Goal: Task Accomplishment & Management: Manage account settings

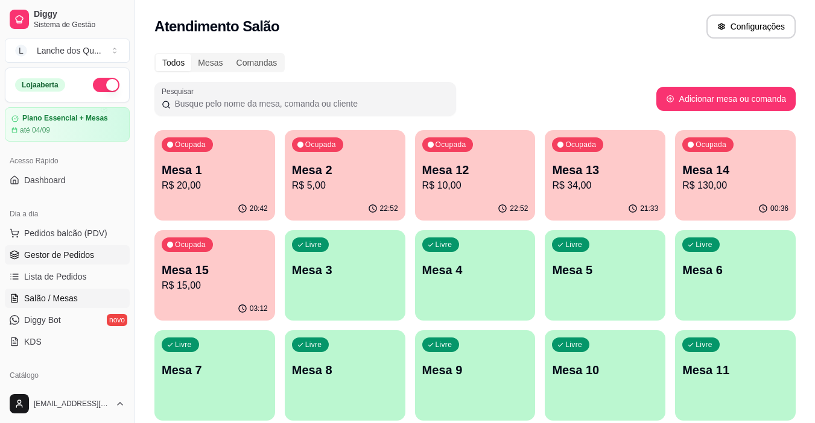
click at [98, 257] on link "Gestor de Pedidos" at bounding box center [67, 254] width 125 height 19
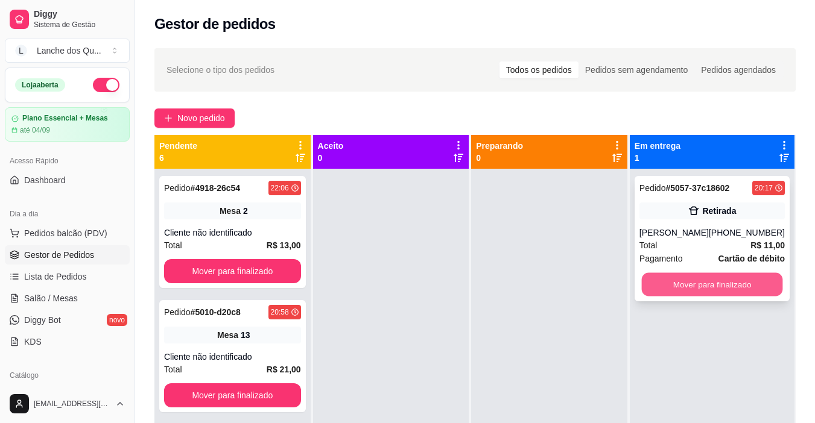
click at [717, 288] on button "Mover para finalizado" at bounding box center [711, 285] width 141 height 24
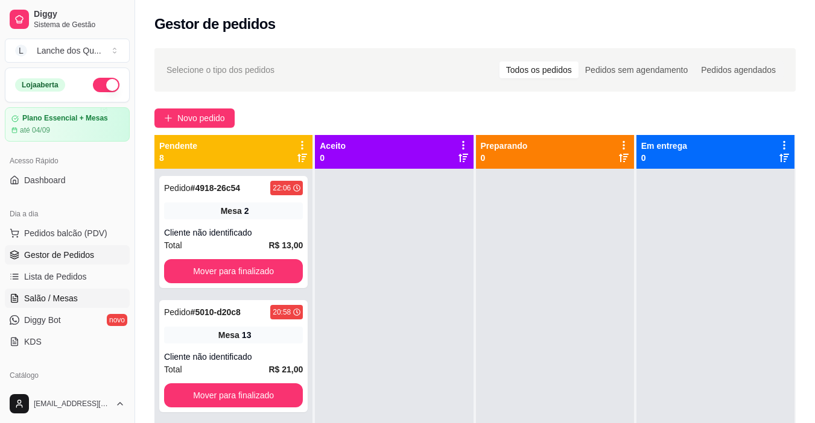
click at [65, 297] on span "Salão / Mesas" at bounding box center [51, 298] width 54 height 12
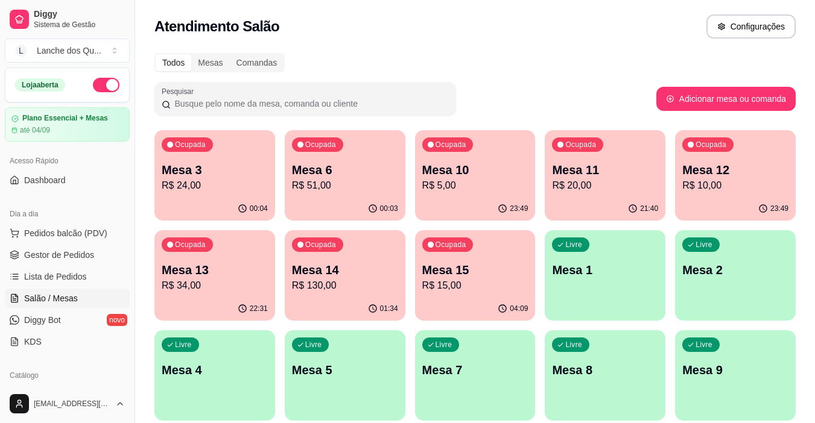
click at [314, 172] on p "Mesa 6" at bounding box center [345, 170] width 106 height 17
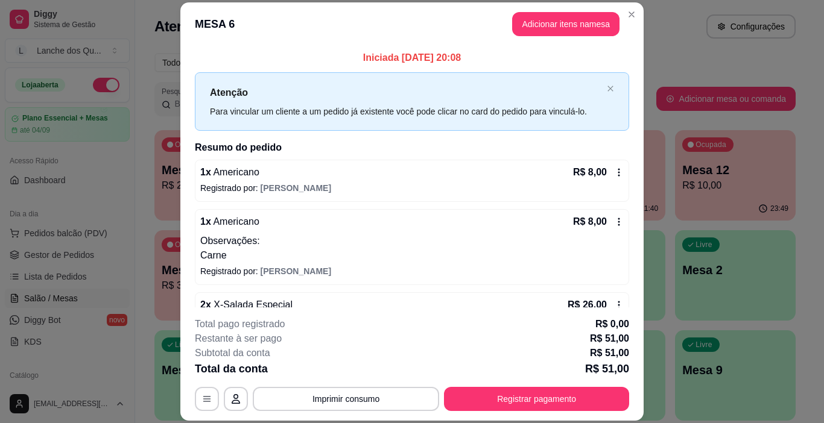
click at [498, 239] on p "Observações:" at bounding box center [411, 241] width 423 height 14
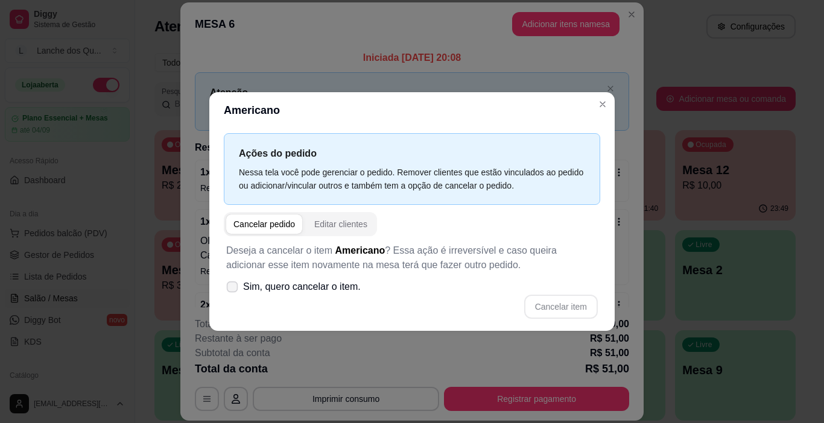
click at [237, 288] on span at bounding box center [232, 287] width 11 height 11
click at [233, 289] on input "Sim, quero cancelar o item." at bounding box center [230, 293] width 8 height 8
checkbox input "true"
click at [563, 314] on button "Cancelar item" at bounding box center [561, 307] width 74 height 24
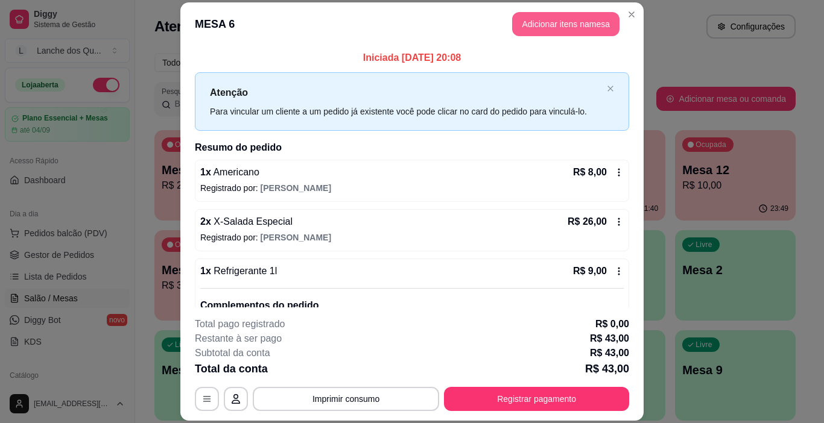
click at [576, 25] on button "Adicionar itens na mesa" at bounding box center [565, 24] width 107 height 24
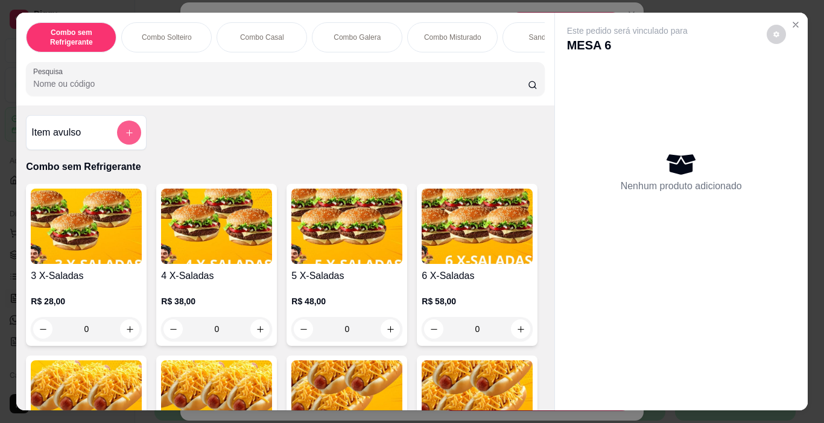
click at [117, 137] on button "add-separate-item" at bounding box center [129, 133] width 24 height 24
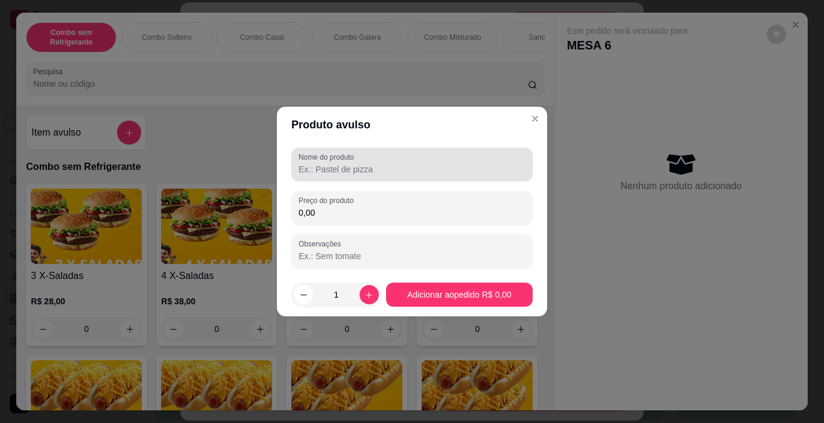
click at [317, 169] on input "Nome do produto" at bounding box center [412, 169] width 227 height 12
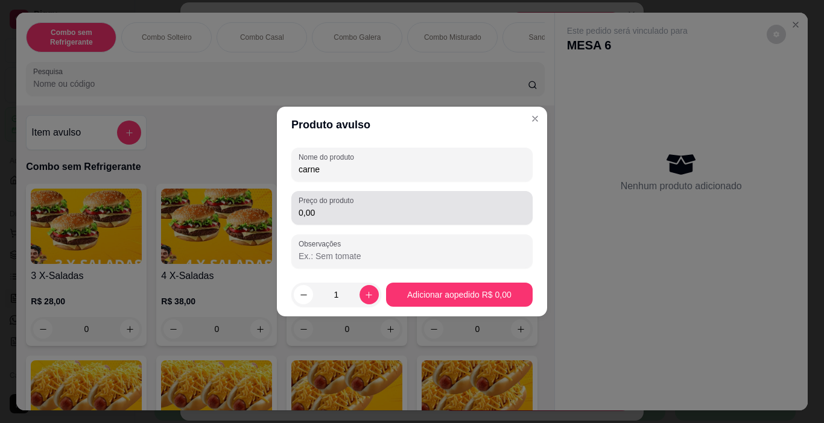
type input "carne"
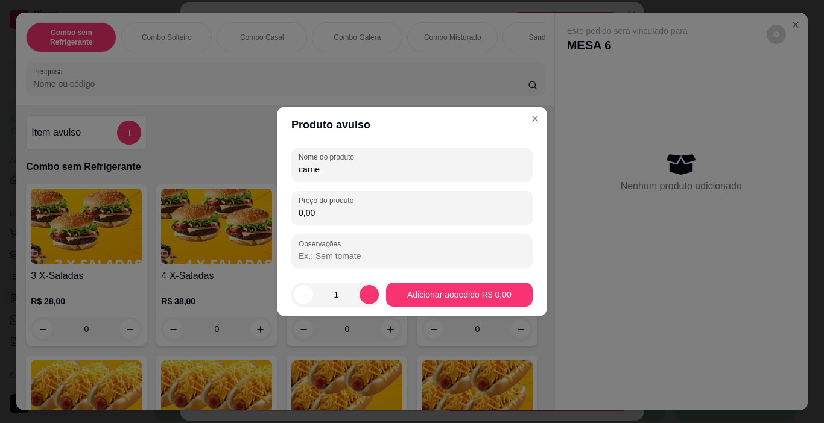
click at [330, 215] on input "0,00" at bounding box center [412, 213] width 227 height 12
type input "5,00"
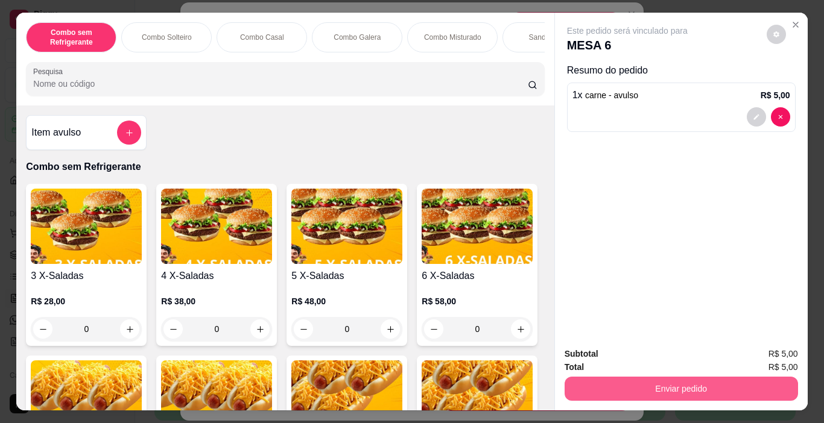
click at [695, 380] on button "Enviar pedido" at bounding box center [680, 389] width 233 height 24
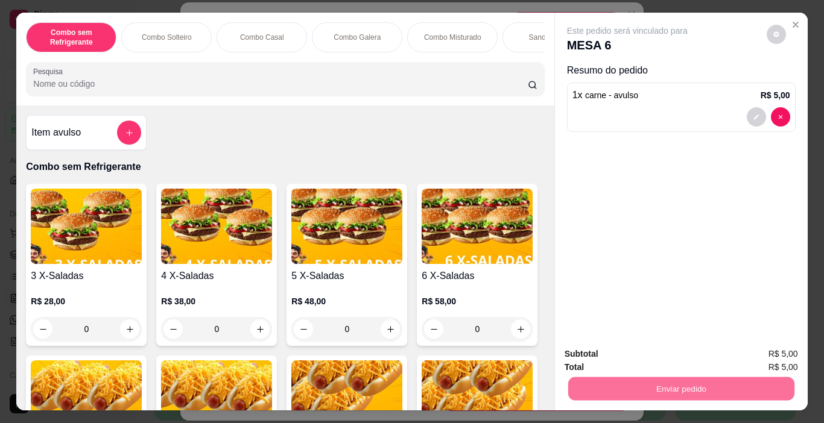
click at [677, 354] on button "Não registrar e enviar pedido" at bounding box center [640, 354] width 125 height 23
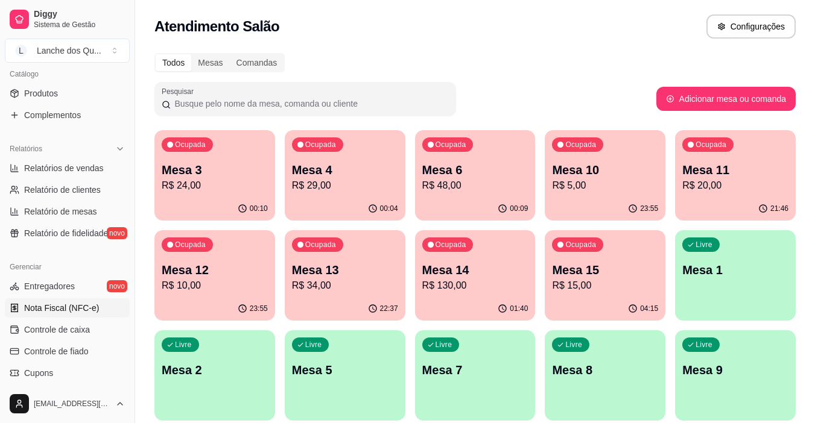
scroll to position [241, 0]
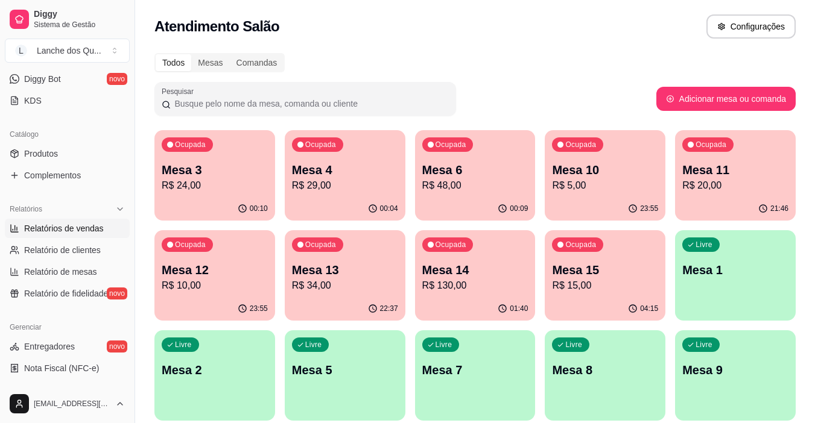
click at [86, 232] on span "Relatórios de vendas" at bounding box center [64, 229] width 80 height 12
select select "ALL"
select select "0"
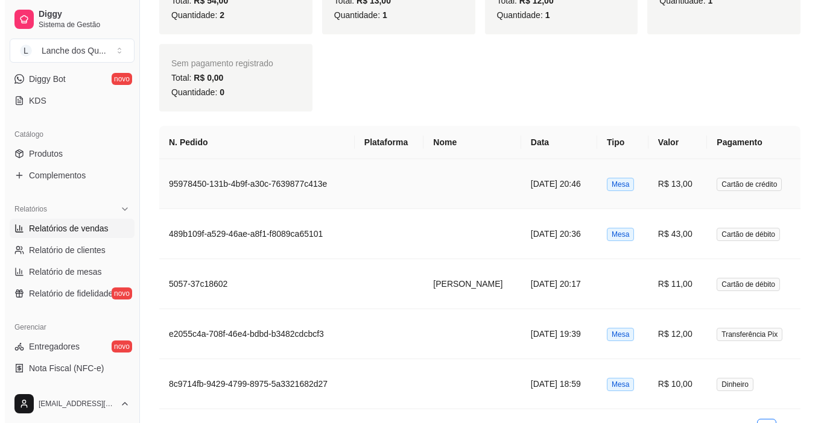
scroll to position [570, 0]
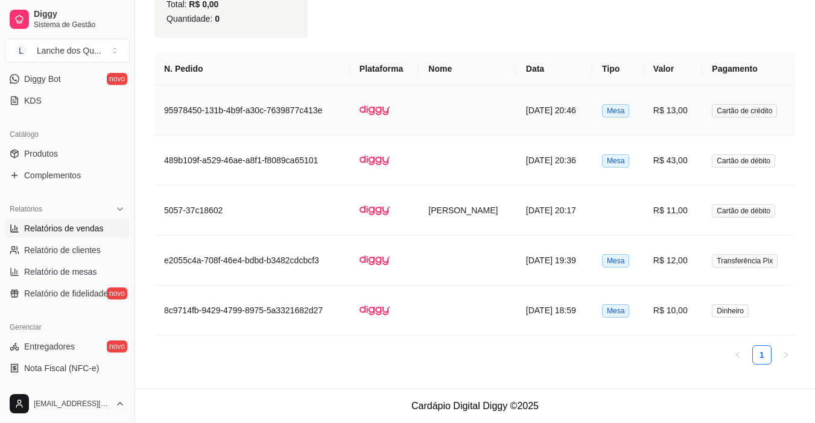
click at [691, 104] on td "R$ 13,00" at bounding box center [672, 111] width 58 height 50
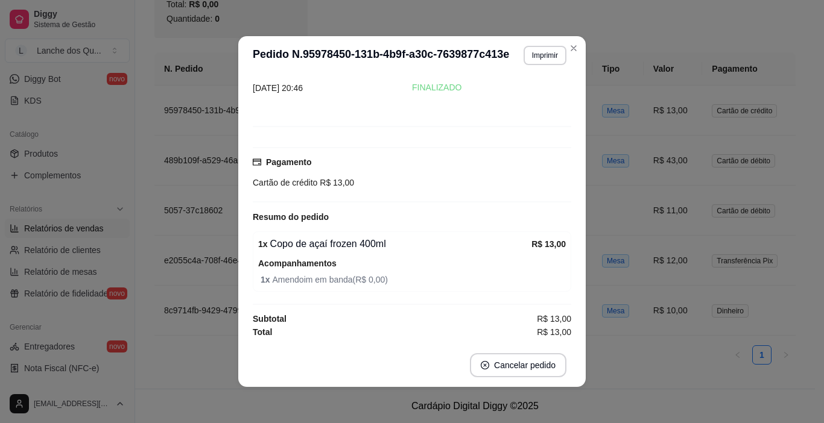
scroll to position [555, 0]
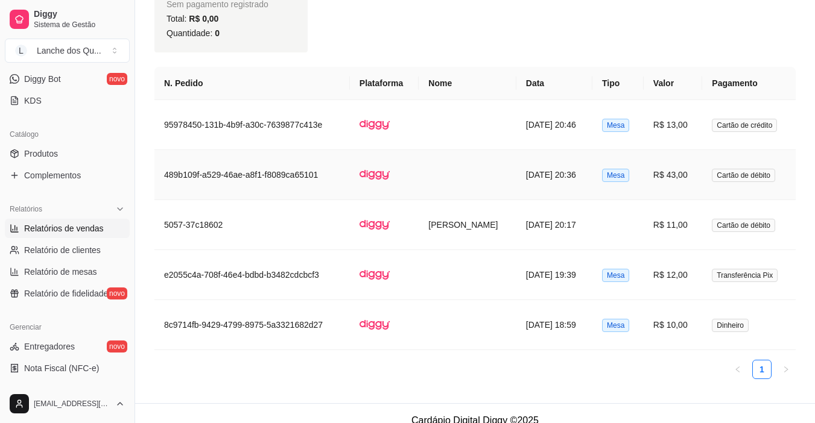
click at [676, 175] on td "R$ 43,00" at bounding box center [672, 175] width 58 height 50
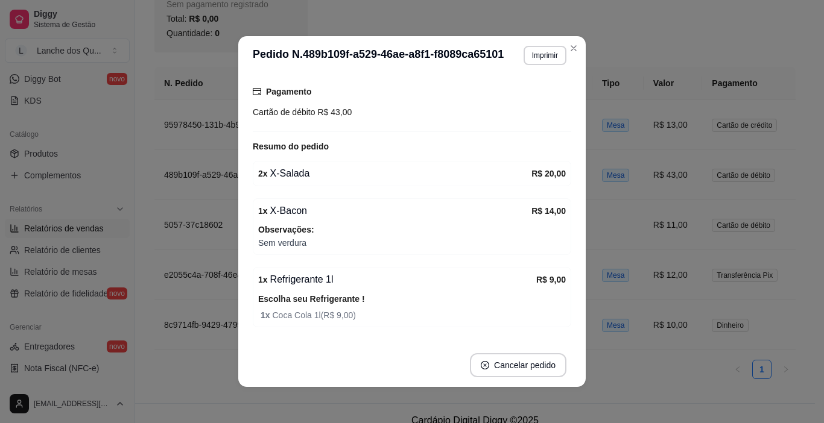
scroll to position [156, 0]
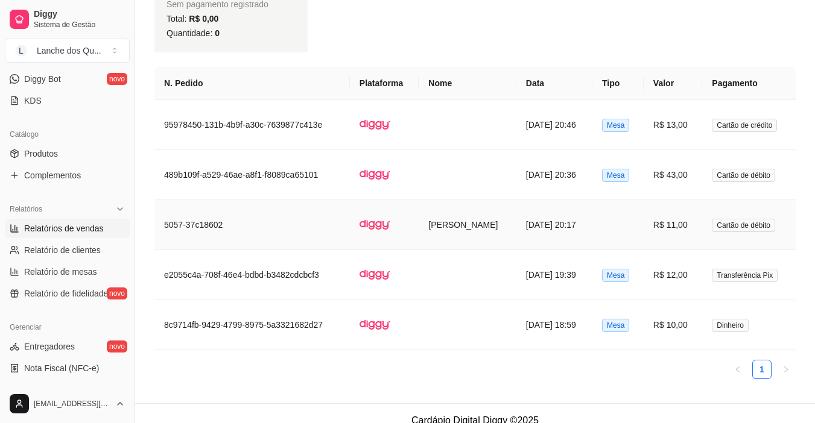
click at [696, 224] on td "R$ 11,00" at bounding box center [672, 225] width 58 height 50
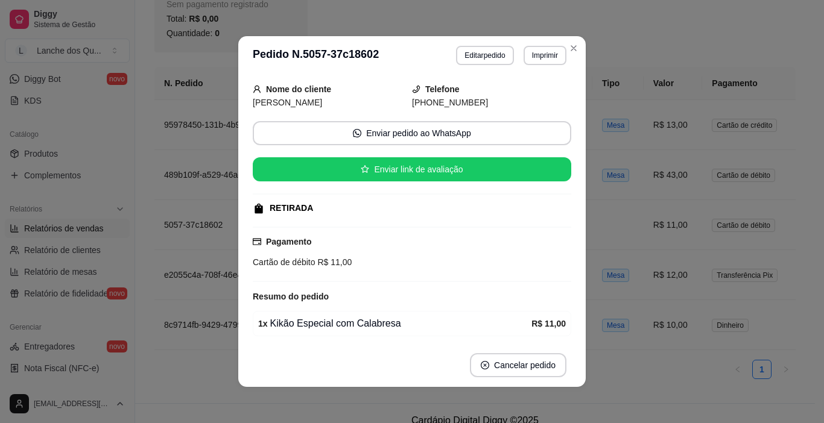
scroll to position [87, 0]
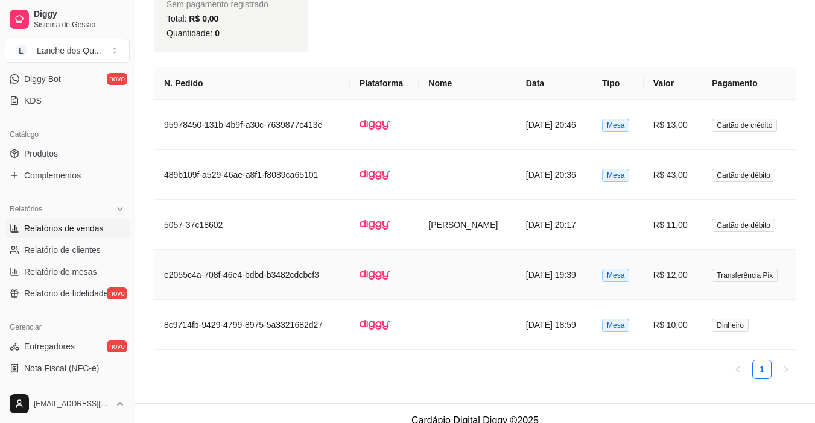
click at [682, 281] on td "R$ 12,00" at bounding box center [672, 275] width 58 height 50
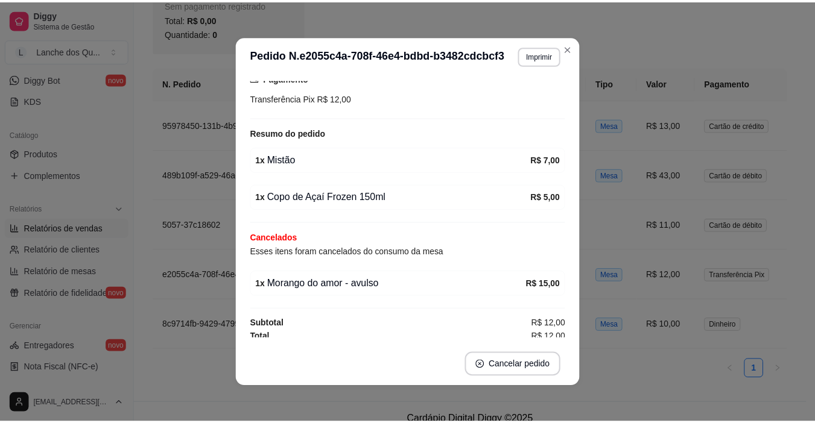
scroll to position [139, 0]
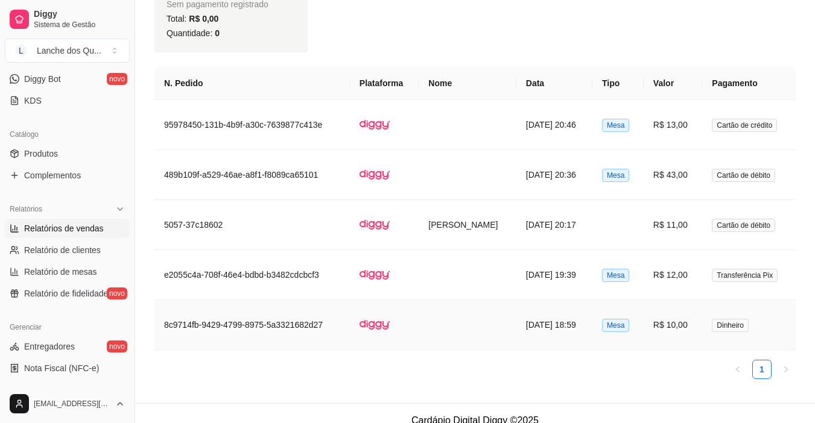
click at [682, 325] on td "R$ 10,00" at bounding box center [672, 325] width 58 height 50
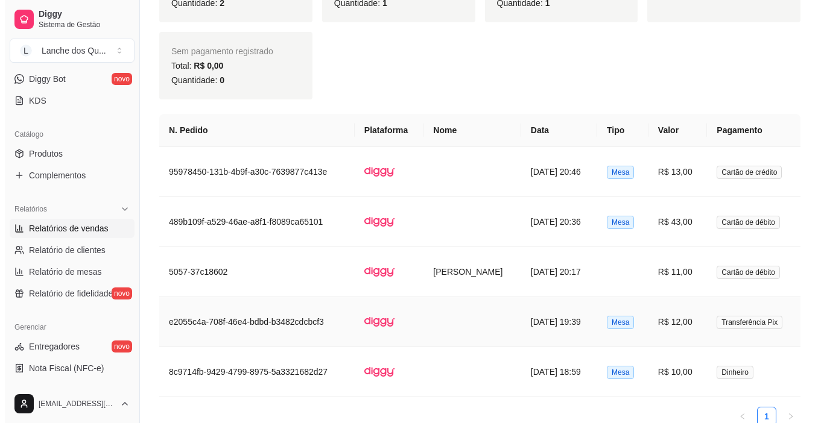
scroll to position [510, 0]
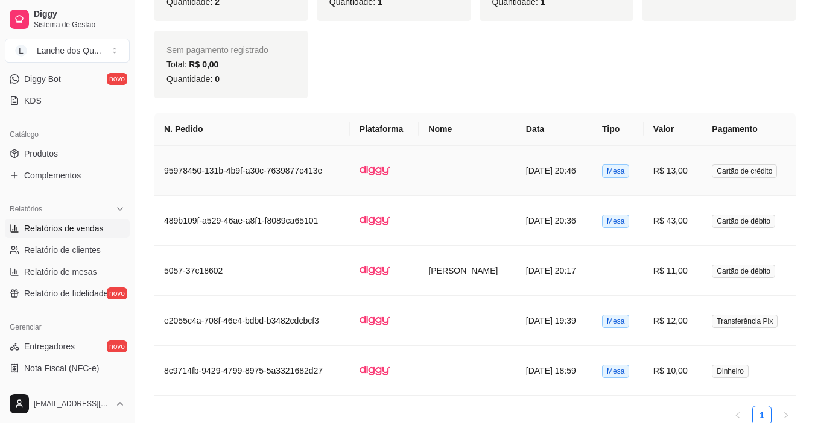
click at [643, 183] on td "Mesa" at bounding box center [617, 171] width 51 height 50
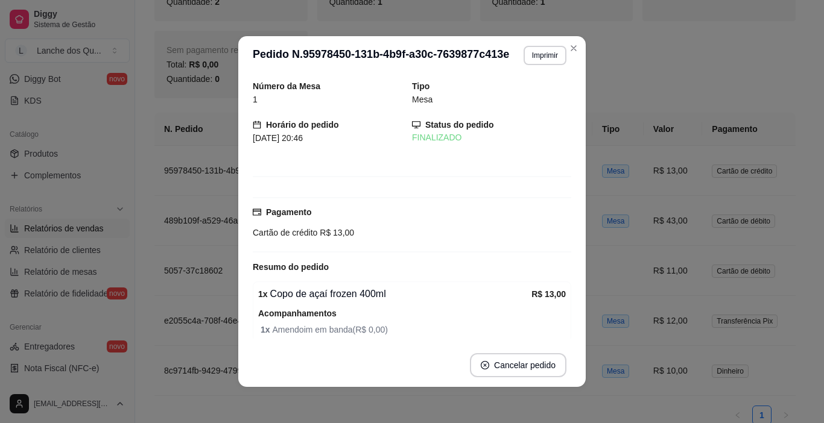
scroll to position [50, 0]
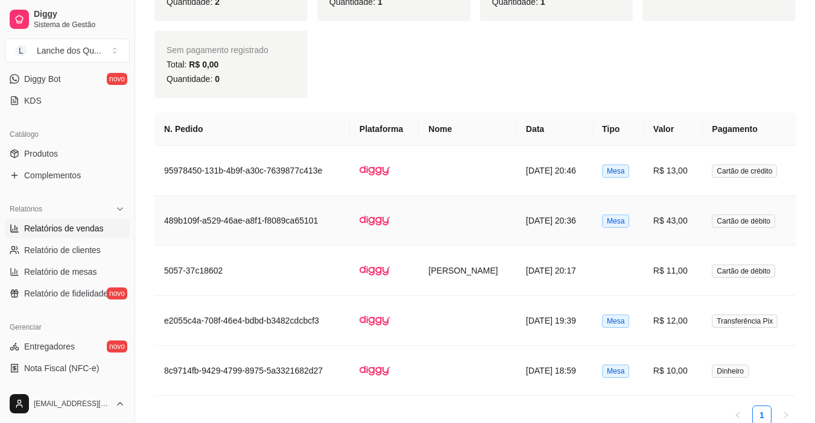
click at [659, 216] on td "R$ 43,00" at bounding box center [672, 221] width 58 height 50
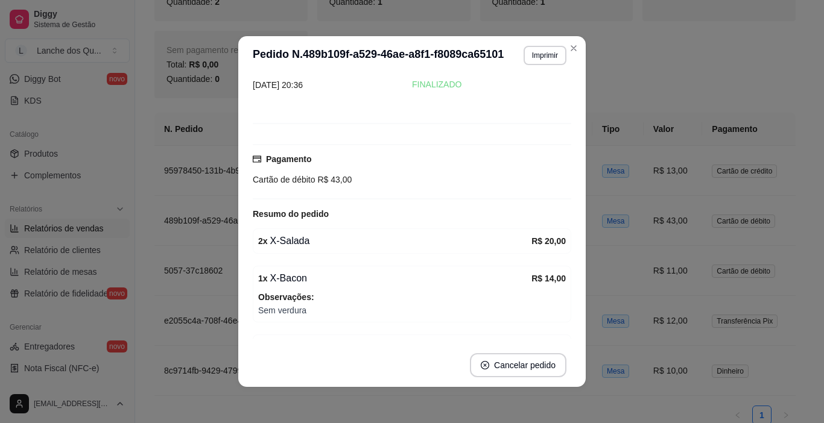
scroll to position [156, 0]
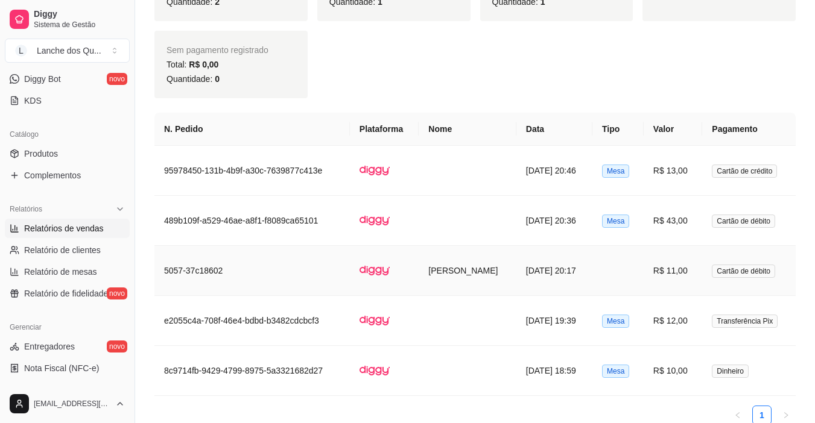
click at [690, 262] on td "R$ 11,00" at bounding box center [672, 271] width 58 height 50
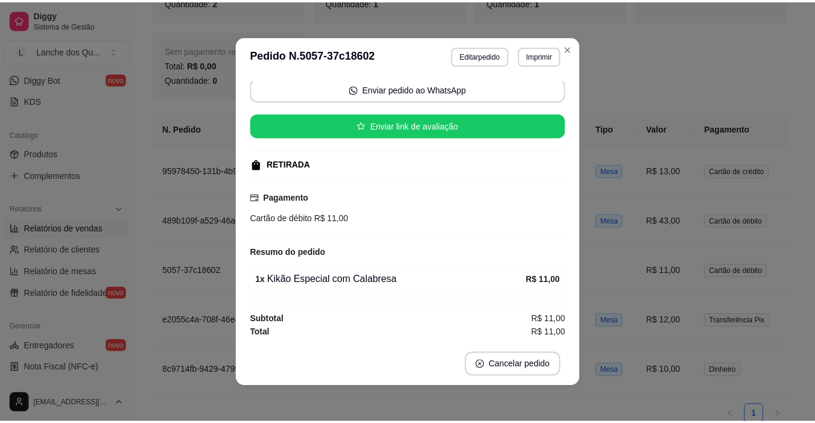
scroll to position [87, 0]
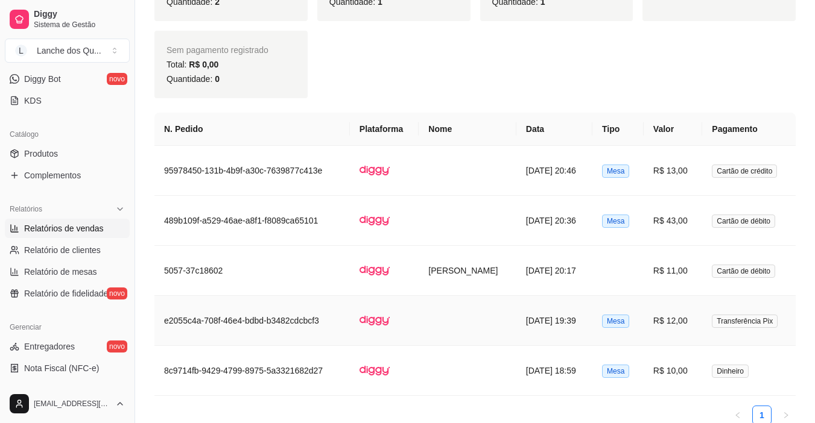
click at [685, 318] on td "R$ 12,00" at bounding box center [672, 321] width 58 height 50
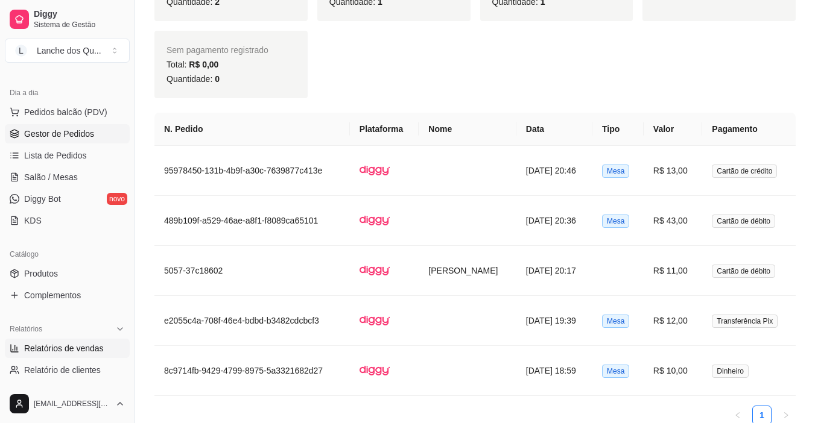
scroll to position [121, 0]
click at [64, 177] on span "Salão / Mesas" at bounding box center [51, 178] width 54 height 12
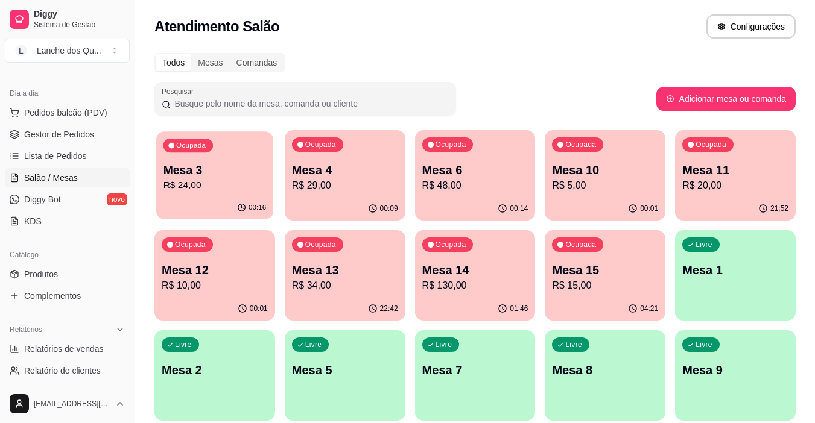
click at [211, 177] on p "Mesa 3" at bounding box center [214, 170] width 103 height 16
click at [329, 190] on p "R$ 29,00" at bounding box center [344, 186] width 103 height 14
click at [315, 280] on p "R$ 34,00" at bounding box center [345, 286] width 106 height 14
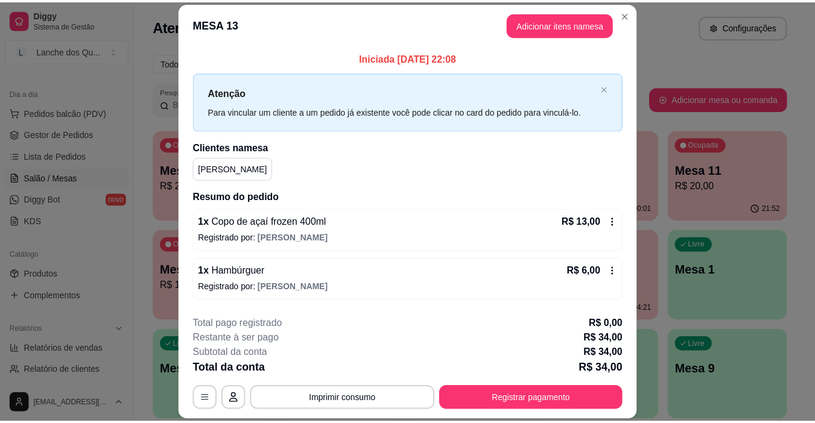
scroll to position [47, 0]
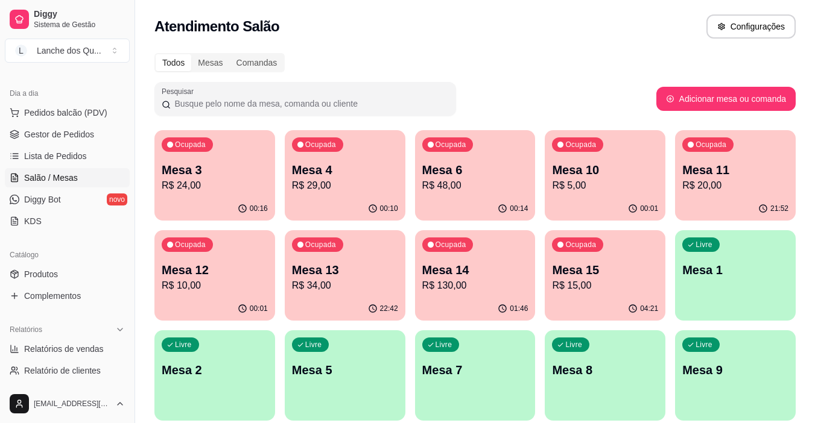
click at [494, 280] on p "R$ 130,00" at bounding box center [475, 286] width 106 height 14
click at [46, 135] on span "Gestor de Pedidos" at bounding box center [59, 134] width 70 height 12
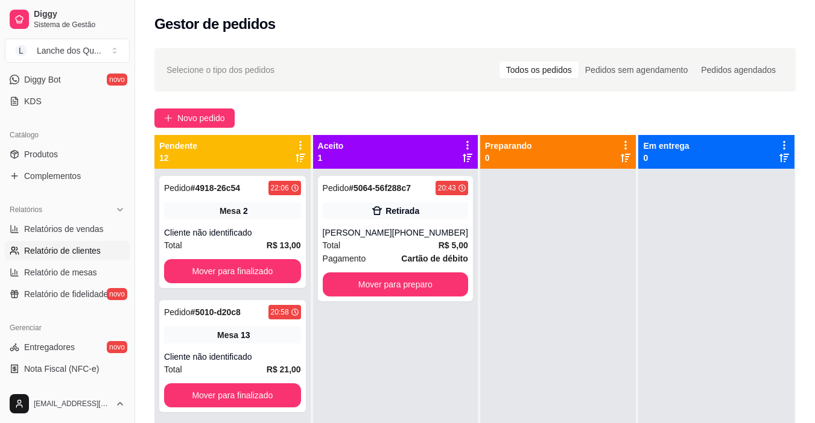
scroll to position [241, 0]
click at [69, 232] on span "Relatórios de vendas" at bounding box center [64, 229] width 80 height 12
select select "ALL"
select select "0"
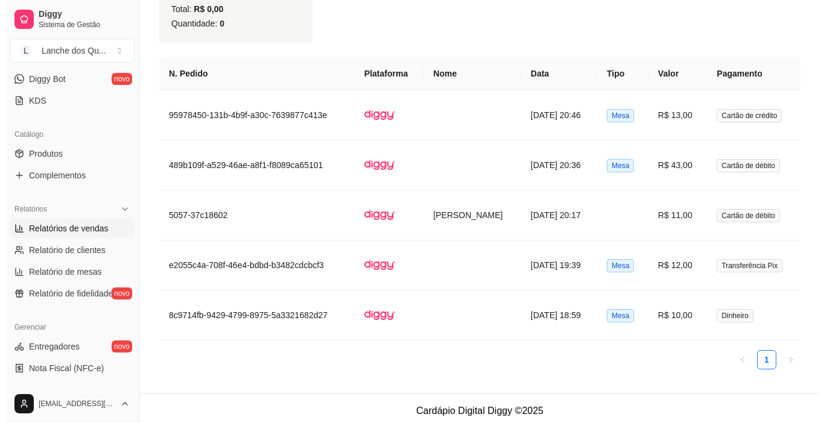
scroll to position [570, 0]
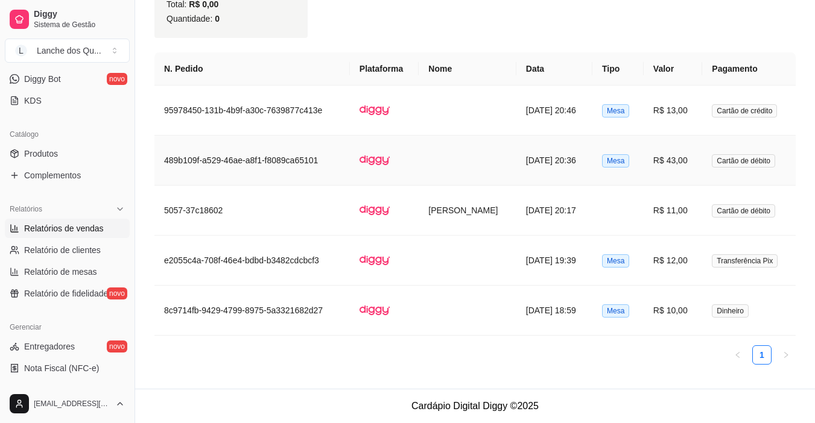
click at [693, 160] on td "R$ 43,00" at bounding box center [672, 161] width 58 height 50
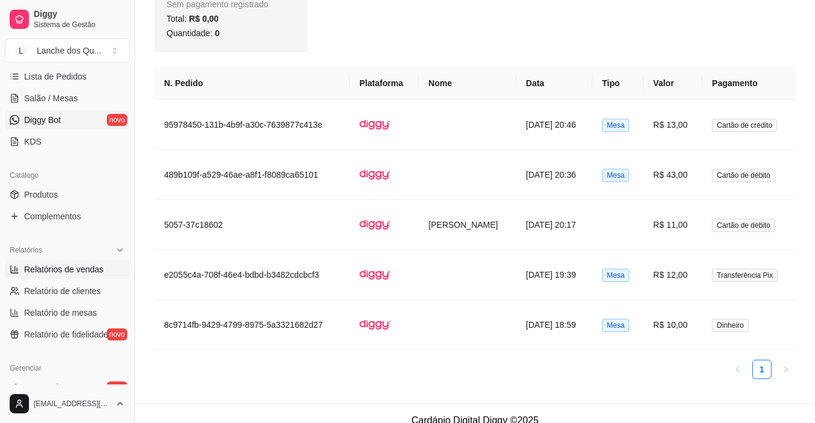
scroll to position [181, 0]
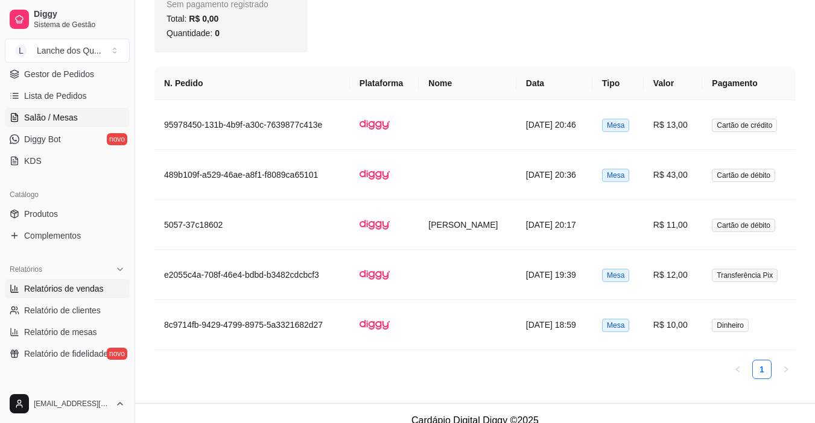
click at [67, 120] on span "Salão / Mesas" at bounding box center [51, 118] width 54 height 12
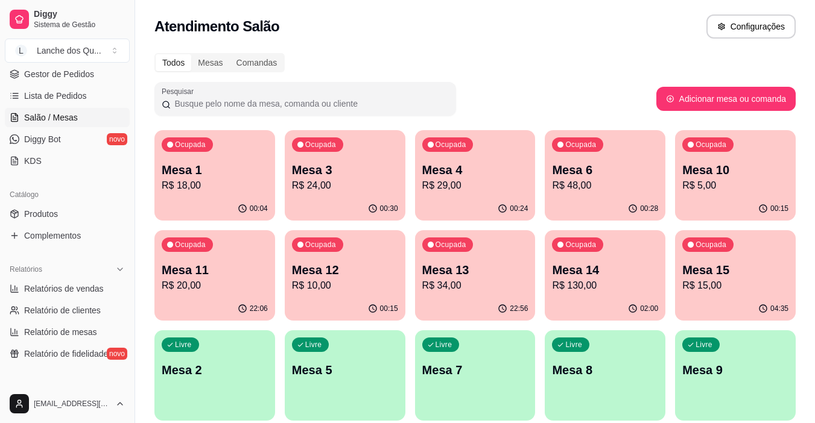
click at [220, 190] on p "R$ 18,00" at bounding box center [215, 186] width 106 height 14
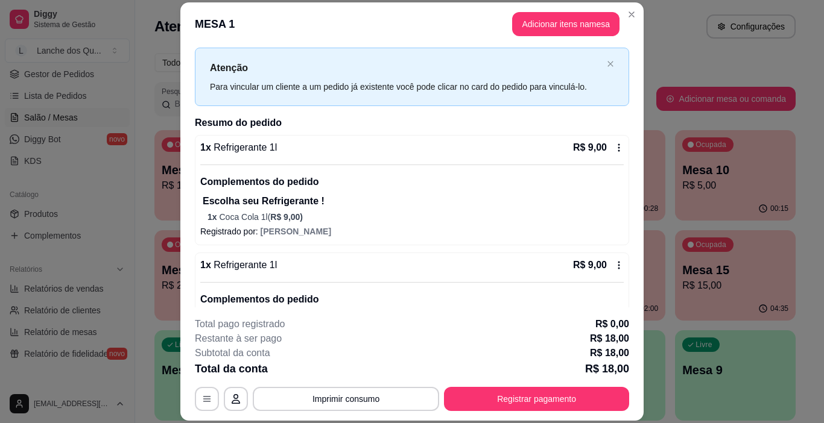
scroll to position [84, 0]
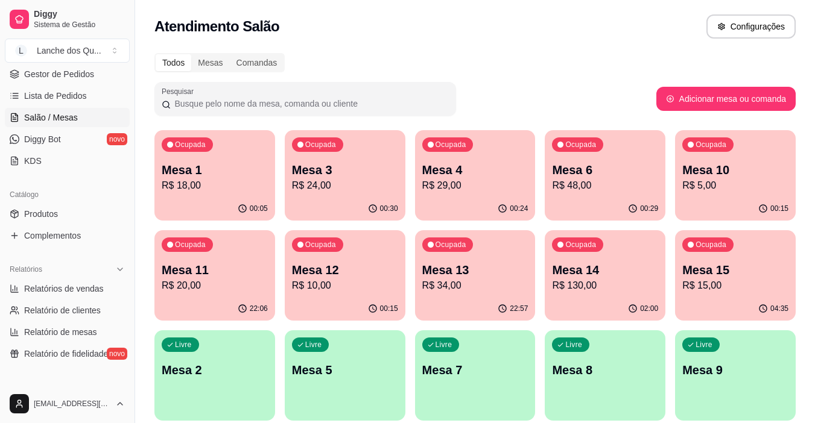
click at [332, 168] on p "Mesa 3" at bounding box center [345, 170] width 106 height 17
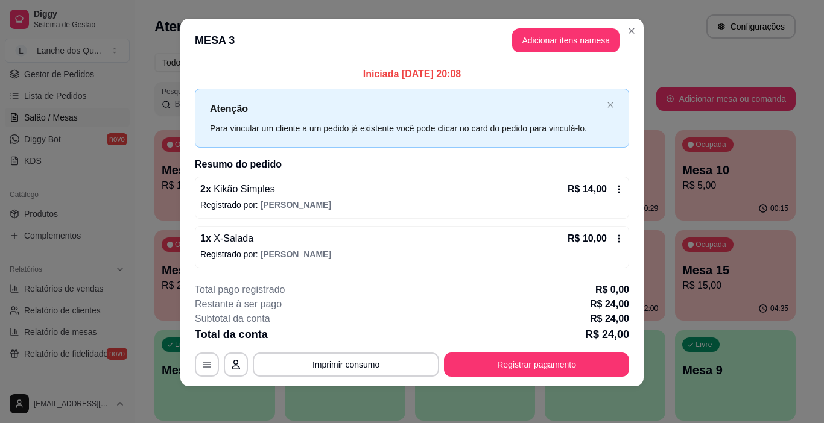
scroll to position [11, 0]
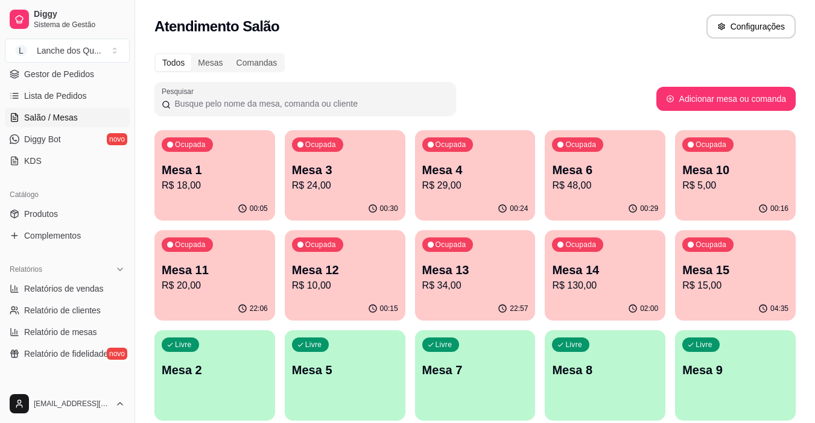
click at [467, 186] on p "R$ 29,00" at bounding box center [475, 186] width 106 height 14
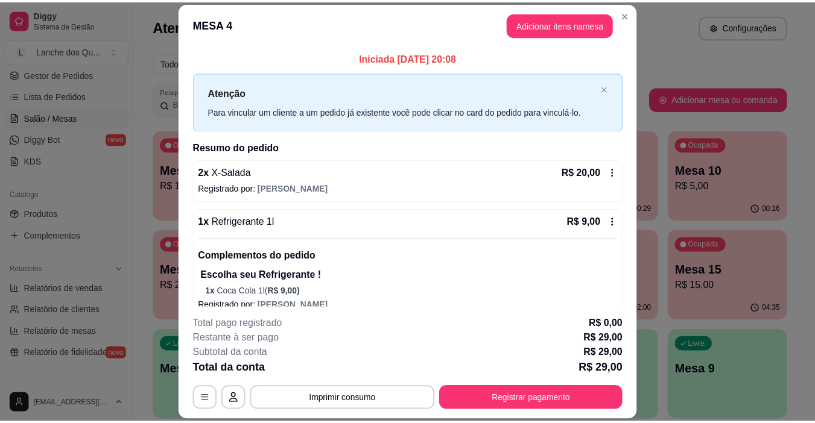
scroll to position [16, 0]
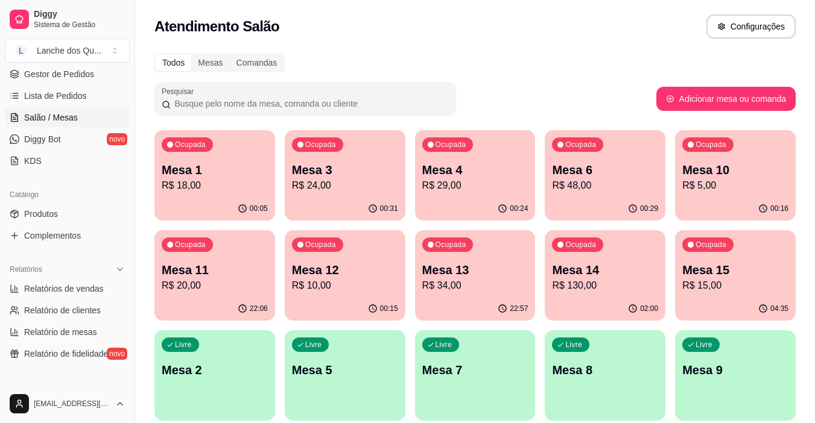
click at [603, 184] on p "R$ 48,00" at bounding box center [605, 186] width 106 height 14
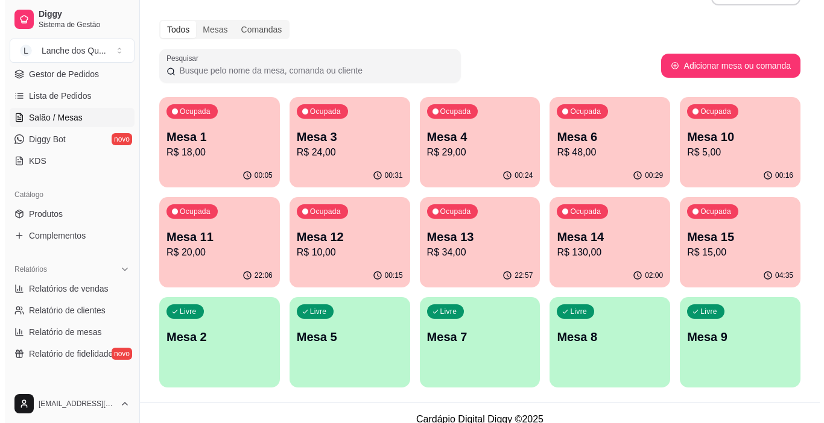
scroll to position [46, 0]
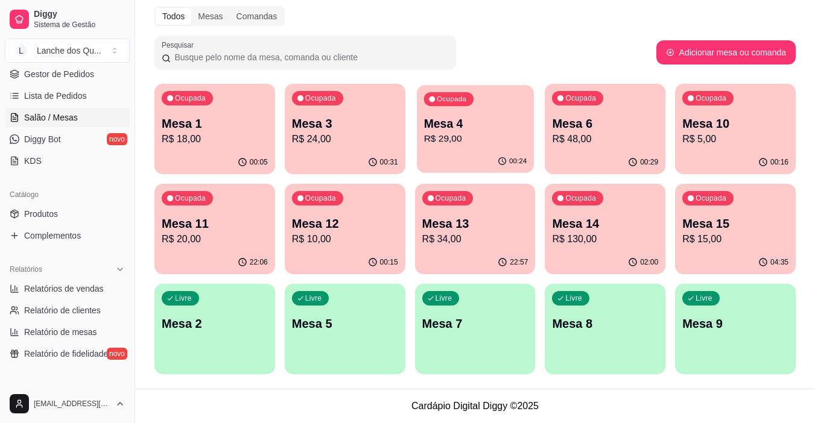
click at [485, 135] on p "R$ 29,00" at bounding box center [474, 139] width 103 height 14
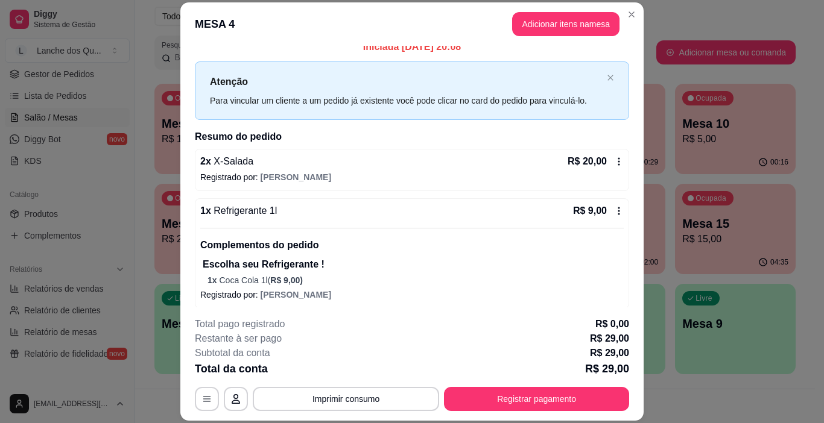
scroll to position [16, 0]
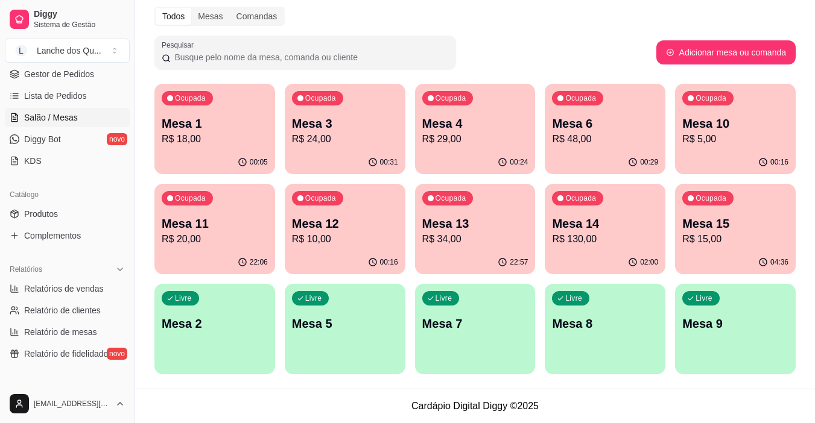
click at [596, 134] on p "R$ 48,00" at bounding box center [605, 139] width 106 height 14
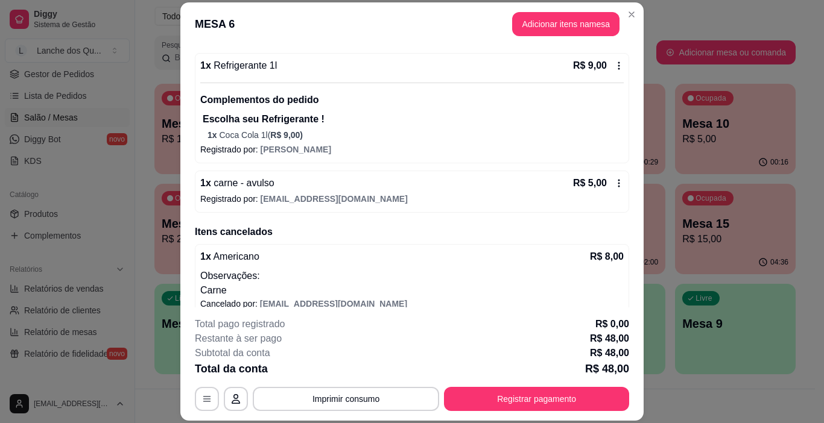
scroll to position [218, 0]
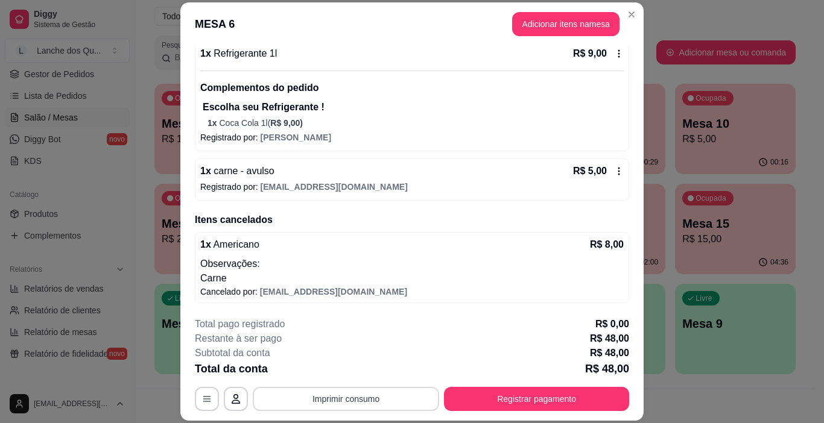
click at [361, 395] on button "Imprimir consumo" at bounding box center [346, 399] width 186 height 24
click at [338, 368] on button "IMPRESSORA" at bounding box center [345, 371] width 84 height 19
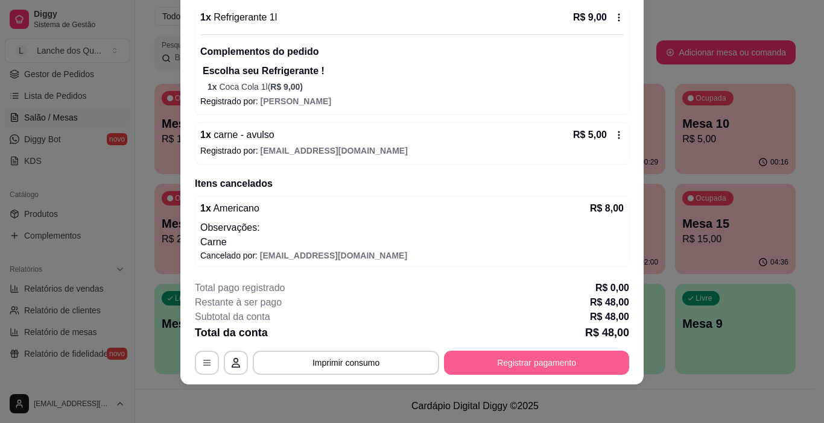
click at [528, 365] on button "Registrar pagamento" at bounding box center [536, 363] width 185 height 24
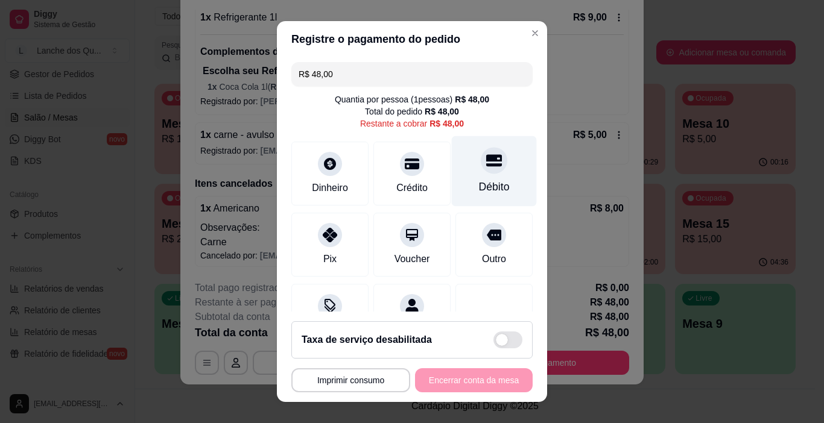
click at [486, 167] on icon at bounding box center [494, 161] width 16 height 12
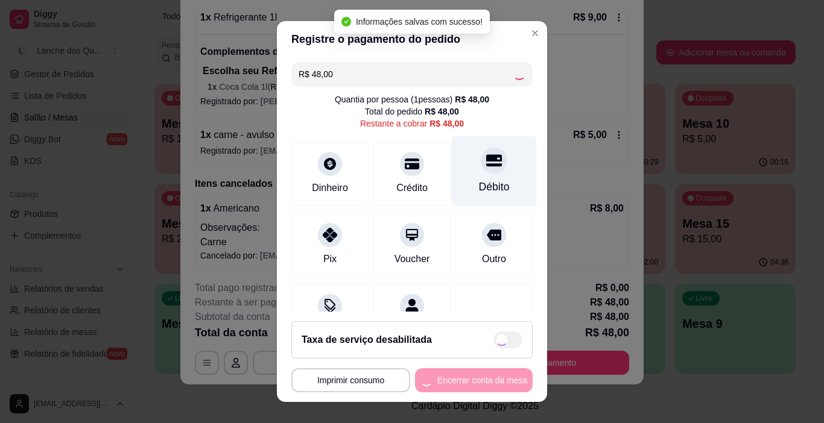
type input "R$ 0,00"
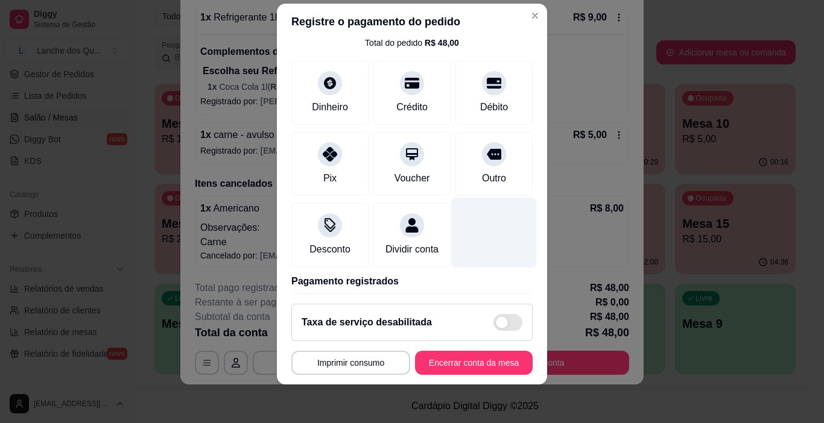
scroll to position [0, 0]
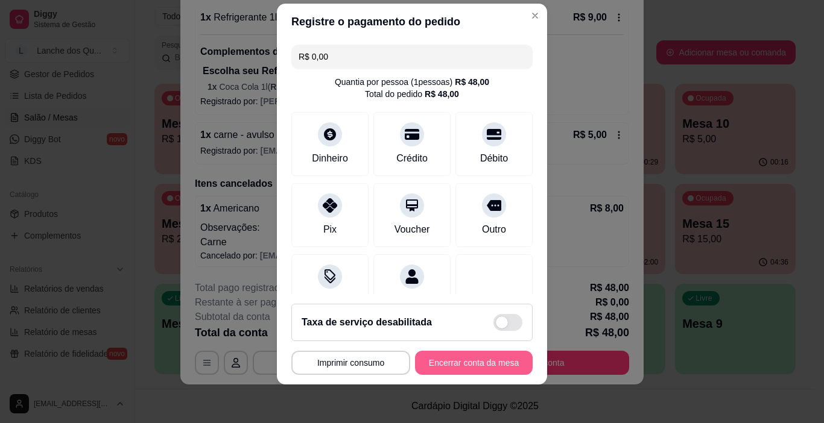
click at [471, 361] on button "Encerrar conta da mesa" at bounding box center [474, 363] width 118 height 24
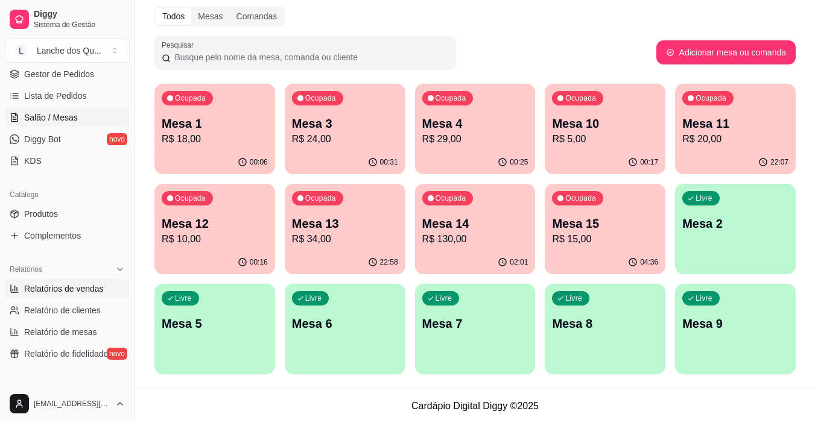
click at [43, 283] on span "Relatórios de vendas" at bounding box center [64, 289] width 80 height 12
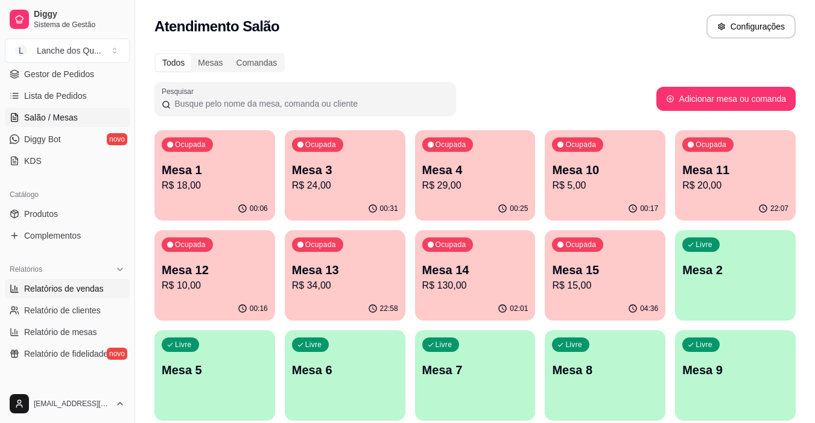
select select "ALL"
select select "0"
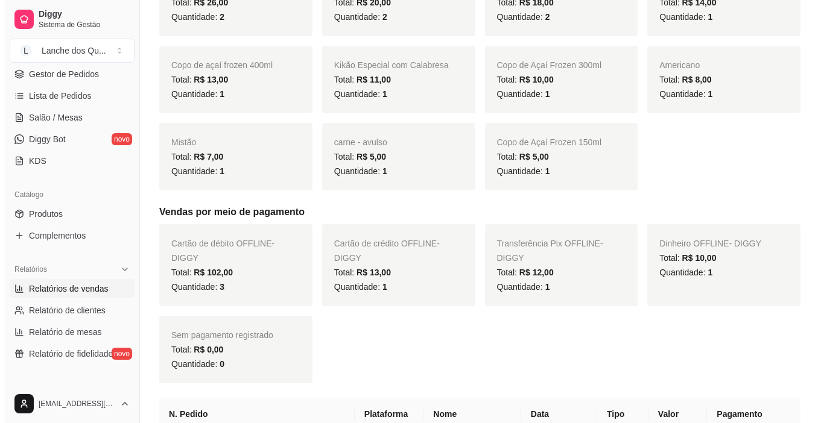
scroll to position [482, 0]
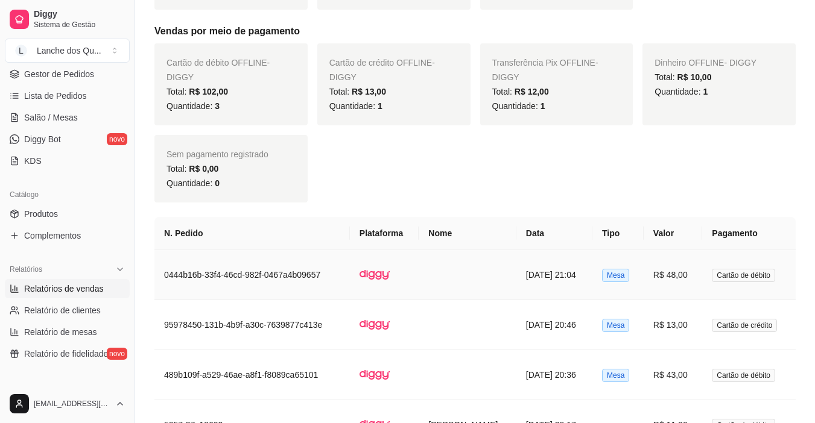
click at [707, 286] on td "Cartão de débito" at bounding box center [748, 275] width 93 height 50
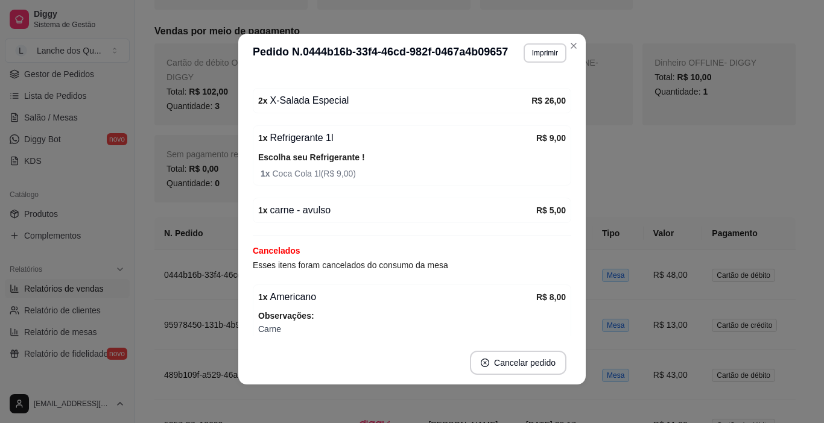
scroll to position [160, 0]
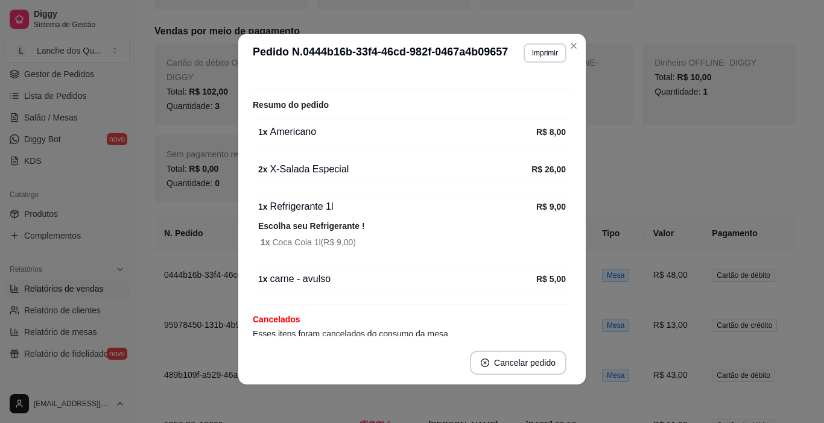
drag, startPoint x: 309, startPoint y: 155, endPoint x: 333, endPoint y: 156, distance: 24.2
click at [317, 155] on div "Número da Mesa 6 Tipo Mesa Horário do pedido [DATE] 21:04 Status do pedido FINA…" at bounding box center [412, 206] width 318 height 259
click at [344, 156] on div "Número da Mesa 6 Tipo Mesa Horário do pedido [DATE] 21:04 Status do pedido FINA…" at bounding box center [412, 206] width 318 height 259
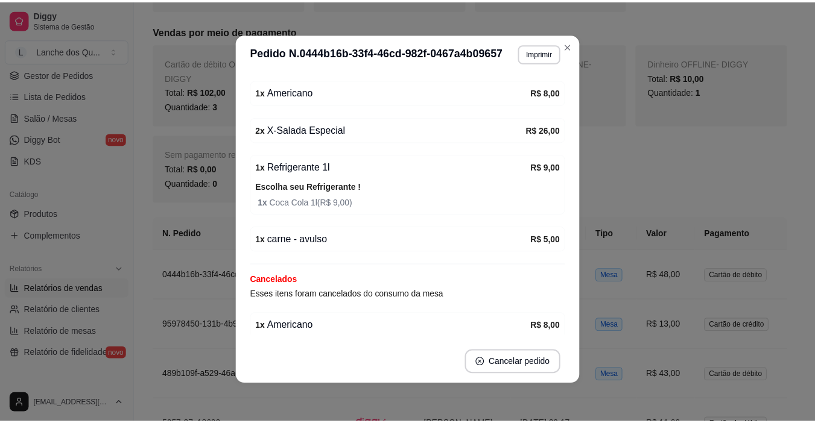
scroll to position [220, 0]
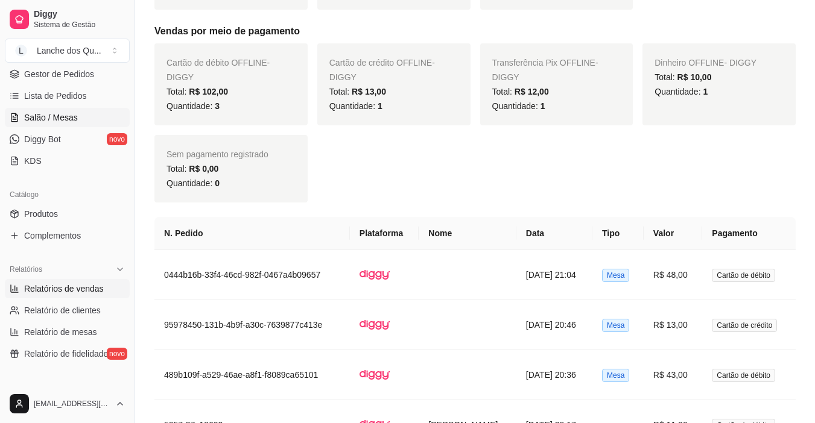
click at [66, 119] on span "Salão / Mesas" at bounding box center [51, 118] width 54 height 12
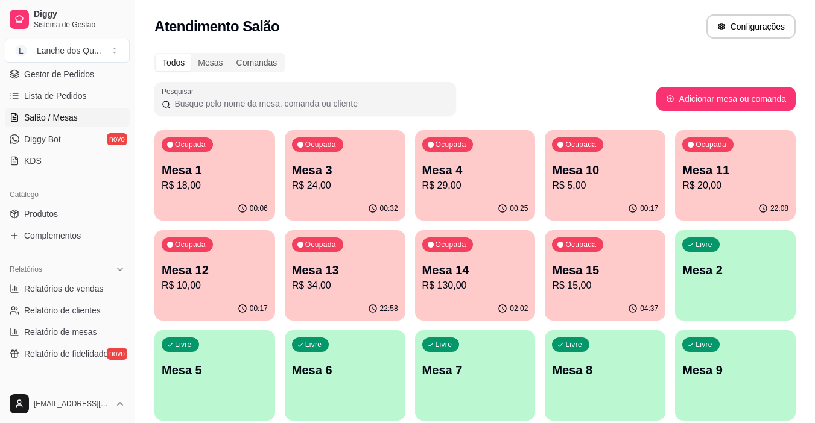
click at [253, 177] on p "Mesa 1" at bounding box center [215, 170] width 106 height 17
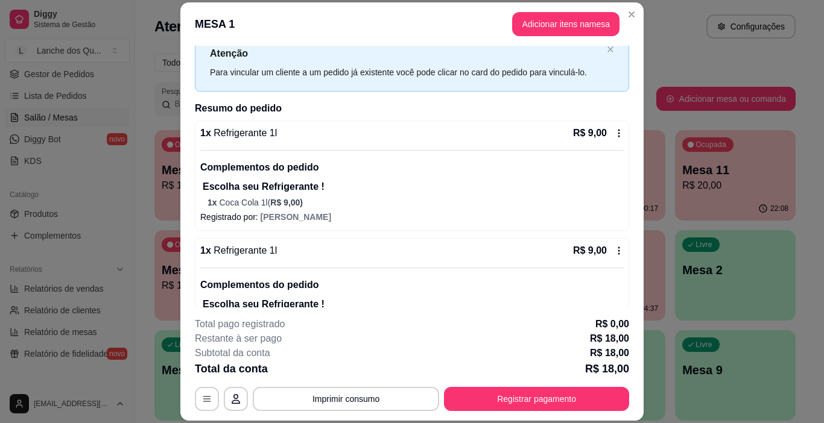
scroll to position [84, 0]
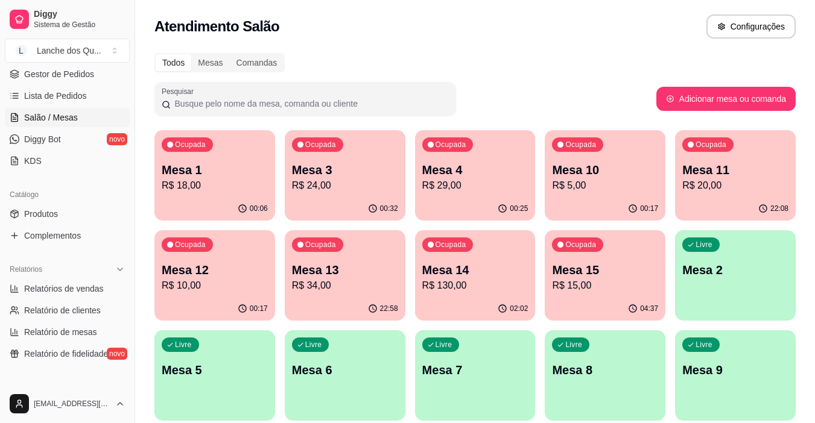
click at [210, 168] on p "Mesa 1" at bounding box center [215, 170] width 106 height 17
click at [232, 180] on p "R$ 18,00" at bounding box center [215, 186] width 106 height 14
click at [314, 183] on p "R$ 24,00" at bounding box center [345, 186] width 106 height 14
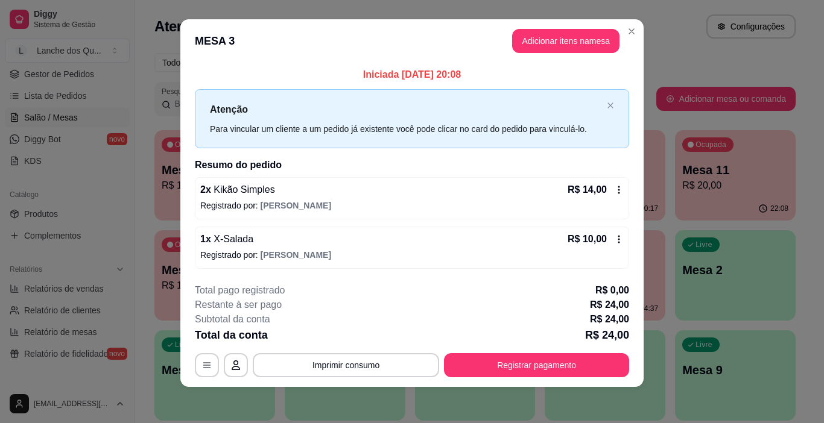
scroll to position [11, 0]
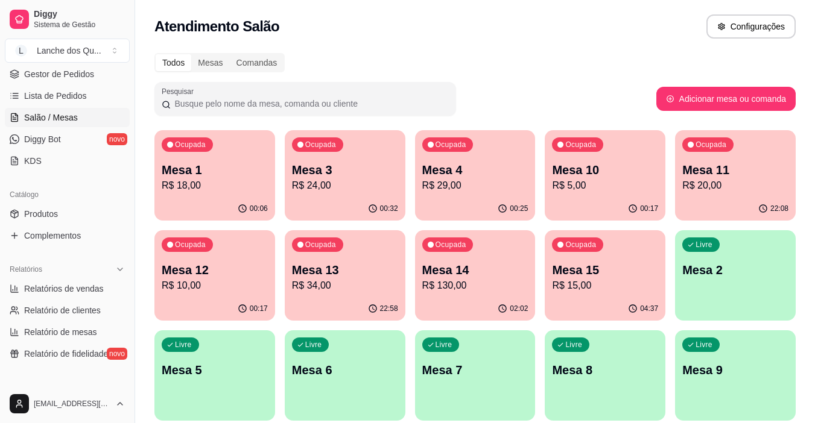
click at [449, 172] on p "Mesa 4" at bounding box center [475, 170] width 106 height 17
click at [215, 186] on p "R$ 18,00" at bounding box center [215, 186] width 106 height 14
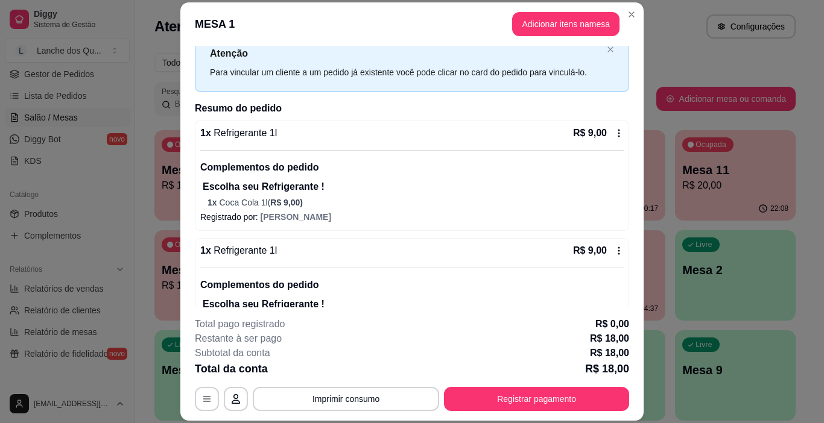
scroll to position [60, 0]
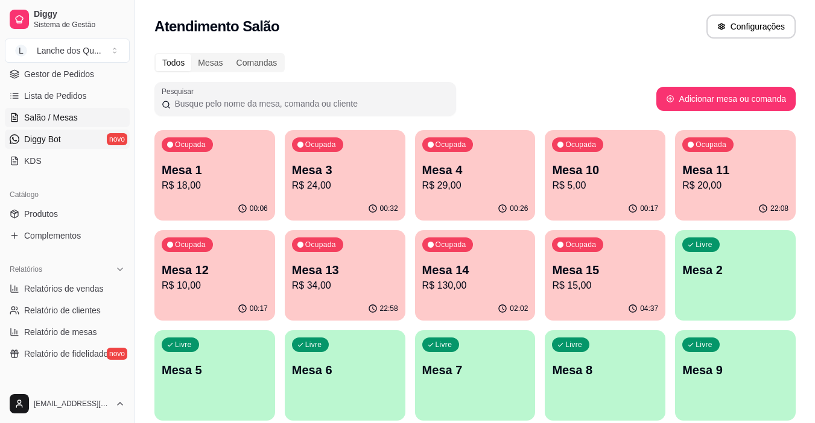
click at [58, 145] on span "Diggy Bot" at bounding box center [42, 139] width 37 height 12
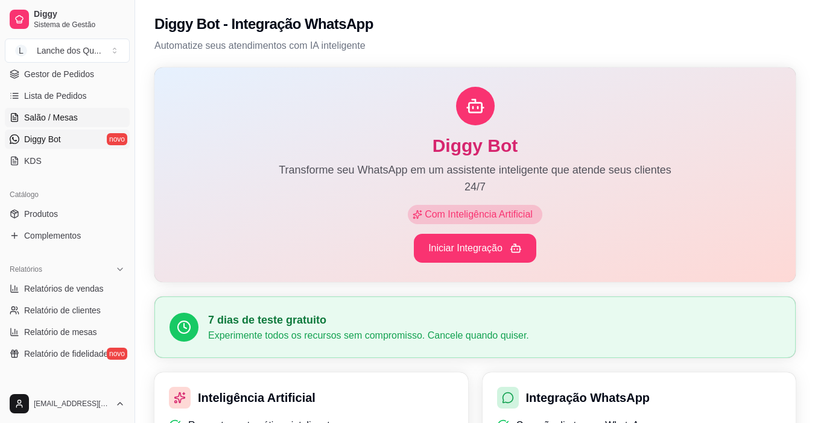
click at [55, 113] on span "Salão / Mesas" at bounding box center [51, 118] width 54 height 12
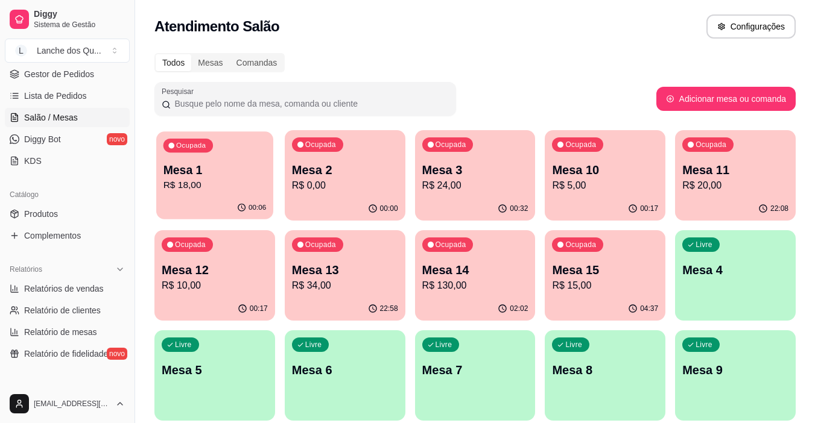
click at [247, 169] on p "Mesa 1" at bounding box center [214, 170] width 103 height 16
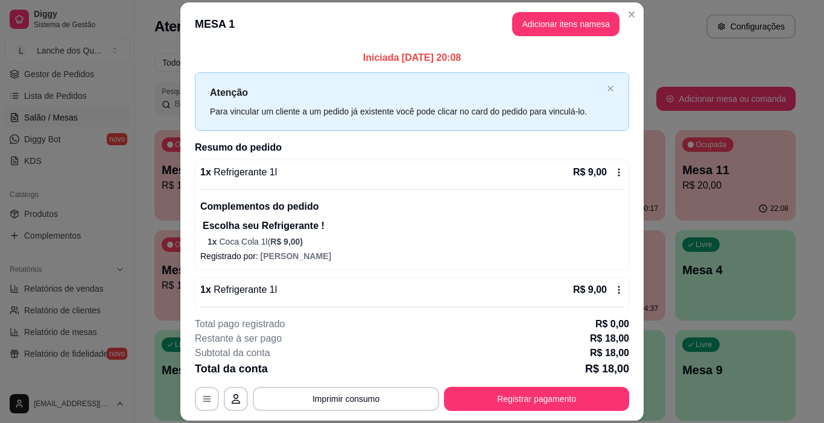
scroll to position [84, 0]
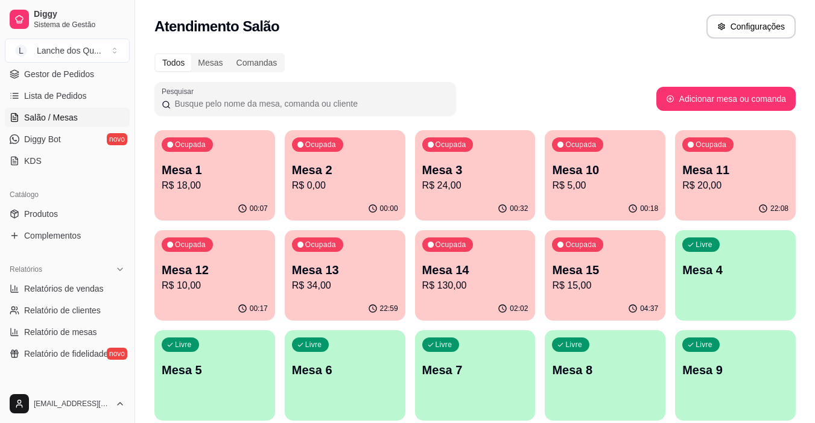
click at [326, 187] on p "R$ 0,00" at bounding box center [345, 186] width 106 height 14
click at [463, 179] on p "R$ 24,00" at bounding box center [474, 186] width 103 height 14
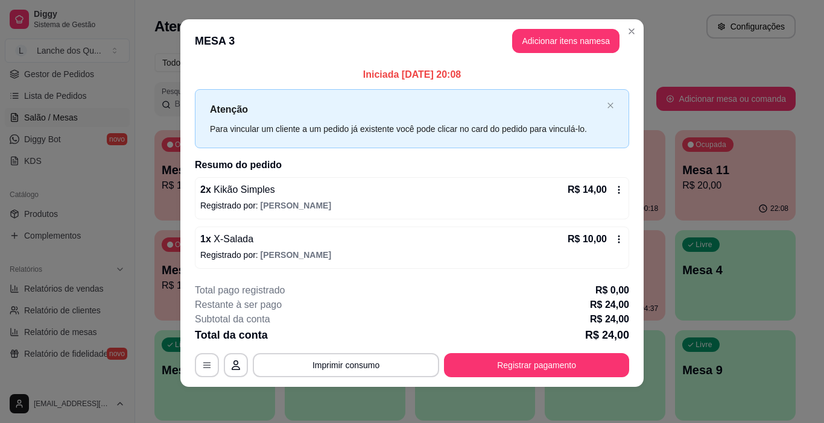
scroll to position [11, 0]
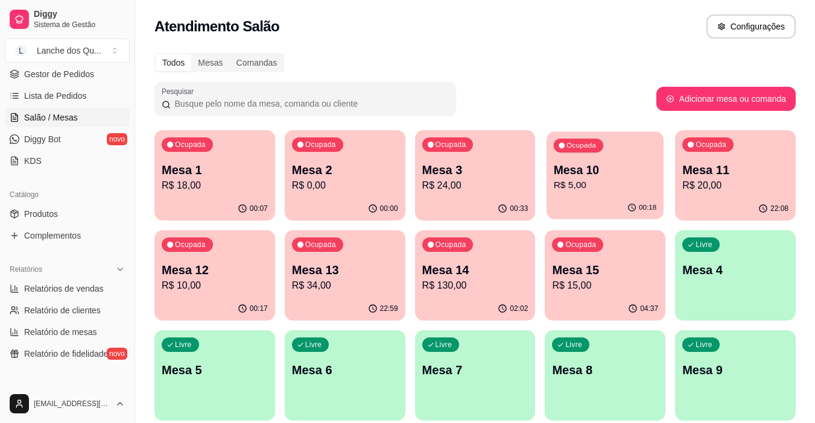
click at [598, 156] on div "Ocupada Mesa 10 R$ 5,00" at bounding box center [604, 163] width 117 height 65
click at [703, 168] on p "Mesa 11" at bounding box center [735, 170] width 106 height 17
click at [201, 297] on div "Ocupada Mesa 12 R$ 10,00" at bounding box center [214, 263] width 121 height 67
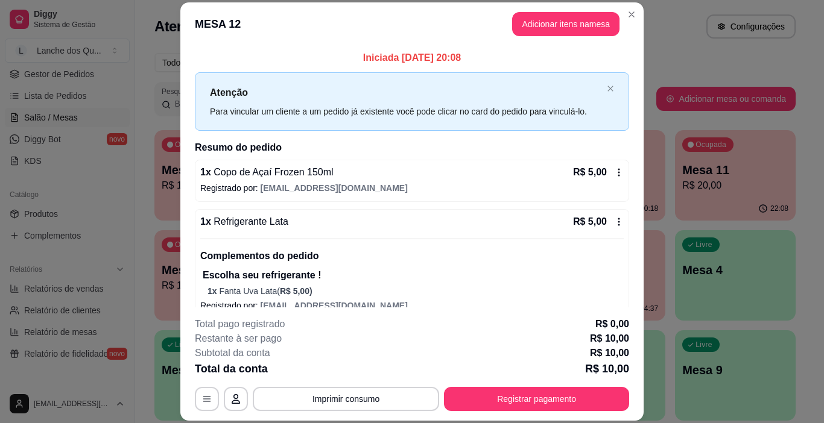
scroll to position [16, 0]
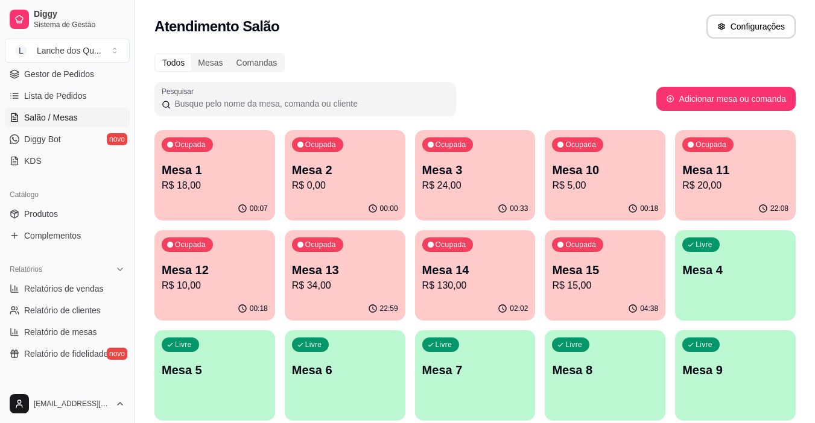
click at [197, 294] on div "Ocupada Mesa 12 R$ 10,00" at bounding box center [214, 263] width 121 height 67
click at [347, 258] on div "Ocupada Mesa 13 R$ 34,00" at bounding box center [345, 263] width 121 height 67
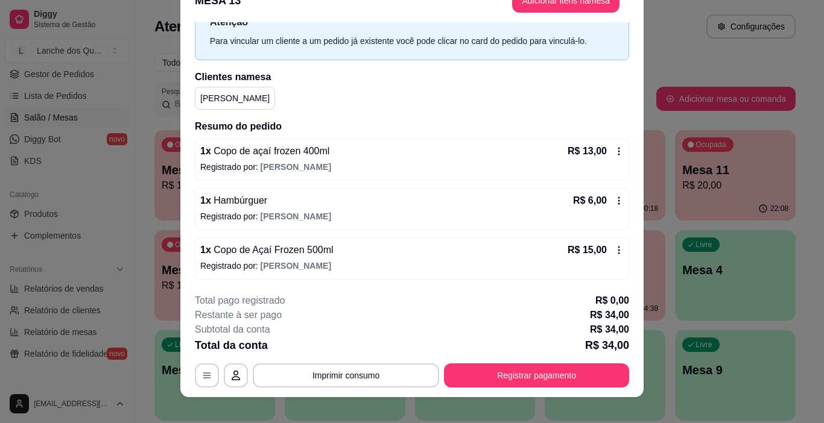
scroll to position [36, 0]
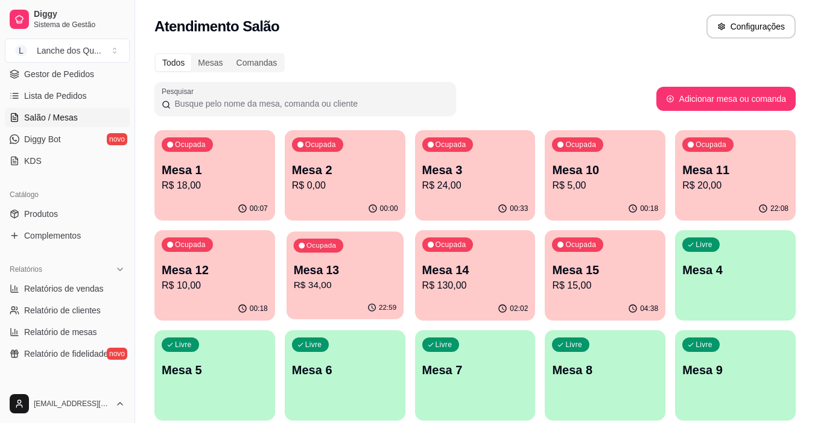
click at [344, 286] on p "R$ 34,00" at bounding box center [344, 286] width 103 height 14
click at [469, 270] on p "Mesa 14" at bounding box center [475, 270] width 106 height 17
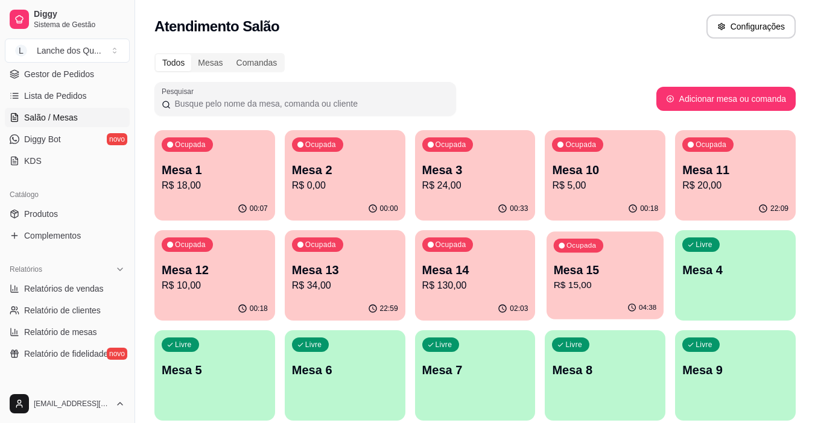
click at [645, 272] on p "Mesa 15" at bounding box center [605, 270] width 103 height 16
click at [207, 171] on p "Mesa 1" at bounding box center [215, 170] width 106 height 17
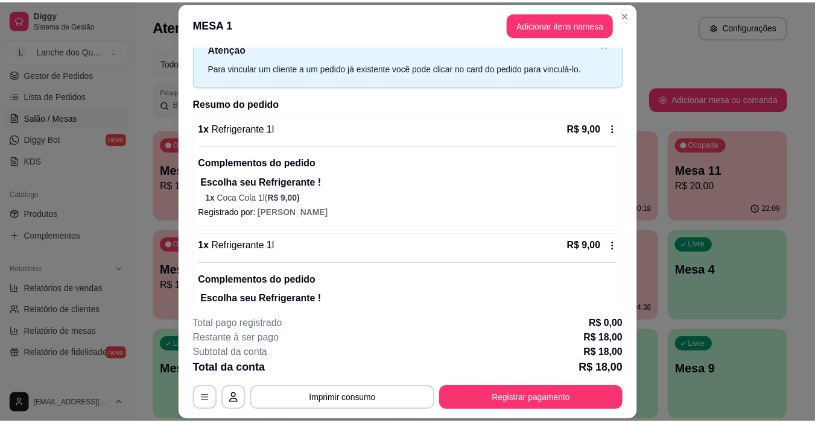
scroll to position [84, 0]
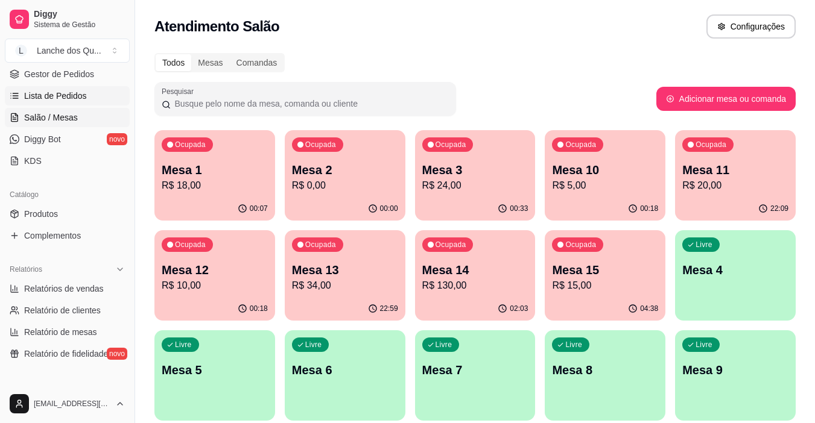
click at [71, 101] on span "Lista de Pedidos" at bounding box center [55, 96] width 63 height 12
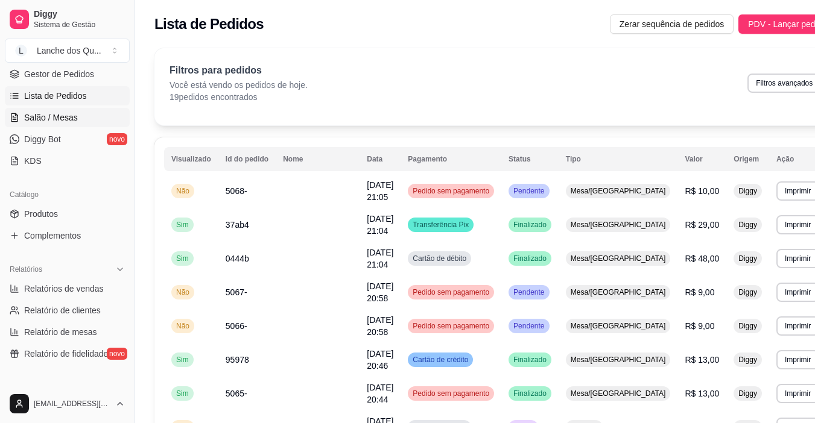
click at [75, 117] on span "Salão / Mesas" at bounding box center [51, 118] width 54 height 12
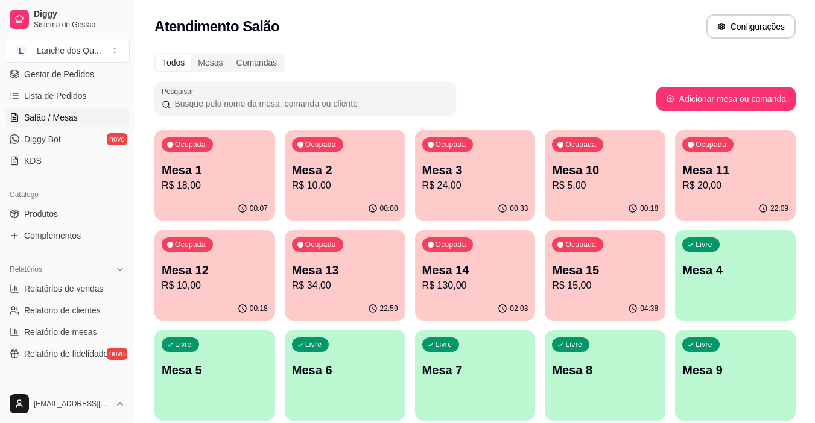
click at [317, 180] on p "R$ 10,00" at bounding box center [345, 186] width 106 height 14
click at [265, 199] on div "00:07" at bounding box center [214, 209] width 121 height 24
click at [81, 290] on span "Relatórios de vendas" at bounding box center [64, 289] width 80 height 12
select select "ALL"
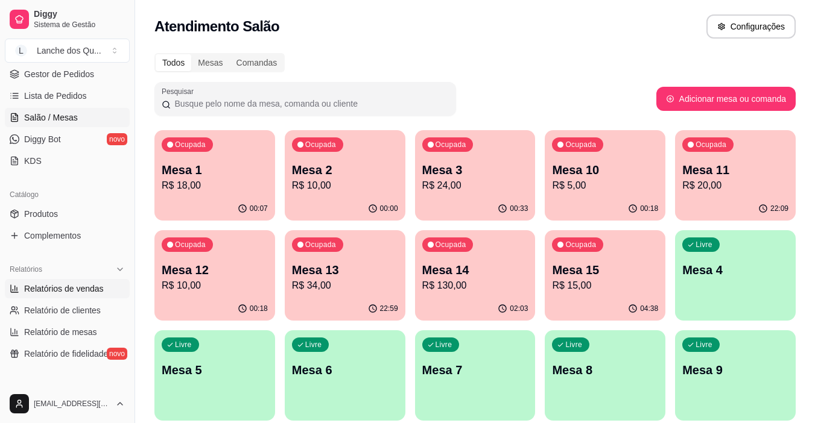
select select "0"
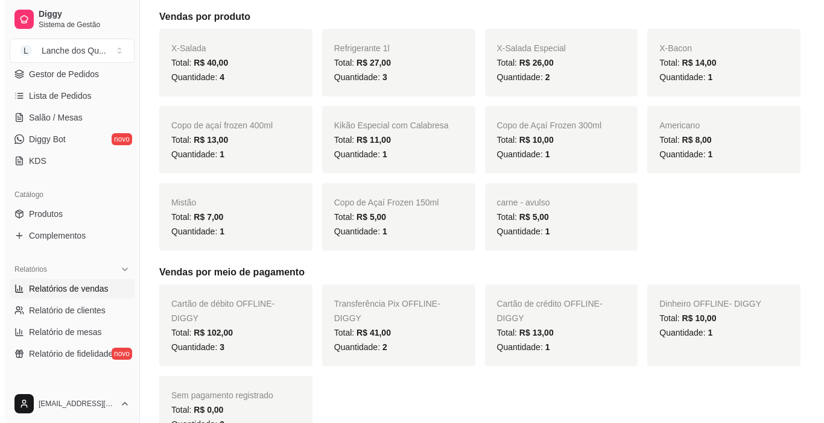
scroll to position [482, 0]
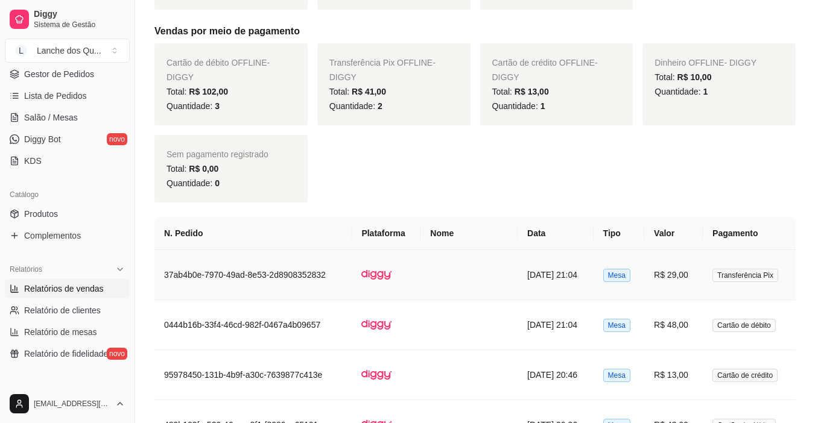
click at [669, 276] on td "R$ 29,00" at bounding box center [673, 275] width 58 height 50
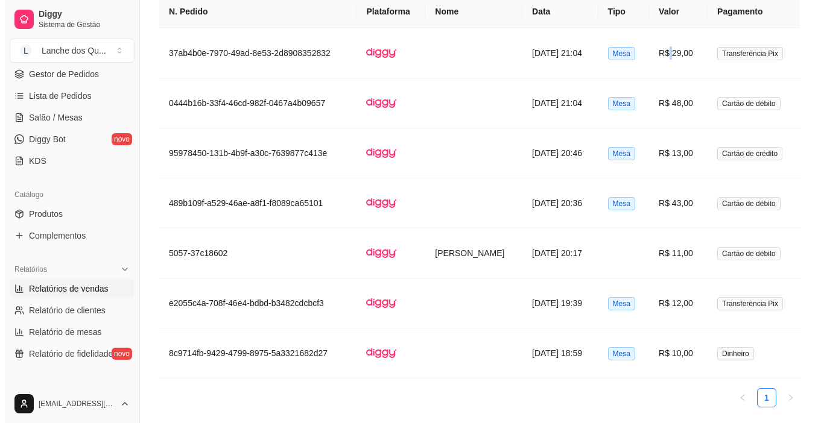
scroll to position [747, 0]
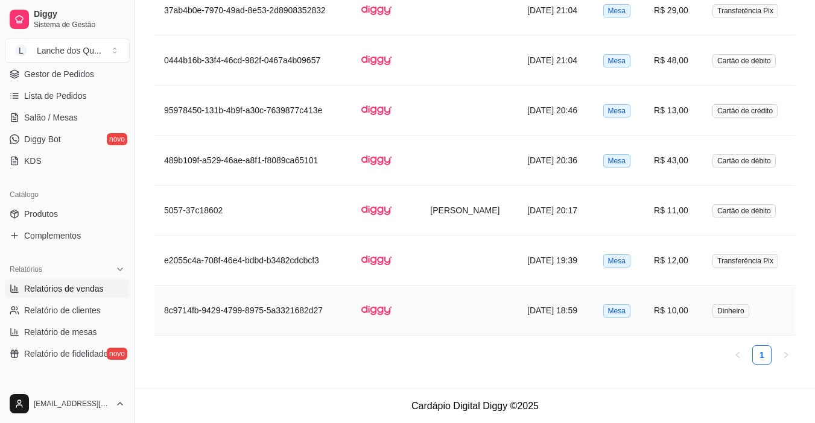
click at [729, 314] on span "Dinheiro" at bounding box center [730, 311] width 37 height 13
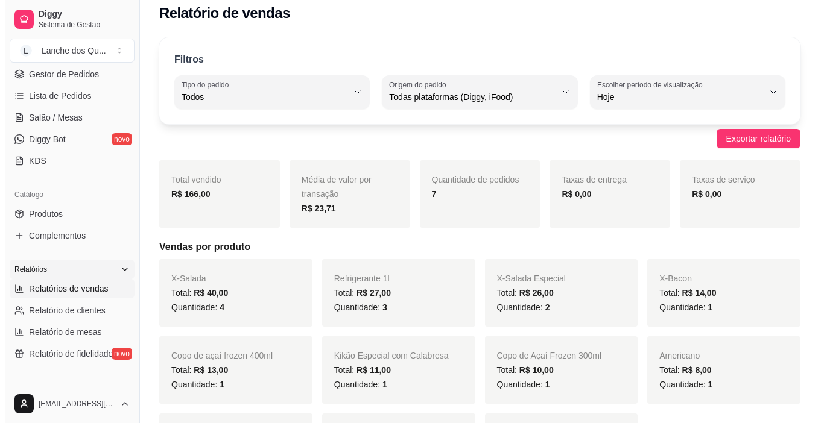
scroll to position [0, 0]
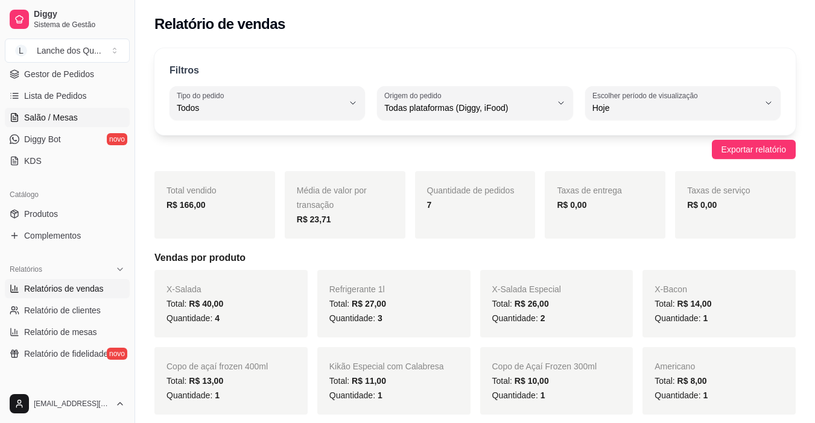
click at [30, 121] on span "Salão / Mesas" at bounding box center [51, 118] width 54 height 12
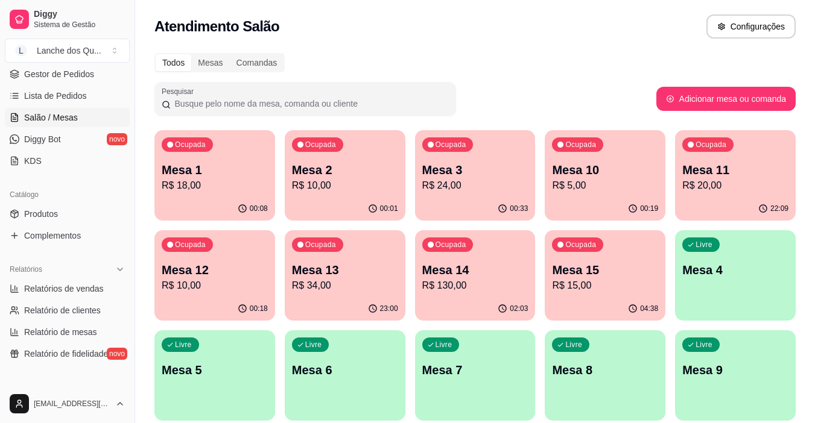
click at [206, 180] on p "R$ 18,00" at bounding box center [215, 186] width 106 height 14
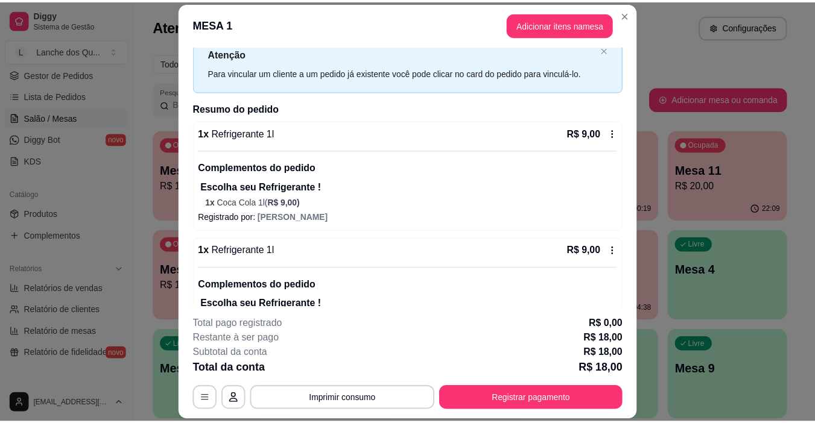
scroll to position [60, 0]
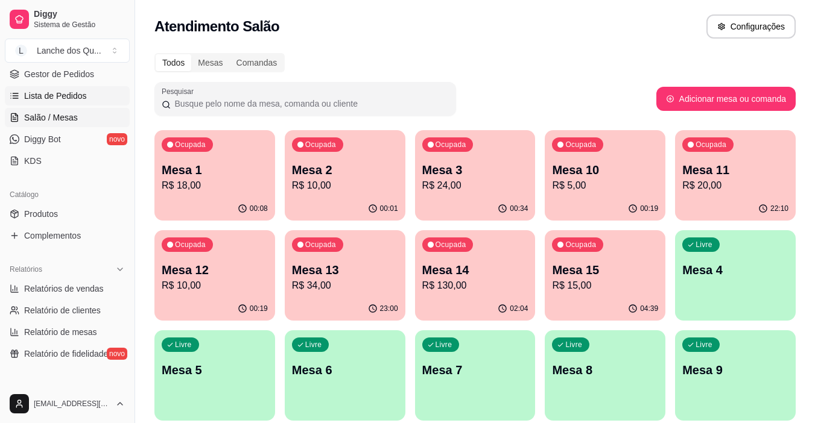
click at [61, 95] on span "Lista de Pedidos" at bounding box center [55, 96] width 63 height 12
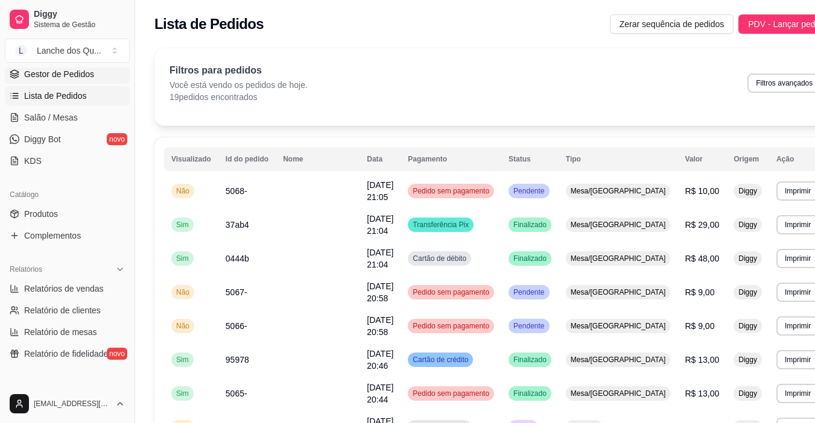
click at [34, 70] on span "Gestor de Pedidos" at bounding box center [59, 74] width 70 height 12
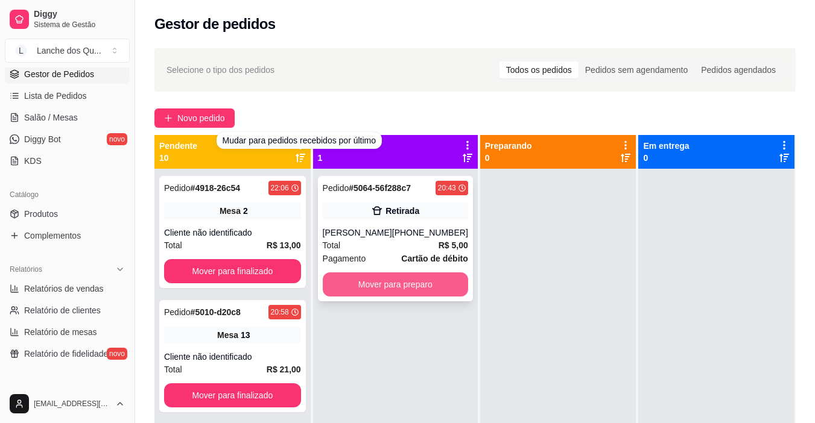
click at [405, 288] on button "Mover para preparo" at bounding box center [395, 285] width 145 height 24
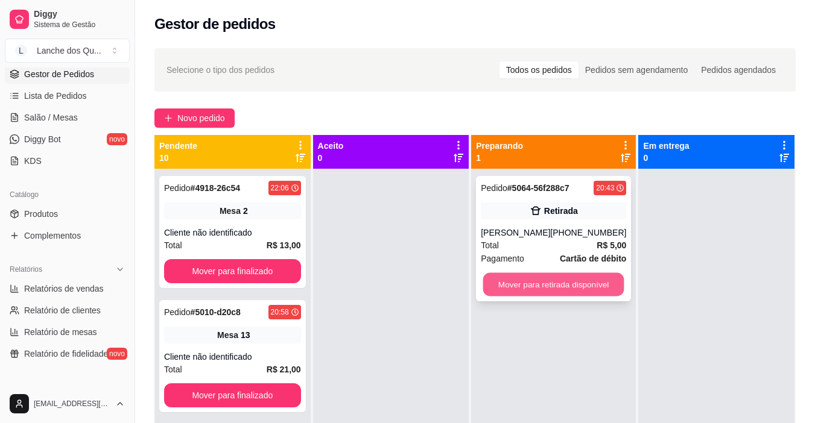
click at [548, 289] on button "Mover para retirada disponível" at bounding box center [553, 285] width 141 height 24
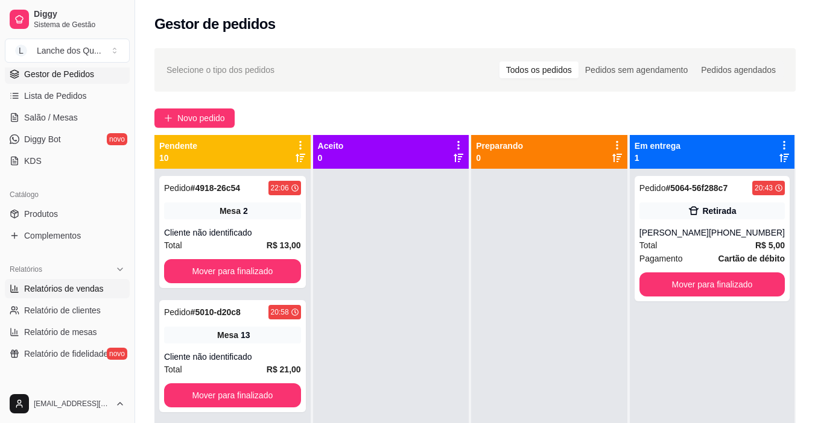
click at [47, 284] on span "Relatórios de vendas" at bounding box center [64, 289] width 80 height 12
select select "ALL"
select select "0"
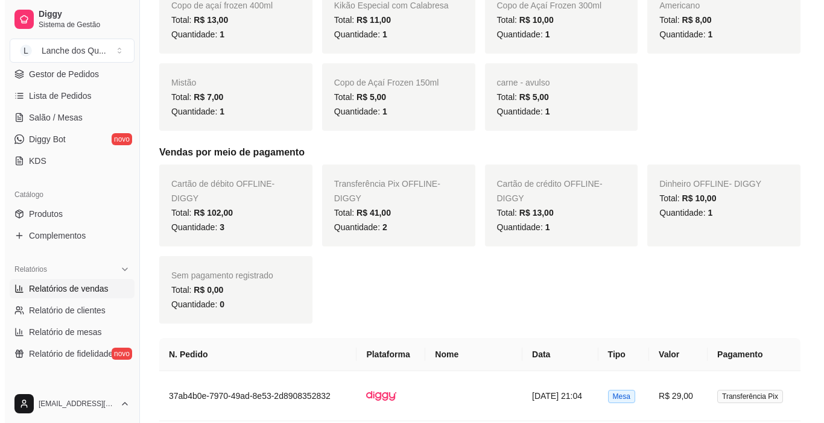
scroll to position [482, 0]
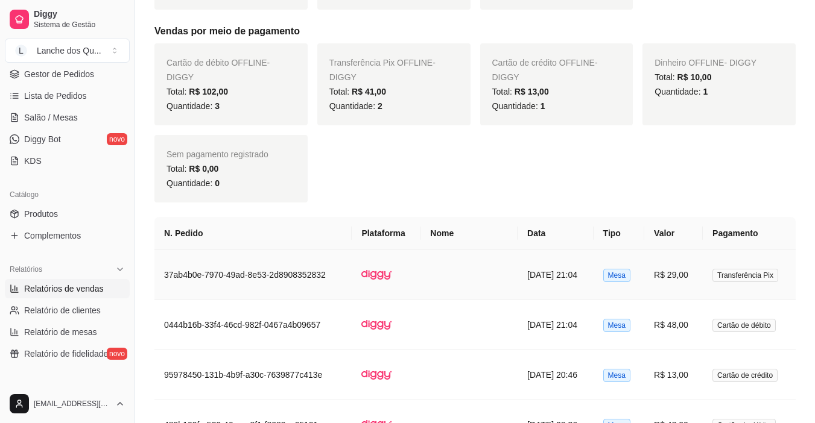
click at [706, 262] on td "Transferência Pix" at bounding box center [749, 275] width 93 height 50
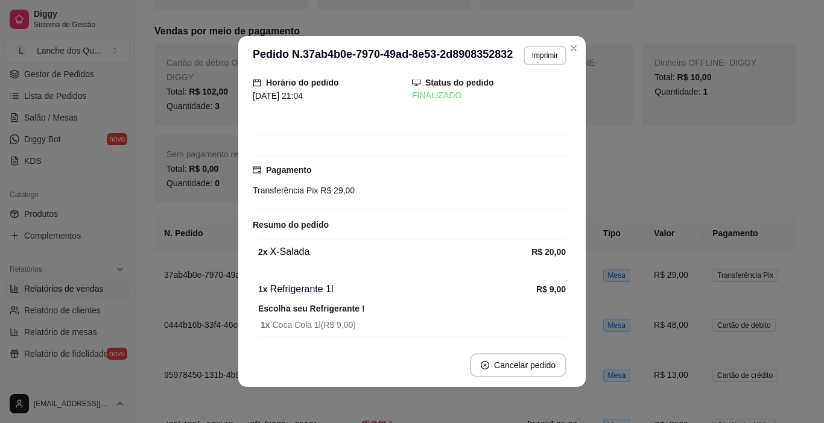
scroll to position [102, 0]
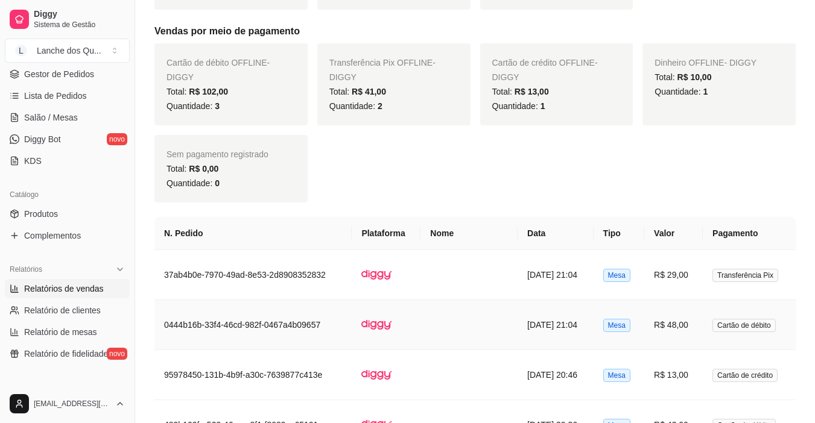
click at [689, 333] on td "R$ 48,00" at bounding box center [673, 325] width 58 height 50
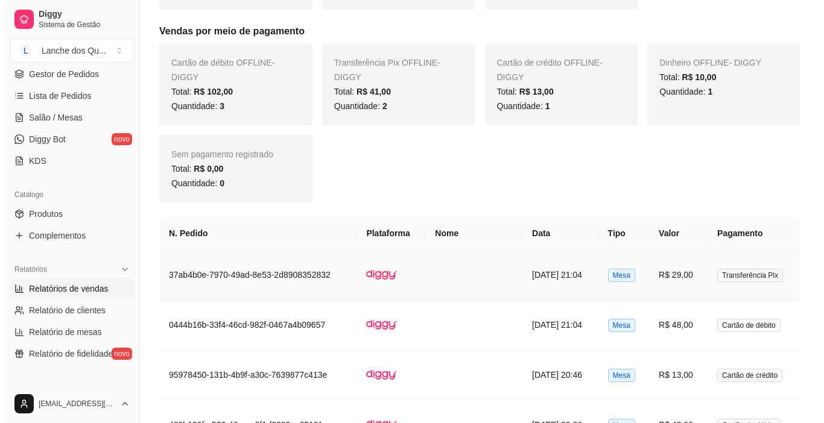
scroll to position [543, 0]
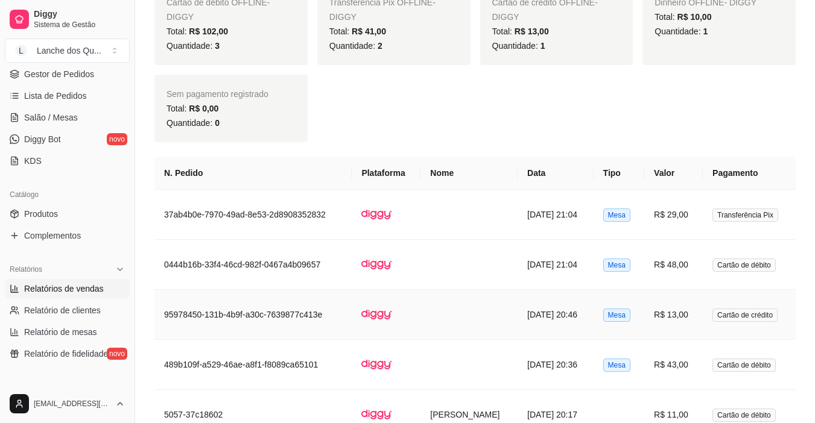
click at [689, 314] on td "R$ 13,00" at bounding box center [673, 315] width 58 height 50
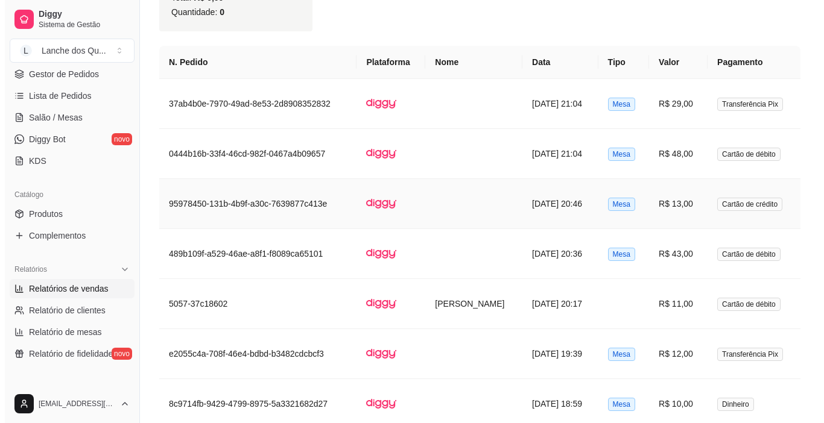
scroll to position [663, 0]
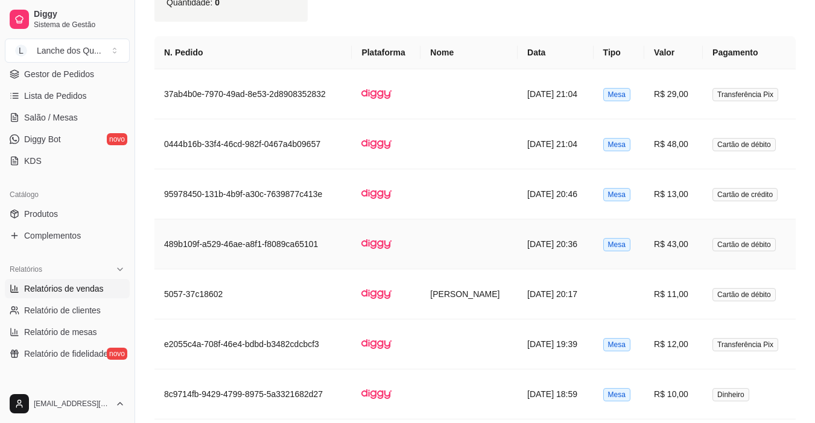
click at [671, 247] on td "R$ 43,00" at bounding box center [673, 245] width 58 height 50
click at [673, 95] on td "R$ 29,00" at bounding box center [673, 94] width 58 height 50
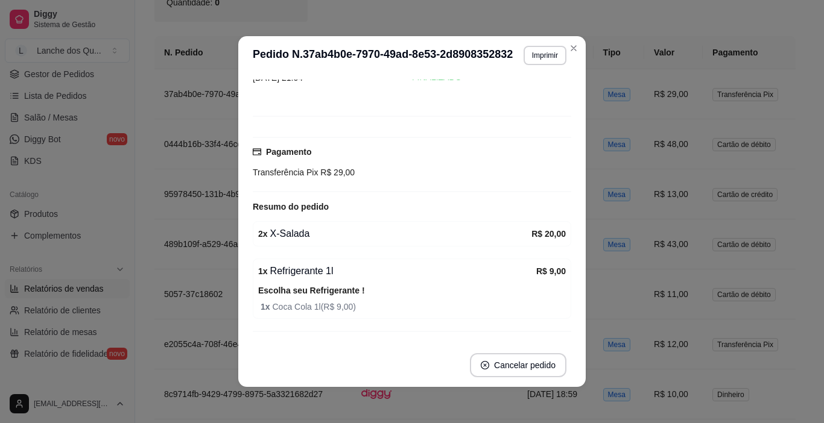
scroll to position [102, 0]
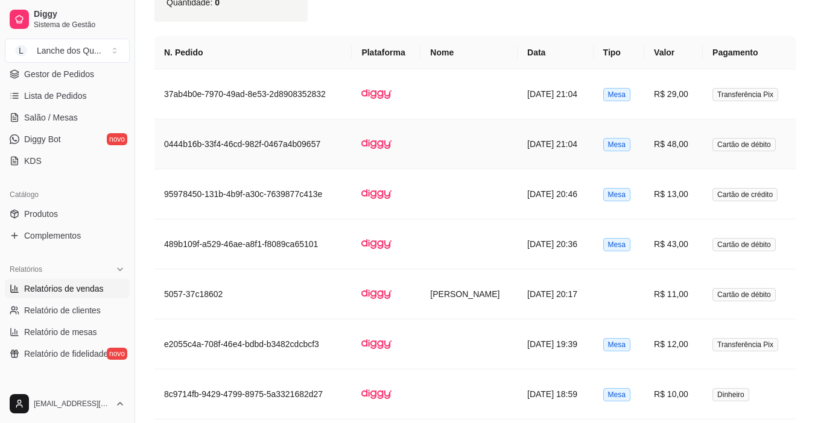
click at [683, 151] on td "R$ 48,00" at bounding box center [673, 144] width 58 height 50
click at [654, 101] on td "R$ 29,00" at bounding box center [673, 94] width 58 height 50
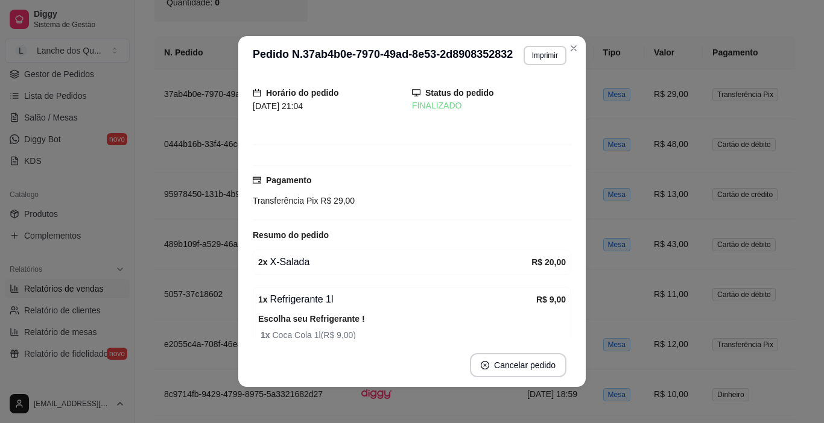
scroll to position [60, 0]
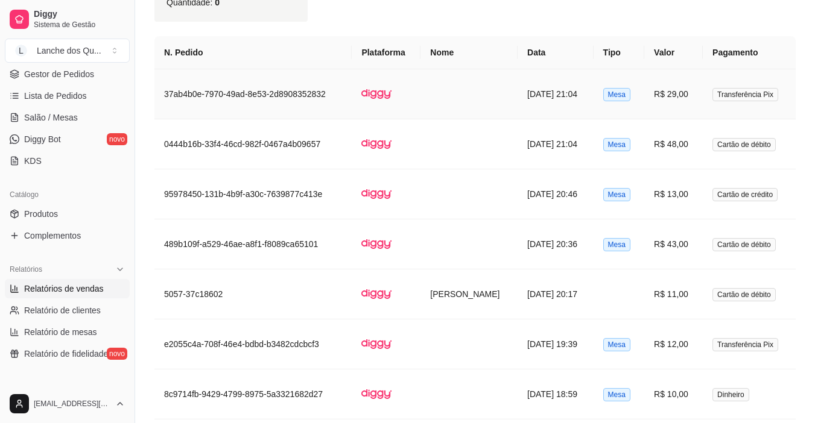
click at [661, 99] on td "R$ 29,00" at bounding box center [673, 94] width 58 height 50
click at [678, 141] on td "R$ 48,00" at bounding box center [673, 144] width 58 height 50
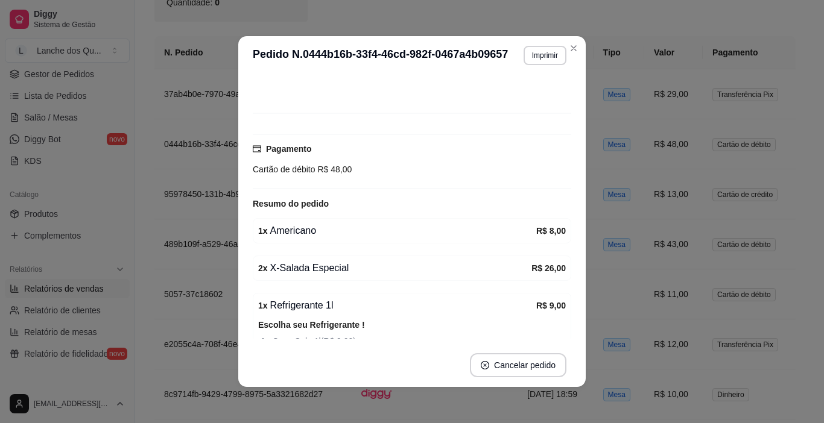
scroll to position [181, 0]
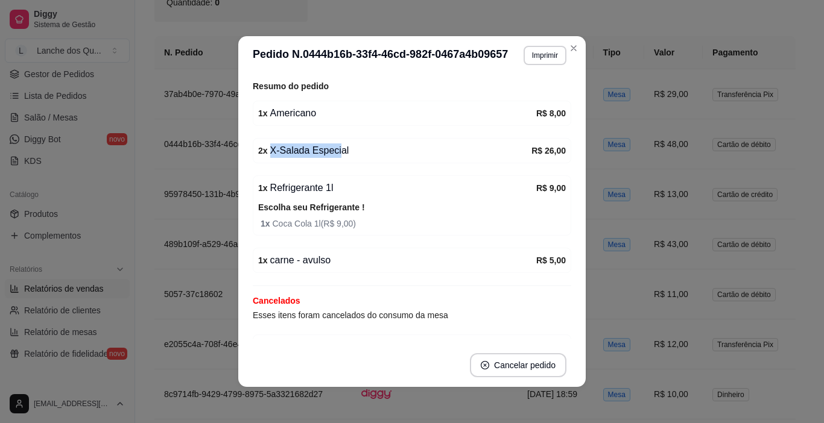
drag, startPoint x: 341, startPoint y: 148, endPoint x: 412, endPoint y: 150, distance: 70.6
click at [409, 150] on div "2 x X-Salada Especial" at bounding box center [394, 151] width 273 height 14
click at [413, 150] on div "2 x X-Salada Especial" at bounding box center [394, 151] width 273 height 14
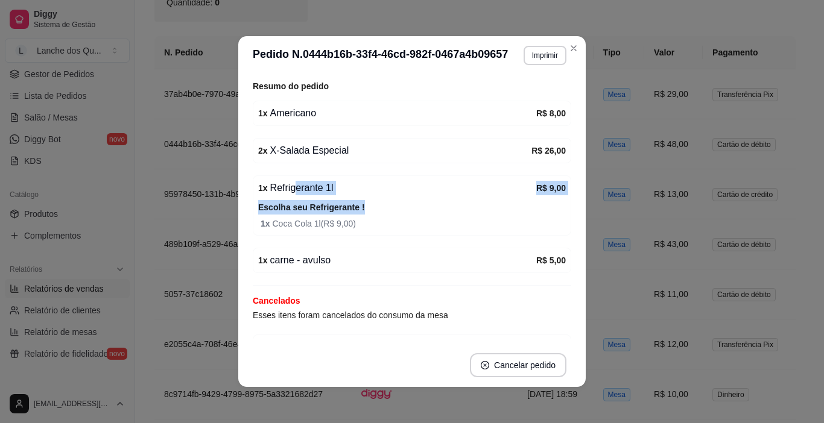
drag, startPoint x: 325, startPoint y: 195, endPoint x: 381, endPoint y: 198, distance: 55.5
click at [378, 198] on div "1 x Refrigerante 1l R$ 9,00 Escolha seu Refrigerante ! 1 x Coca Cola 1l ( R$ 9,…" at bounding box center [412, 205] width 318 height 60
click at [382, 198] on div "1 x Refrigerante 1l R$ 9,00 Escolha seu Refrigerante ! 1 x Coca Cola 1l ( R$ 9,…" at bounding box center [412, 205] width 318 height 60
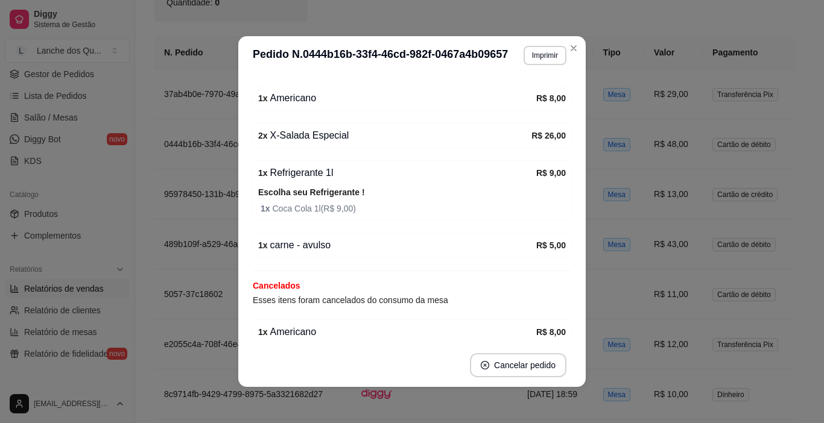
scroll to position [241, 0]
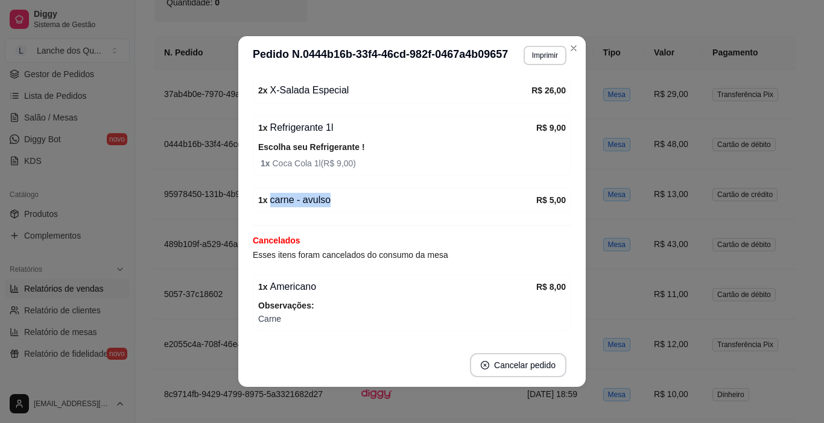
drag, startPoint x: 387, startPoint y: 202, endPoint x: 505, endPoint y: 212, distance: 118.6
click at [502, 212] on div "1 x carne - avulso R$ 5,00" at bounding box center [412, 200] width 318 height 25
click at [505, 212] on div "1 x carne - avulso R$ 5,00" at bounding box center [412, 200] width 318 height 25
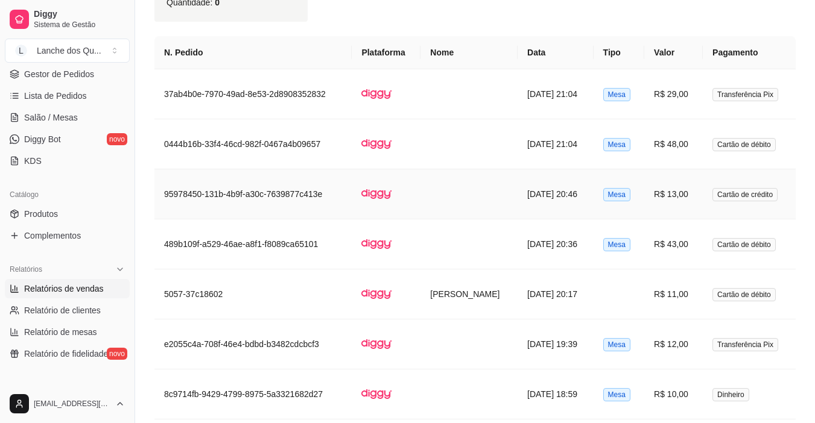
click at [681, 204] on td "R$ 13,00" at bounding box center [673, 194] width 58 height 50
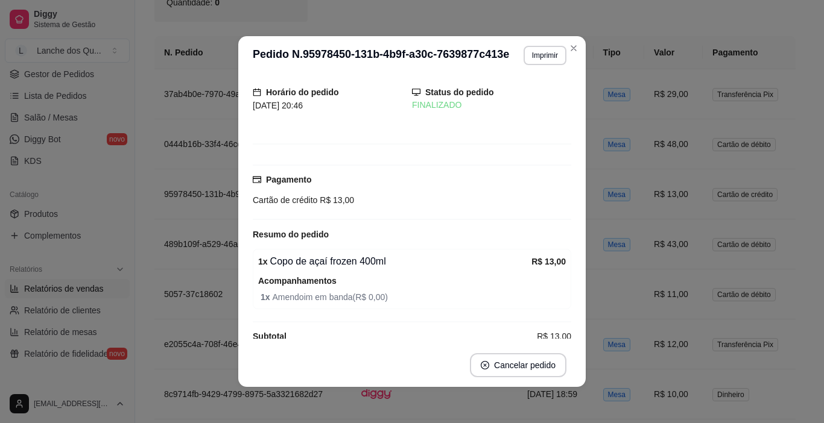
scroll to position [50, 0]
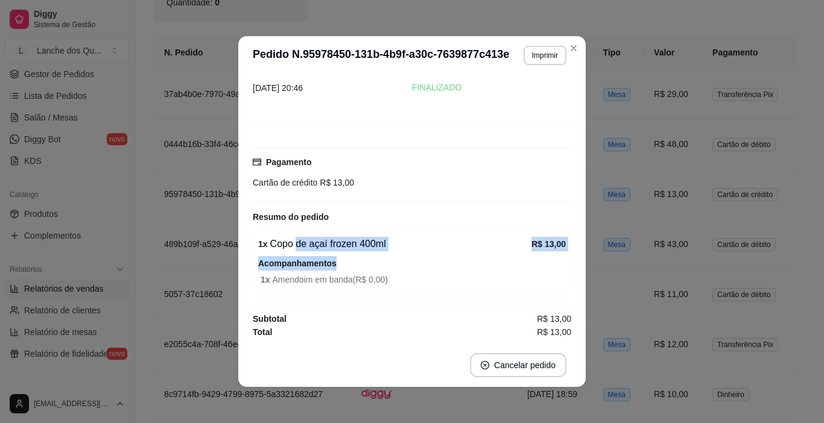
drag, startPoint x: 293, startPoint y: 247, endPoint x: 435, endPoint y: 251, distance: 142.4
click at [435, 251] on div "1 x Copo de açaí frozen 400ml R$ 13,00 Acompanhamentos 1 x Amendoim em banda ( …" at bounding box center [412, 262] width 318 height 60
click at [428, 251] on div "1 x Copo de açaí frozen 400ml" at bounding box center [394, 244] width 273 height 14
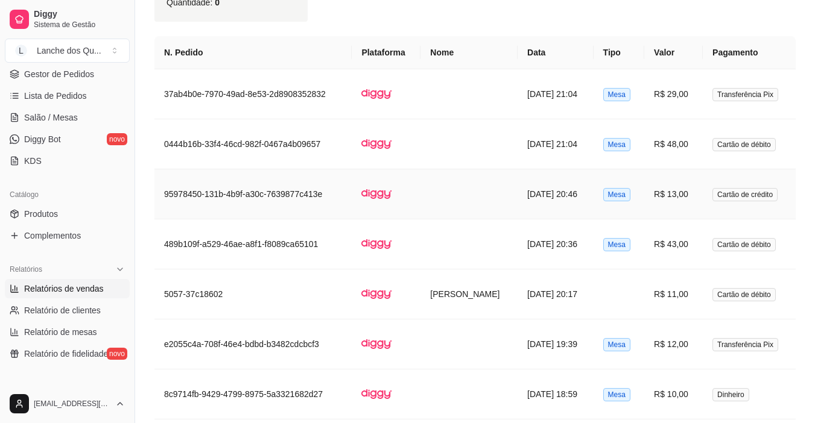
click at [691, 206] on td "R$ 13,00" at bounding box center [673, 194] width 58 height 50
click at [701, 192] on td "R$ 13,00" at bounding box center [673, 194] width 58 height 50
click at [685, 250] on td "R$ 43,00" at bounding box center [673, 245] width 58 height 50
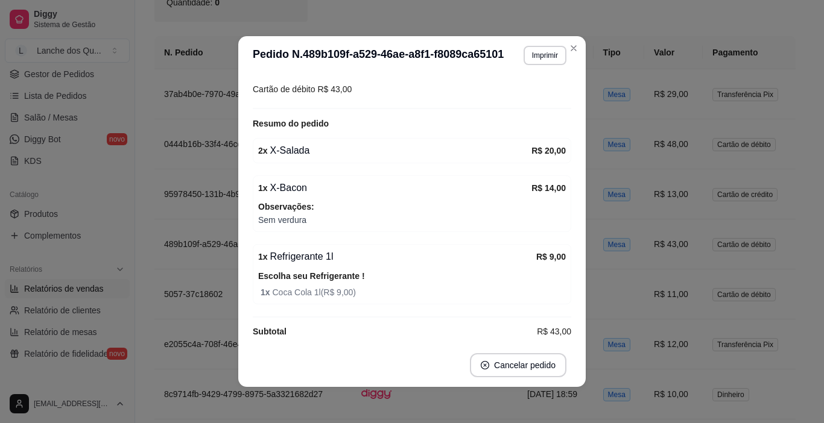
scroll to position [156, 0]
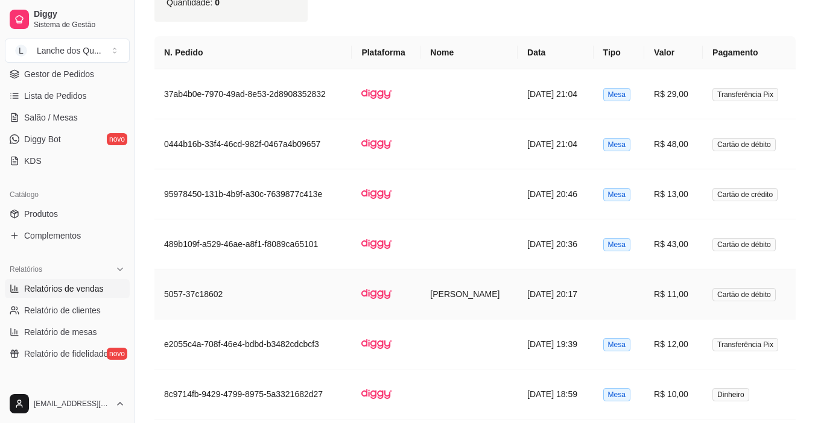
click at [700, 299] on td "R$ 11,00" at bounding box center [673, 295] width 58 height 50
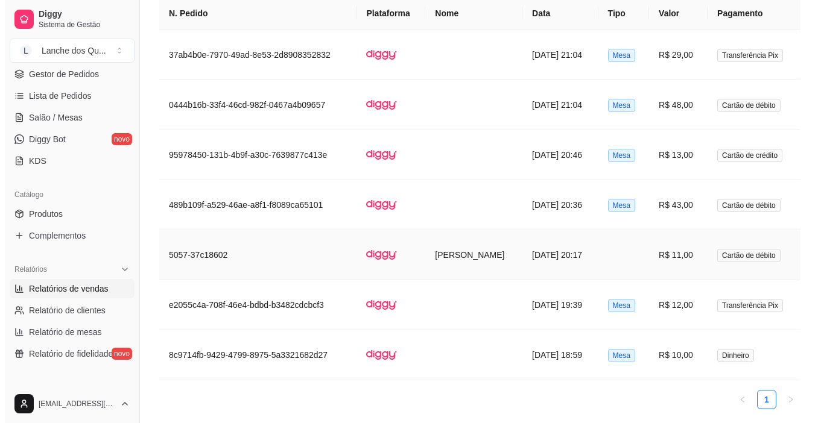
scroll to position [724, 0]
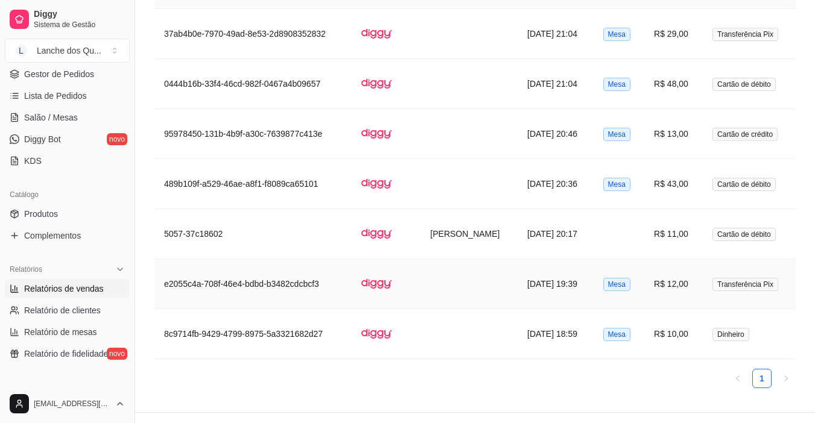
click at [677, 282] on td "R$ 12,00" at bounding box center [673, 284] width 58 height 50
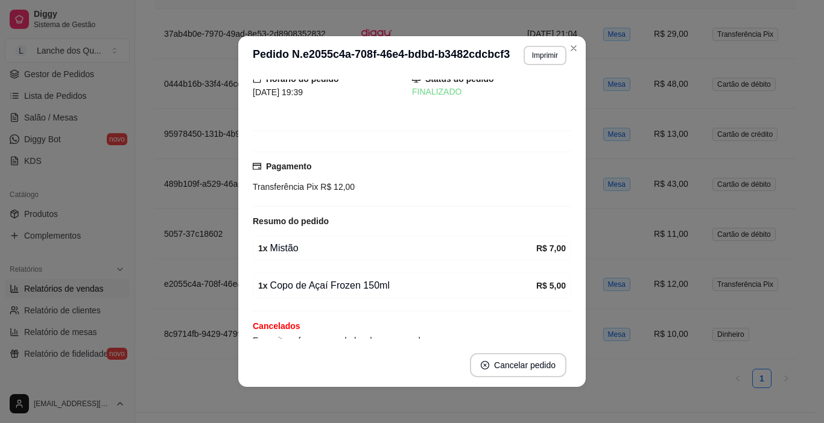
scroll to position [121, 0]
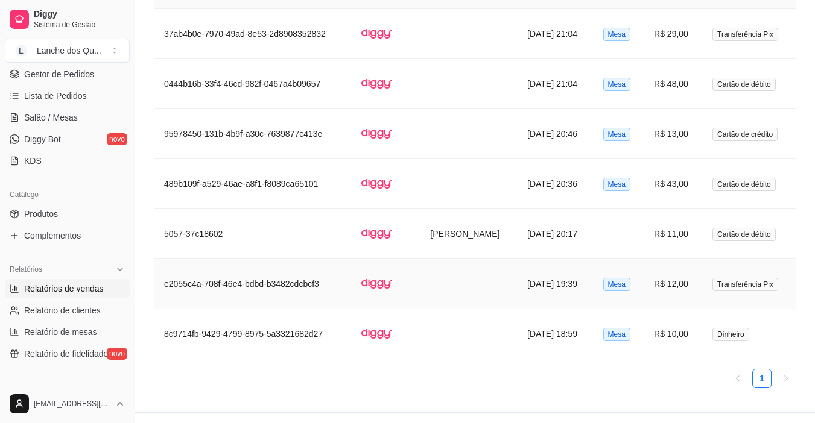
click at [671, 292] on td "R$ 12,00" at bounding box center [673, 284] width 58 height 50
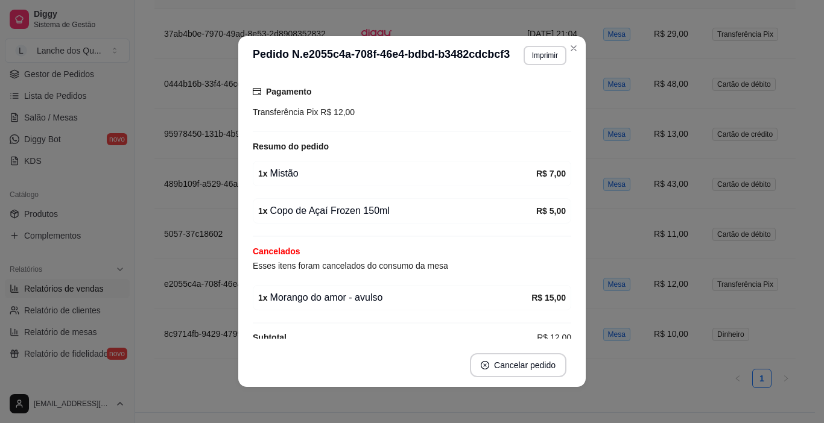
scroll to position [139, 0]
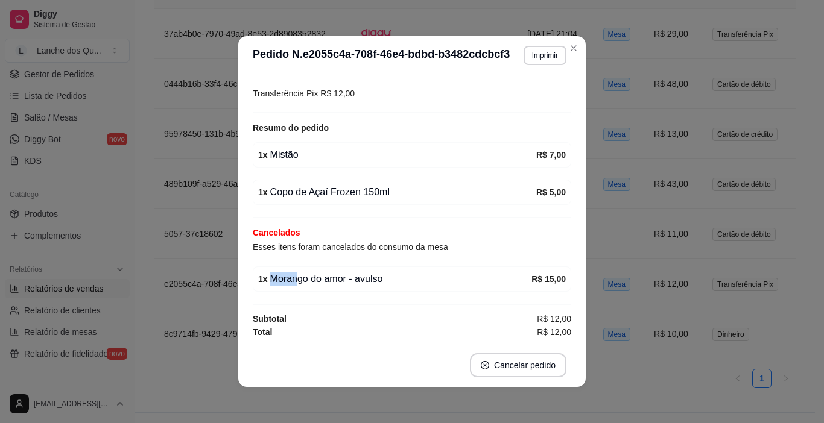
drag, startPoint x: 290, startPoint y: 274, endPoint x: 435, endPoint y: 285, distance: 145.7
click at [432, 285] on div "1 x Morango do amor - avulso" at bounding box center [394, 279] width 273 height 14
click at [435, 285] on div "1 x Morango do amor - avulso" at bounding box center [394, 279] width 273 height 14
drag, startPoint x: 314, startPoint y: 274, endPoint x: 368, endPoint y: 276, distance: 54.3
click at [359, 276] on div "1 x Morango do amor - avulso" at bounding box center [394, 279] width 273 height 14
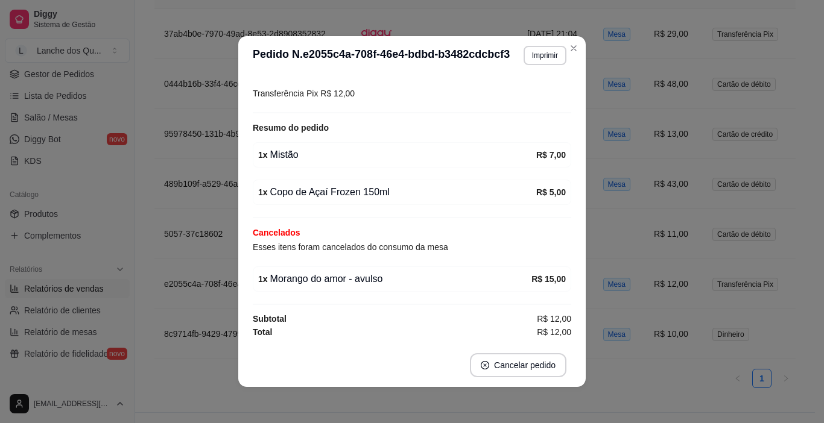
click at [368, 276] on div "1 x Morango do amor - avulso" at bounding box center [394, 279] width 273 height 14
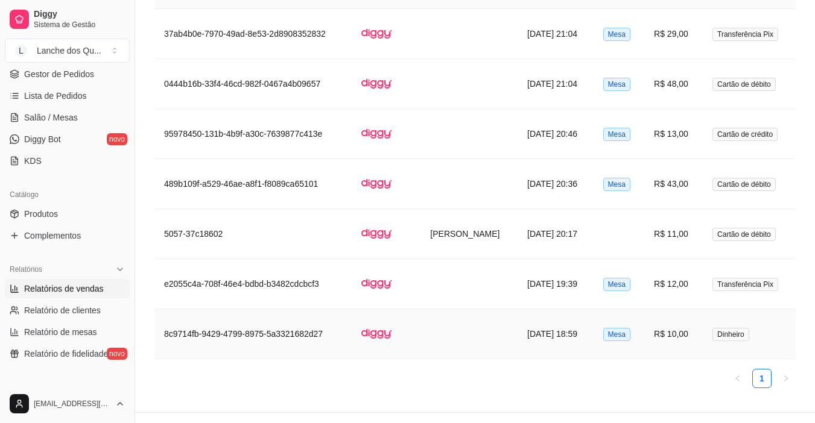
click at [684, 339] on td "R$ 10,00" at bounding box center [673, 334] width 58 height 50
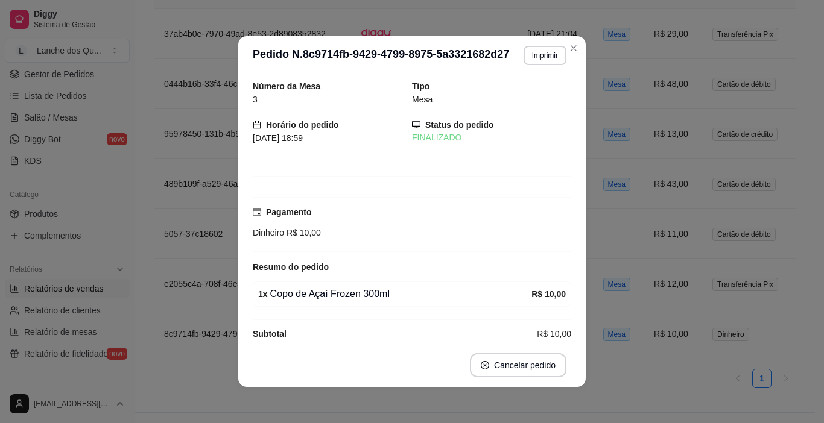
scroll to position [15, 0]
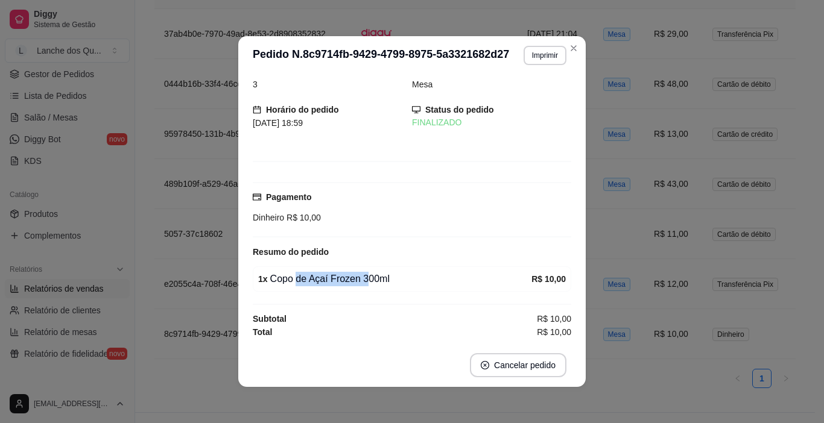
drag, startPoint x: 311, startPoint y: 282, endPoint x: 397, endPoint y: 289, distance: 86.6
click at [388, 288] on div "1 x Copo de Açaí Frozen 300ml R$ 10,00" at bounding box center [412, 279] width 318 height 25
click at [397, 289] on div "1 x Copo de Açaí Frozen 300ml R$ 10,00" at bounding box center [412, 279] width 318 height 25
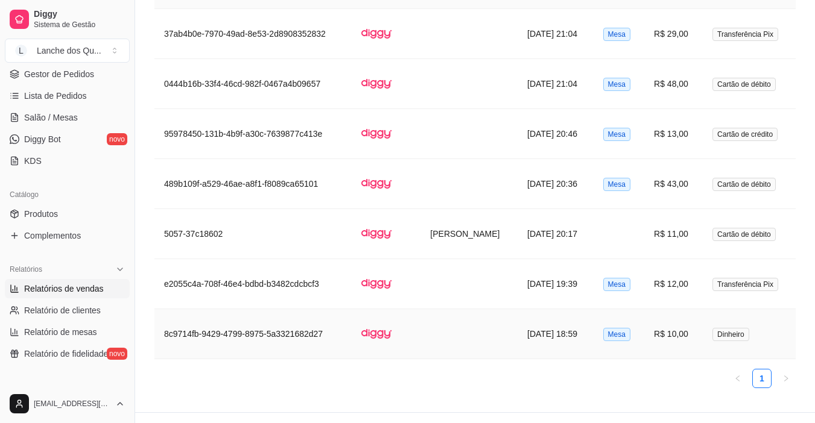
click at [694, 335] on td "R$ 10,00" at bounding box center [673, 334] width 58 height 50
click at [672, 285] on td "R$ 12,00" at bounding box center [673, 284] width 58 height 50
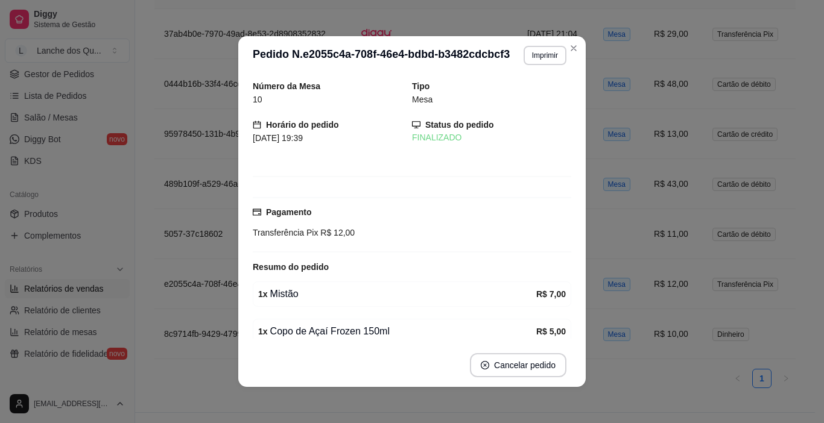
click at [481, 253] on div "Número da Mesa 10 Tipo Mesa Horário do pedido [DATE] 19:39 Status do pedido FIN…" at bounding box center [412, 209] width 318 height 259
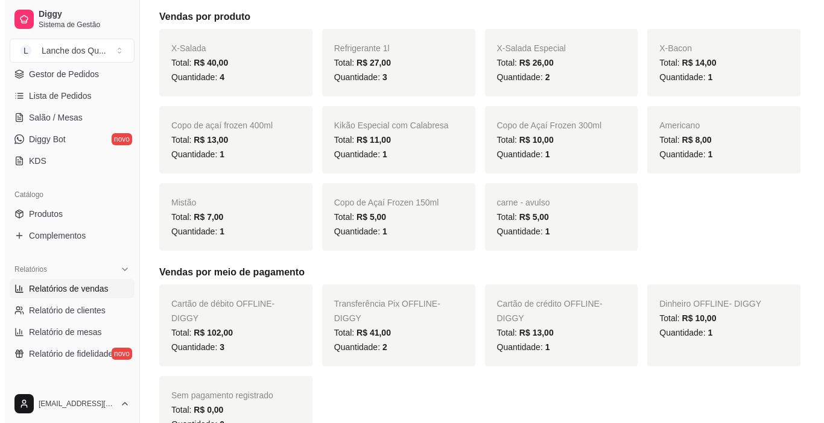
scroll to position [0, 0]
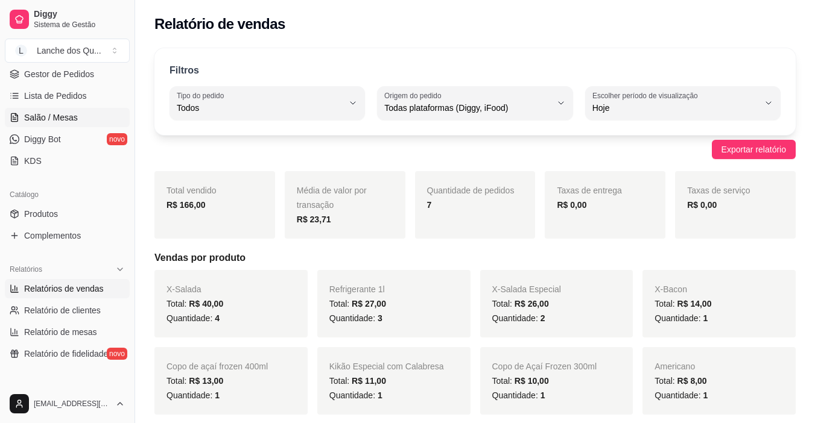
click at [54, 117] on span "Salão / Mesas" at bounding box center [51, 118] width 54 height 12
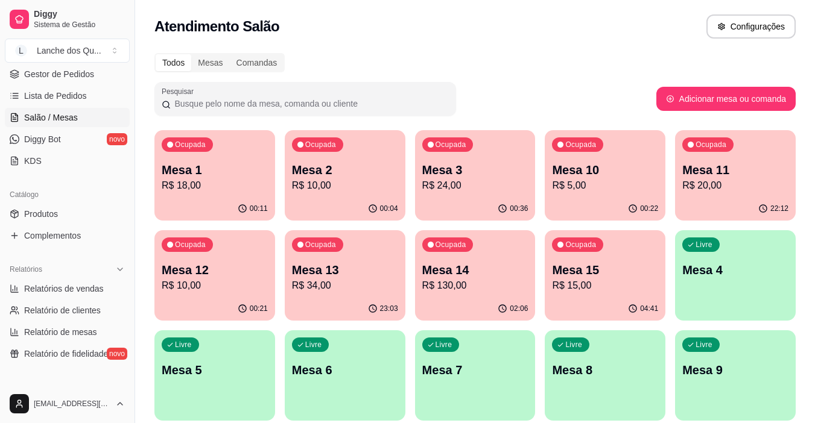
click at [229, 182] on p "R$ 18,00" at bounding box center [215, 186] width 106 height 14
click at [256, 169] on p "Mesa 1" at bounding box center [215, 170] width 106 height 17
click at [331, 194] on div "Ocupada Mesa 2 R$ 10,00" at bounding box center [345, 163] width 121 height 67
click at [373, 174] on p "Mesa 2" at bounding box center [344, 170] width 103 height 16
click at [479, 161] on div "Ocupada Mesa 3 R$ 24,00" at bounding box center [475, 163] width 121 height 67
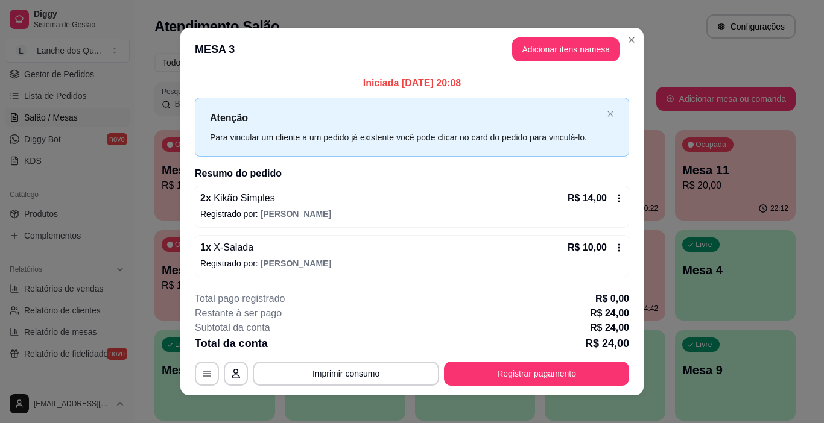
scroll to position [11, 0]
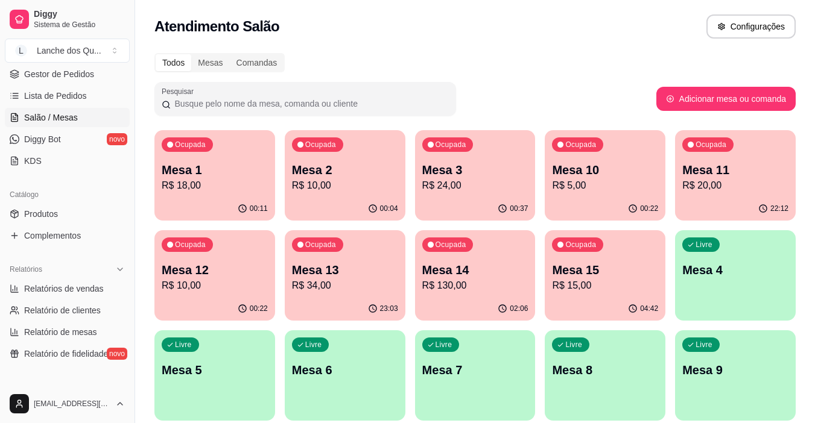
click at [609, 177] on p "Mesa 10" at bounding box center [605, 170] width 106 height 17
click at [715, 172] on p "Mesa 11" at bounding box center [735, 170] width 106 height 17
click at [172, 316] on div "00:22" at bounding box center [214, 308] width 117 height 23
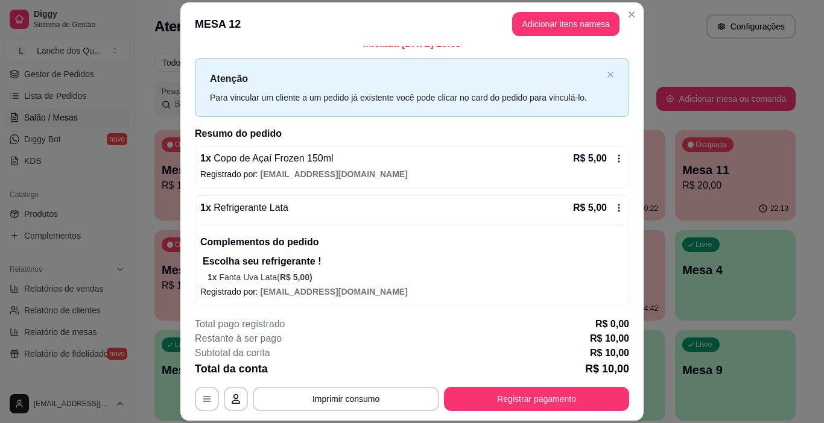
scroll to position [16, 0]
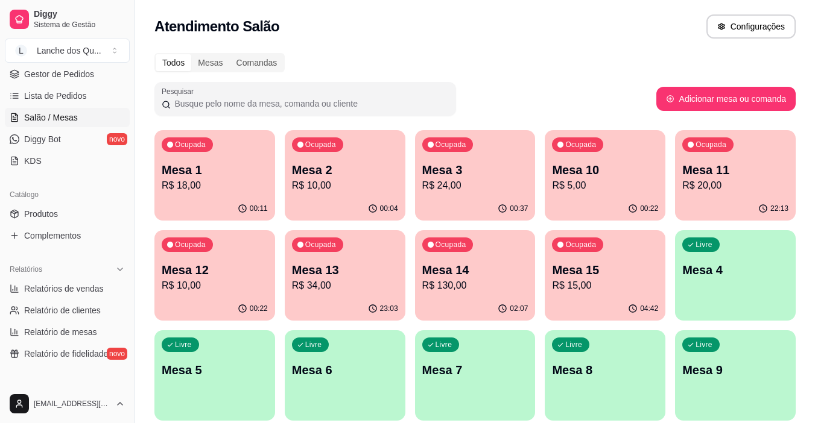
click at [367, 298] on div "23:03" at bounding box center [345, 309] width 121 height 24
click at [466, 277] on p "Mesa 14" at bounding box center [474, 270] width 103 height 16
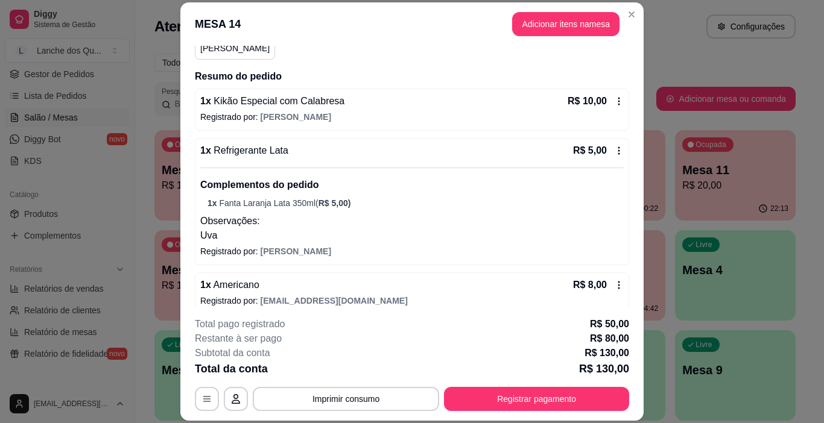
scroll to position [60, 0]
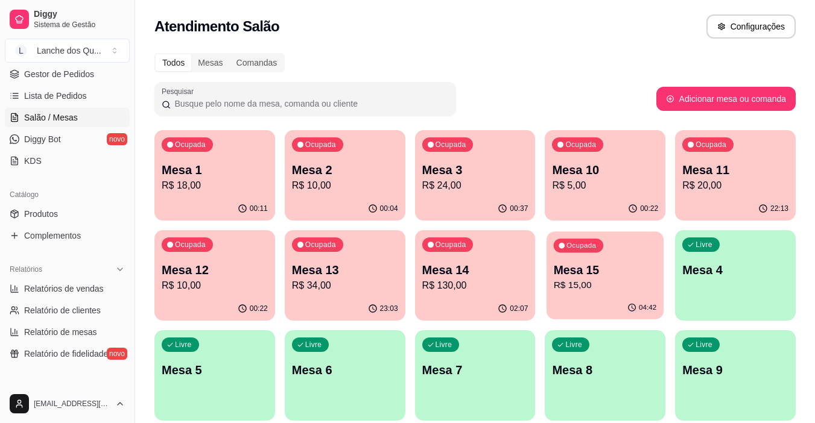
click at [580, 281] on p "R$ 15,00" at bounding box center [605, 286] width 103 height 14
click at [204, 165] on p "Mesa 1" at bounding box center [215, 170] width 106 height 17
click at [60, 74] on span "Gestor de Pedidos" at bounding box center [59, 74] width 70 height 12
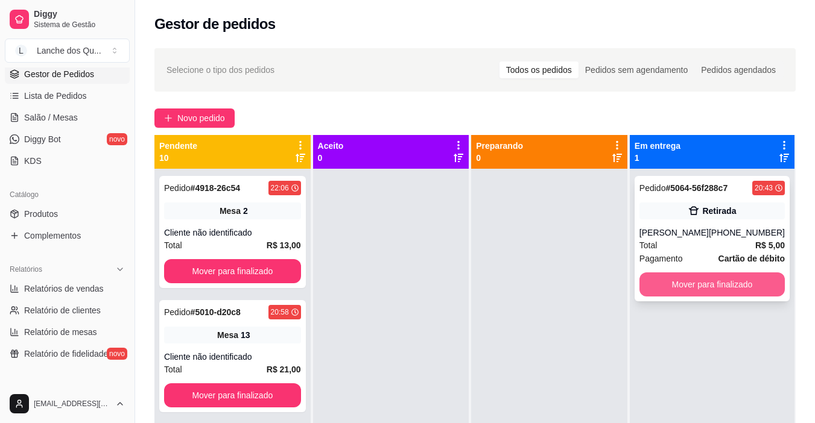
click at [722, 286] on button "Mover para finalizado" at bounding box center [711, 285] width 145 height 24
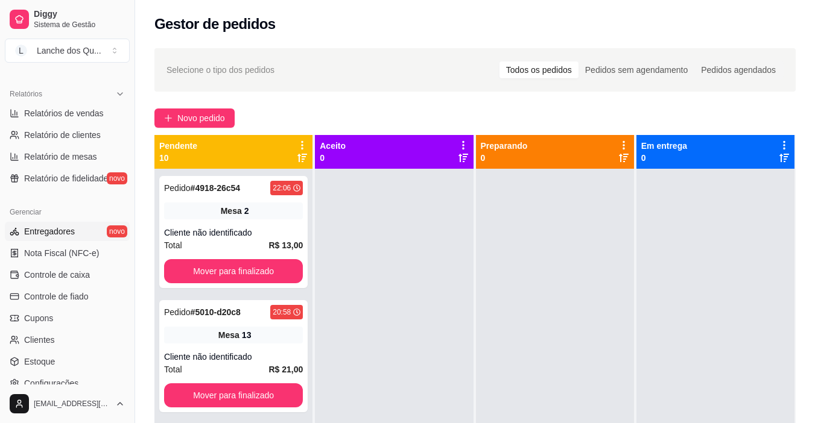
scroll to position [362, 0]
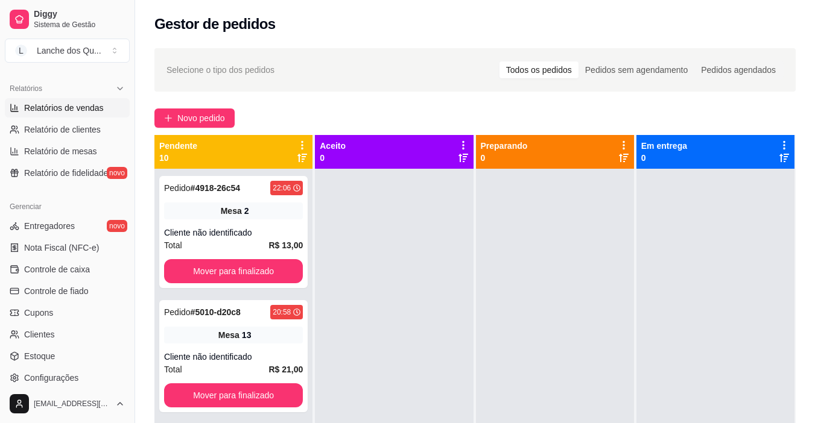
click at [71, 107] on span "Relatórios de vendas" at bounding box center [64, 108] width 80 height 12
select select "ALL"
select select "0"
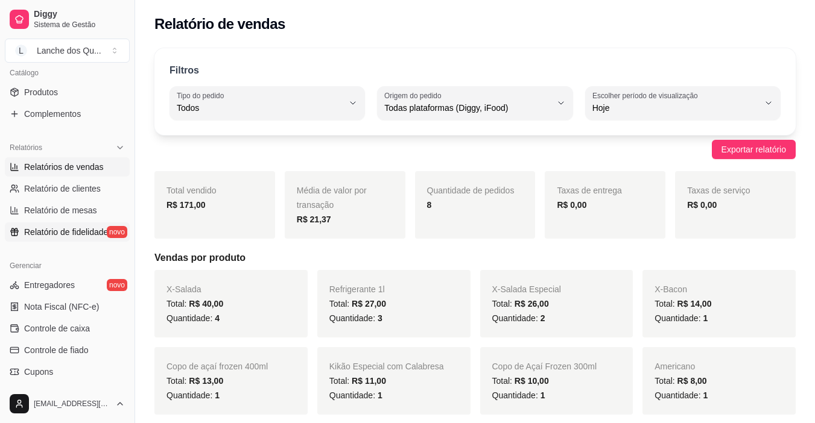
scroll to position [302, 0]
click at [69, 166] on span "Relatórios de vendas" at bounding box center [64, 168] width 80 height 12
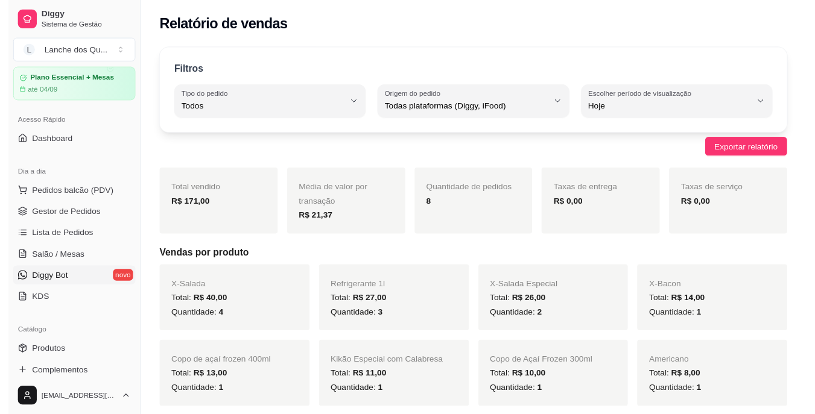
scroll to position [60, 0]
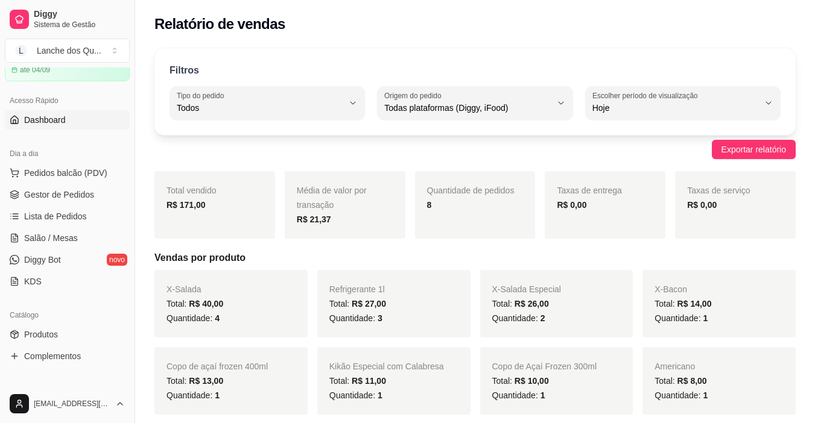
click at [48, 119] on span "Dashboard" at bounding box center [45, 120] width 42 height 12
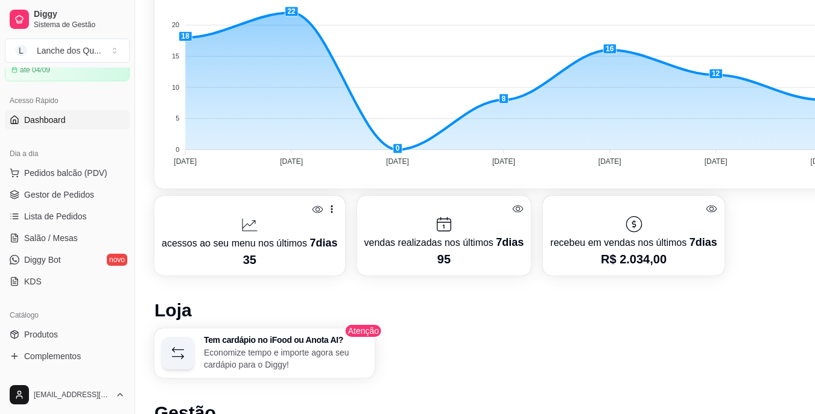
scroll to position [302, 0]
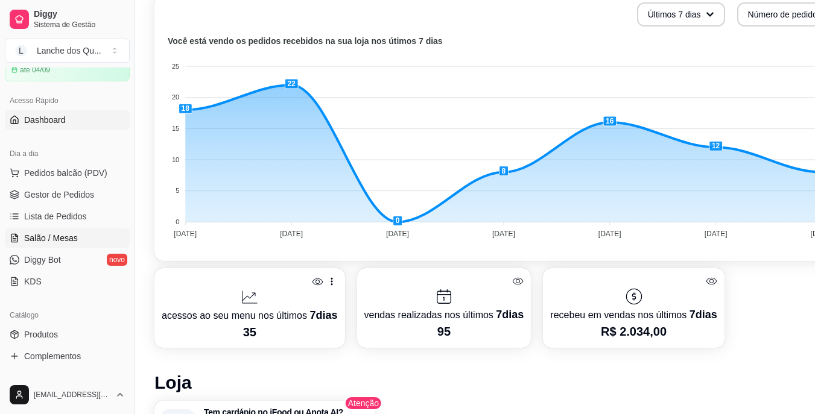
click at [63, 239] on span "Salão / Mesas" at bounding box center [51, 238] width 54 height 12
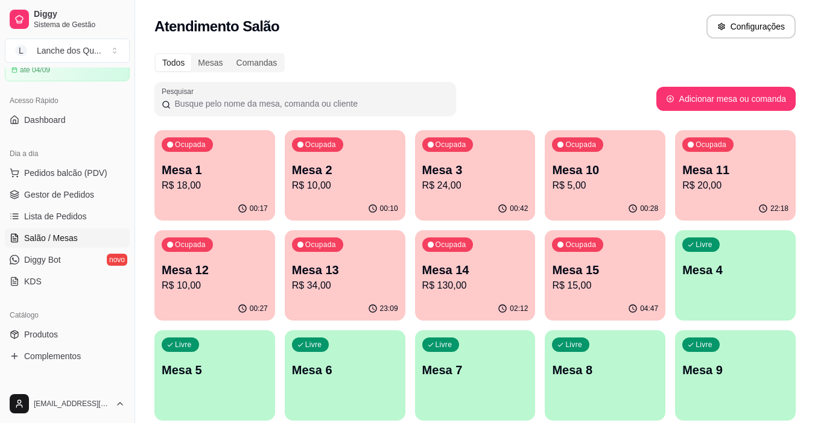
click at [202, 185] on p "R$ 18,00" at bounding box center [215, 186] width 106 height 14
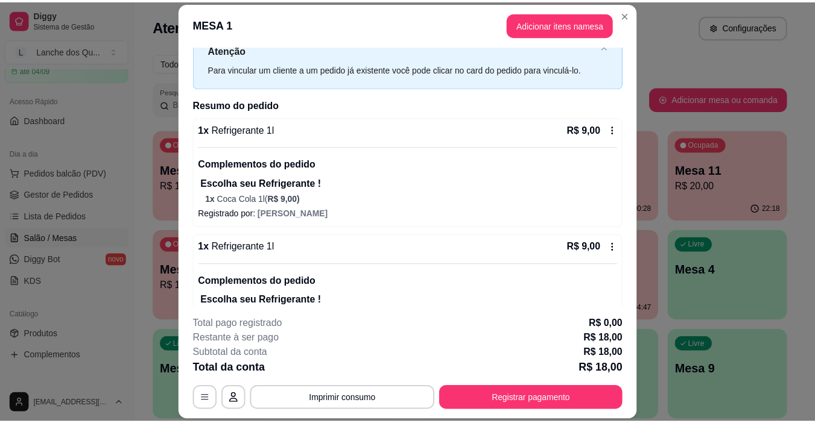
scroll to position [84, 0]
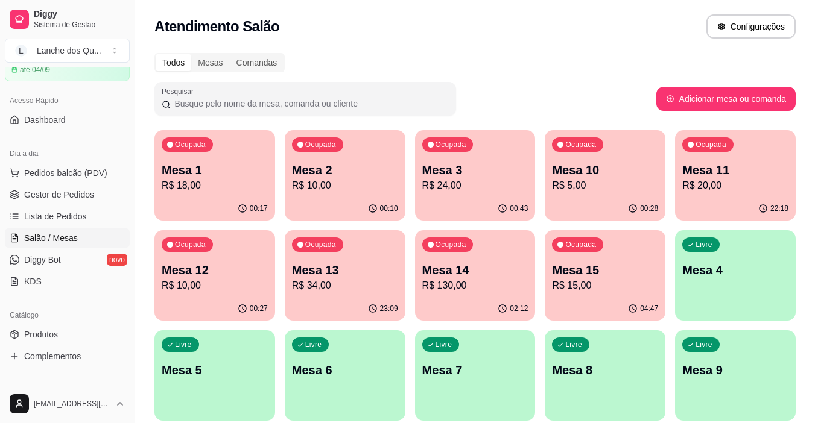
click at [369, 179] on p "R$ 10,00" at bounding box center [345, 186] width 106 height 14
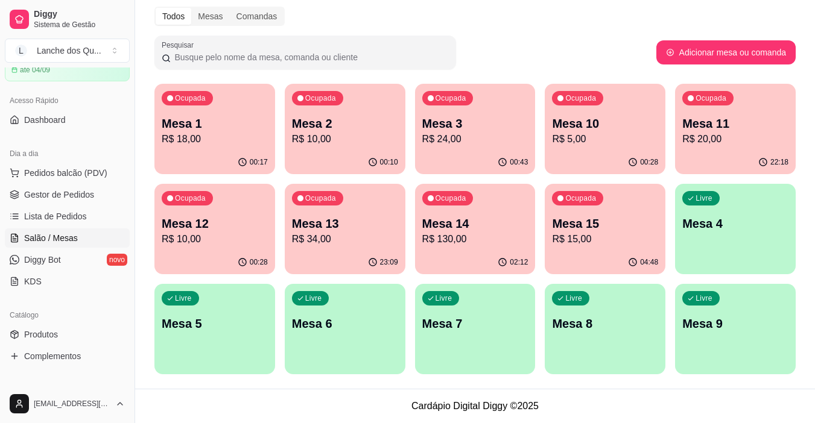
scroll to position [181, 0]
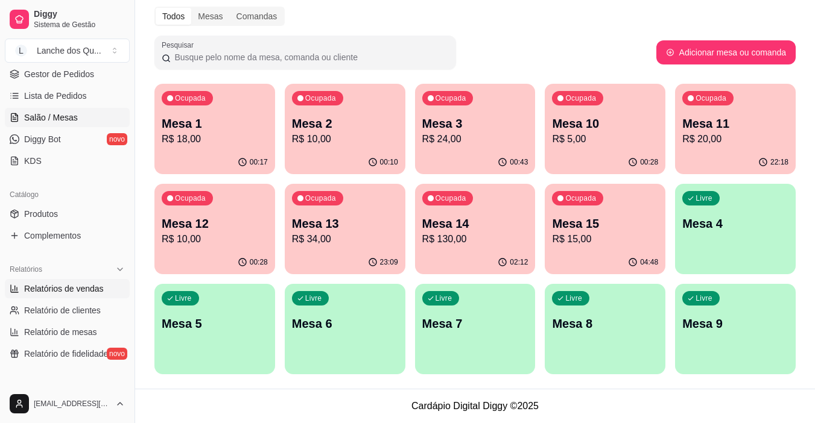
click at [58, 296] on link "Relatórios de vendas" at bounding box center [67, 288] width 125 height 19
select select "ALL"
select select "0"
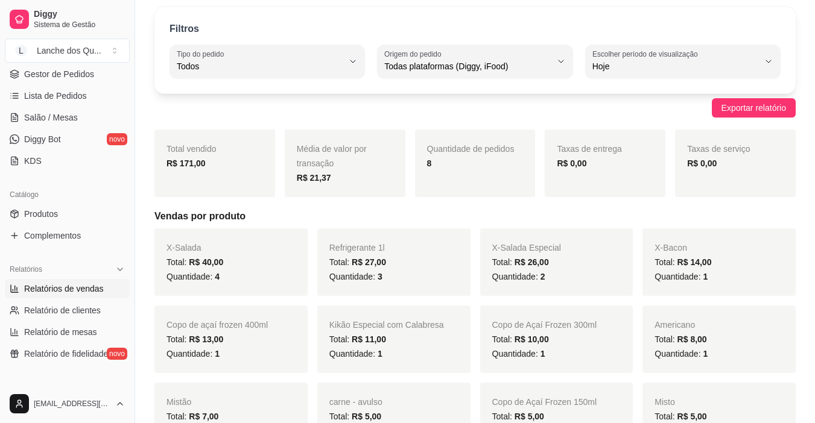
scroll to position [60, 0]
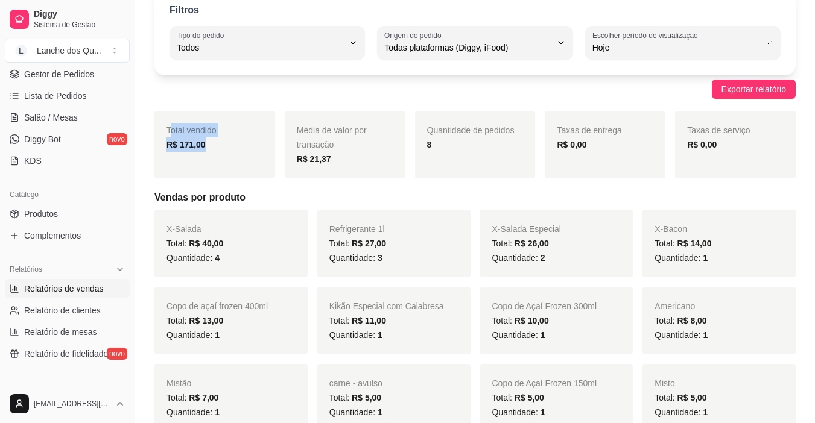
drag, startPoint x: 171, startPoint y: 127, endPoint x: 228, endPoint y: 140, distance: 58.7
click at [228, 140] on div "Total vendido R$ 171,00" at bounding box center [214, 145] width 121 height 68
click at [228, 140] on div "R$ 171,00" at bounding box center [214, 145] width 96 height 14
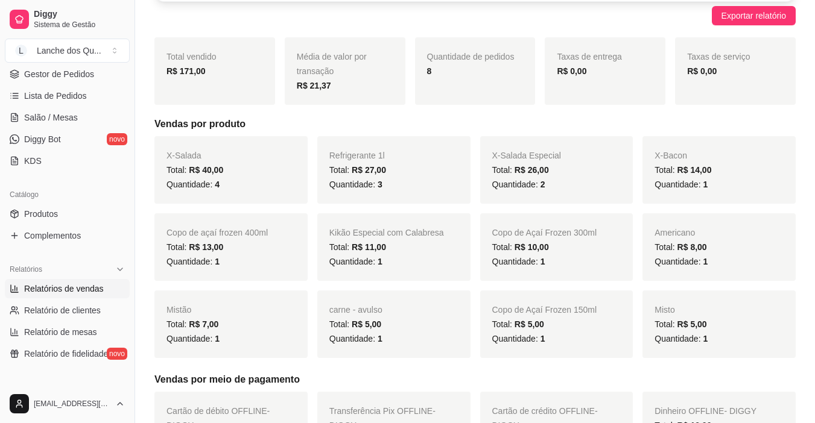
scroll to position [121, 0]
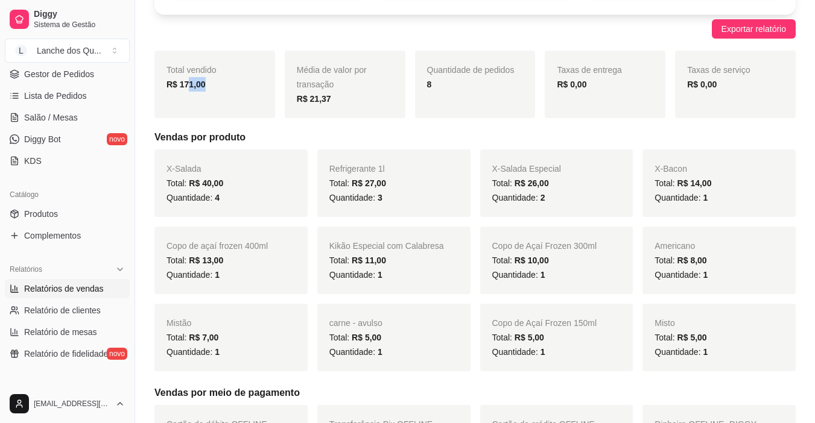
drag, startPoint x: 187, startPoint y: 87, endPoint x: 239, endPoint y: 81, distance: 52.8
click at [239, 81] on div "R$ 171,00" at bounding box center [214, 84] width 96 height 14
click at [169, 81] on strong "R$ 171,00" at bounding box center [185, 85] width 39 height 10
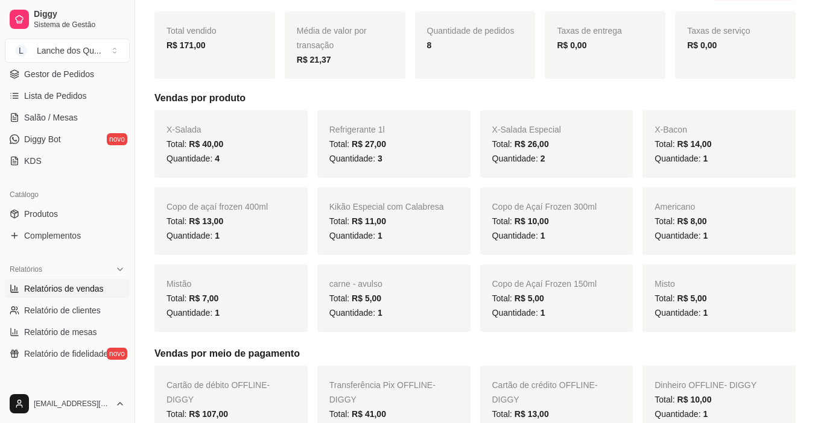
scroll to position [181, 0]
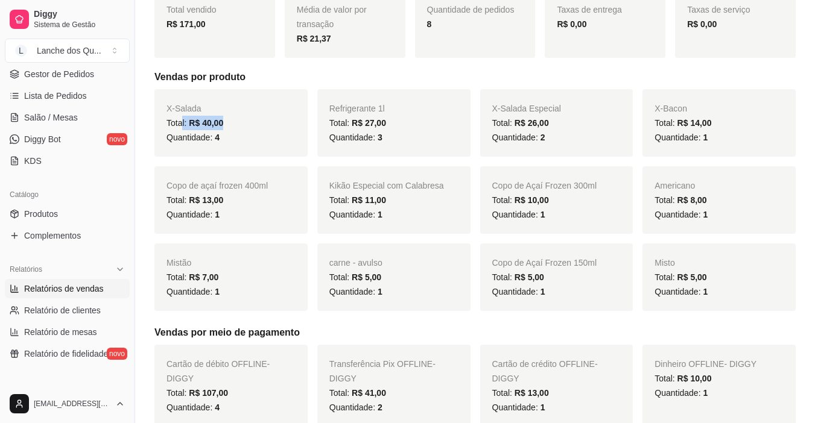
drag, startPoint x: 181, startPoint y: 123, endPoint x: 241, endPoint y: 126, distance: 60.4
click at [241, 126] on div "Total: R$ 40,00" at bounding box center [230, 123] width 129 height 14
click at [245, 136] on div "Quantidade: 4" at bounding box center [230, 137] width 129 height 14
drag, startPoint x: 373, startPoint y: 115, endPoint x: 423, endPoint y: 119, distance: 49.7
click at [423, 119] on div "Refrigerante 1l Total: R$ 27,00 Quantidade: 3" at bounding box center [393, 123] width 153 height 68
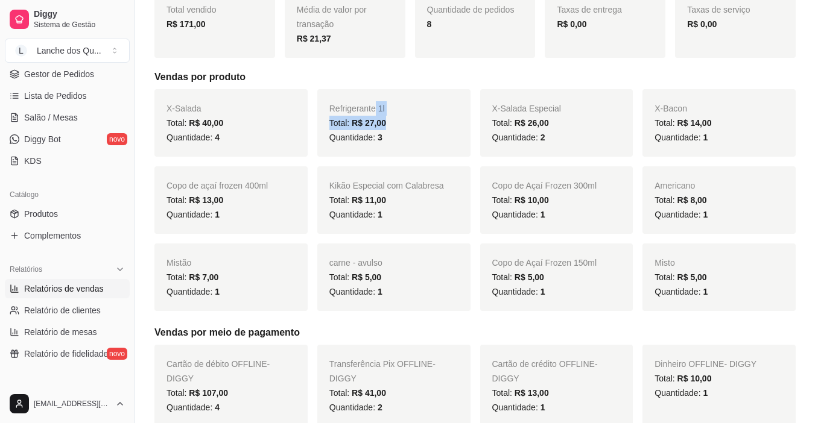
click at [423, 120] on div "Total: R$ 27,00" at bounding box center [393, 123] width 129 height 14
drag, startPoint x: 520, startPoint y: 109, endPoint x: 598, endPoint y: 118, distance: 78.3
click at [598, 118] on div "X-Salada Especial Total: R$ 26,00 Quantidade: 2" at bounding box center [556, 123] width 153 height 68
click at [598, 118] on div "Total: R$ 26,00" at bounding box center [556, 123] width 129 height 14
drag, startPoint x: 246, startPoint y: 181, endPoint x: 260, endPoint y: 179, distance: 14.1
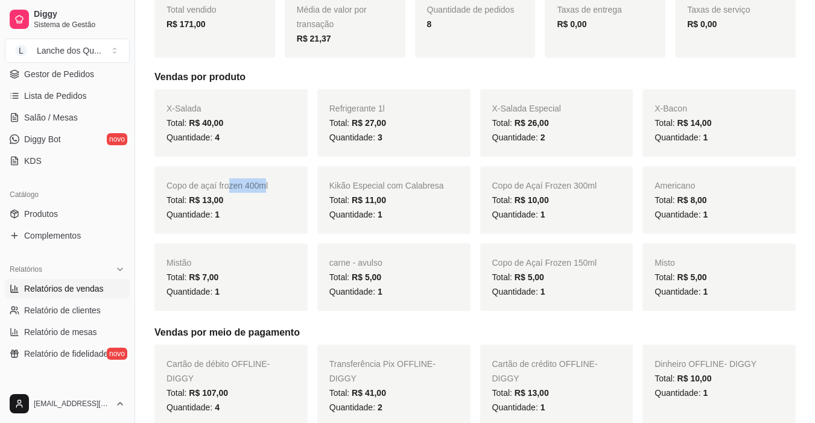
click at [261, 181] on span "Copo de açaí frozen 400ml" at bounding box center [216, 186] width 101 height 10
click at [194, 191] on span "Copo de açaí frozen 400ml" at bounding box center [216, 186] width 101 height 10
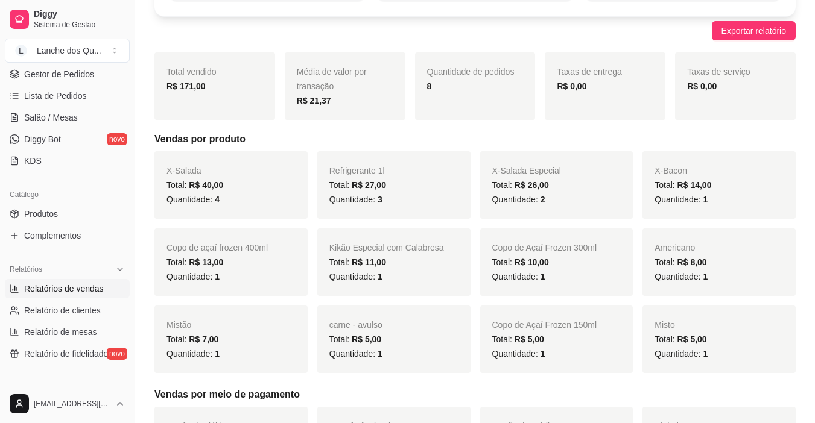
scroll to position [60, 0]
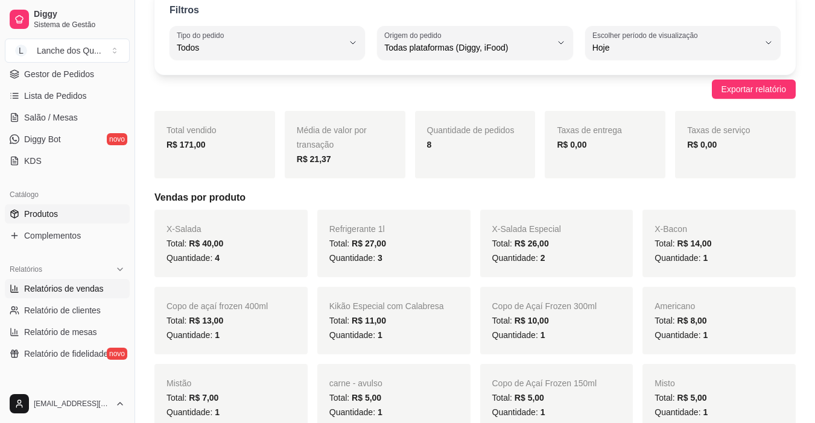
click at [40, 217] on span "Produtos" at bounding box center [41, 214] width 34 height 12
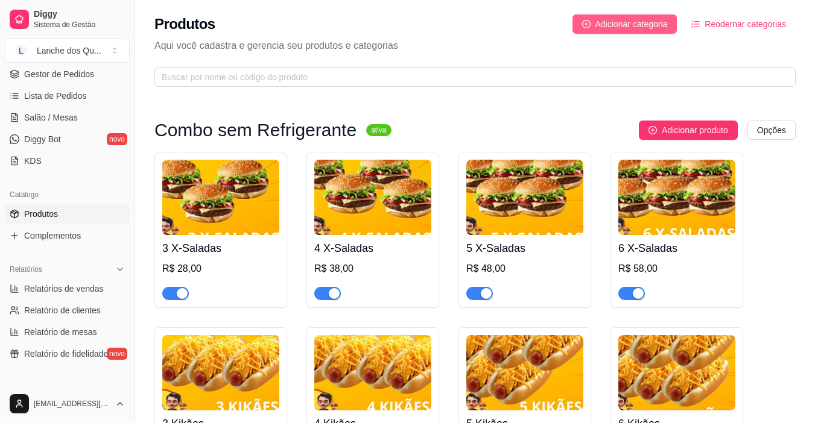
click at [613, 19] on span "Adicionar categoria" at bounding box center [631, 23] width 72 height 13
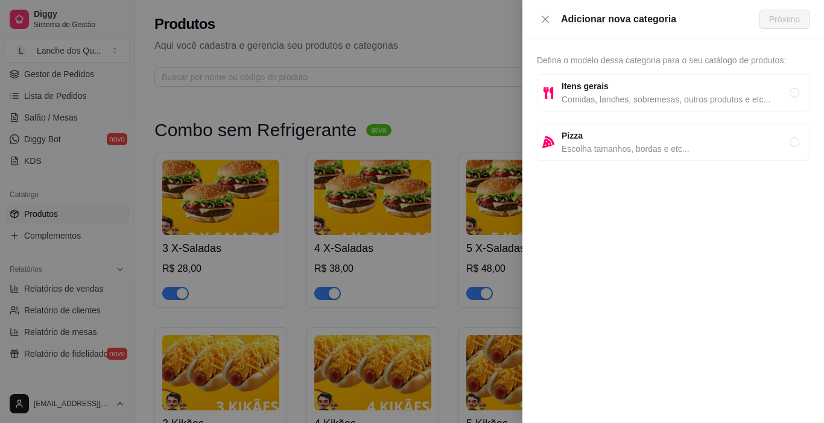
click at [388, 227] on div at bounding box center [412, 211] width 824 height 423
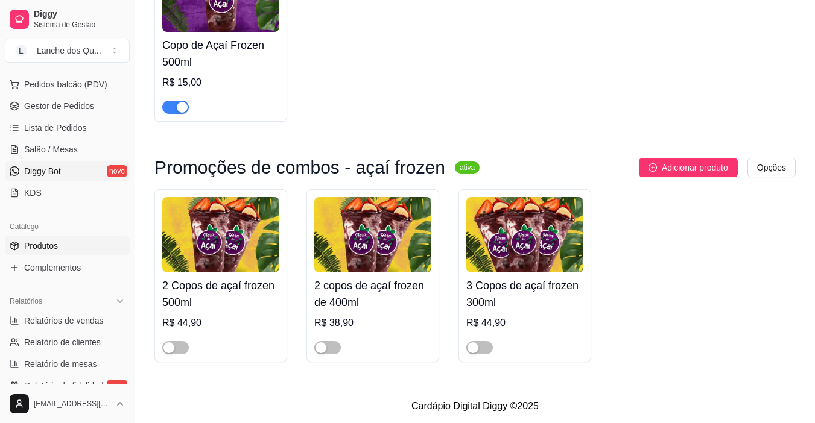
scroll to position [121, 0]
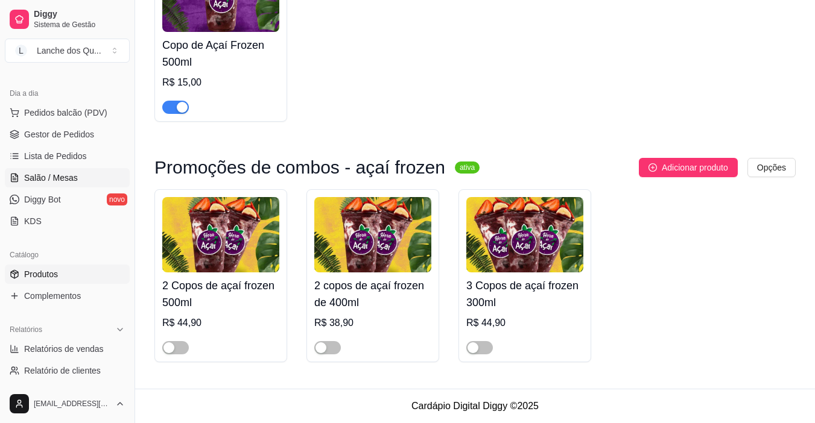
click at [42, 177] on span "Salão / Mesas" at bounding box center [51, 178] width 54 height 12
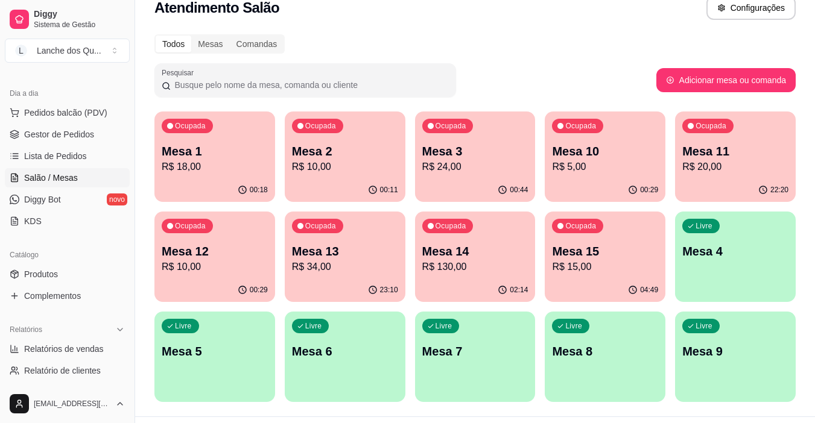
scroll to position [46, 0]
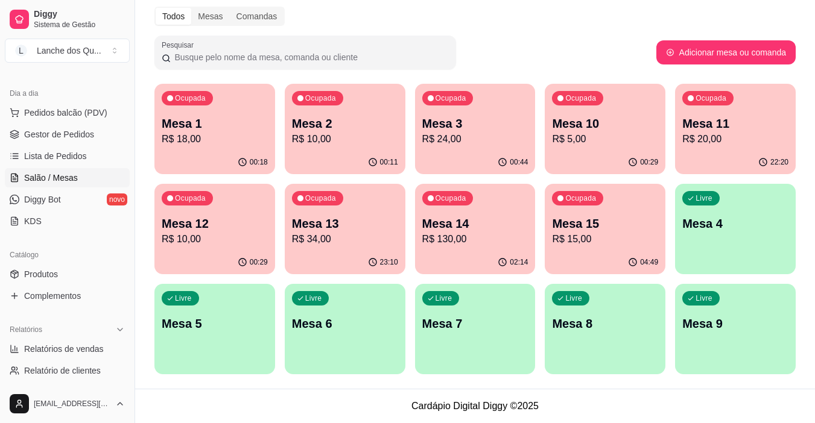
click at [767, 229] on p "Mesa 4" at bounding box center [735, 223] width 106 height 17
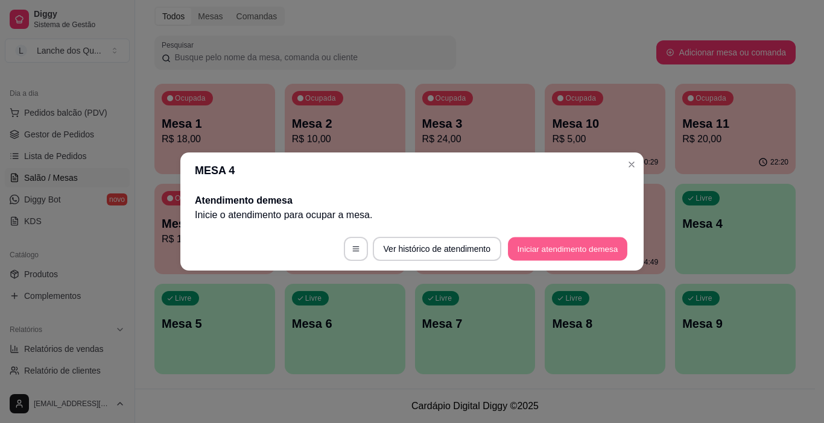
click at [566, 247] on button "Iniciar atendimento de mesa" at bounding box center [567, 250] width 119 height 24
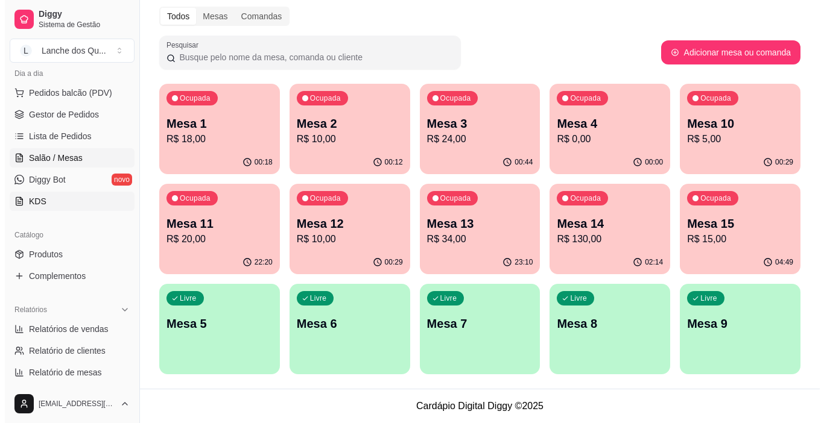
scroll to position [121, 0]
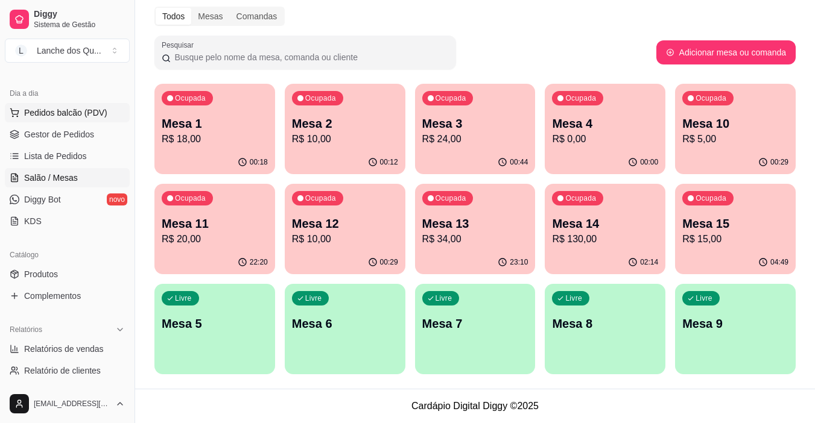
click at [66, 119] on button "Pedidos balcão (PDV)" at bounding box center [67, 112] width 125 height 19
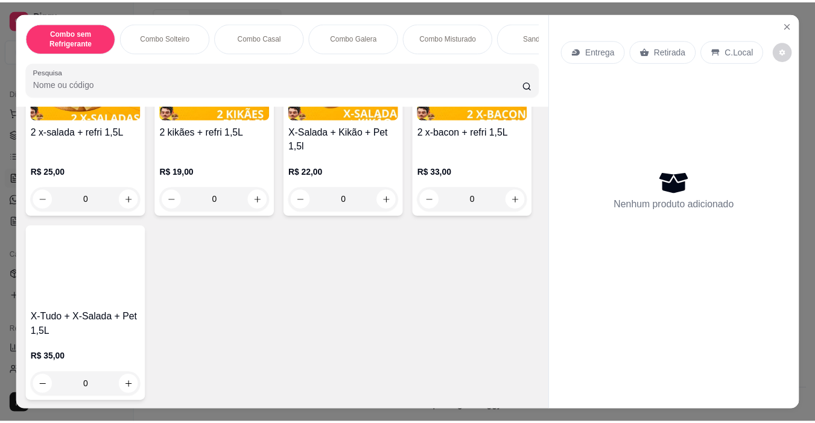
scroll to position [724, 0]
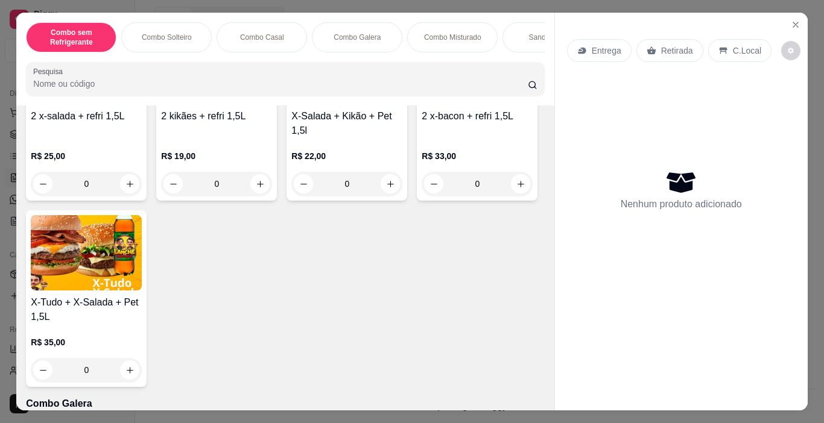
type input "1"
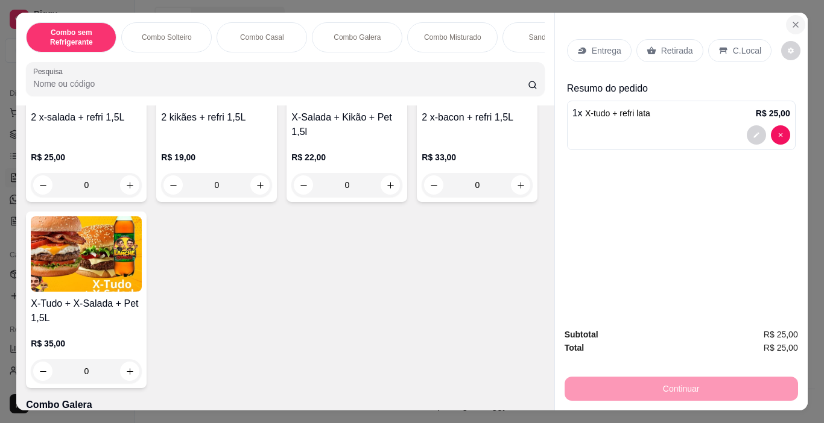
click at [793, 22] on icon "Close" at bounding box center [795, 24] width 5 height 5
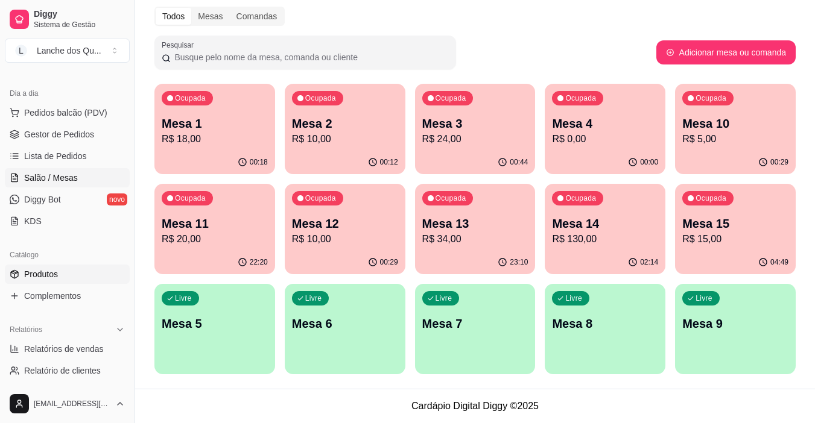
click at [25, 274] on span "Produtos" at bounding box center [41, 274] width 34 height 12
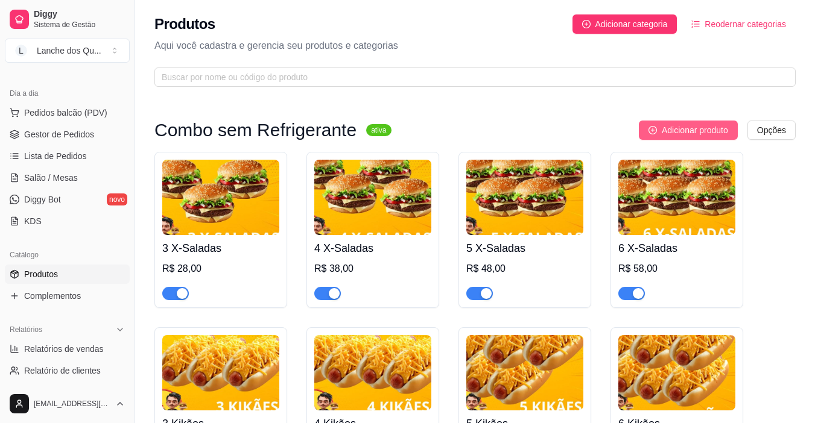
click at [681, 130] on span "Adicionar produto" at bounding box center [695, 130] width 66 height 13
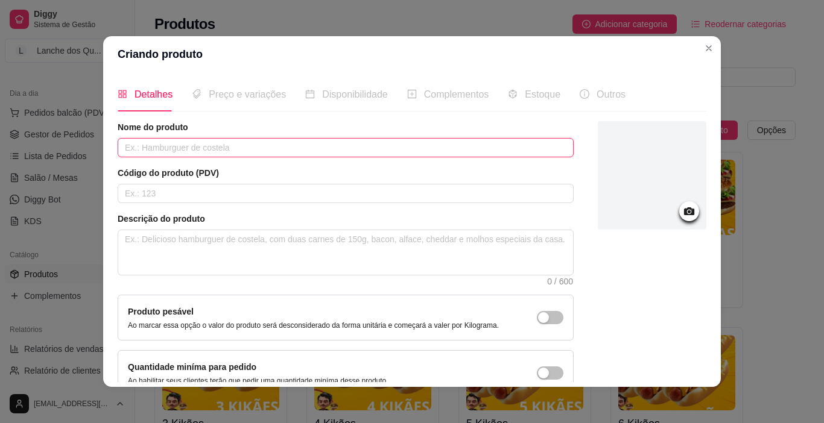
click at [207, 147] on input "text" at bounding box center [346, 147] width 456 height 19
type input "dsdf"
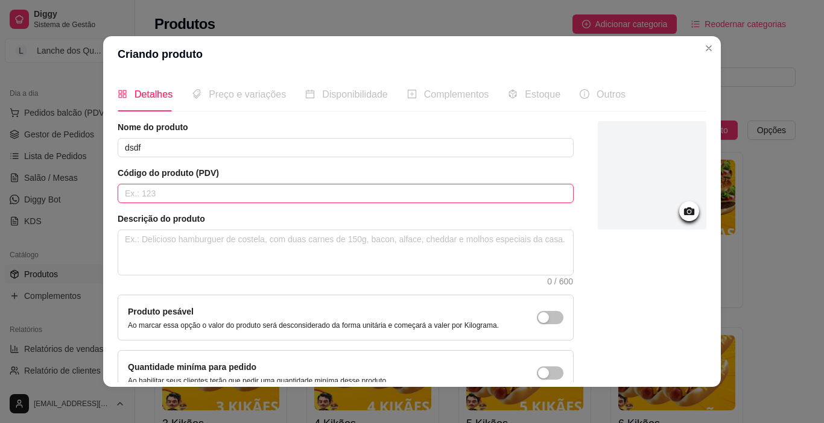
click at [210, 200] on input "text" at bounding box center [346, 193] width 456 height 19
type input "f"
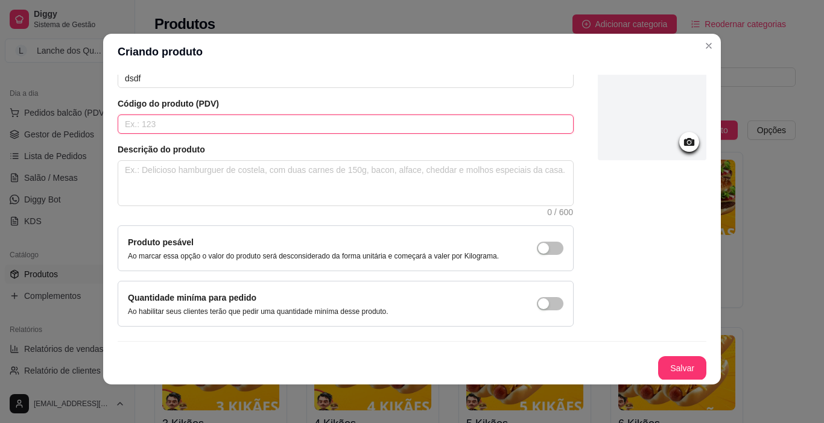
scroll to position [68, 0]
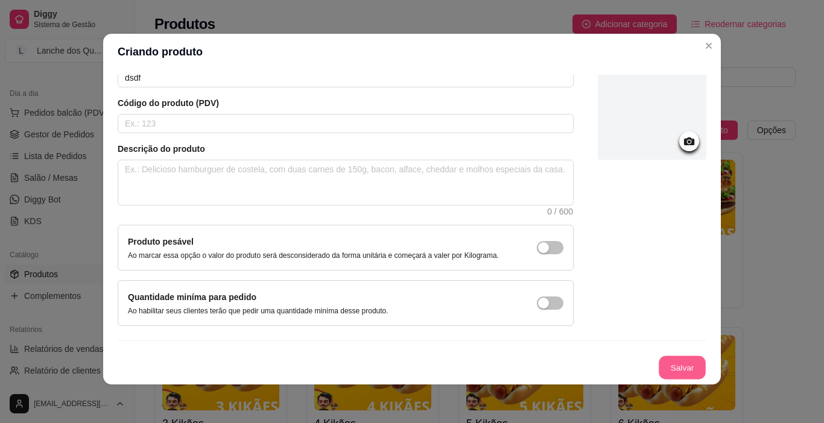
click at [681, 368] on button "Salvar" at bounding box center [682, 368] width 47 height 24
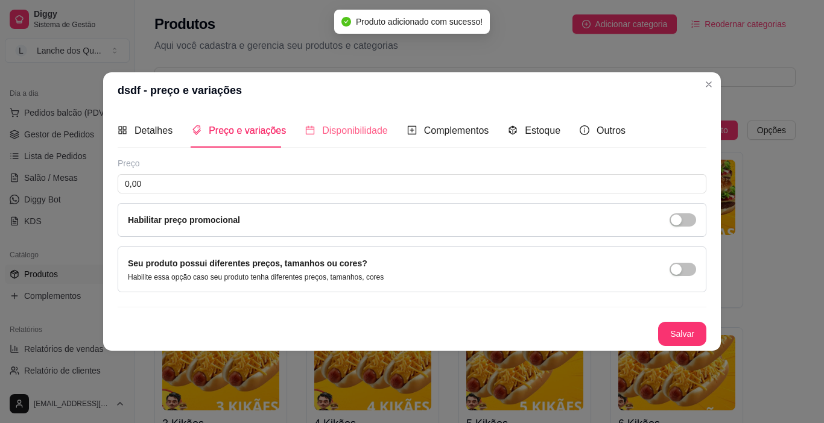
click at [334, 140] on div "Disponibilidade" at bounding box center [346, 130] width 83 height 34
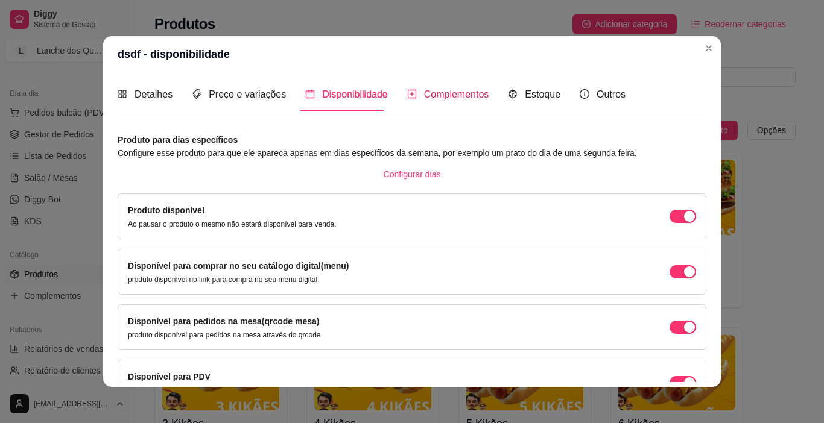
click at [442, 87] on div "Complementos" at bounding box center [448, 94] width 82 height 15
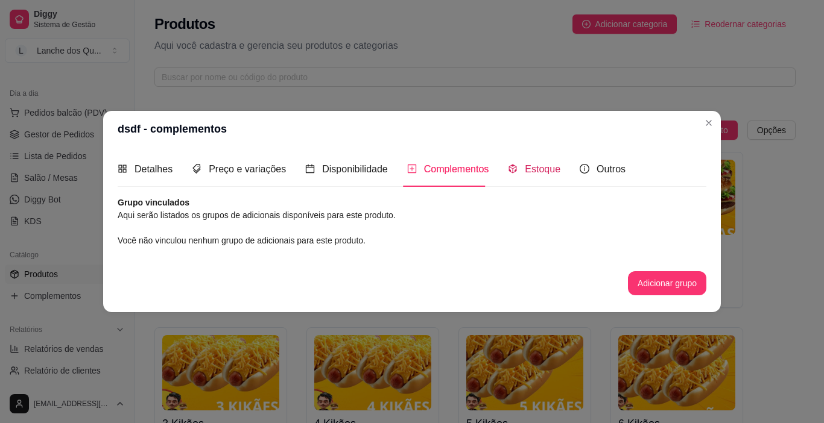
click at [533, 168] on span "Estoque" at bounding box center [543, 169] width 36 height 10
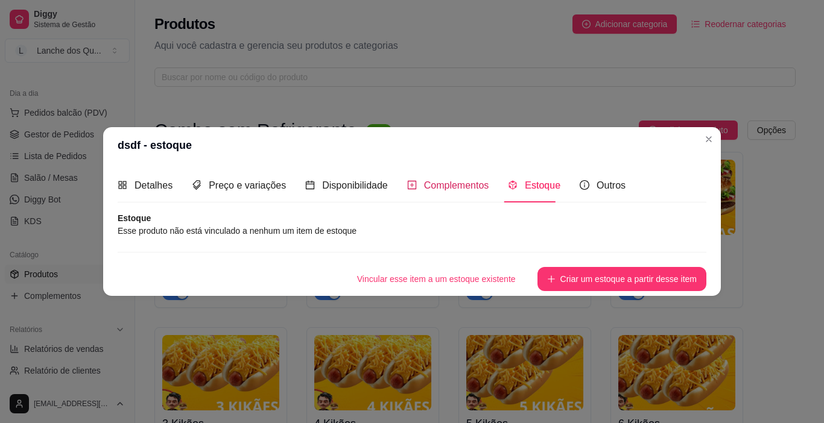
click at [467, 180] on span "Complementos" at bounding box center [456, 185] width 65 height 10
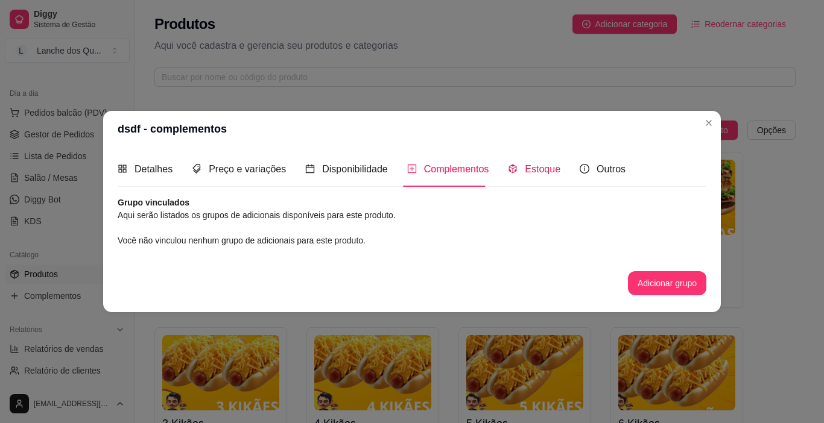
click at [542, 176] on div "Estoque" at bounding box center [534, 169] width 52 height 15
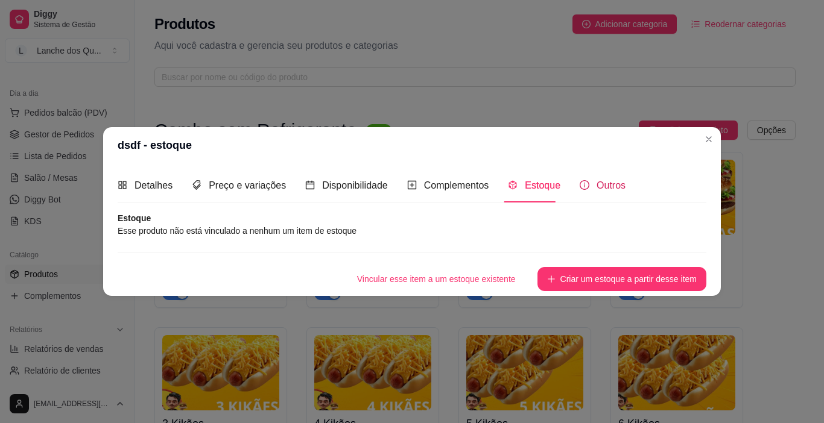
click at [596, 192] on div "Outros" at bounding box center [603, 185] width 46 height 15
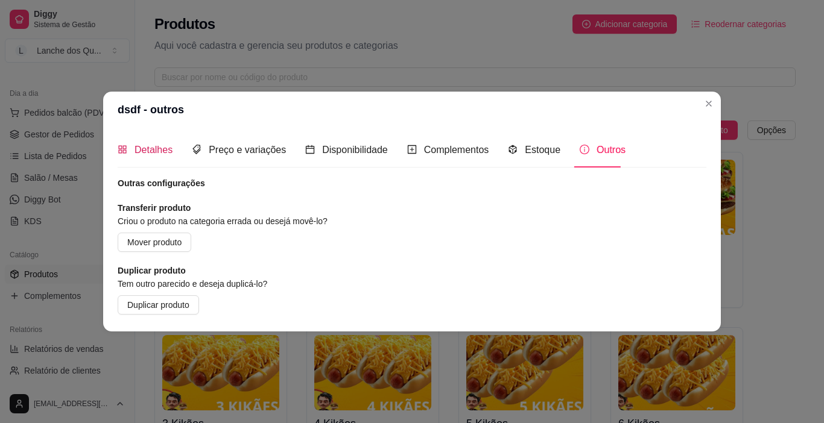
click at [169, 157] on div "Detalhes" at bounding box center [145, 149] width 55 height 15
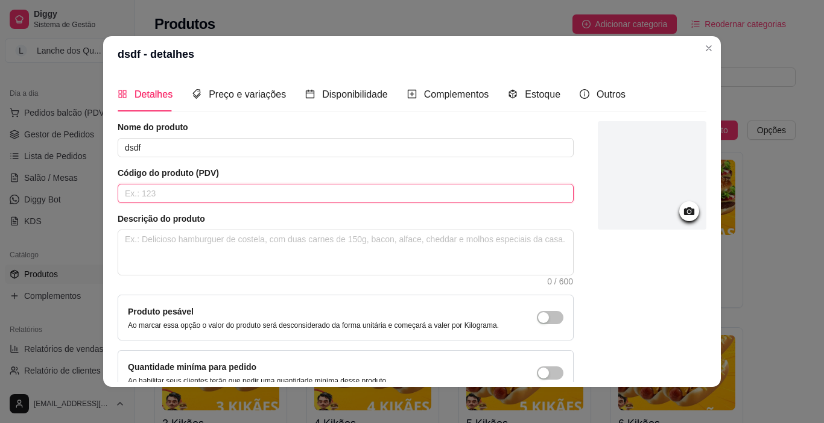
click at [203, 186] on input "text" at bounding box center [346, 193] width 456 height 19
click at [189, 194] on input "text" at bounding box center [346, 193] width 456 height 19
click at [172, 189] on input "text" at bounding box center [346, 193] width 456 height 19
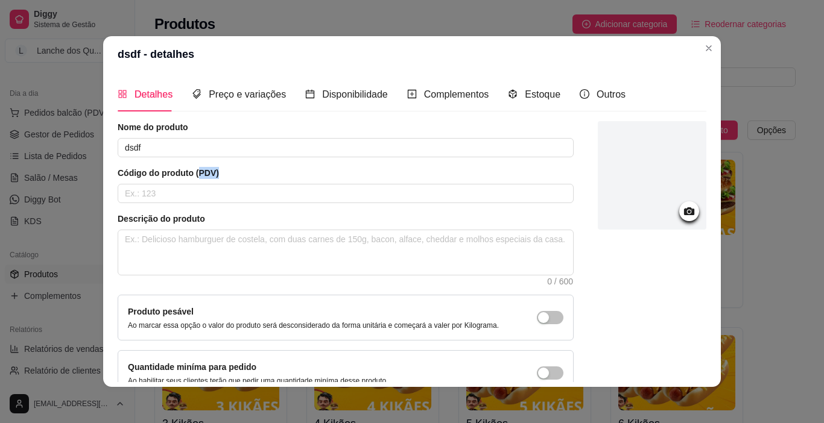
drag, startPoint x: 194, startPoint y: 175, endPoint x: 244, endPoint y: 168, distance: 49.9
click at [242, 168] on article "Código do produto (PDV)" at bounding box center [346, 173] width 456 height 12
click at [204, 174] on article "Código do produto (PDV)" at bounding box center [346, 173] width 456 height 12
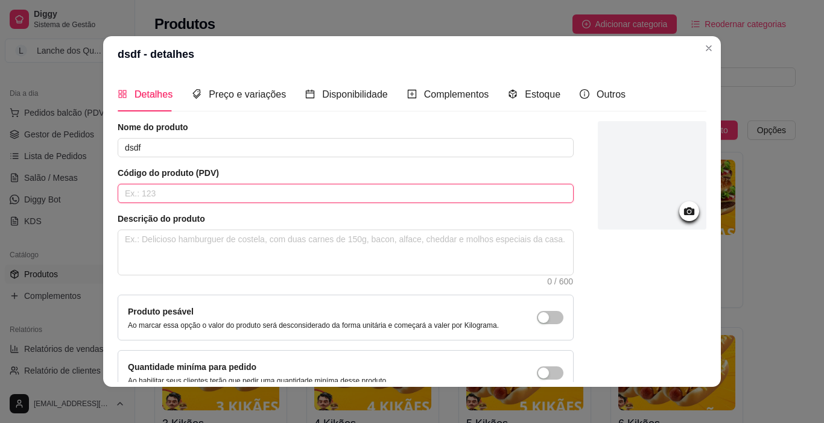
click at [132, 185] on input "text" at bounding box center [346, 193] width 456 height 19
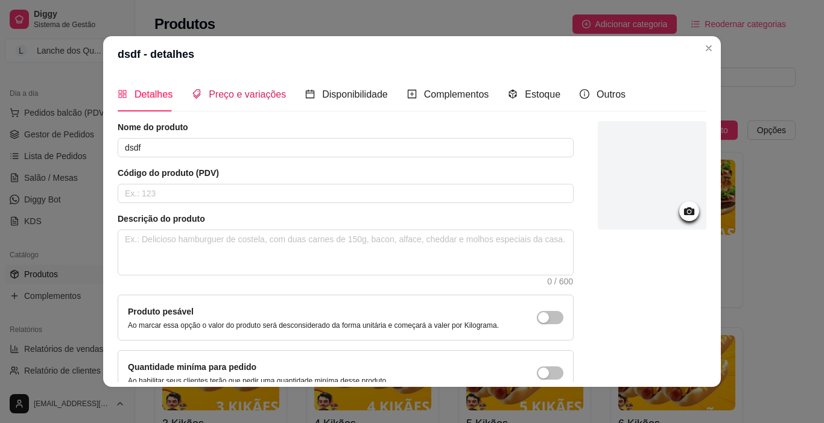
click at [247, 94] on span "Preço e variações" at bounding box center [247, 94] width 77 height 10
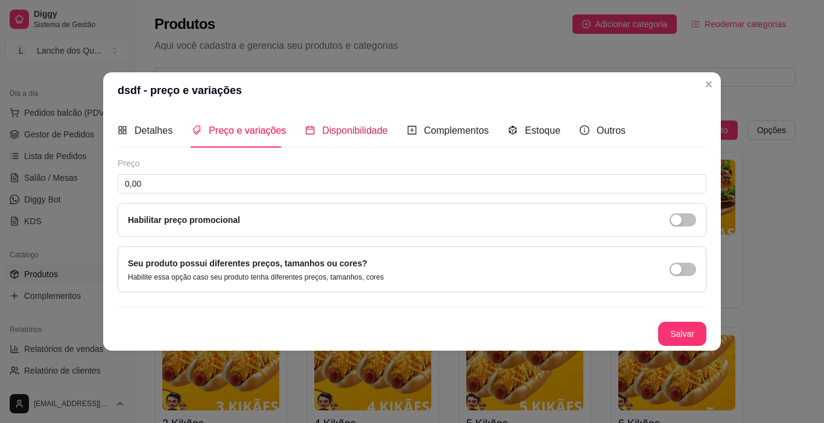
click at [326, 125] on span "Disponibilidade" at bounding box center [355, 130] width 66 height 10
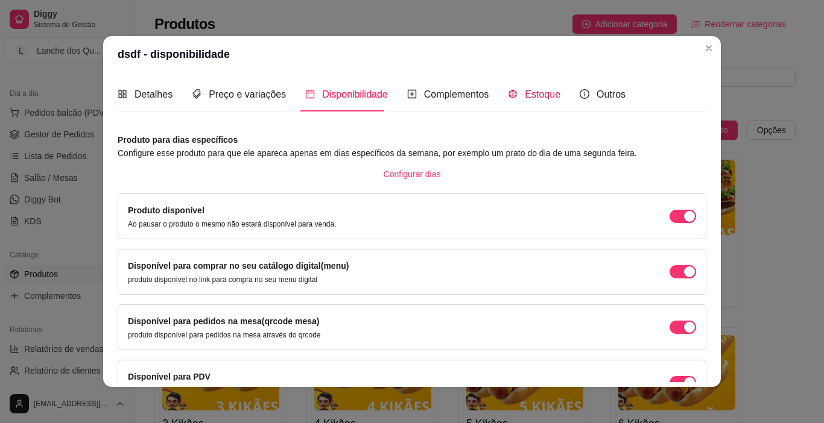
click at [530, 95] on span "Estoque" at bounding box center [543, 94] width 36 height 10
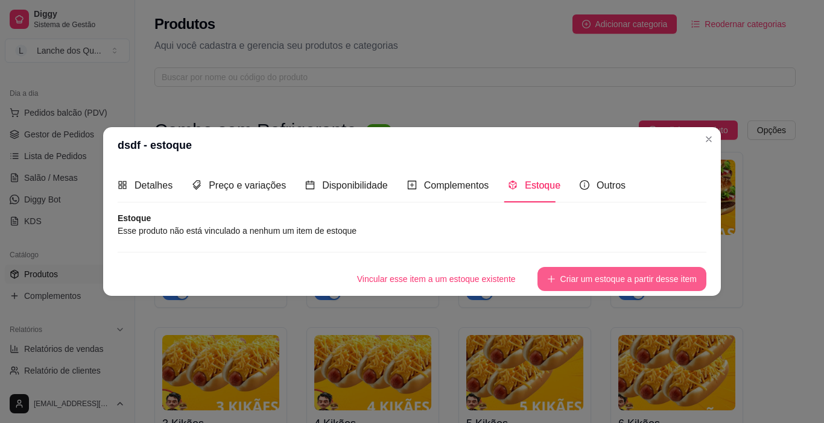
click at [591, 274] on button "Criar um estoque a partir desse item" at bounding box center [621, 279] width 169 height 24
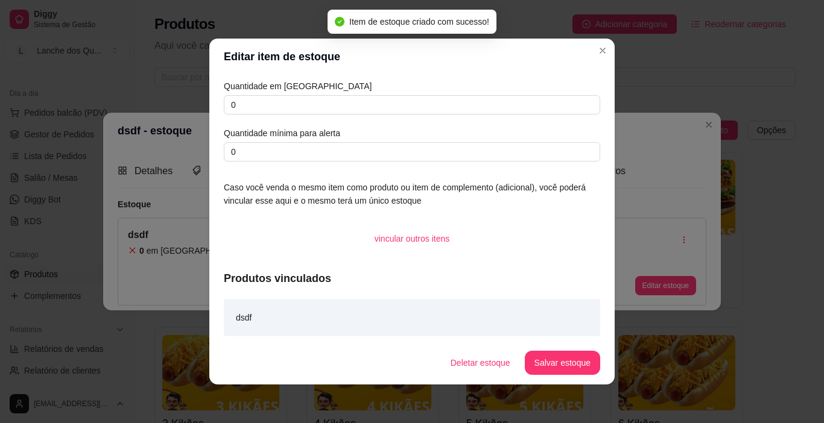
click at [283, 86] on article "Quantidade em [GEOGRAPHIC_DATA]" at bounding box center [412, 86] width 376 height 13
click at [295, 107] on input "0" at bounding box center [412, 104] width 376 height 19
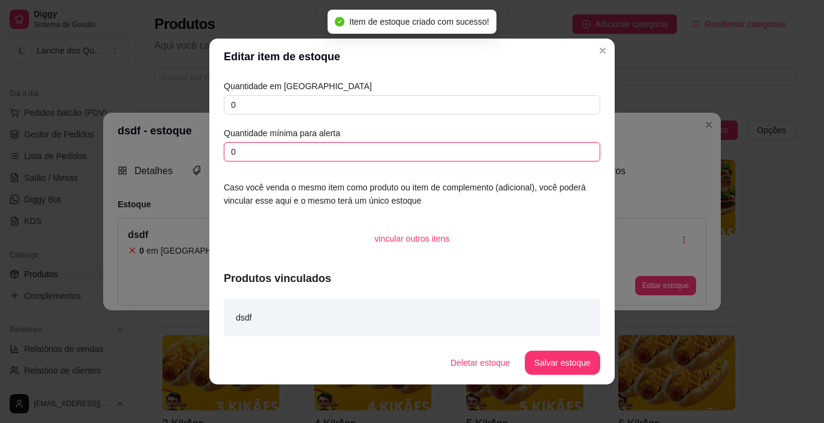
click at [321, 157] on input "0" at bounding box center [412, 151] width 376 height 19
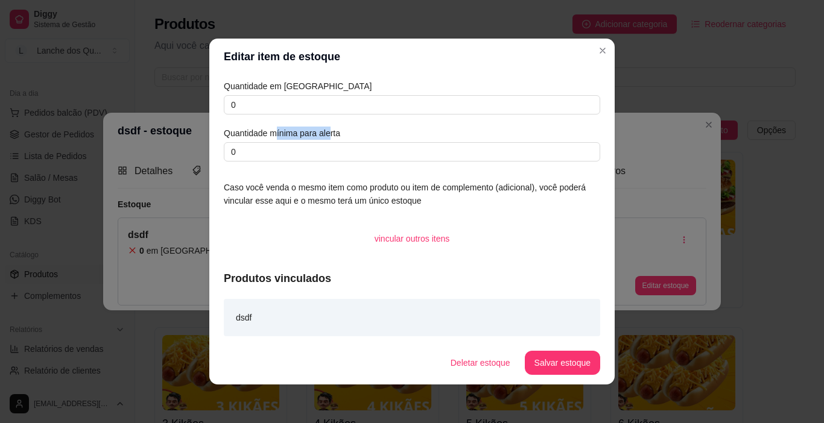
drag, startPoint x: 281, startPoint y: 136, endPoint x: 335, endPoint y: 133, distance: 53.7
click at [334, 134] on article "Quantidade mínima para alerta" at bounding box center [412, 133] width 376 height 13
click at [246, 163] on div "Quantidade em estoque 0 Quantidade mínima para alerta 0 Caso você venda o mesmo…" at bounding box center [411, 208] width 405 height 267
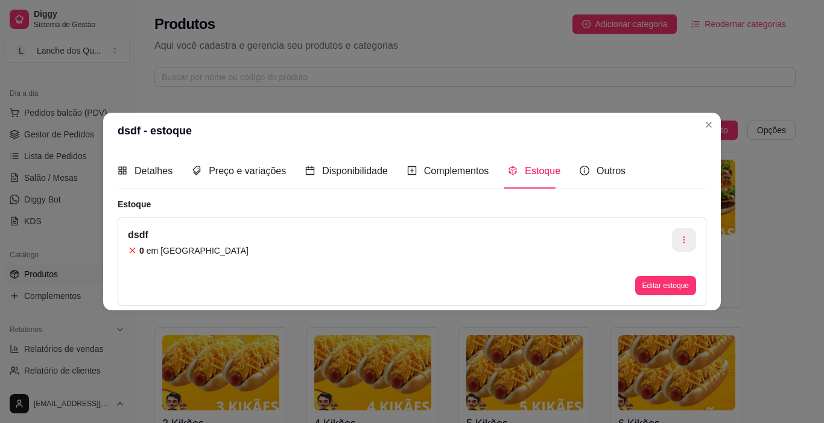
click at [687, 238] on icon "button" at bounding box center [684, 240] width 8 height 8
click at [713, 119] on button "Close" at bounding box center [708, 124] width 19 height 19
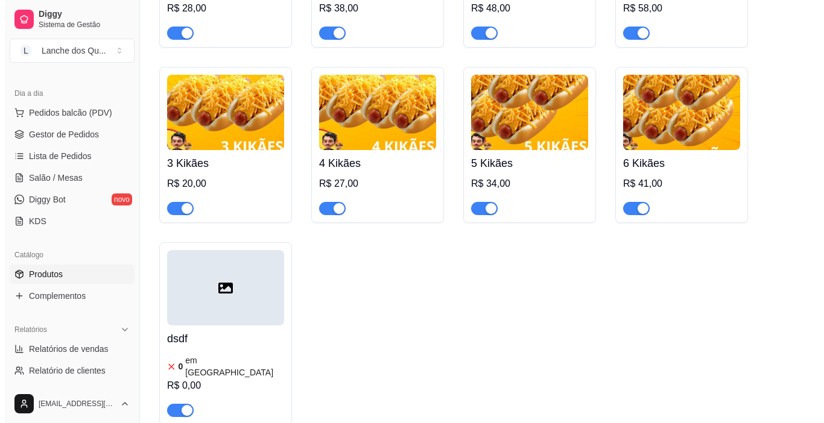
scroll to position [302, 0]
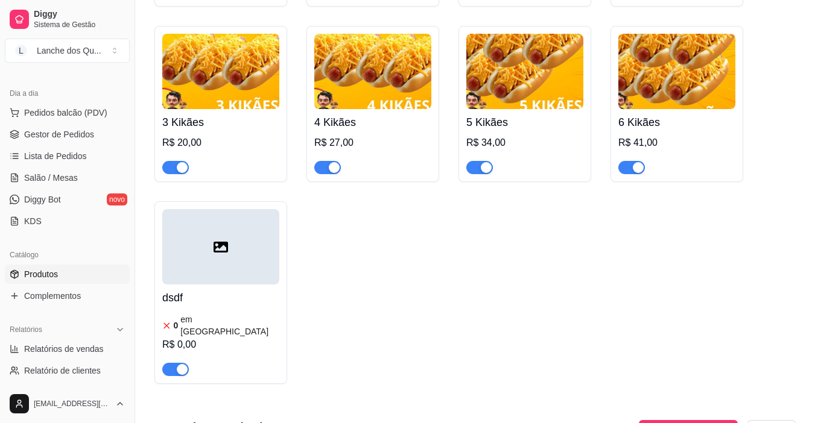
click at [256, 244] on div at bounding box center [220, 246] width 117 height 75
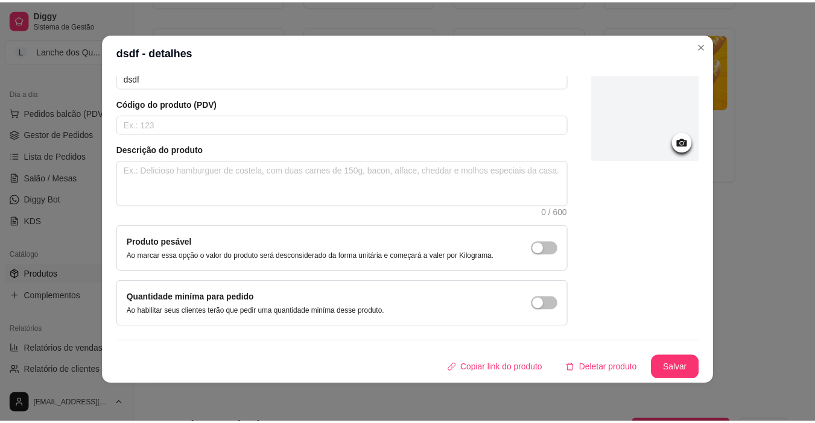
scroll to position [68, 0]
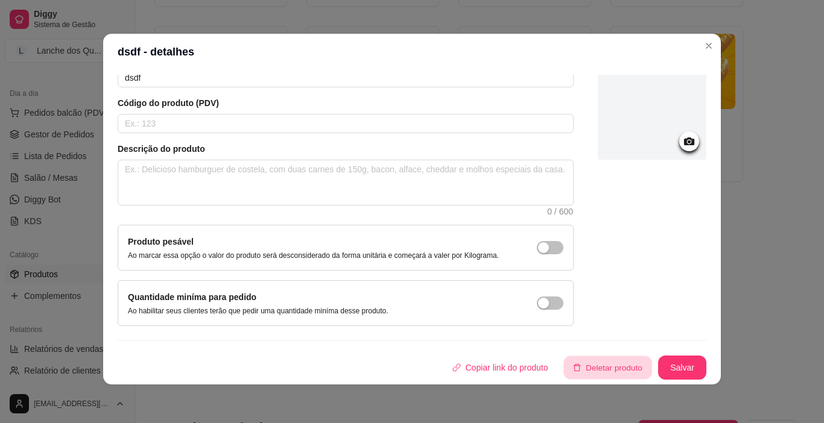
click at [590, 362] on button "Deletar produto" at bounding box center [608, 368] width 88 height 24
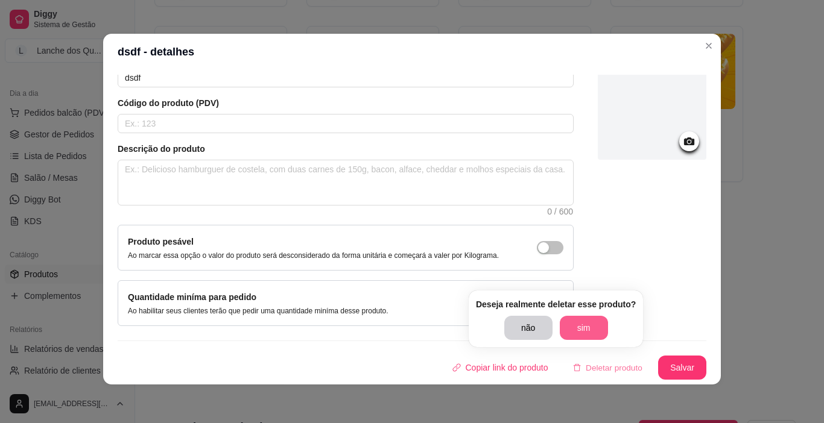
click at [599, 330] on button "sim" at bounding box center [584, 328] width 48 height 24
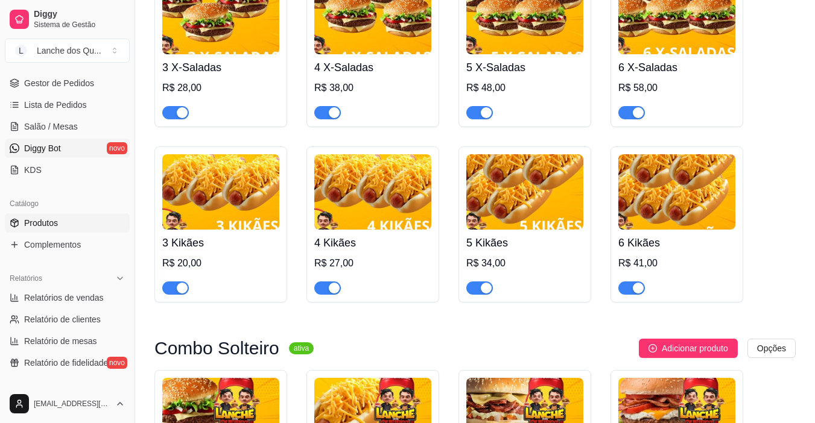
scroll to position [241, 0]
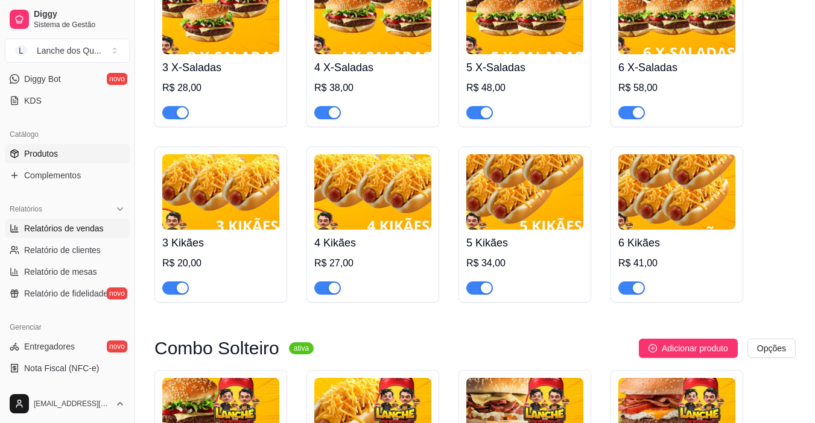
click at [65, 232] on span "Relatórios de vendas" at bounding box center [64, 229] width 80 height 12
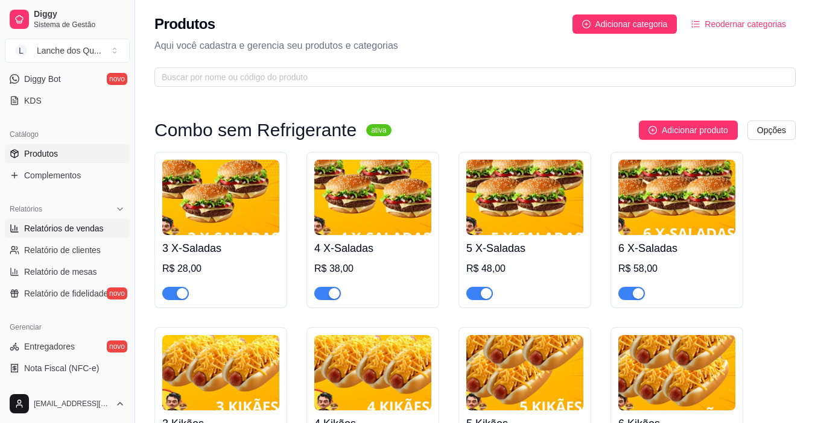
select select "ALL"
select select "0"
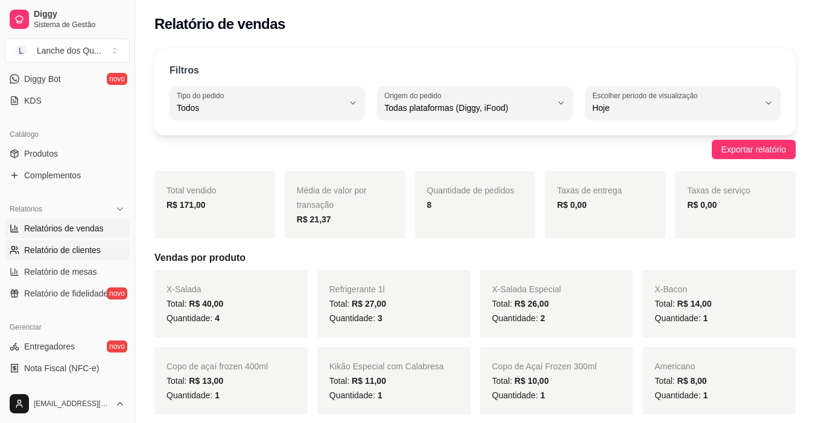
click at [80, 251] on span "Relatório de clientes" at bounding box center [62, 250] width 77 height 12
select select "30"
select select "HIGHEST_TOTAL_SPENT_WITH_ORDERS"
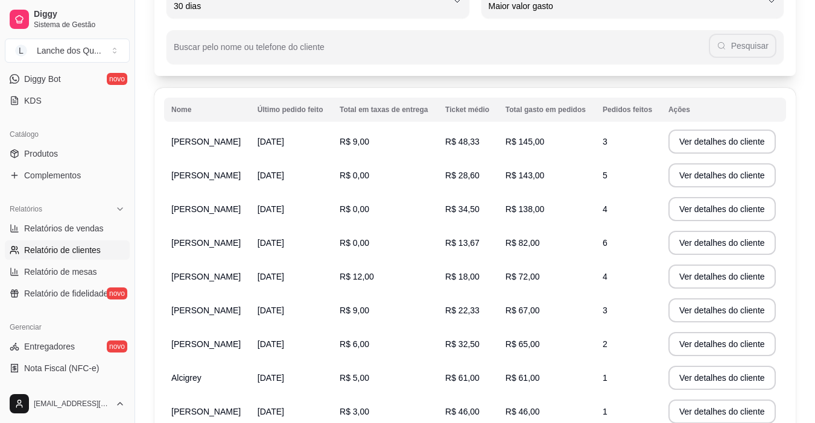
scroll to position [121, 0]
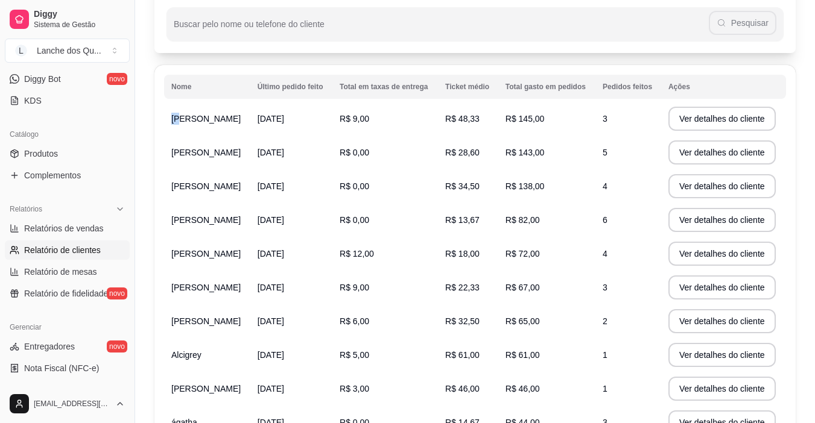
drag, startPoint x: 179, startPoint y: 119, endPoint x: 422, endPoint y: 125, distance: 242.5
click at [330, 116] on tr "Francisco [DATE] R$ 9,00 R$ 48,33 R$ 145,00 3 Ver detalhes do cliente" at bounding box center [475, 119] width 622 height 34
click at [496, 121] on td "R$ 48,33" at bounding box center [468, 119] width 60 height 34
drag, startPoint x: 545, startPoint y: 114, endPoint x: 581, endPoint y: 112, distance: 36.9
click at [563, 112] on td "R$ 145,00" at bounding box center [546, 119] width 97 height 34
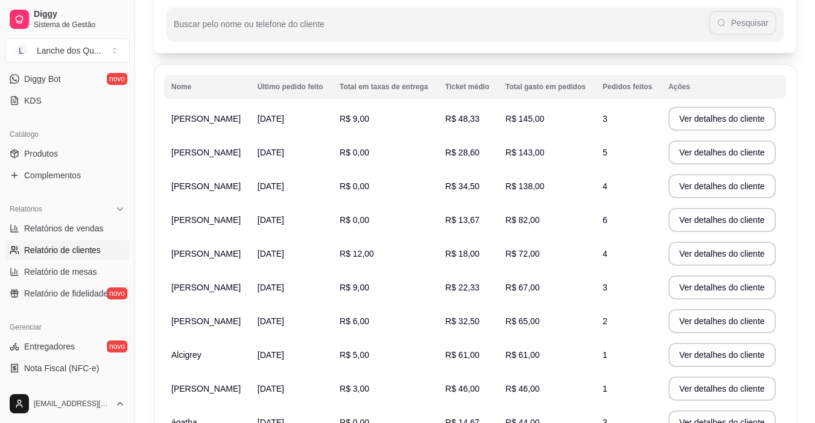
click at [545, 121] on span "R$ 145,00" at bounding box center [524, 119] width 39 height 10
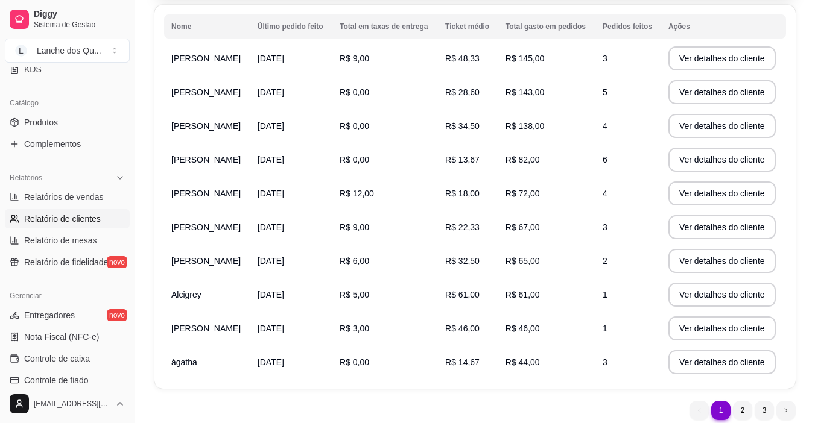
scroll to position [302, 0]
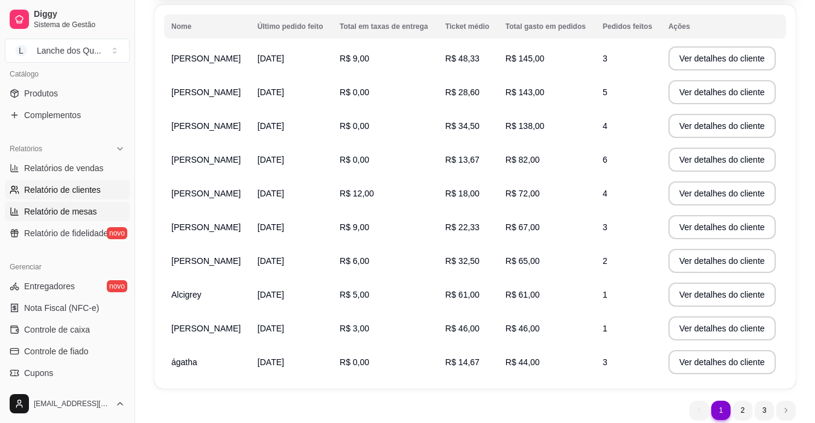
click at [63, 207] on span "Relatório de mesas" at bounding box center [60, 212] width 73 height 12
select select "TOTAL_OF_ORDERS"
select select "7"
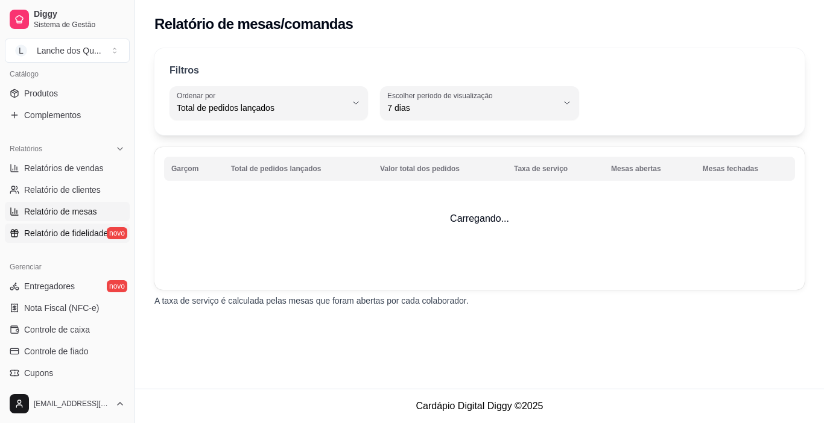
click at [69, 232] on span "Relatório de fidelidade" at bounding box center [66, 233] width 84 height 12
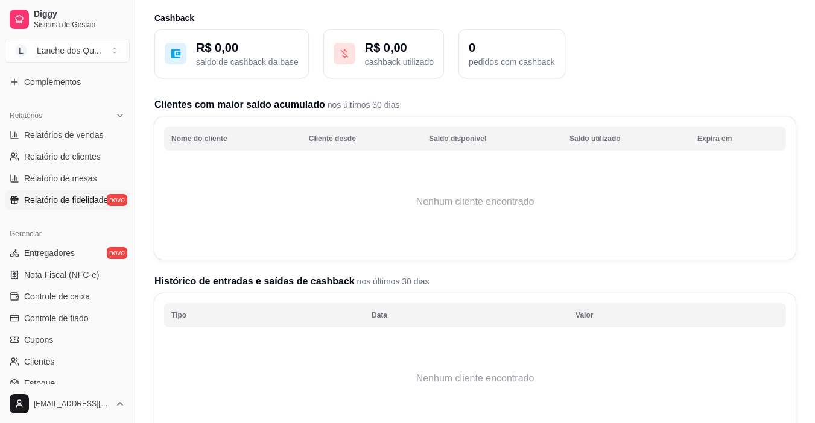
scroll to position [362, 0]
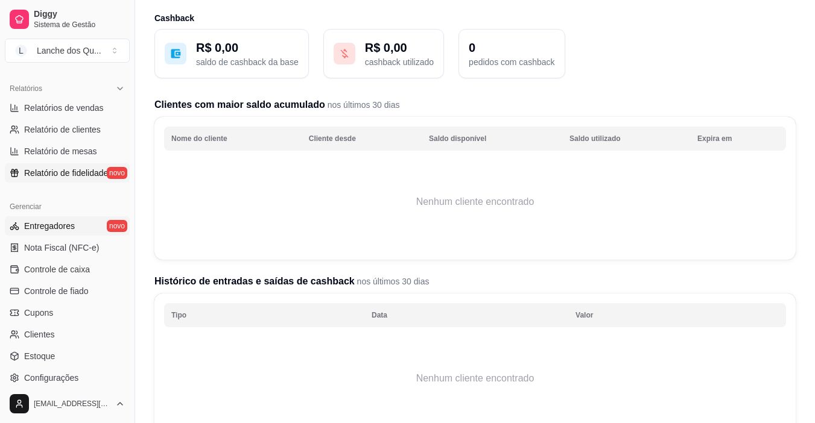
click at [68, 221] on span "Entregadores" at bounding box center [49, 226] width 51 height 12
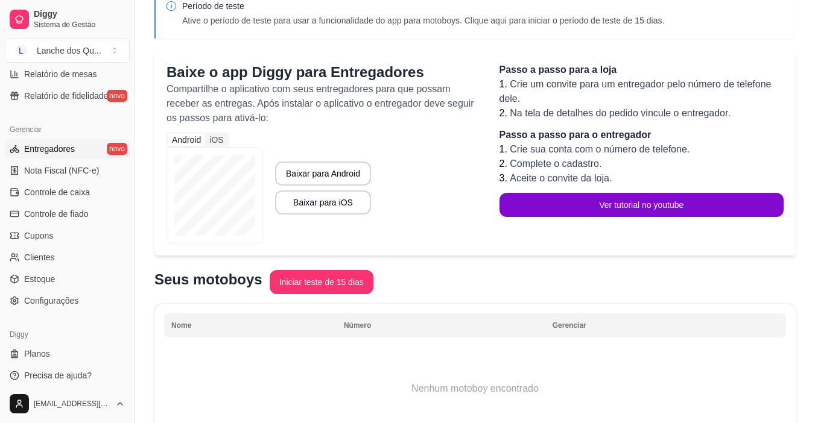
scroll to position [444, 0]
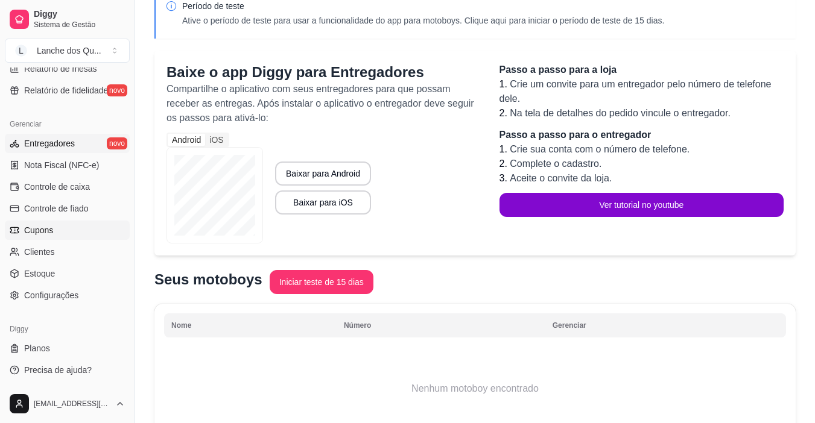
click at [45, 221] on link "Cupons" at bounding box center [67, 230] width 125 height 19
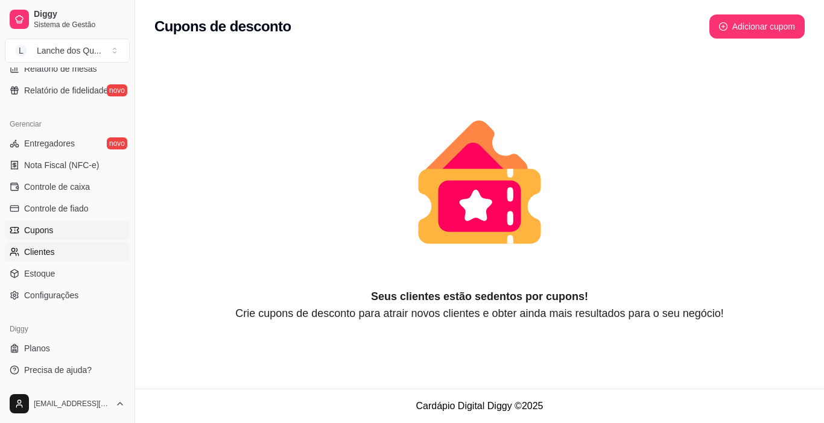
click at [45, 253] on span "Clientes" at bounding box center [39, 252] width 31 height 12
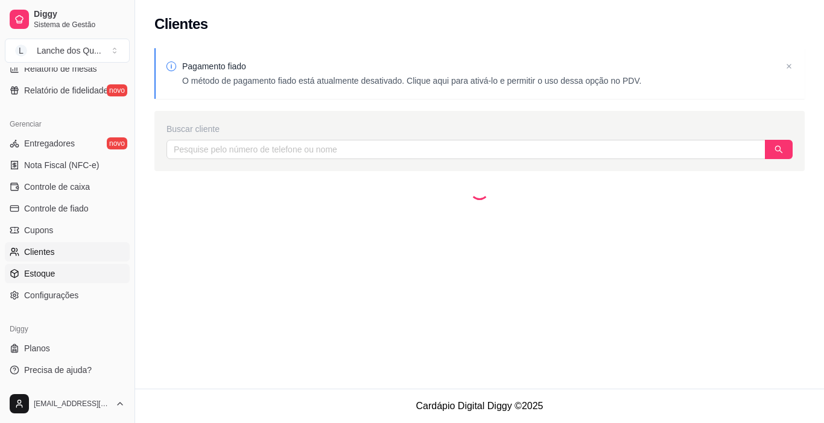
click at [45, 273] on span "Estoque" at bounding box center [39, 274] width 31 height 12
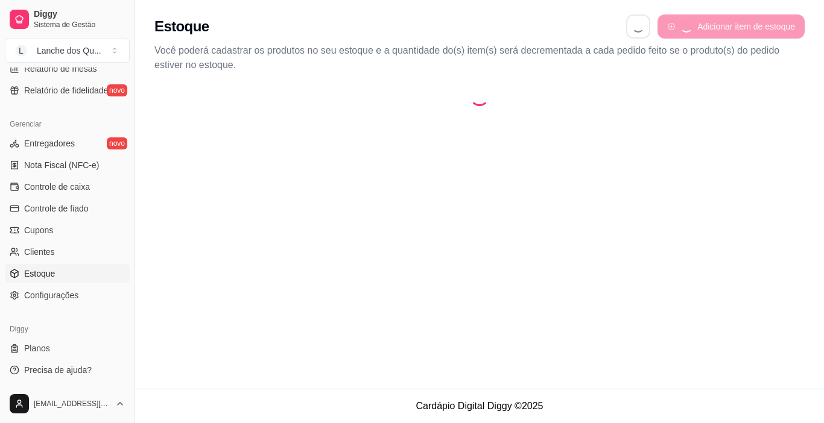
select select "QUANTITY_ORDER"
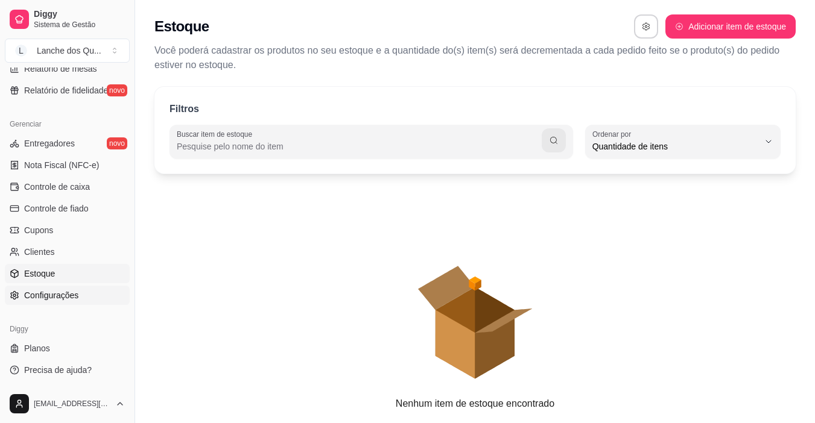
scroll to position [11, 0]
click at [41, 295] on span "Configurações" at bounding box center [51, 295] width 54 height 12
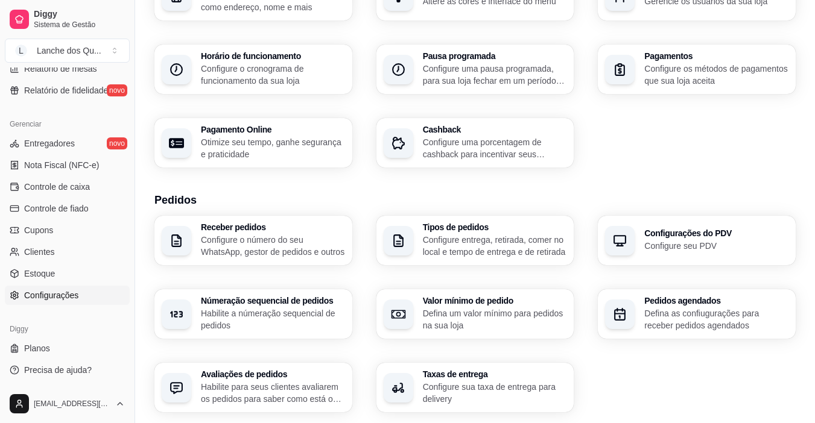
scroll to position [121, 0]
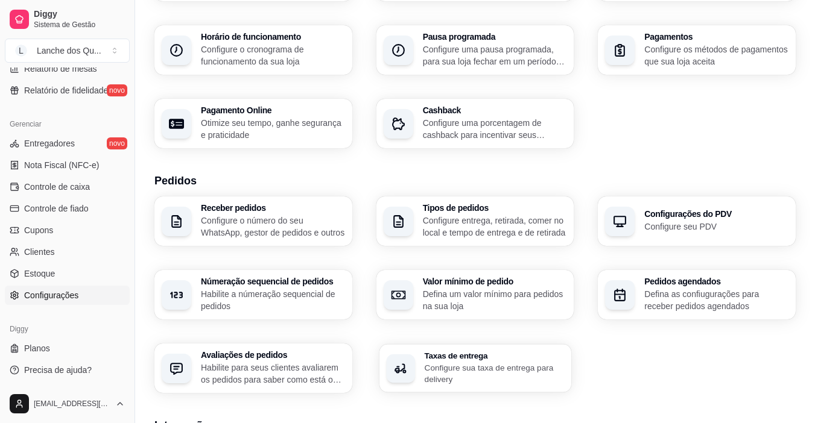
click at [507, 385] on p "Configure sua taxa de entrega para delivery" at bounding box center [494, 374] width 140 height 24
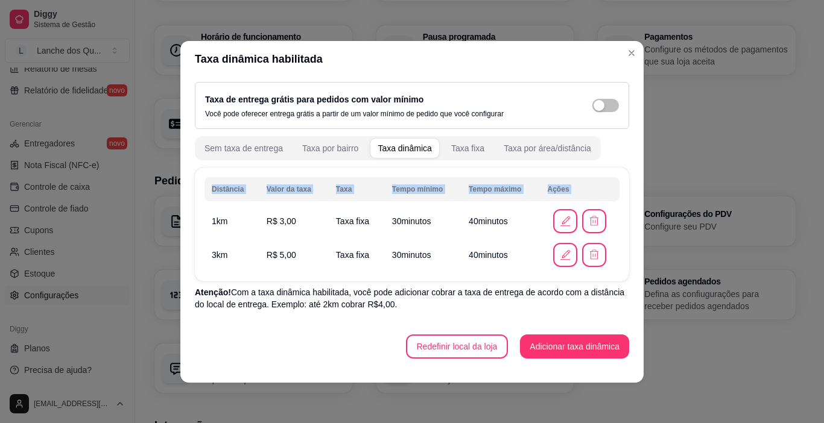
drag, startPoint x: 203, startPoint y: 225, endPoint x: 286, endPoint y: 224, distance: 83.2
click at [248, 224] on div "Distância Valor da taxa Taxa Tempo mínimo Tempo máximo Ações 1 km R$ 3,00 Taxa …" at bounding box center [412, 225] width 434 height 114
click at [292, 223] on td "R$ 3,00" at bounding box center [293, 221] width 69 height 34
drag, startPoint x: 216, startPoint y: 254, endPoint x: 289, endPoint y: 254, distance: 73.6
click at [231, 254] on td "3 km" at bounding box center [231, 255] width 55 height 34
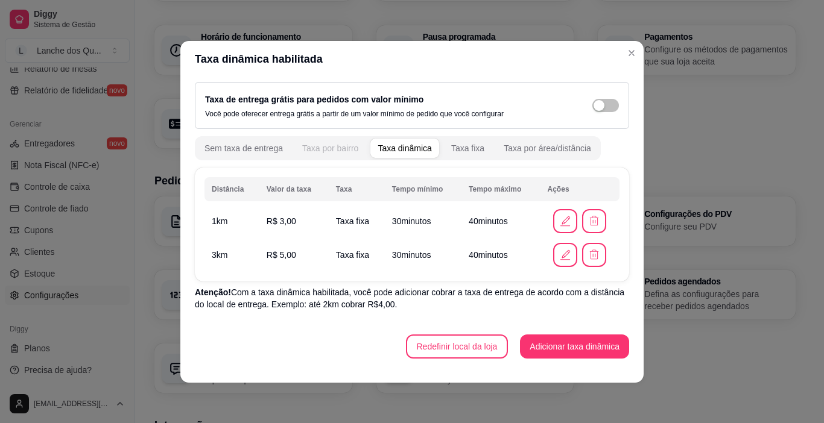
click at [327, 151] on div "Taxa por bairro" at bounding box center [330, 148] width 56 height 12
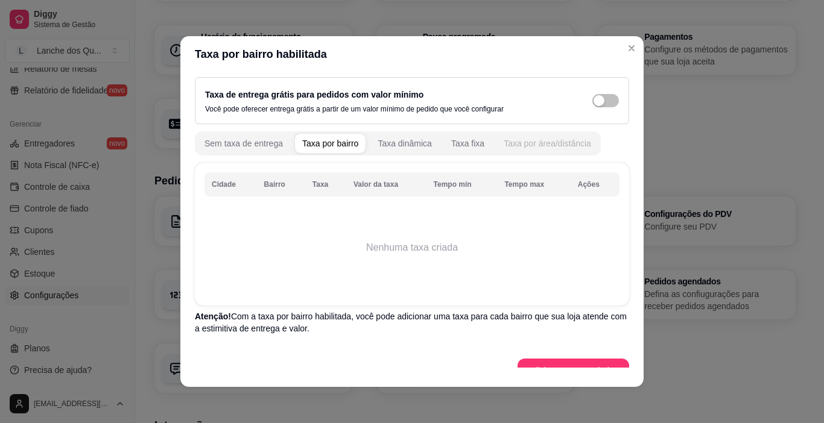
click at [538, 146] on div "Taxa por área/distância" at bounding box center [547, 144] width 87 height 12
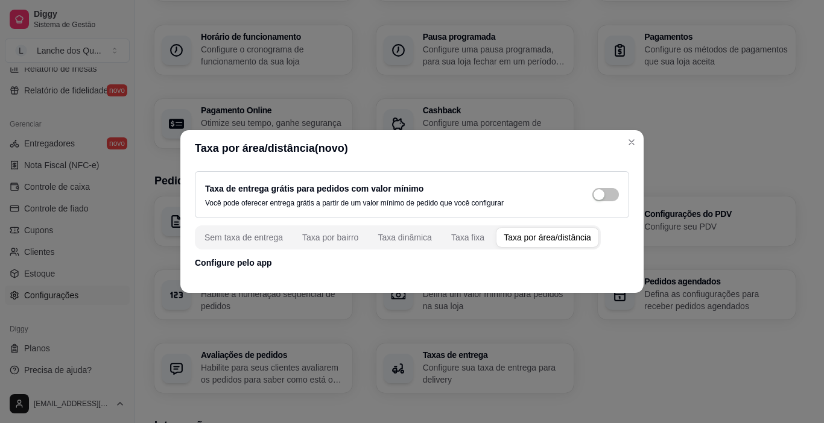
click at [245, 259] on p "Configure pelo app" at bounding box center [412, 263] width 434 height 12
click at [546, 238] on div "Taxa por área/distância" at bounding box center [547, 238] width 87 height 12
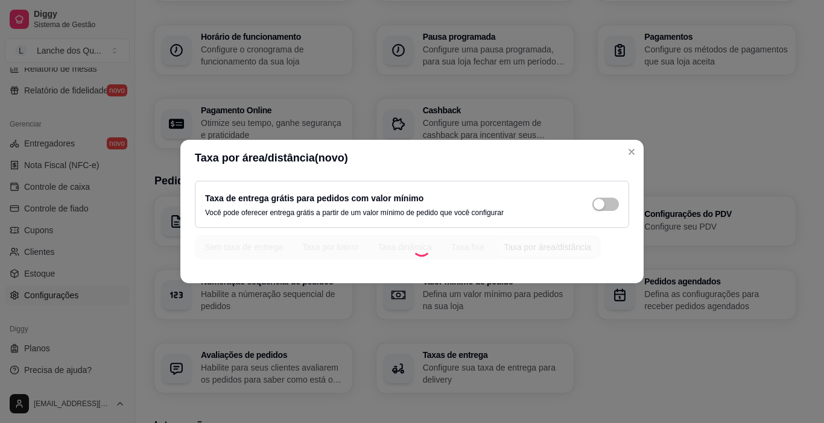
click at [546, 238] on div "Sem taxa de entrega Taxa por bairro Taxa dinâmica Taxa fixa Taxa por área/distâ…" at bounding box center [398, 247] width 406 height 24
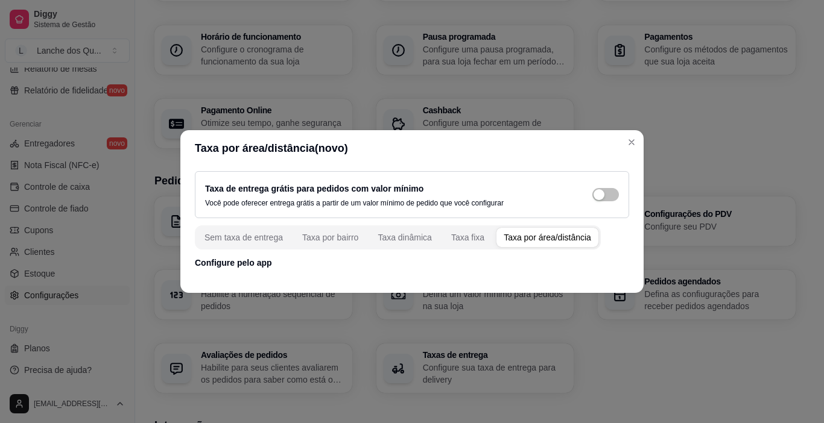
click at [250, 265] on p "Configure pelo app" at bounding box center [412, 263] width 434 height 12
drag, startPoint x: 238, startPoint y: 268, endPoint x: 254, endPoint y: 264, distance: 17.0
click at [254, 264] on p "Configure pelo app" at bounding box center [412, 263] width 434 height 12
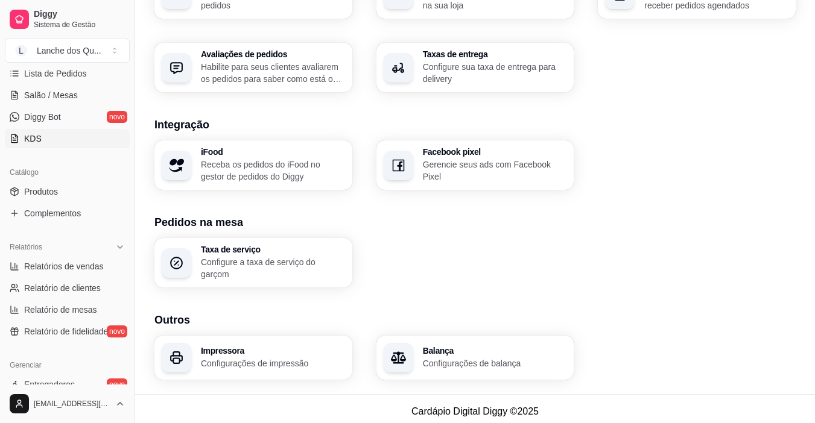
scroll to position [143, 0]
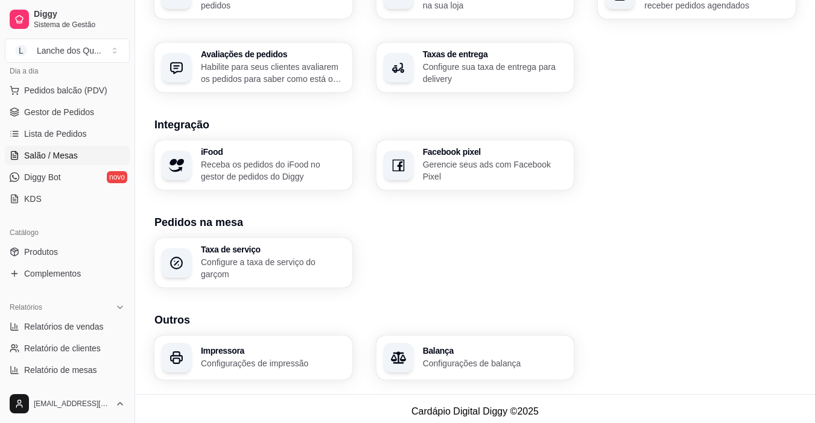
click at [59, 154] on span "Salão / Mesas" at bounding box center [51, 156] width 54 height 12
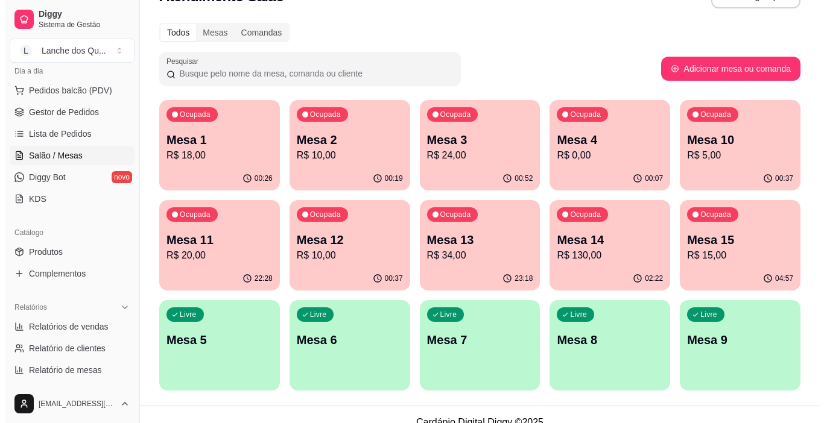
scroll to position [46, 0]
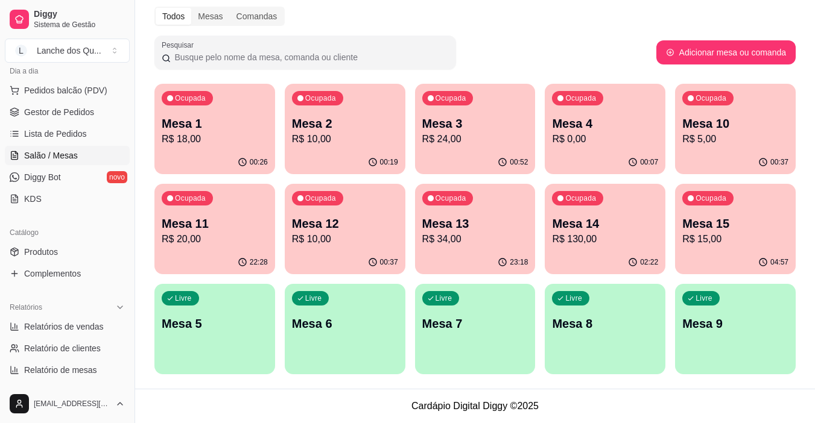
click at [210, 323] on p "Mesa 5" at bounding box center [215, 323] width 106 height 17
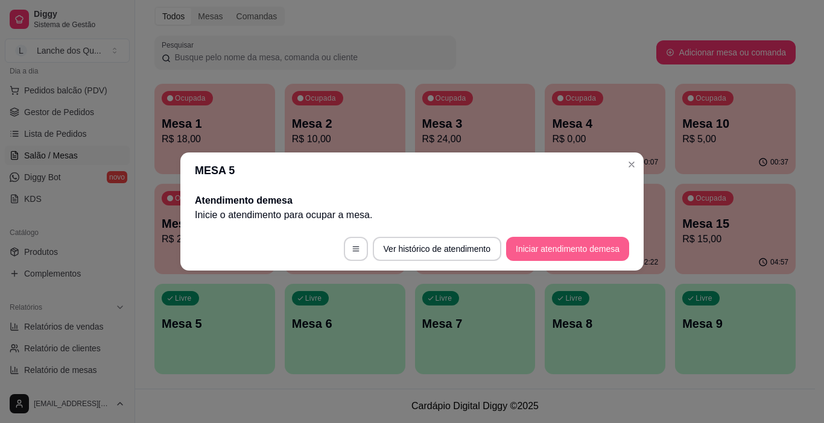
click at [576, 251] on button "Iniciar atendimento de mesa" at bounding box center [567, 249] width 123 height 24
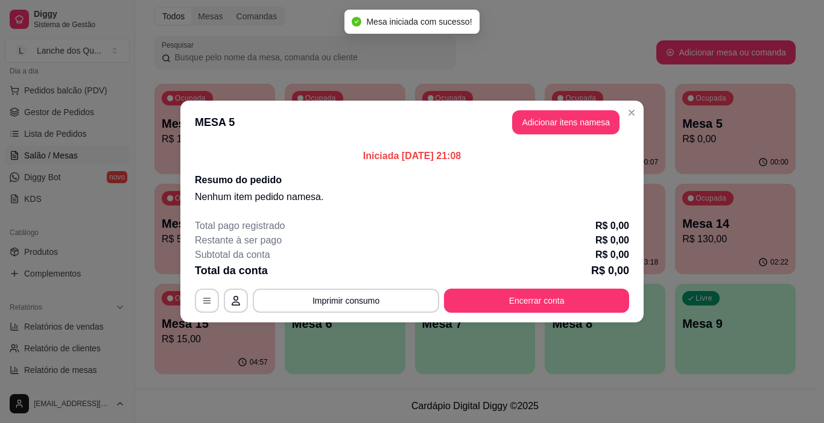
click at [568, 113] on button "Adicionar itens na mesa" at bounding box center [565, 122] width 107 height 24
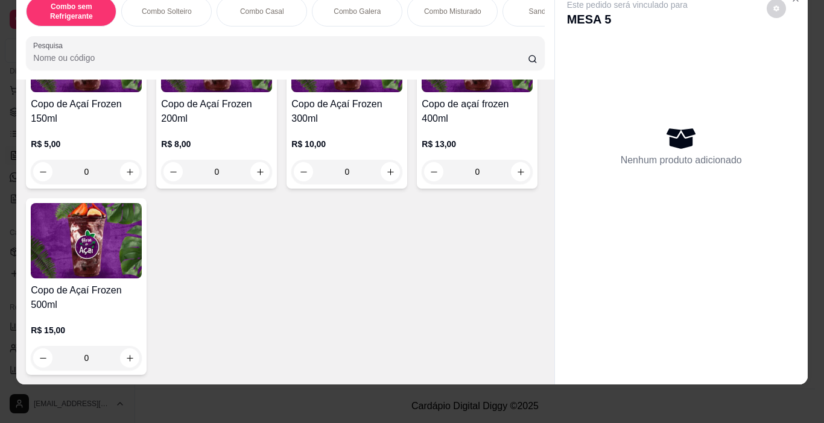
scroll to position [4156, 0]
click at [129, 177] on icon "increase-product-quantity" at bounding box center [129, 172] width 9 height 9
type input "1"
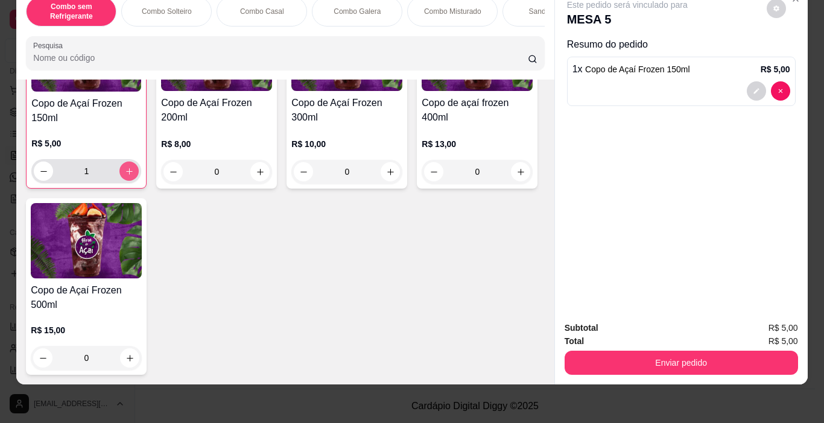
scroll to position [4157, 0]
click at [753, 87] on icon "decrease-product-quantity" at bounding box center [756, 90] width 7 height 7
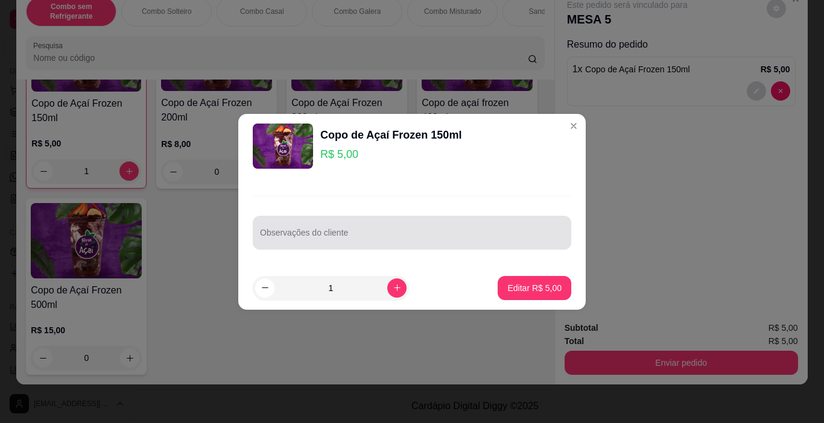
click at [384, 235] on input "Observações do cliente" at bounding box center [412, 238] width 304 height 12
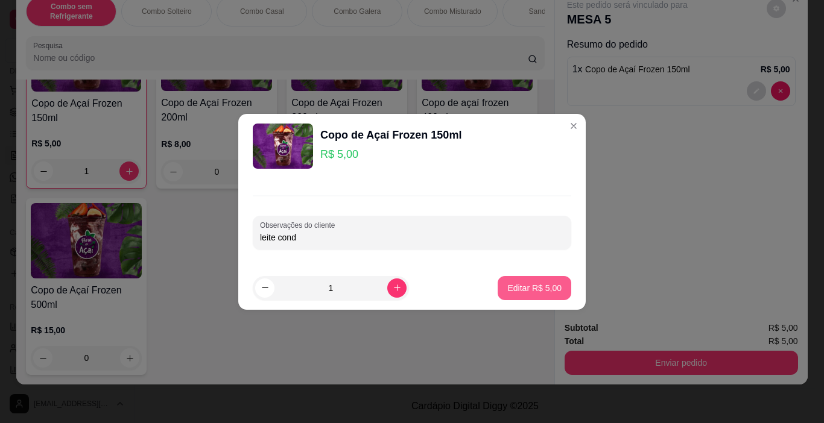
type input "leite cond"
click at [530, 286] on p "Editar R$ 5,00" at bounding box center [534, 287] width 52 height 11
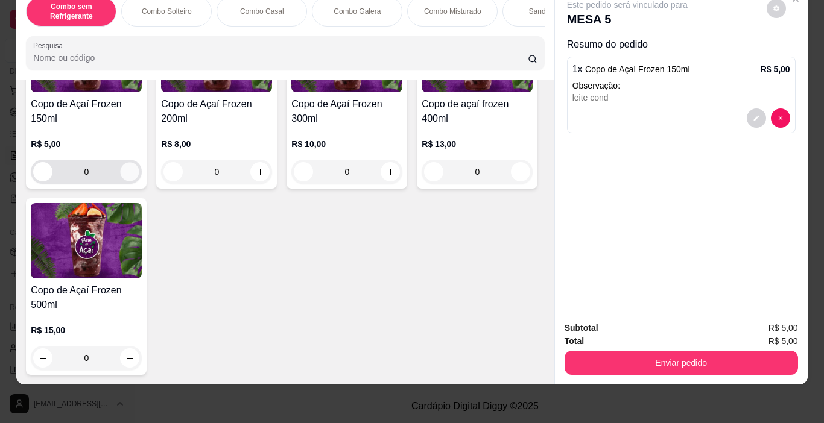
click at [128, 177] on icon "increase-product-quantity" at bounding box center [129, 172] width 9 height 9
type input "1"
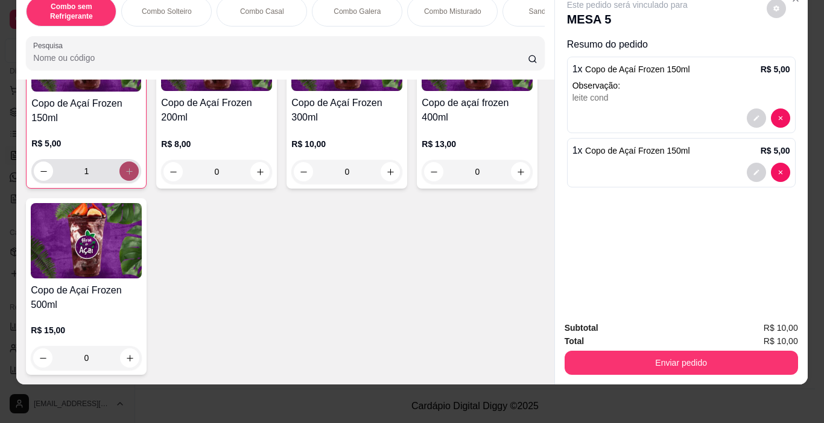
scroll to position [4157, 0]
click at [754, 169] on icon "decrease-product-quantity" at bounding box center [756, 172] width 7 height 7
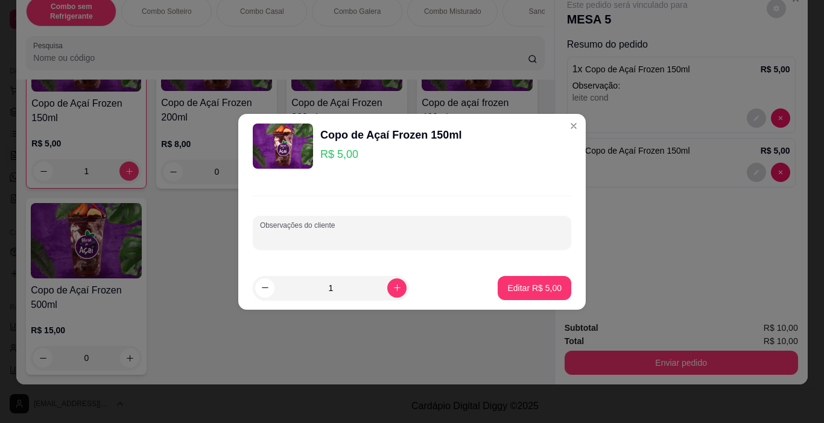
click at [359, 238] on input "Observações do cliente" at bounding box center [412, 238] width 304 height 12
type input "choc grande"
click at [532, 288] on p "Editar R$ 5,00" at bounding box center [534, 287] width 52 height 11
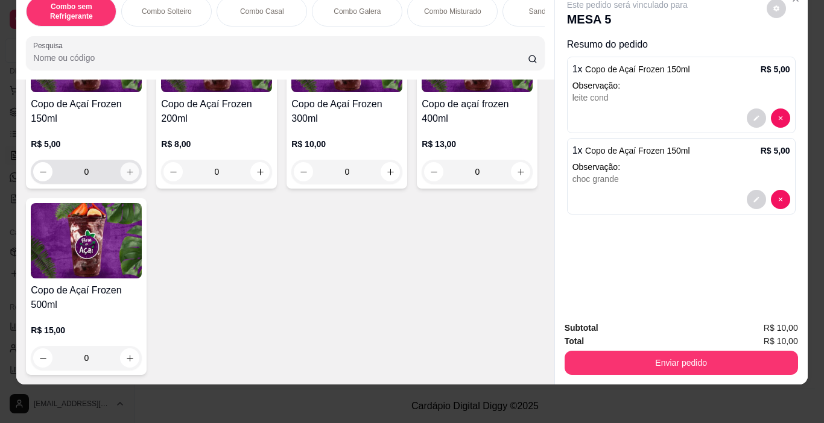
click at [127, 175] on icon "increase-product-quantity" at bounding box center [130, 172] width 6 height 6
type input "1"
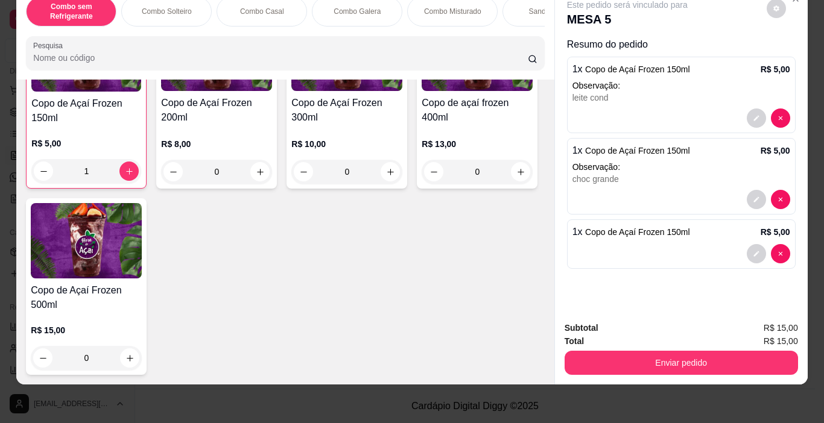
scroll to position [0, 0]
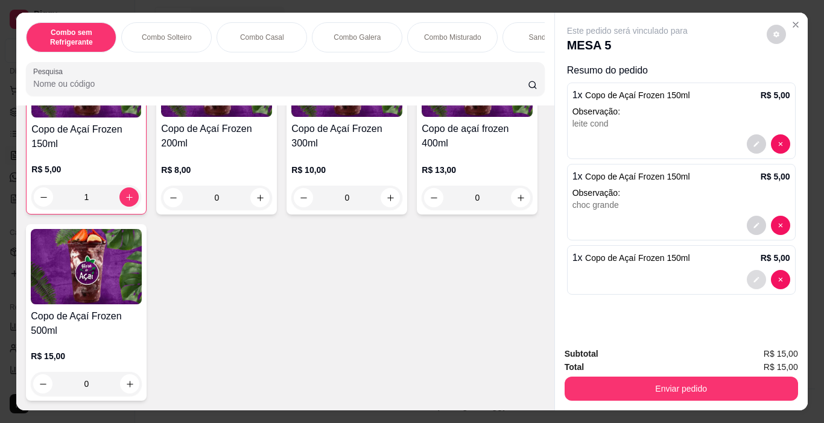
click at [764, 273] on div at bounding box center [768, 279] width 43 height 19
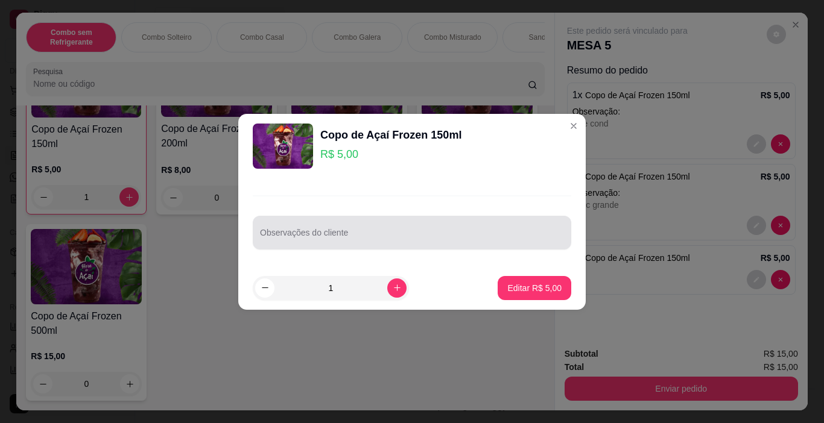
click at [359, 227] on div at bounding box center [412, 233] width 304 height 24
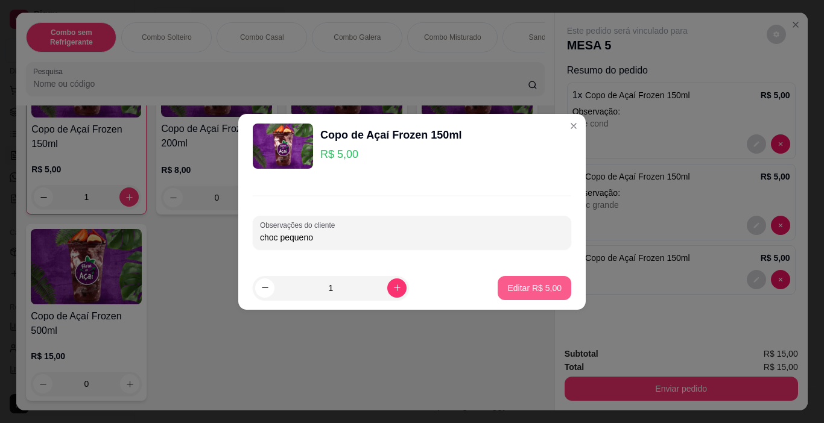
type input "choc pequeno"
click at [530, 289] on p "Editar R$ 5,00" at bounding box center [534, 288] width 54 height 12
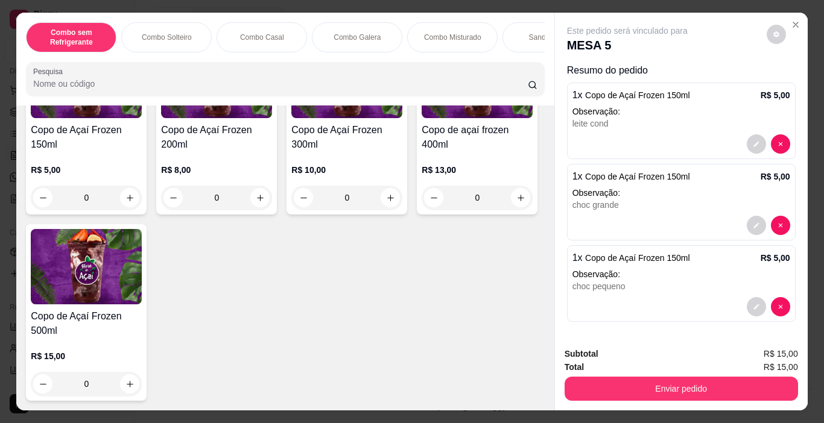
scroll to position [4216, 0]
click at [125, 196] on icon "increase-product-quantity" at bounding box center [129, 198] width 9 height 9
type input "1"
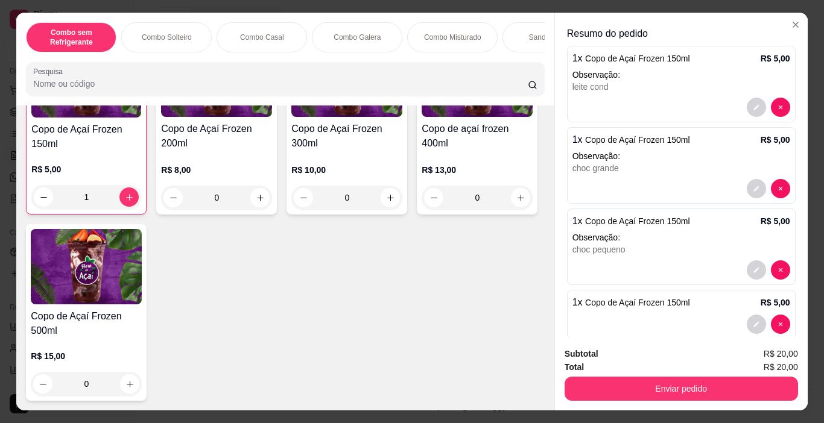
scroll to position [55, 0]
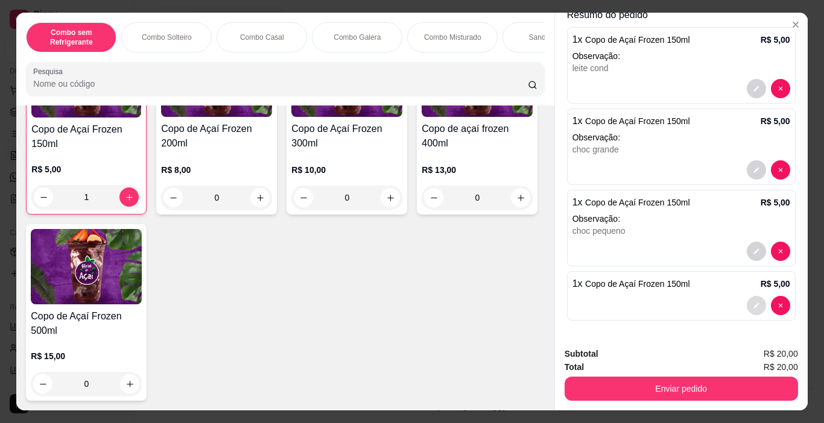
click at [753, 304] on icon "decrease-product-quantity" at bounding box center [756, 305] width 7 height 7
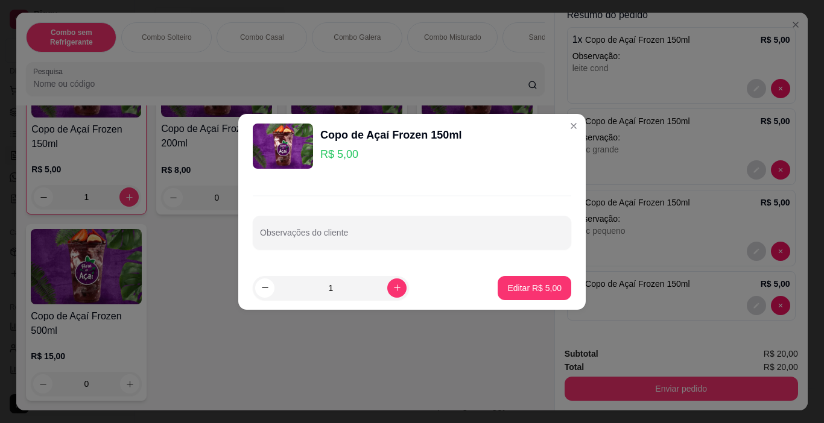
click at [468, 218] on div "Observações do cliente" at bounding box center [412, 233] width 318 height 34
type input "amendoim grande"
click at [524, 291] on p "Editar R$ 5,00" at bounding box center [534, 288] width 54 height 12
type input "0"
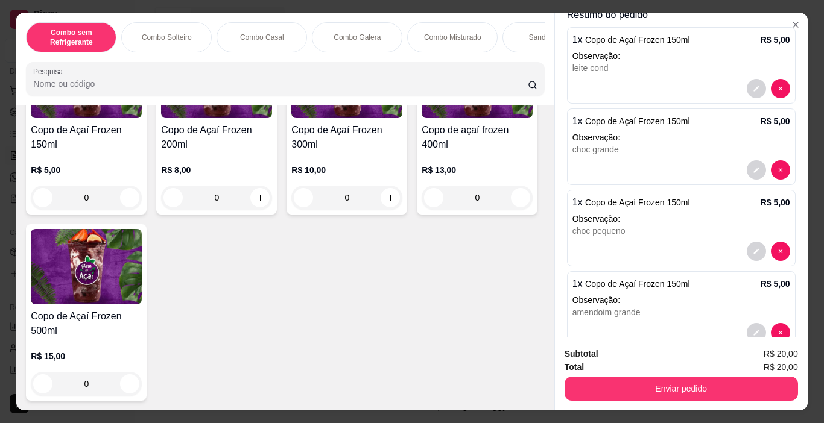
scroll to position [4216, 0]
click at [381, 193] on div "0" at bounding box center [346, 198] width 111 height 24
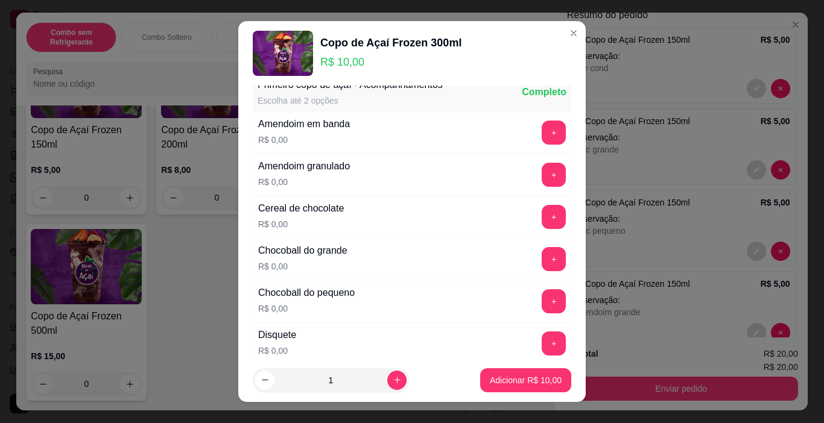
scroll to position [0, 0]
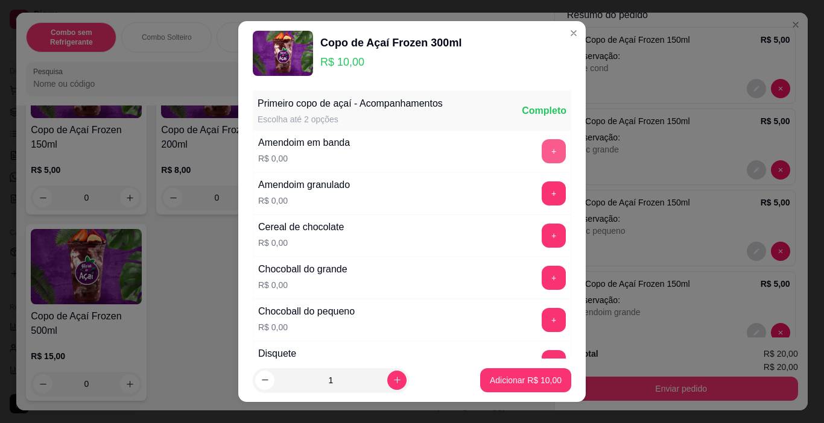
click at [542, 151] on button "+" at bounding box center [554, 151] width 24 height 24
click at [519, 378] on p "Adicionar R$ 10,00" at bounding box center [526, 381] width 72 height 12
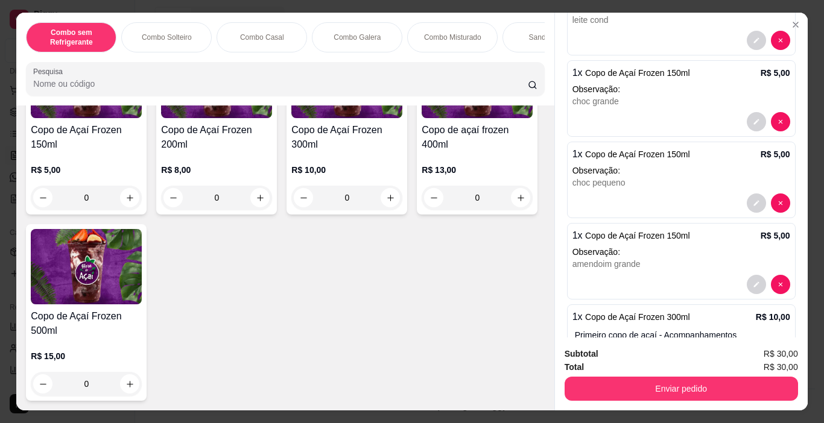
scroll to position [168, 0]
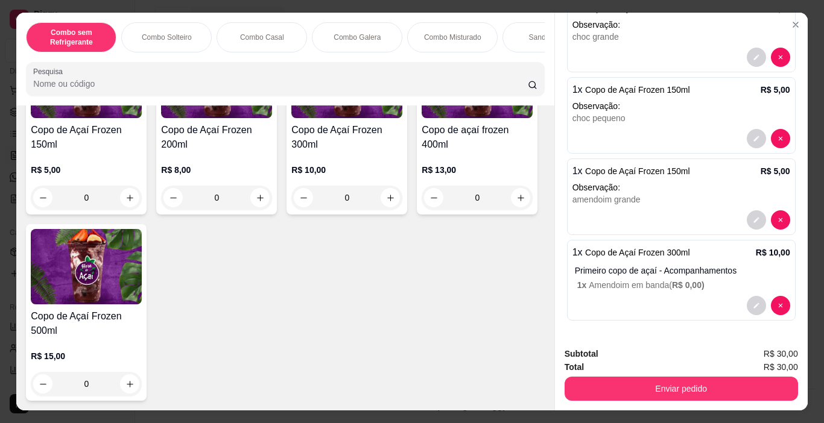
click at [666, 270] on p "Primeiro copo de açaí - Acompanhamentos" at bounding box center [682, 271] width 215 height 12
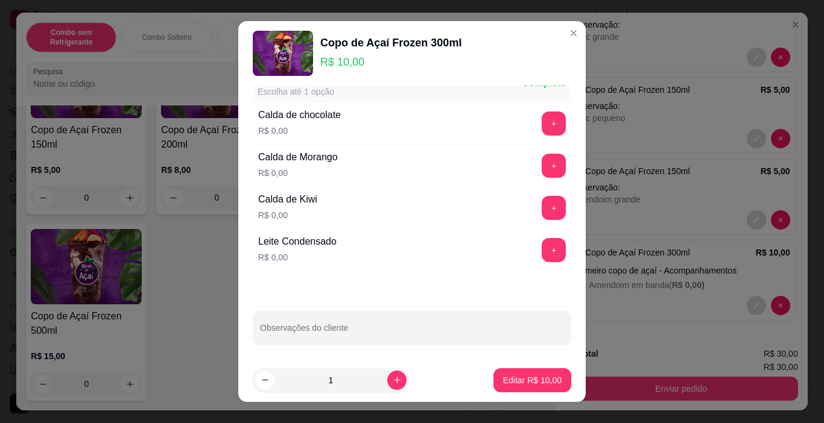
scroll to position [724, 0]
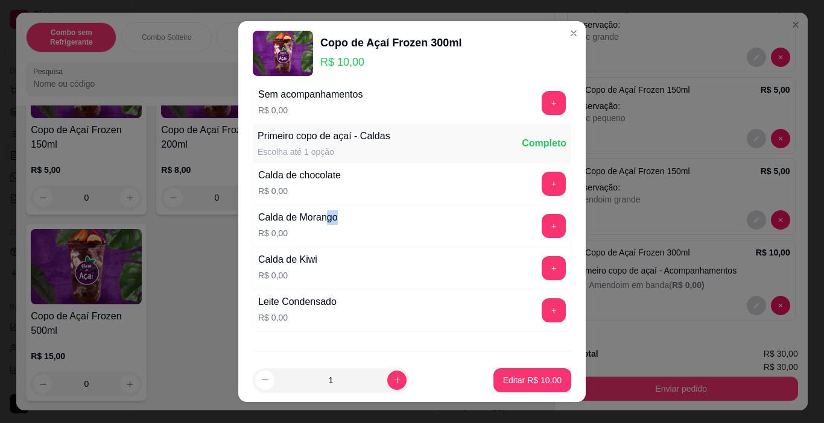
drag, startPoint x: 326, startPoint y: 210, endPoint x: 361, endPoint y: 212, distance: 35.1
click at [358, 211] on div "Calda de Morango R$ 0,00 +" at bounding box center [412, 226] width 318 height 42
drag, startPoint x: 309, startPoint y: 256, endPoint x: 364, endPoint y: 291, distance: 65.3
click at [336, 283] on div "Calda de Kiwi R$ 0,00 +" at bounding box center [412, 268] width 318 height 42
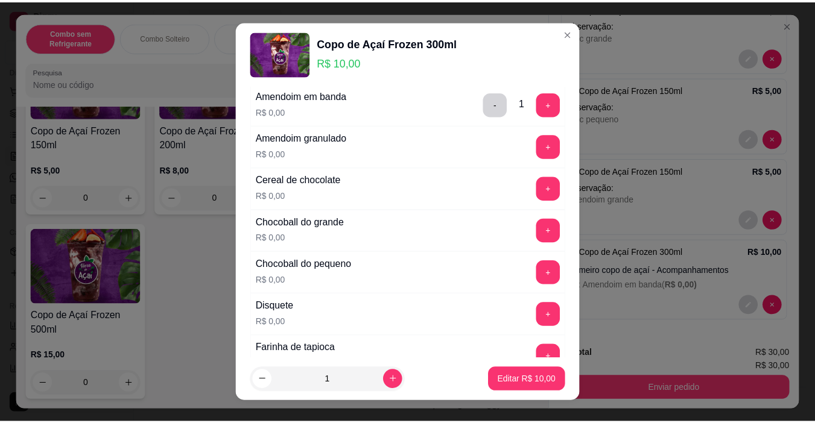
scroll to position [0, 0]
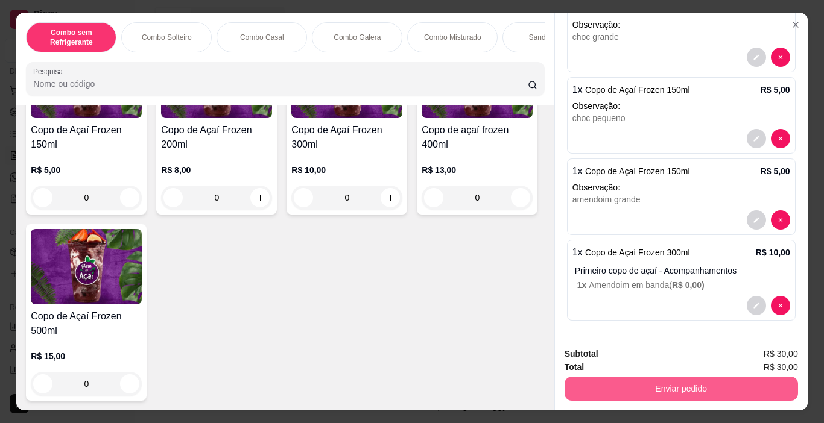
click at [691, 379] on button "Enviar pedido" at bounding box center [680, 389] width 233 height 24
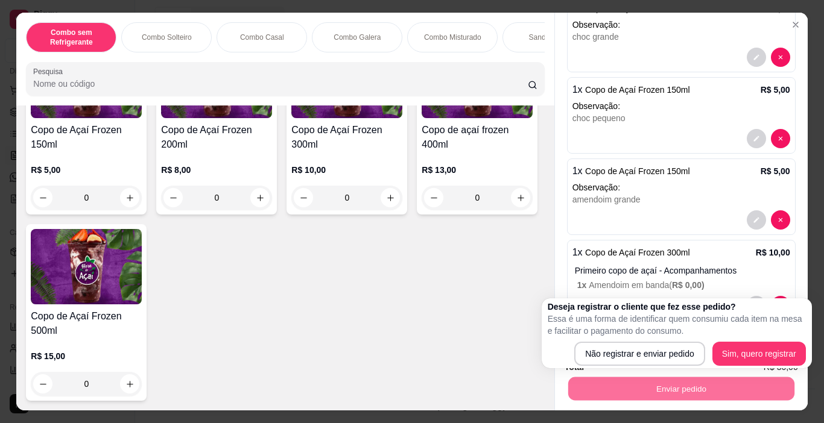
click at [666, 315] on div "Deseja registrar o cliente que fez esse pedido? Essa é uma forma de identificar…" at bounding box center [677, 333] width 258 height 65
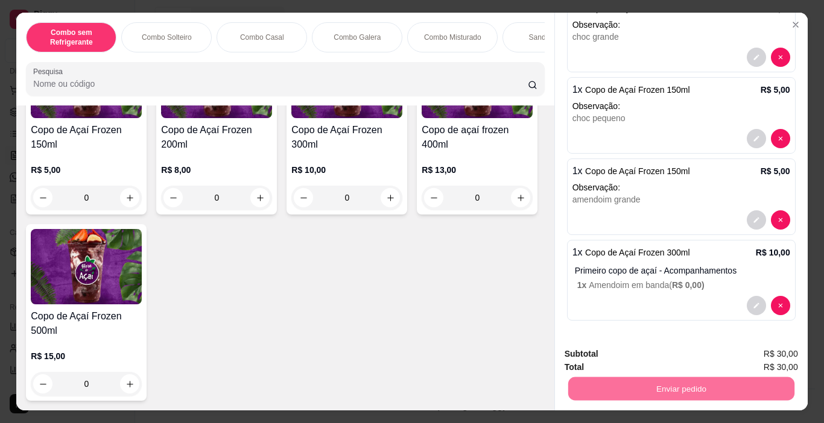
click at [653, 353] on button "Não registrar e enviar pedido" at bounding box center [640, 354] width 125 height 23
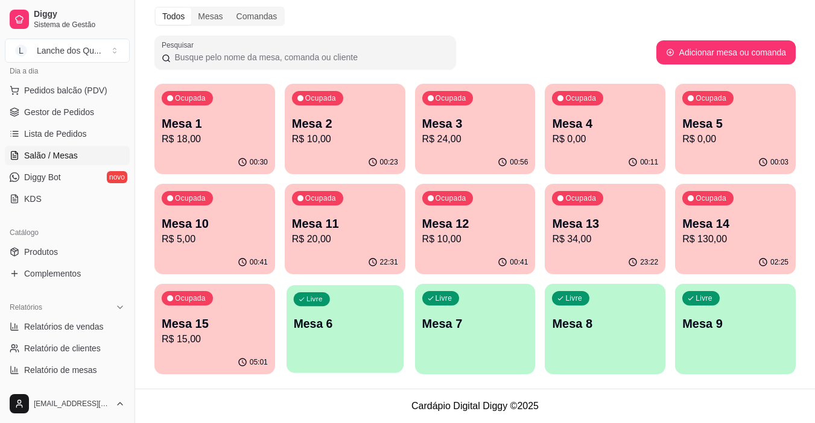
click at [358, 314] on div "Livre Mesa 6" at bounding box center [344, 322] width 117 height 74
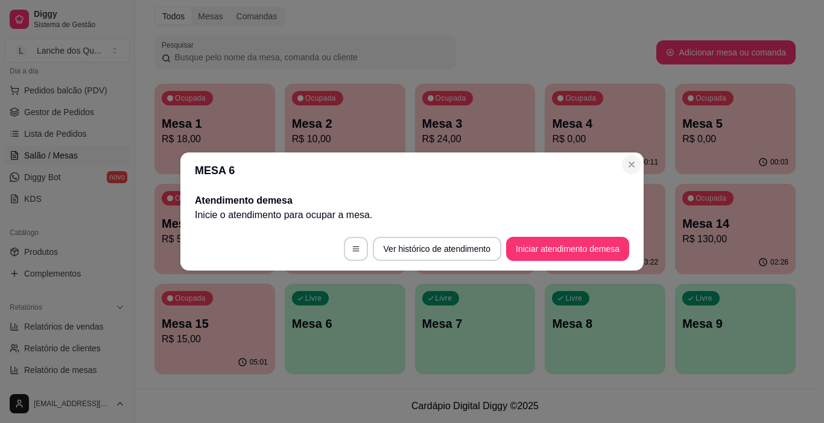
click at [621, 168] on section "MESA 6 Atendimento de mesa Inicie o atendimento para ocupar a mesa . Ver histór…" at bounding box center [411, 212] width 463 height 118
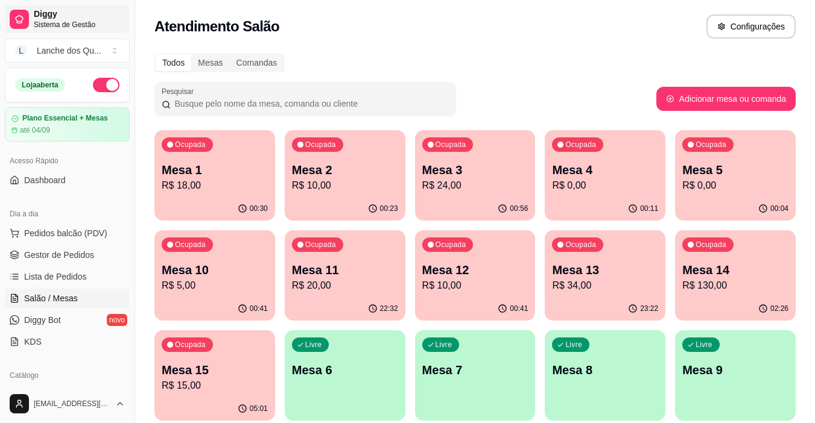
click at [70, 18] on span "Diggy" at bounding box center [79, 14] width 91 height 11
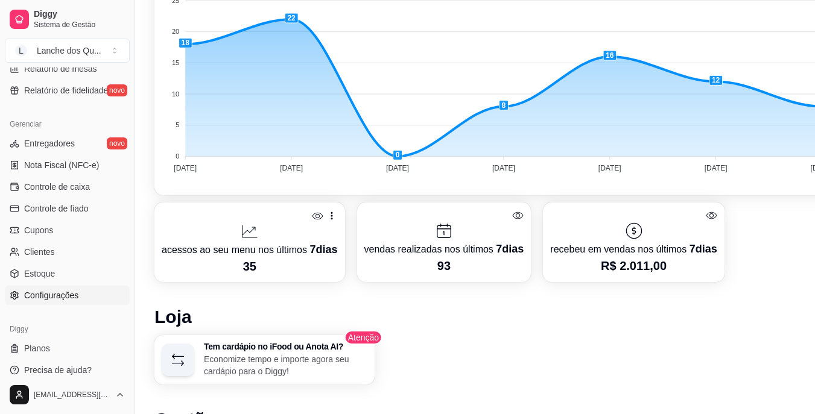
scroll to position [543, 0]
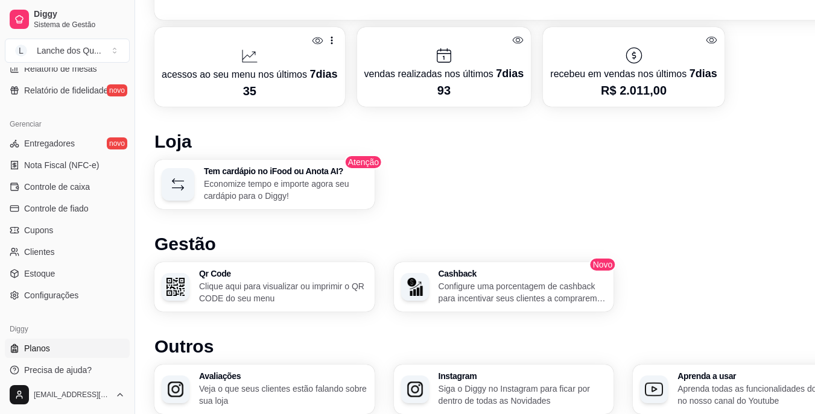
click at [52, 354] on link "Planos" at bounding box center [67, 348] width 125 height 19
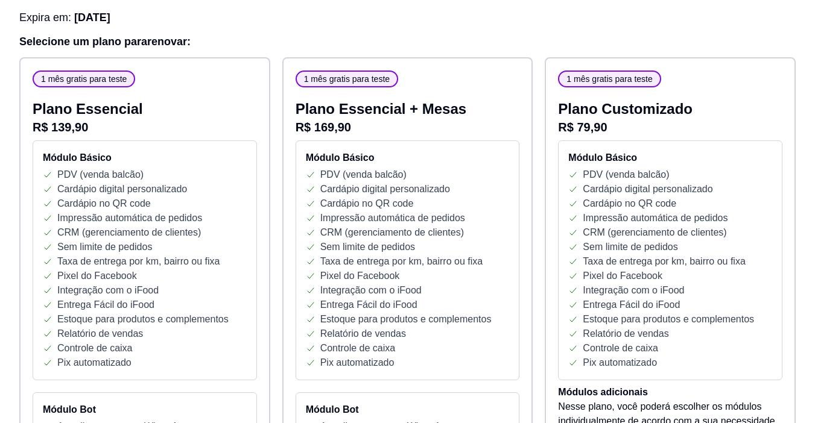
scroll to position [241, 0]
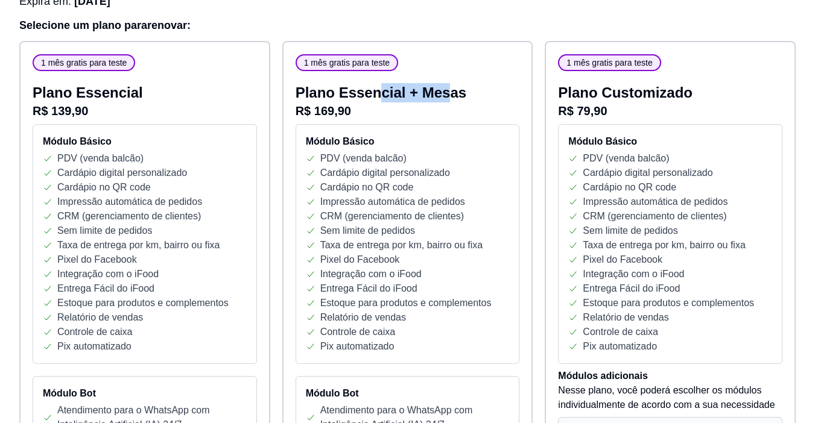
drag, startPoint x: 372, startPoint y: 95, endPoint x: 449, endPoint y: 96, distance: 77.2
click at [449, 97] on p "Plano Essencial + Mesas" at bounding box center [408, 92] width 224 height 19
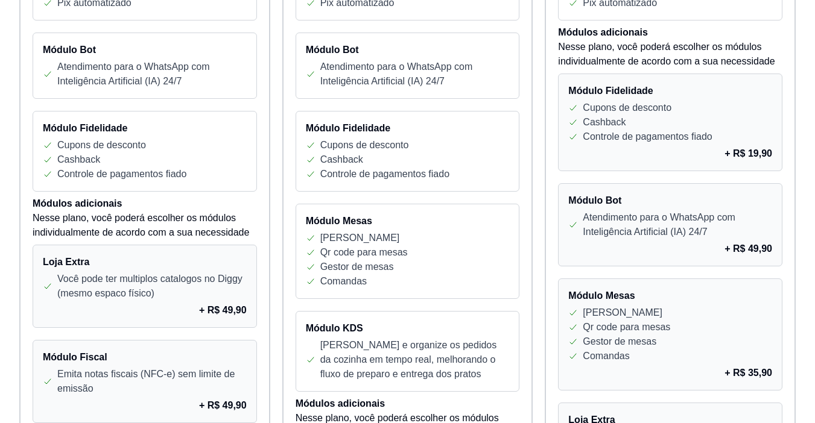
scroll to position [603, 0]
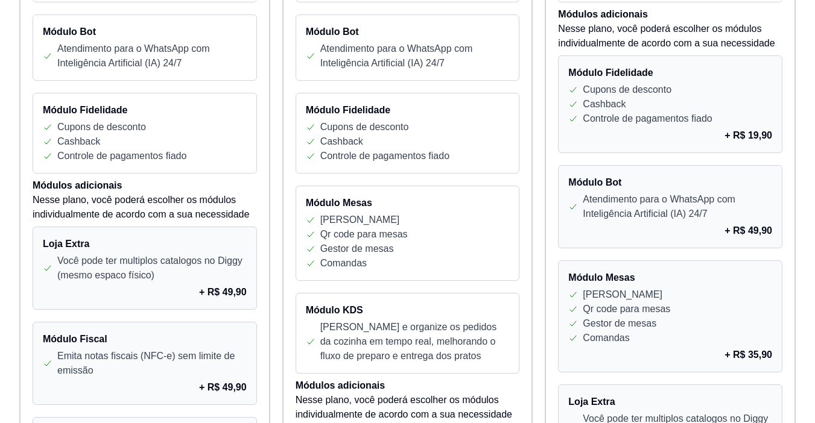
click at [344, 138] on p "Cashback" at bounding box center [341, 141] width 43 height 14
click at [246, 146] on div "Cashback" at bounding box center [145, 141] width 204 height 14
click at [261, 158] on div "1 mês gratis para teste Plano Essencial R$ 139,90 Módulo Básico PDV (venda balc…" at bounding box center [144, 320] width 251 height 1282
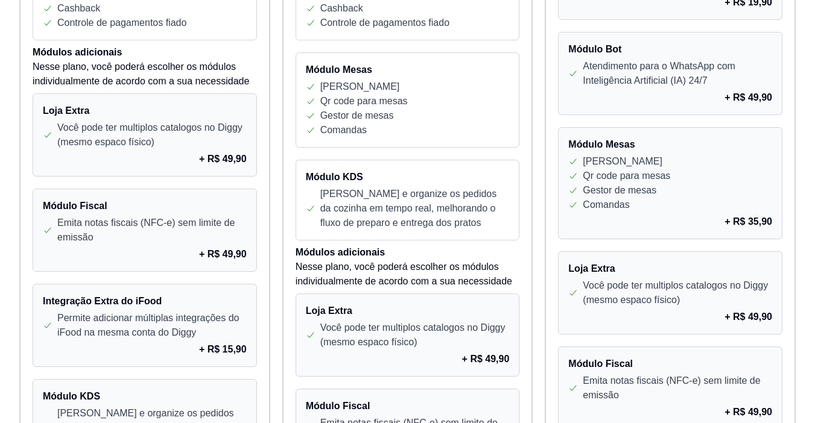
scroll to position [757, 0]
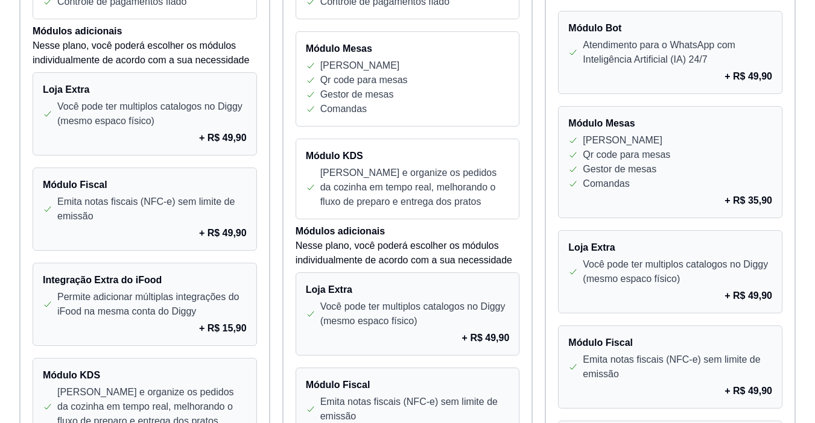
drag, startPoint x: 112, startPoint y: 120, endPoint x: 412, endPoint y: 2, distance: 322.8
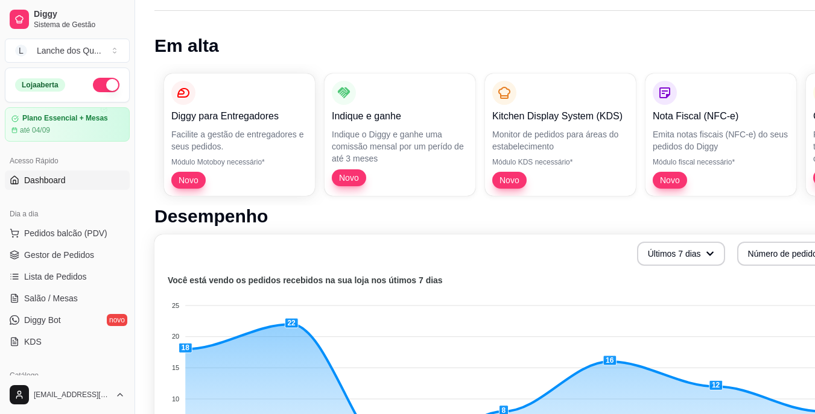
scroll to position [60, 0]
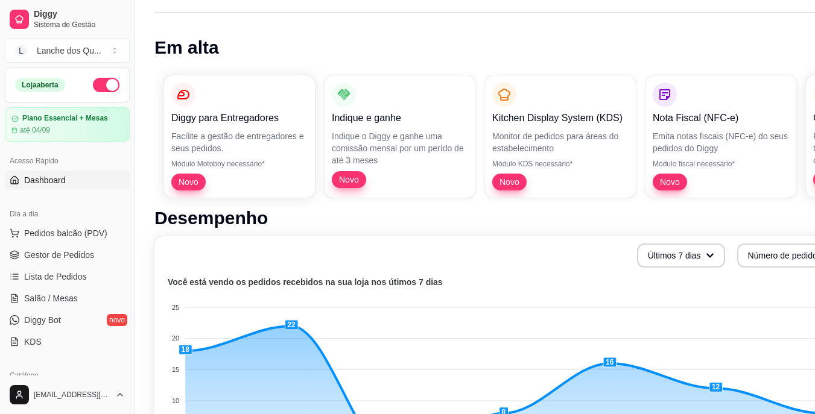
click at [232, 162] on p "Módulo Motoboy necessário*" at bounding box center [239, 164] width 136 height 10
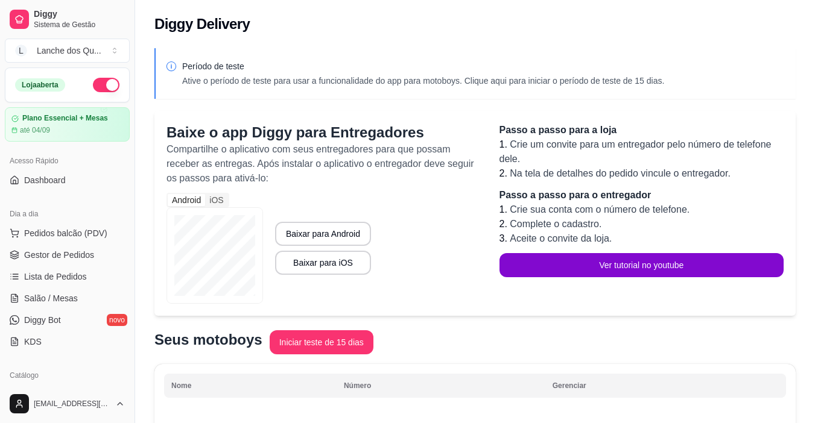
click at [464, 327] on div "Período de teste Ative o período de teste para usar a funcionalidade do app par…" at bounding box center [475, 281] width 680 height 481
click at [41, 125] on div "Plano Essencial + Mesas até 04/09" at bounding box center [67, 124] width 113 height 21
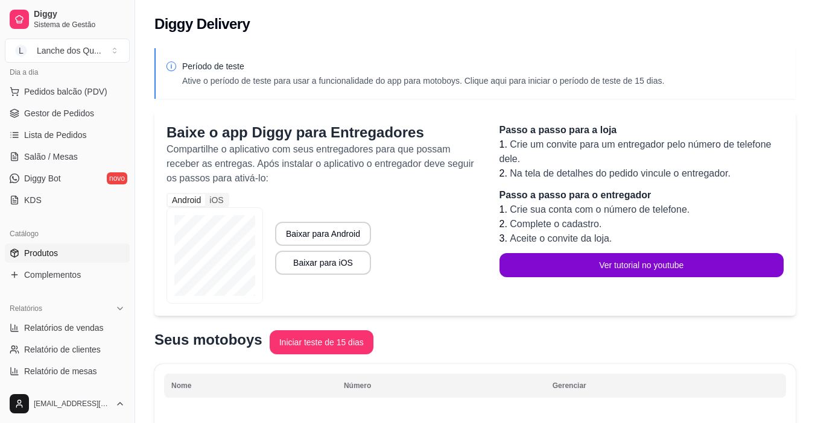
scroll to position [121, 0]
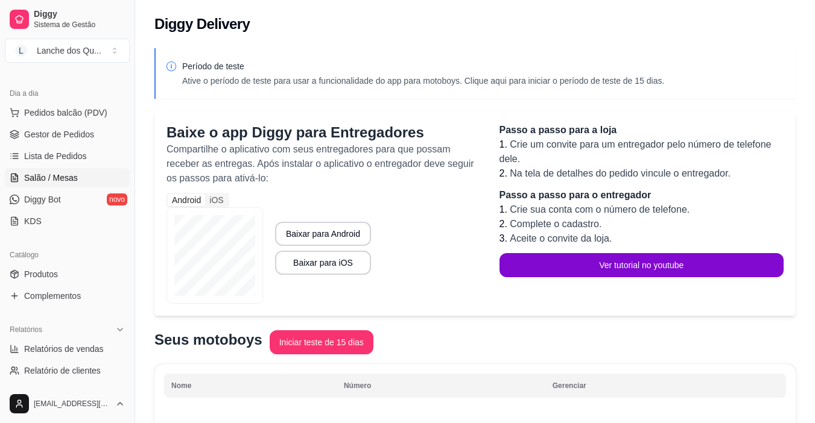
click at [62, 180] on span "Salão / Mesas" at bounding box center [51, 178] width 54 height 12
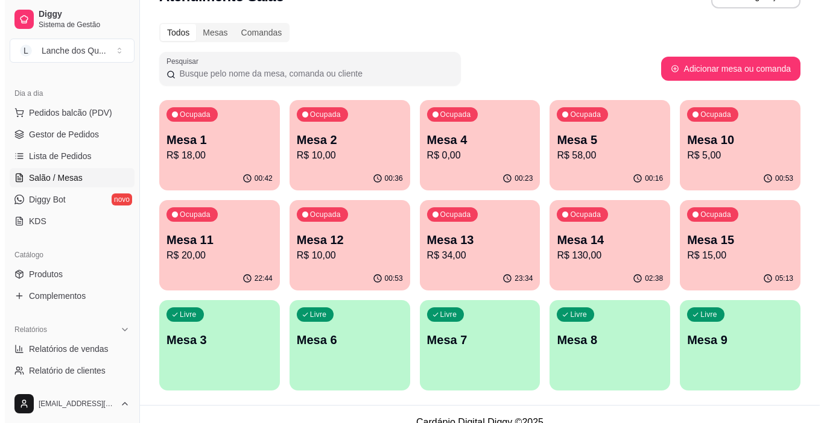
scroll to position [46, 0]
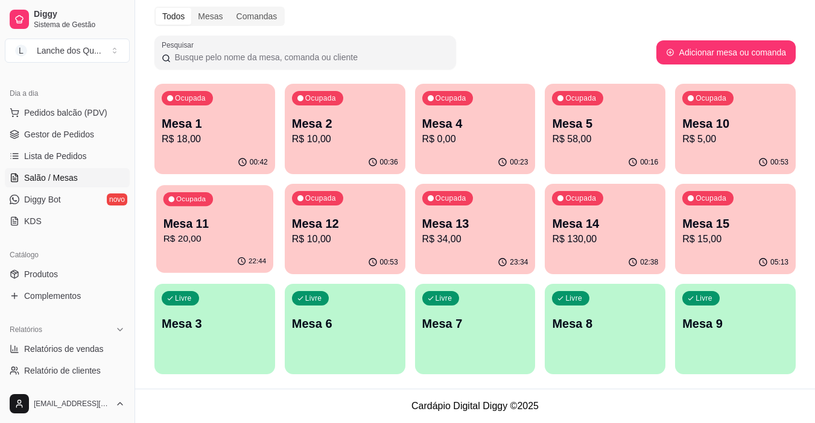
click at [198, 224] on p "Mesa 11" at bounding box center [214, 224] width 103 height 16
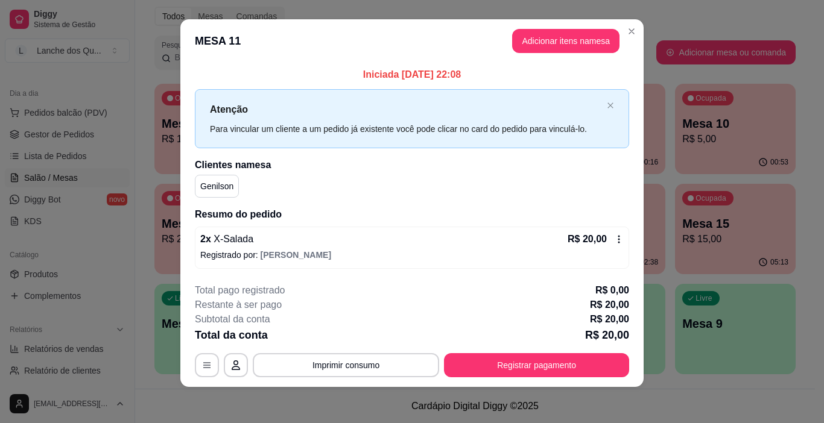
scroll to position [11, 0]
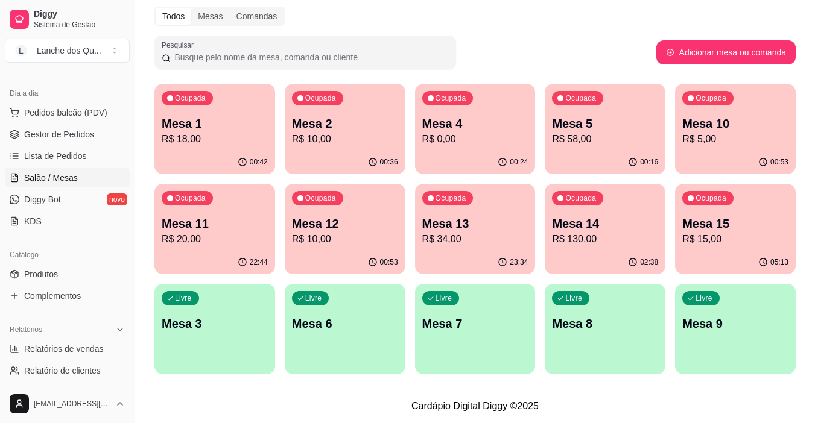
click at [628, 151] on div "00:16" at bounding box center [605, 163] width 121 height 24
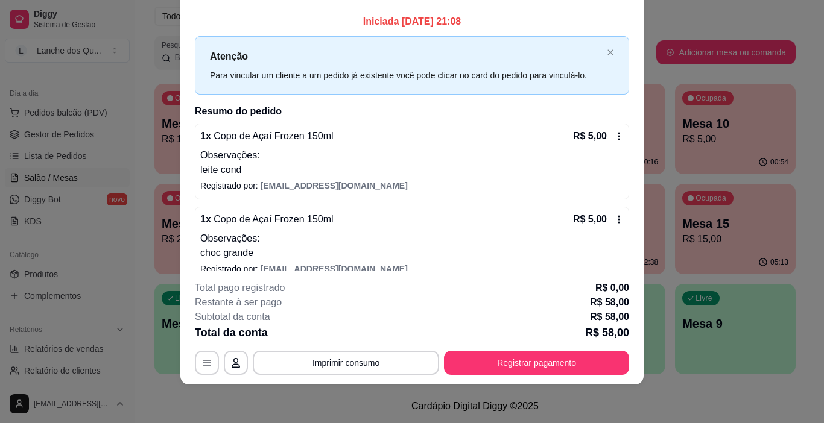
scroll to position [0, 0]
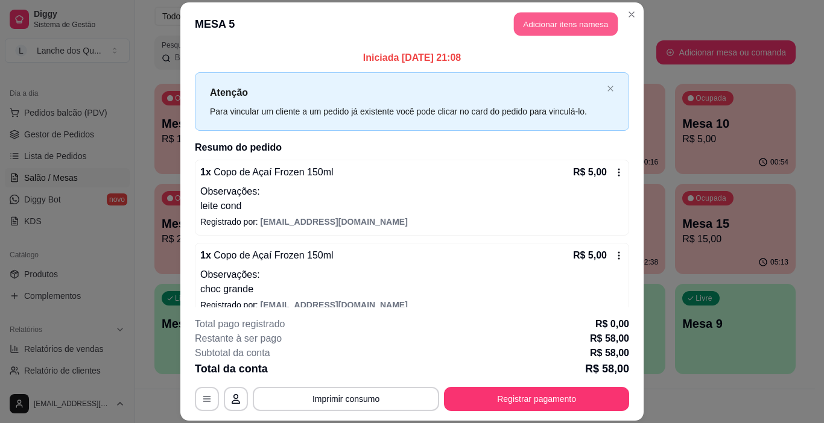
click at [549, 22] on button "Adicionar itens na mesa" at bounding box center [566, 24] width 104 height 24
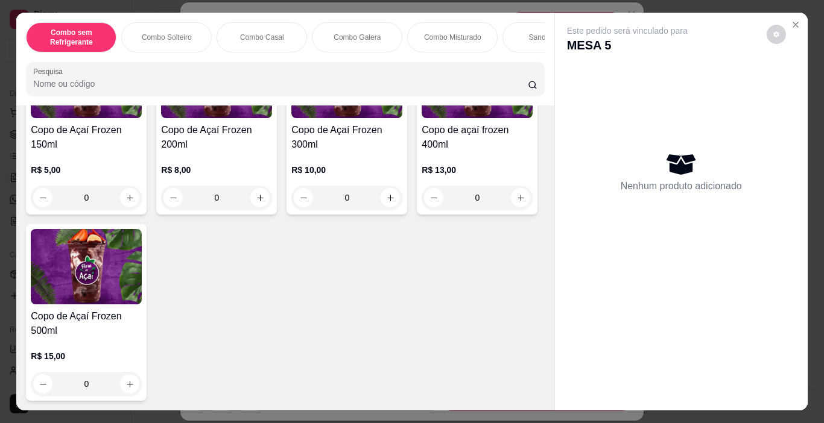
scroll to position [4216, 0]
click at [128, 197] on icon "increase-product-quantity" at bounding box center [129, 198] width 9 height 9
type input "1"
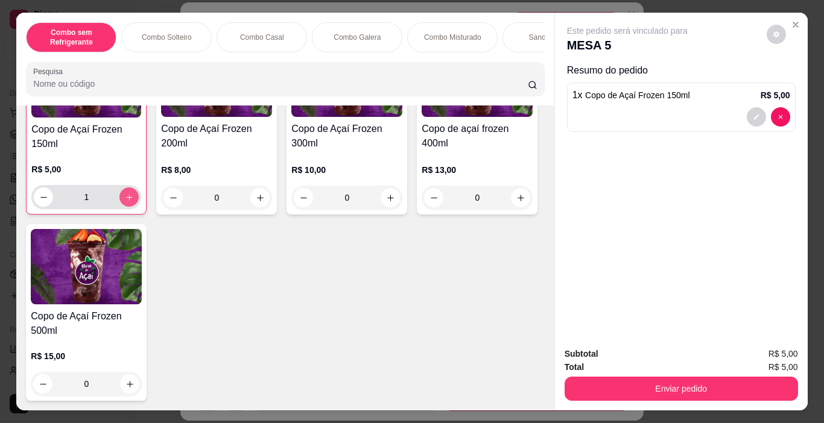
scroll to position [4217, 0]
click at [749, 116] on button "decrease-product-quantity" at bounding box center [756, 116] width 19 height 19
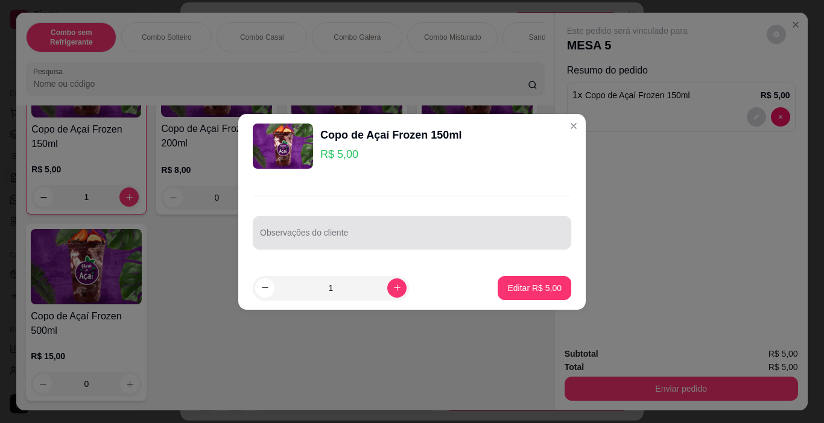
click at [305, 231] on div "Observações do cliente" at bounding box center [412, 233] width 318 height 34
click at [347, 246] on div "Observações do cliente" at bounding box center [412, 233] width 318 height 34
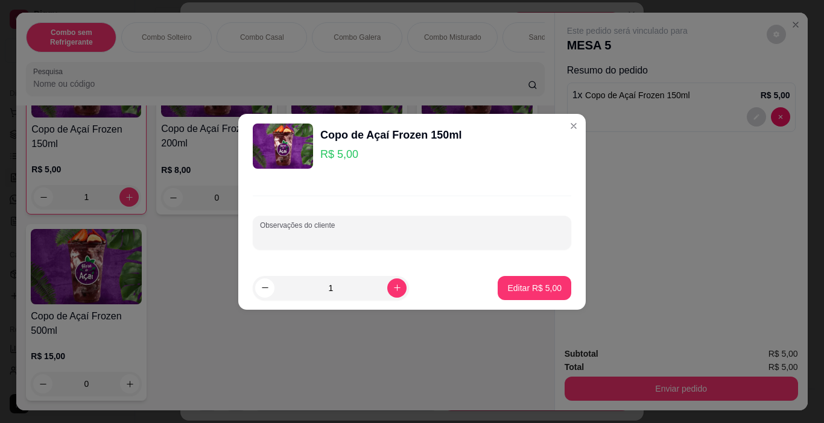
click at [352, 237] on input "Observações do cliente" at bounding box center [412, 238] width 304 height 12
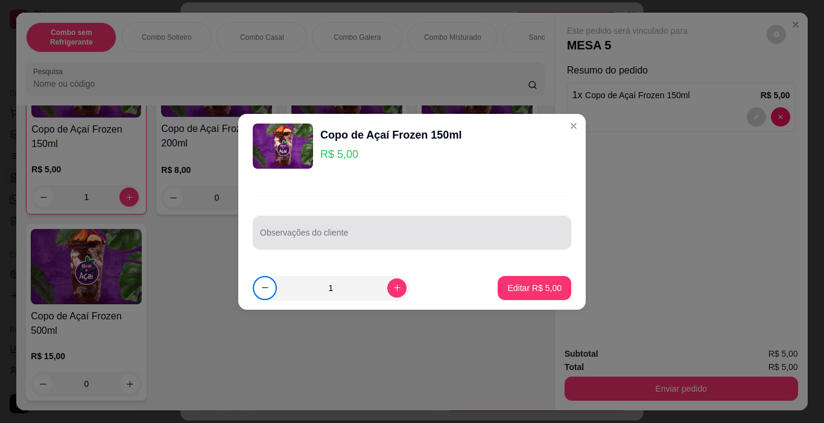
click at [337, 232] on div "Observações do cliente" at bounding box center [412, 233] width 318 height 34
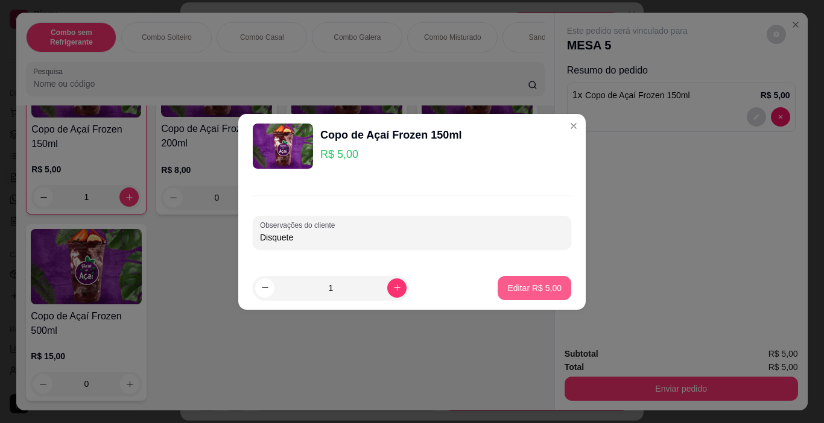
type input "Disquete"
click at [546, 292] on p "Editar R$ 5,00" at bounding box center [534, 288] width 54 height 12
type input "0"
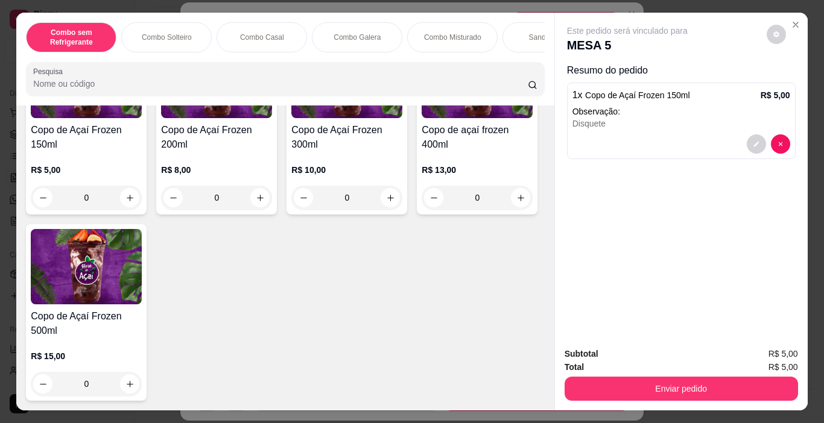
scroll to position [4216, 0]
click at [747, 139] on button "decrease-product-quantity" at bounding box center [756, 144] width 19 height 19
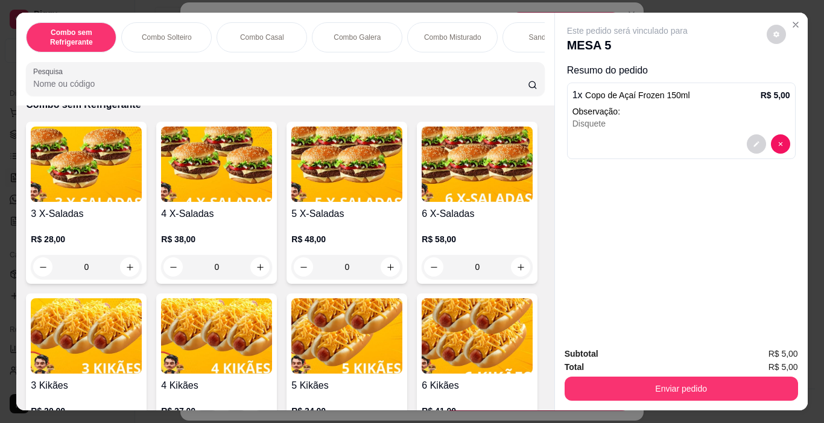
scroll to position [0, 0]
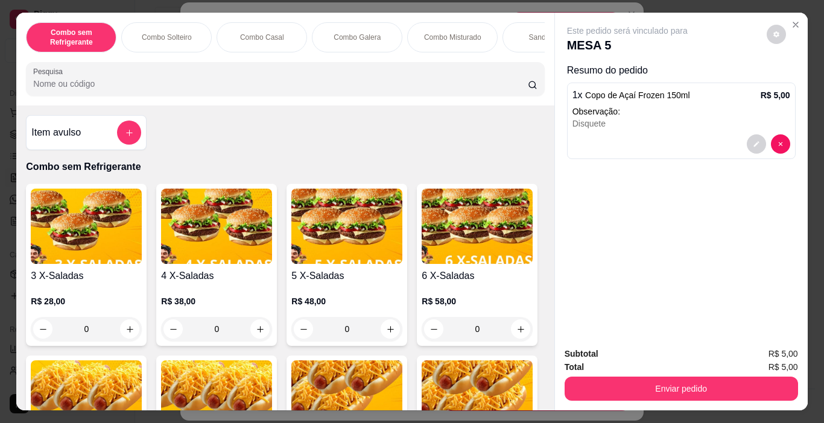
click at [75, 145] on div "Item avulso" at bounding box center [86, 133] width 110 height 24
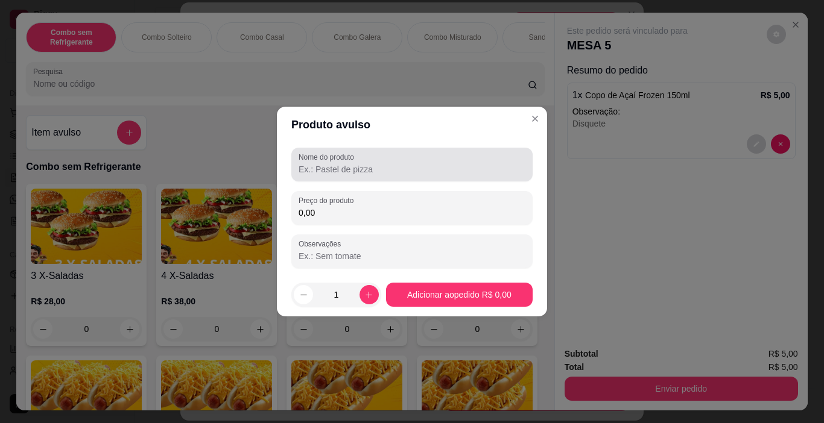
click at [363, 160] on div at bounding box center [412, 165] width 227 height 24
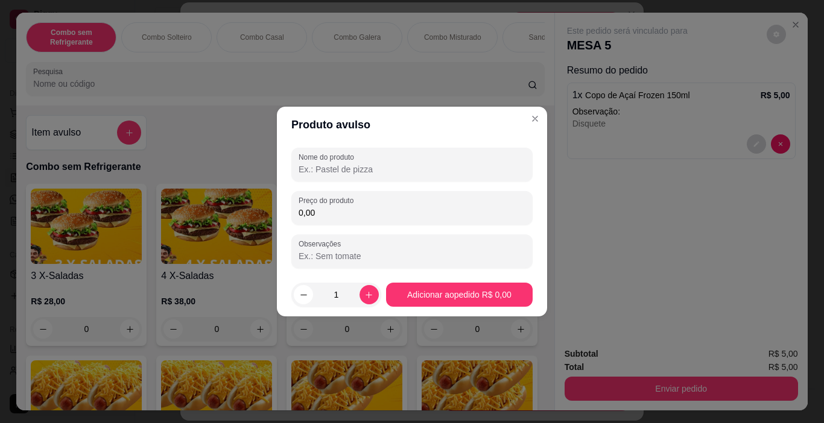
click at [344, 172] on input "Nome do produto" at bounding box center [412, 169] width 227 height 12
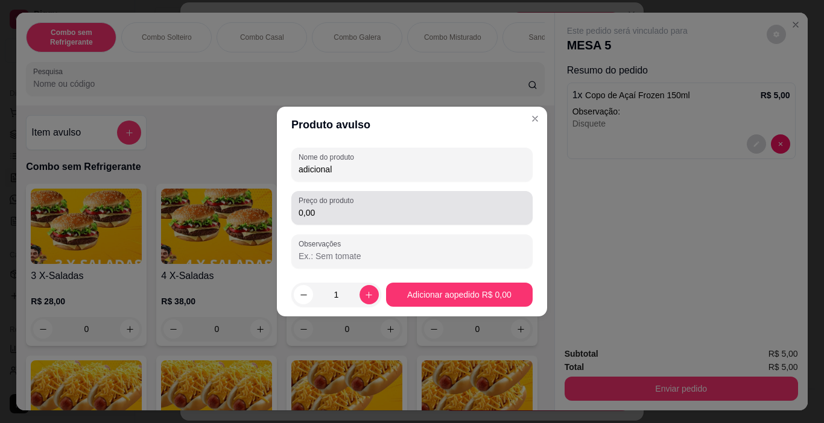
type input "adicional"
click at [358, 207] on input "0,00" at bounding box center [412, 213] width 227 height 12
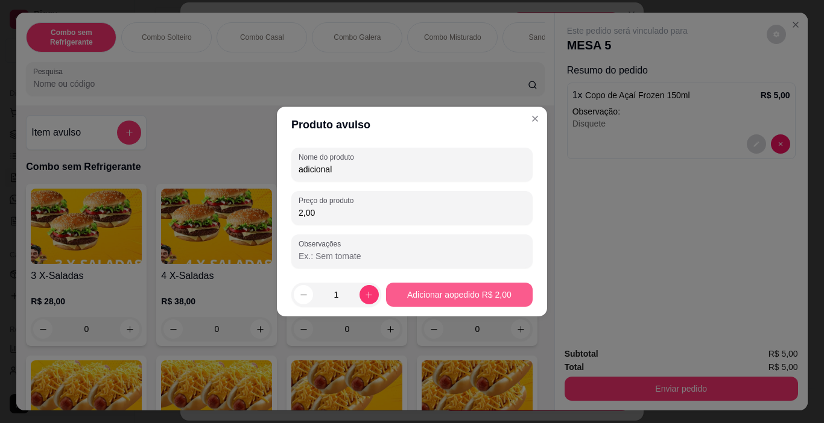
type input "2,00"
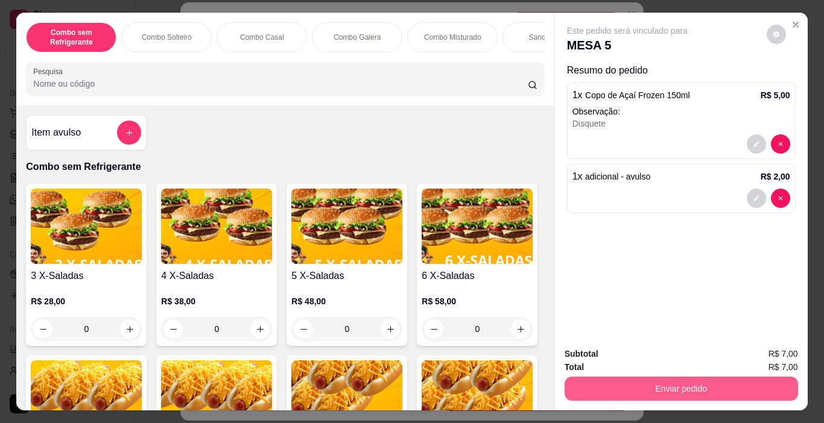
click at [660, 377] on button "Enviar pedido" at bounding box center [680, 389] width 233 height 24
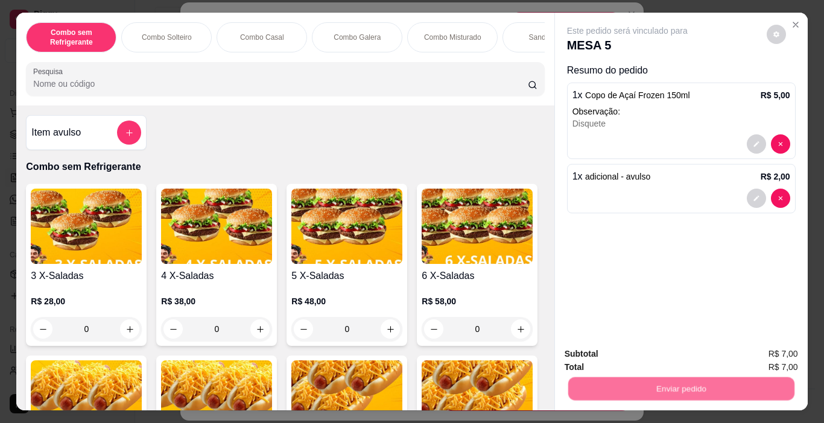
click at [650, 355] on button "Não registrar e enviar pedido" at bounding box center [640, 354] width 125 height 23
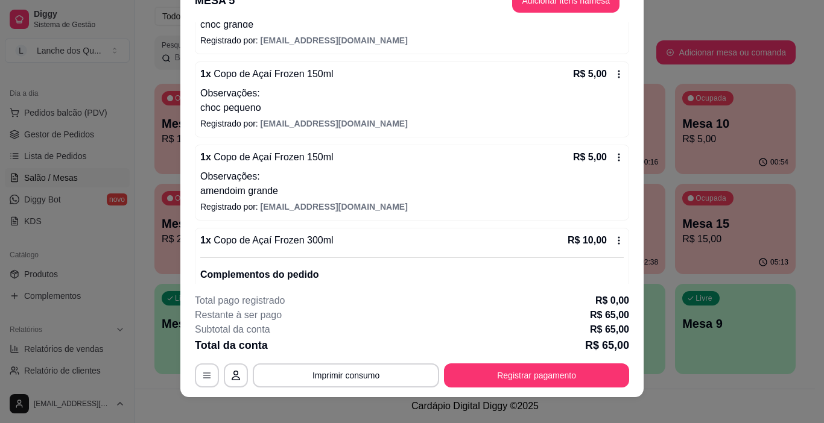
scroll to position [36, 0]
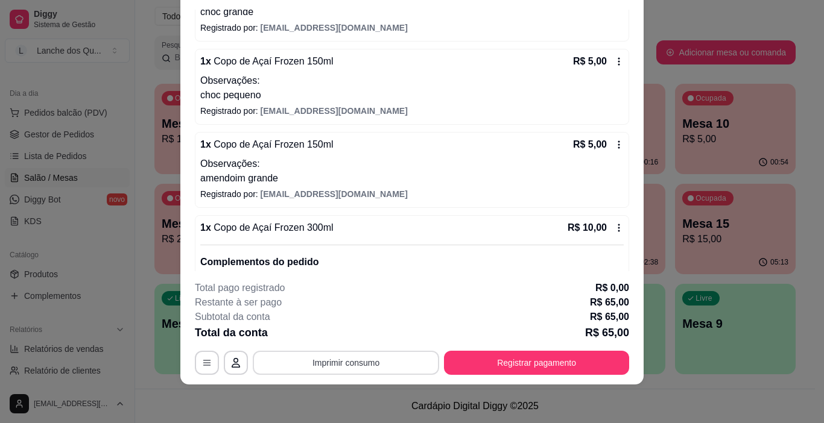
click at [375, 369] on button "Imprimir consumo" at bounding box center [346, 363] width 186 height 24
click at [350, 332] on button "IMPRESSORA" at bounding box center [345, 335] width 84 height 19
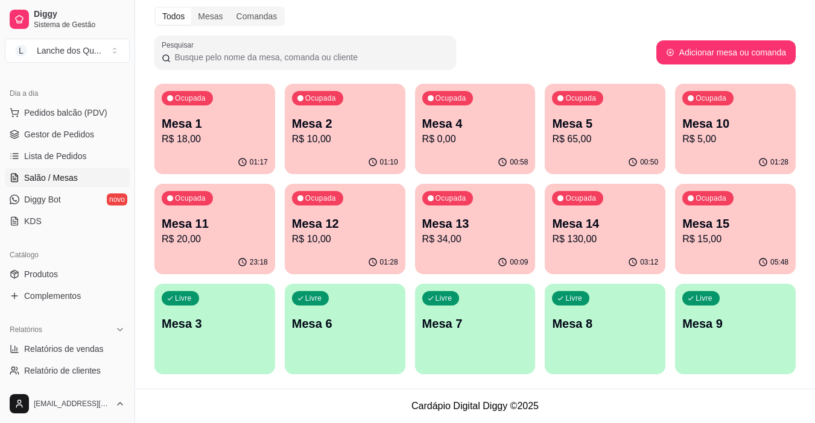
click at [189, 328] on p "Mesa 3" at bounding box center [215, 323] width 106 height 17
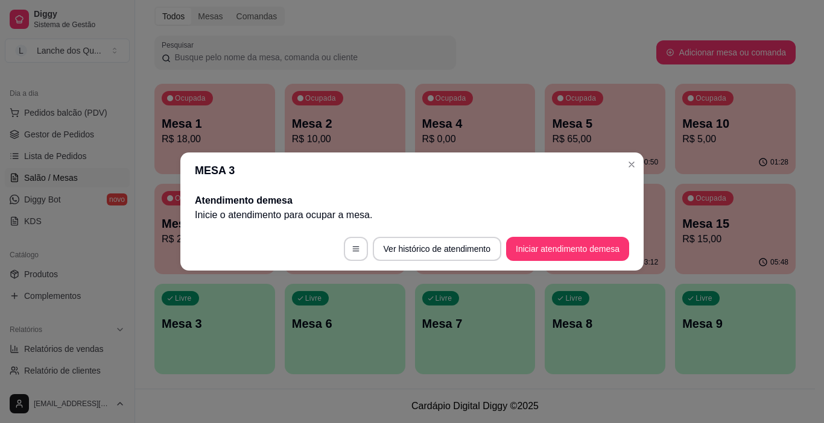
click at [553, 249] on button "Iniciar atendimento de mesa" at bounding box center [567, 249] width 123 height 24
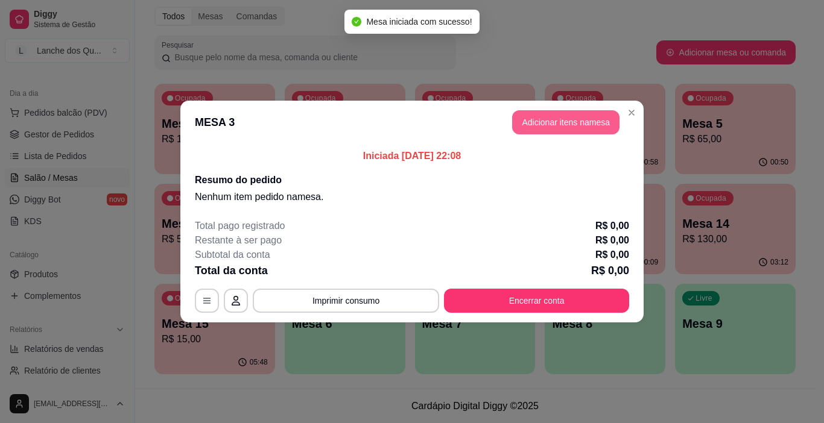
click at [549, 124] on button "Adicionar itens na mesa" at bounding box center [565, 122] width 107 height 24
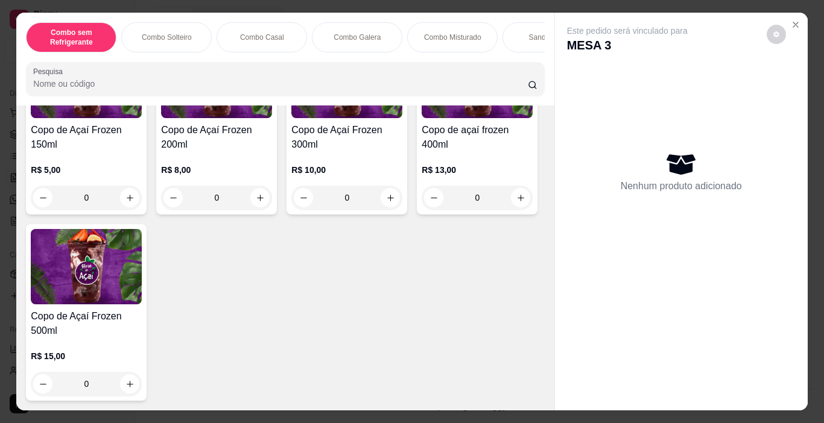
scroll to position [4216, 0]
click at [392, 189] on div "0" at bounding box center [346, 198] width 111 height 24
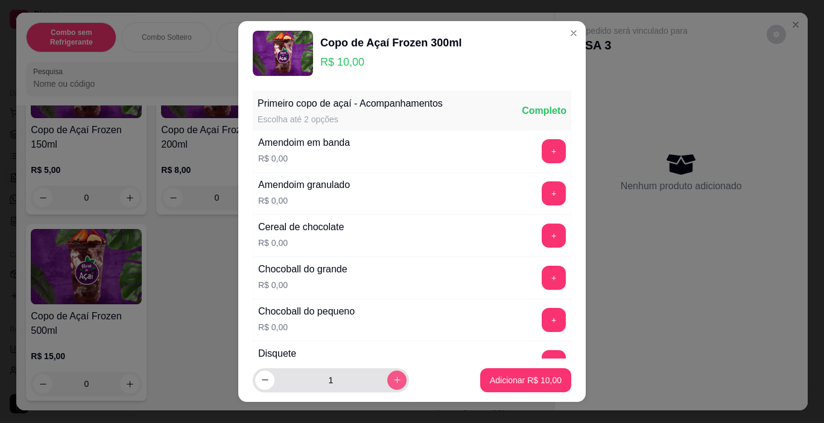
click at [390, 382] on button "increase-product-quantity" at bounding box center [396, 380] width 19 height 19
type input "2"
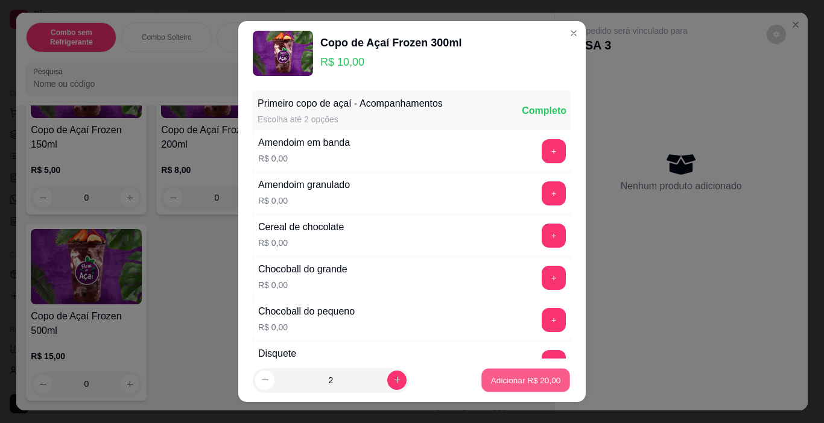
click at [539, 384] on p "Adicionar R$ 20,00" at bounding box center [526, 380] width 70 height 11
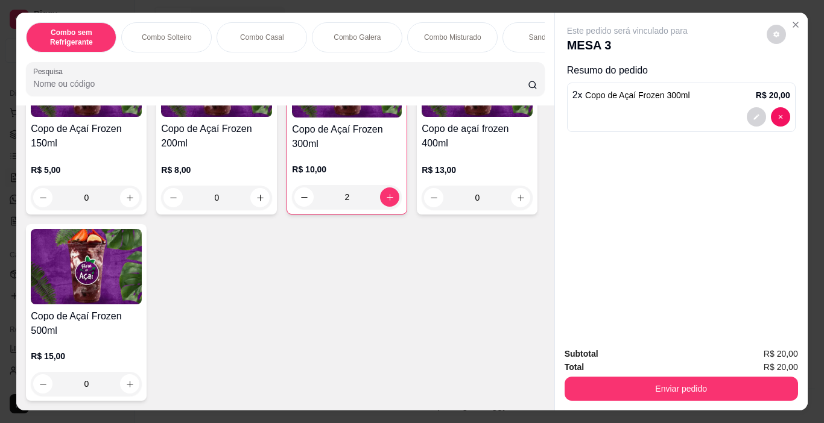
click at [747, 116] on button "decrease-product-quantity" at bounding box center [756, 116] width 19 height 19
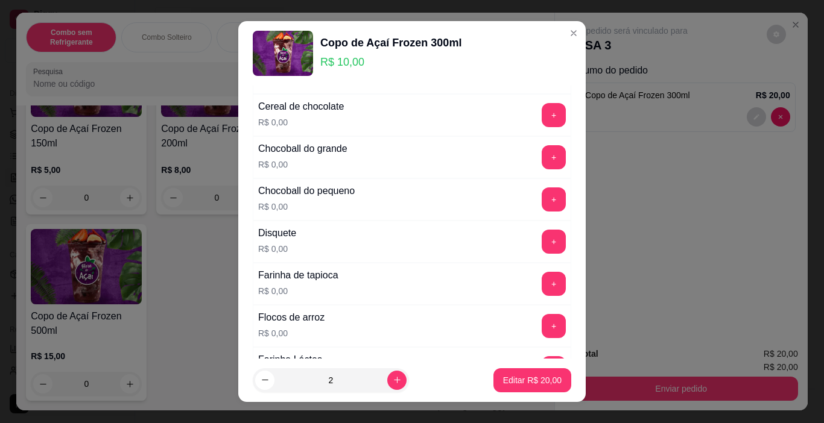
scroll to position [181, 0]
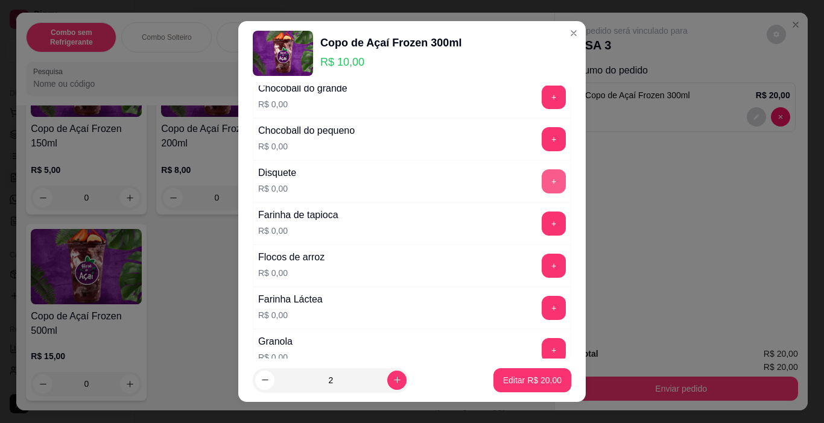
click at [542, 188] on button "+" at bounding box center [554, 181] width 24 height 24
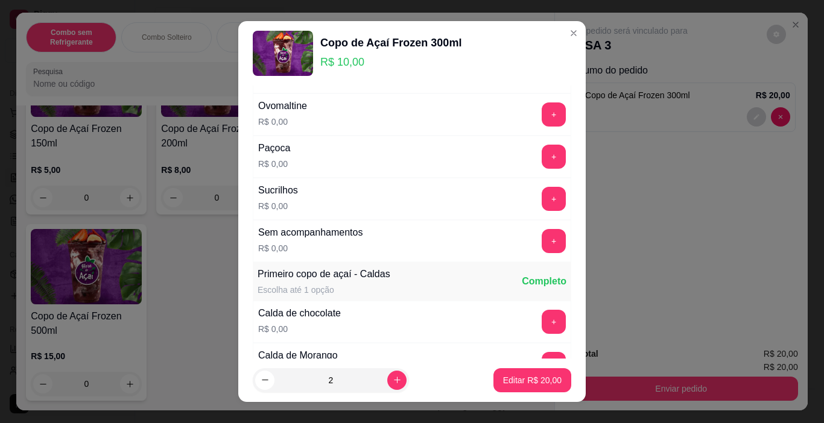
scroll to position [603, 0]
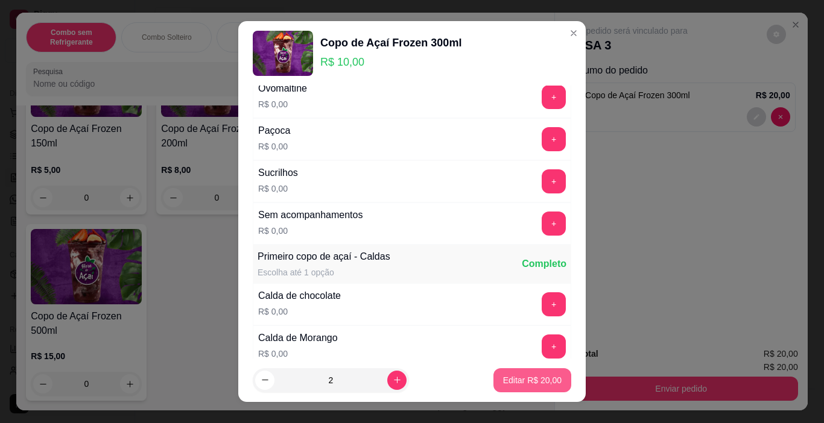
click at [517, 381] on p "Editar R$ 20,00" at bounding box center [532, 381] width 58 height 12
type input "0"
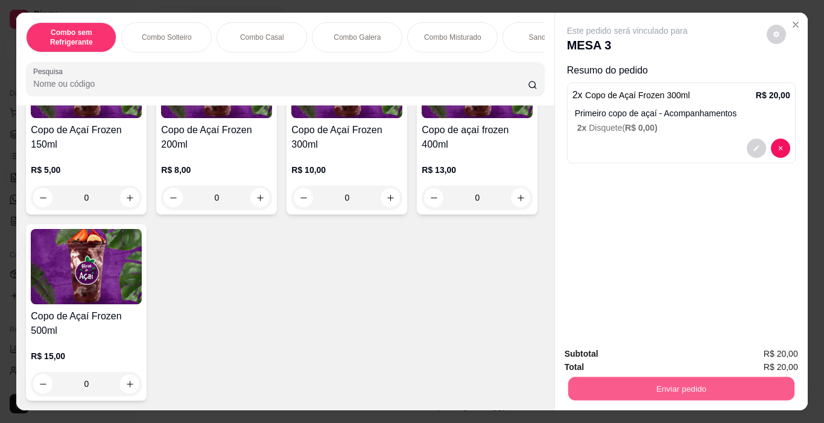
click at [683, 379] on button "Enviar pedido" at bounding box center [681, 390] width 226 height 24
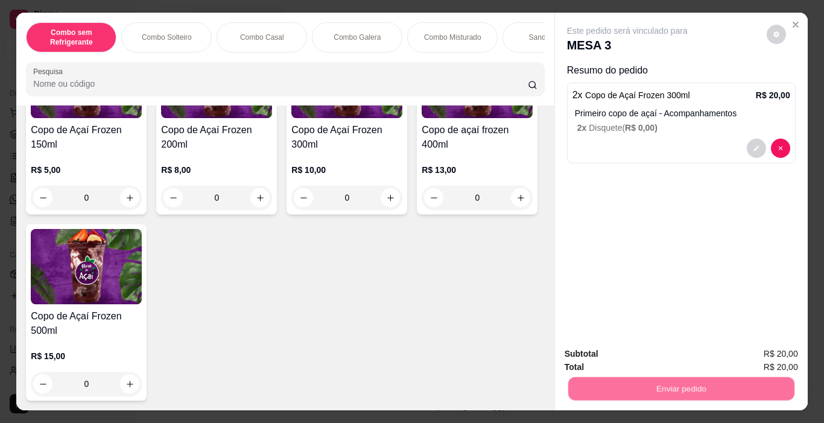
click at [640, 352] on button "Não registrar e enviar pedido" at bounding box center [640, 354] width 125 height 23
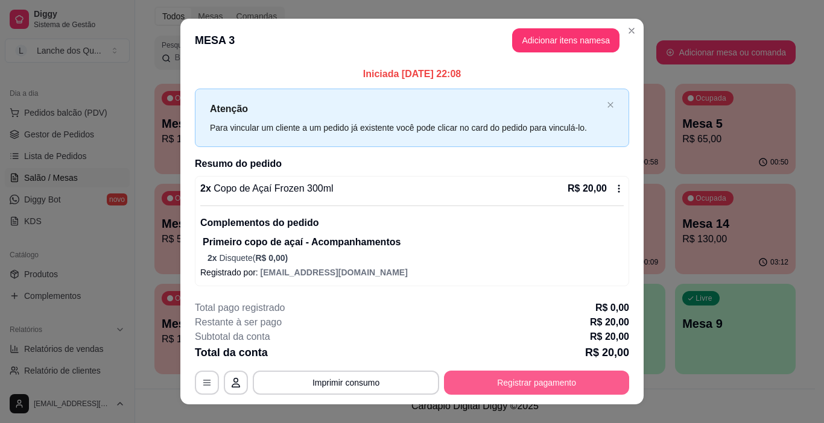
click at [498, 378] on button "Registrar pagamento" at bounding box center [536, 383] width 185 height 24
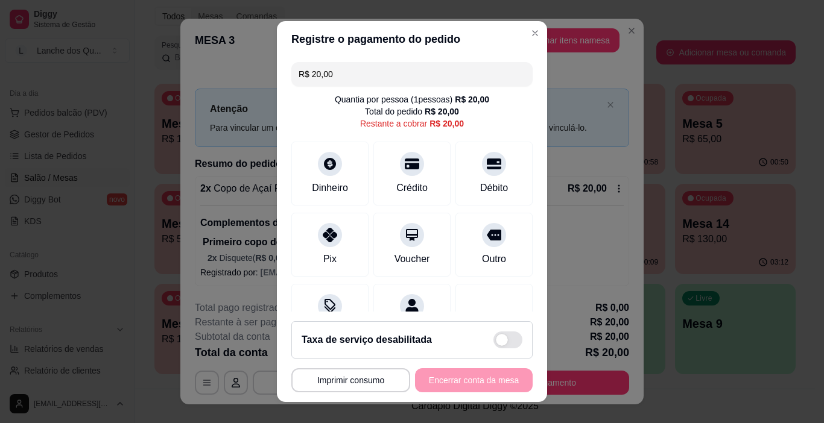
drag, startPoint x: 356, startPoint y: 73, endPoint x: 254, endPoint y: 62, distance: 102.5
click at [254, 62] on div "**********" at bounding box center [412, 211] width 824 height 423
type input "R$ 2,00"
click at [339, 170] on div "Dinheiro" at bounding box center [330, 171] width 85 height 71
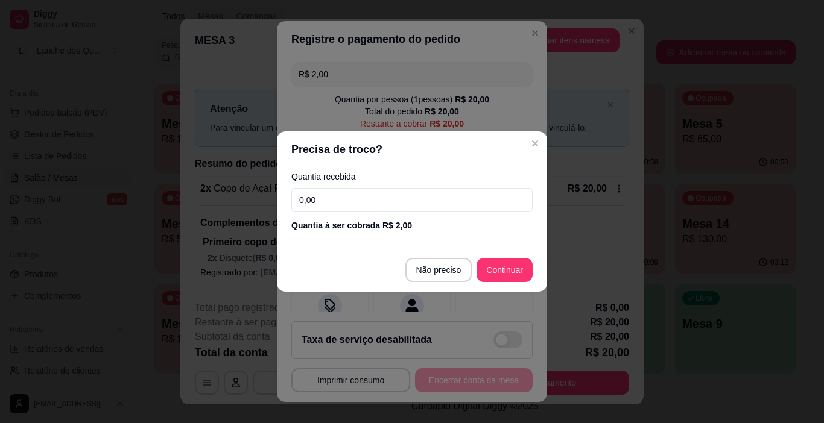
drag, startPoint x: 355, startPoint y: 207, endPoint x: 308, endPoint y: 207, distance: 47.0
click at [308, 207] on input "0,00" at bounding box center [411, 200] width 241 height 24
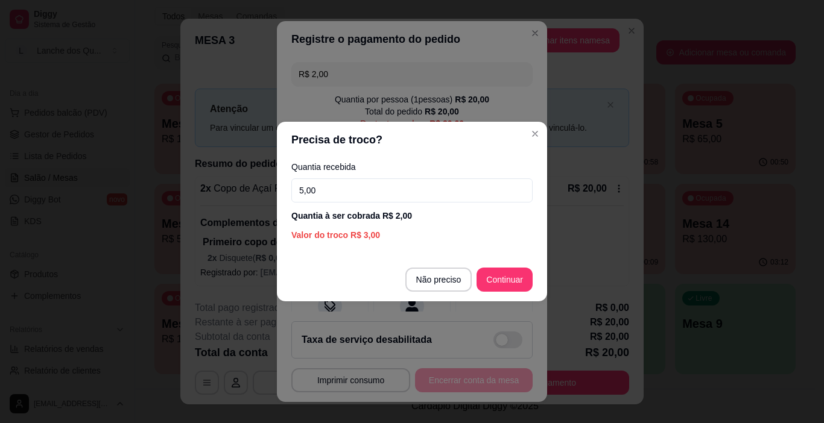
drag, startPoint x: 334, startPoint y: 180, endPoint x: 139, endPoint y: 147, distance: 197.7
click at [139, 147] on div "Precisa de troco? Quantia recebida 5,00 Quantia à ser cobrada R$ 2,00 Valor do …" at bounding box center [412, 211] width 824 height 423
type input "0,00"
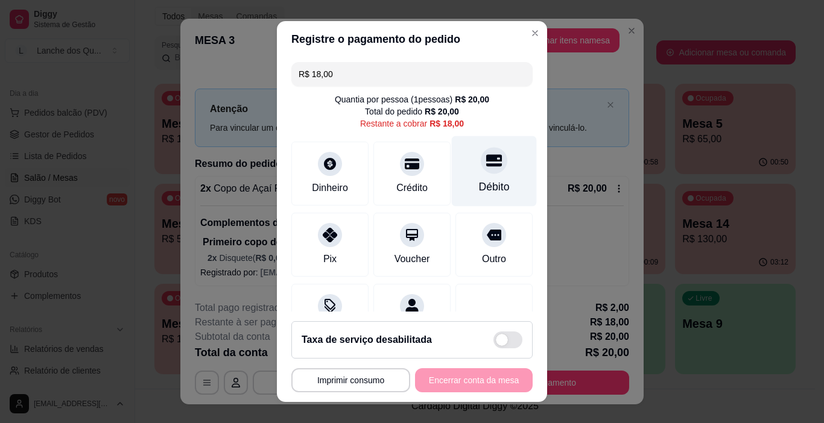
click at [489, 181] on div "Débito" at bounding box center [494, 187] width 31 height 16
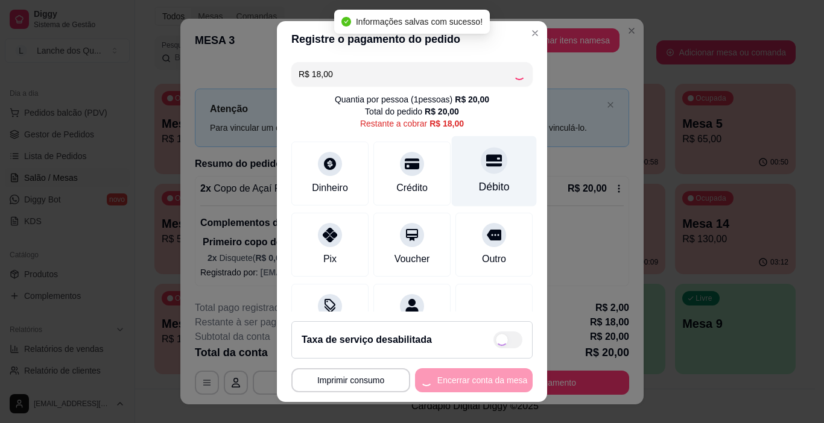
type input "R$ 0,00"
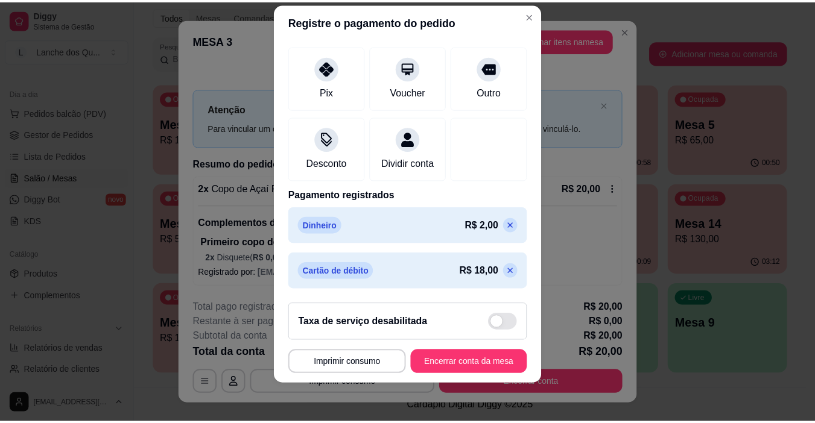
scroll to position [152, 0]
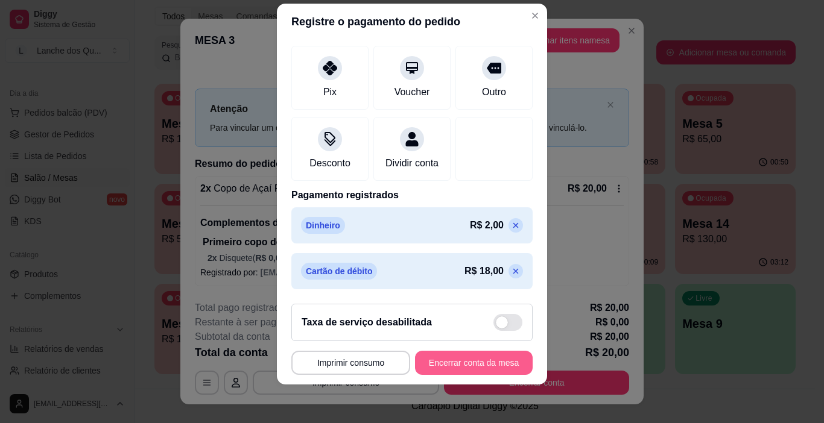
click at [472, 365] on button "Encerrar conta da mesa" at bounding box center [474, 363] width 118 height 24
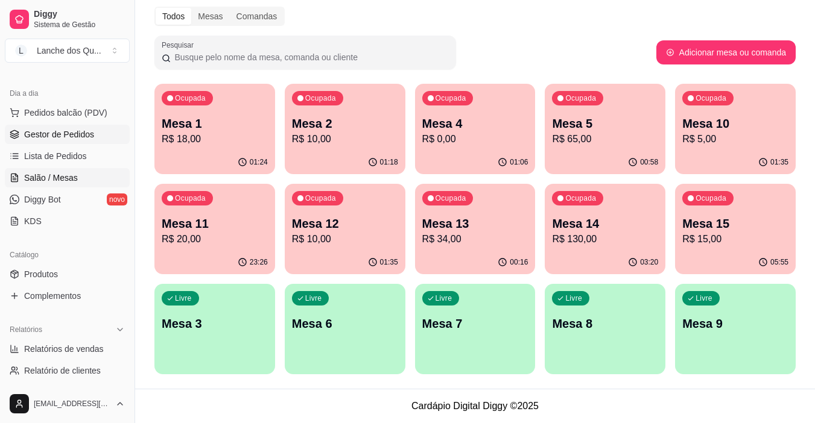
click at [49, 136] on span "Gestor de Pedidos" at bounding box center [59, 134] width 70 height 12
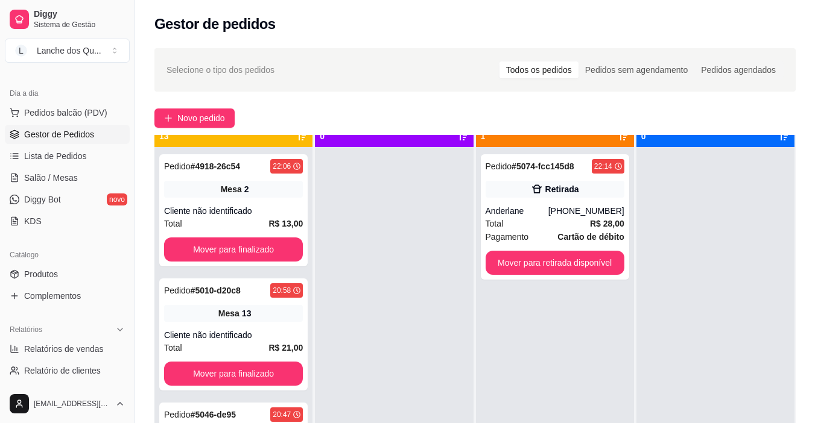
scroll to position [34, 0]
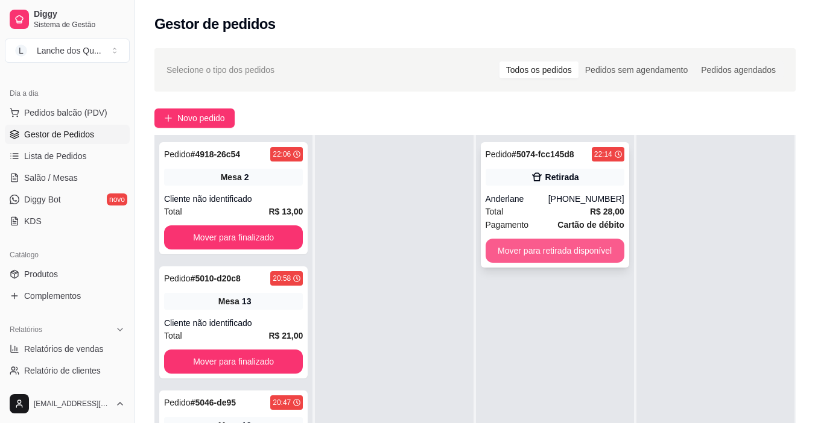
click at [587, 250] on button "Mover para retirada disponível" at bounding box center [554, 251] width 139 height 24
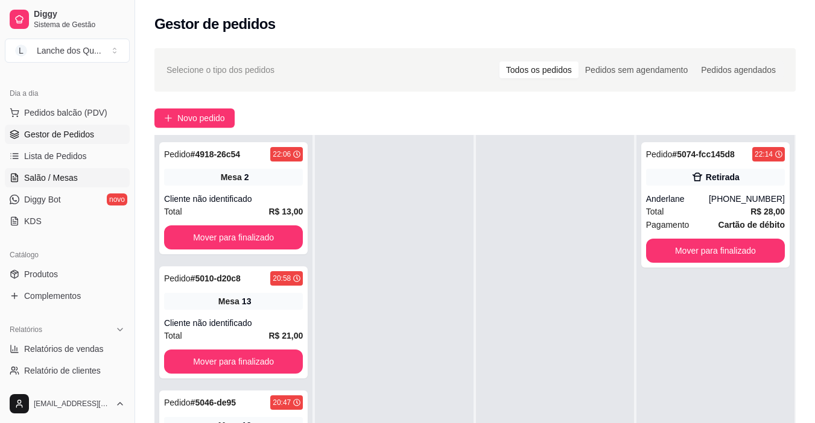
click at [57, 176] on span "Salão / Mesas" at bounding box center [51, 178] width 54 height 12
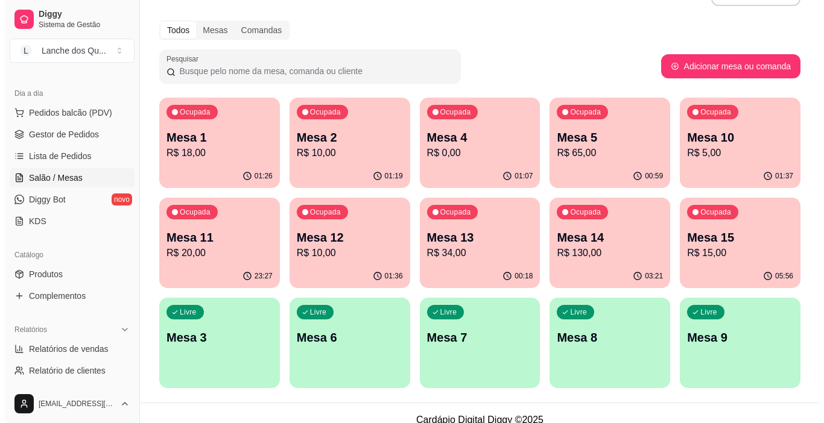
scroll to position [46, 0]
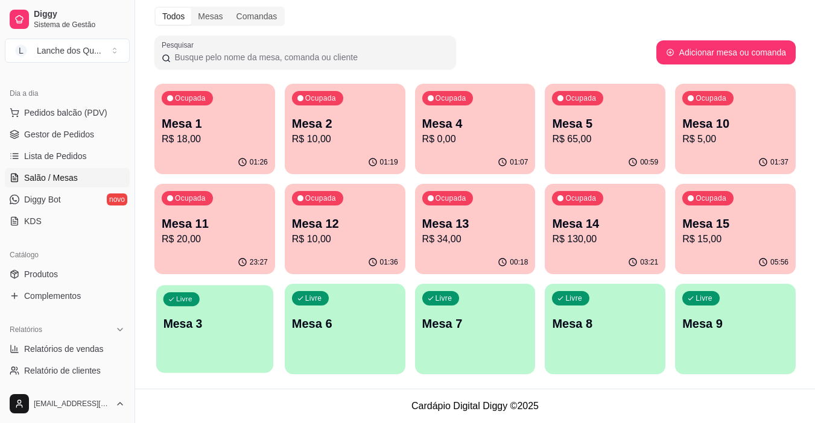
click at [203, 309] on div "Livre Mesa 3" at bounding box center [214, 322] width 117 height 74
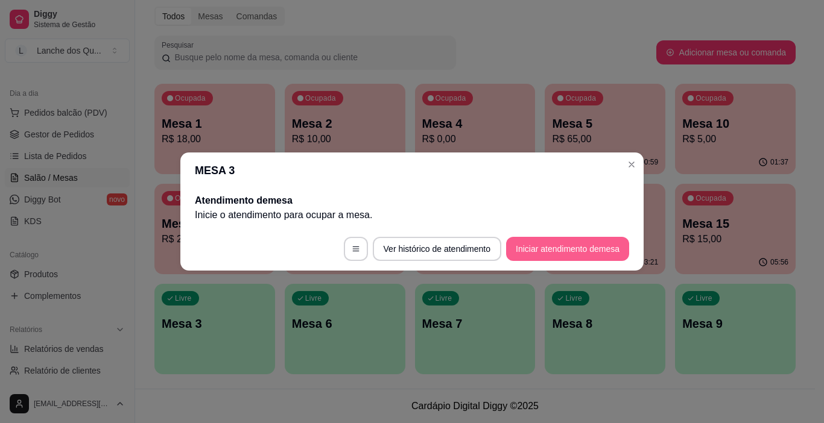
click at [560, 244] on button "Iniciar atendimento de mesa" at bounding box center [567, 249] width 123 height 24
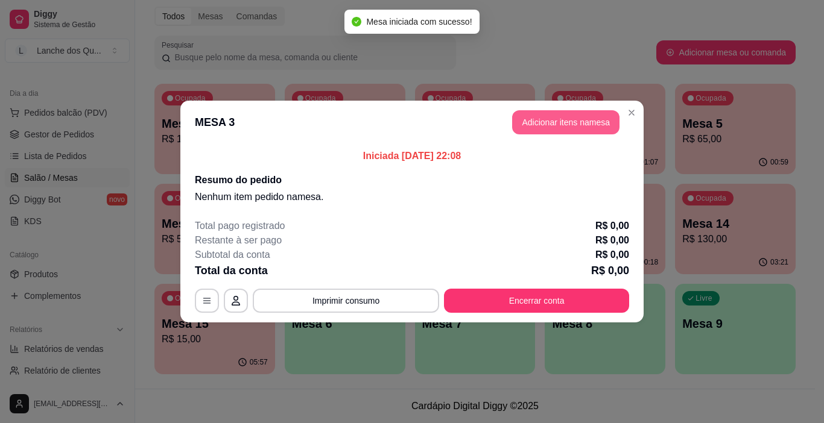
click at [590, 124] on button "Adicionar itens na mesa" at bounding box center [565, 122] width 107 height 24
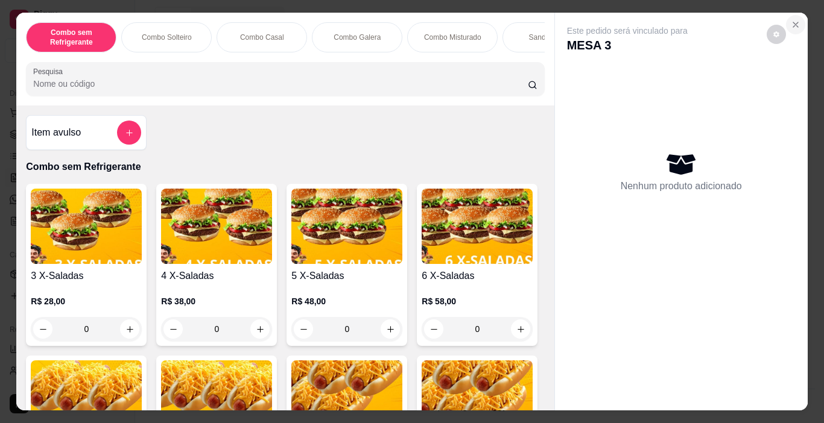
click at [798, 21] on button "Close" at bounding box center [795, 24] width 19 height 19
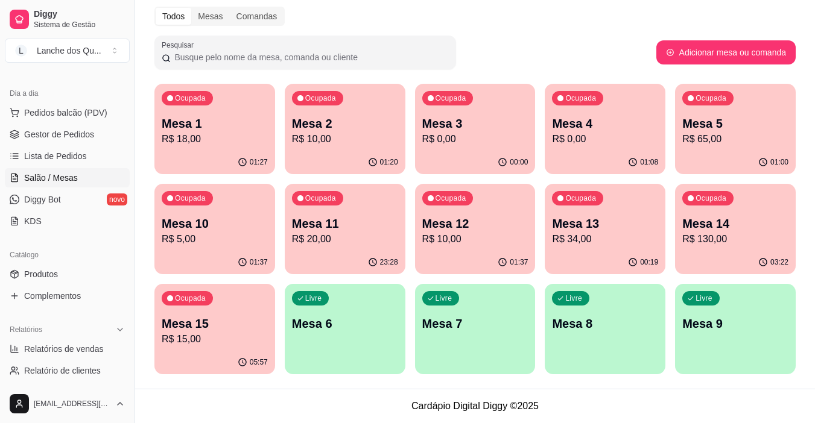
click at [735, 236] on p "R$ 130,00" at bounding box center [735, 239] width 106 height 14
click at [754, 144] on p "R$ 65,00" at bounding box center [735, 139] width 106 height 14
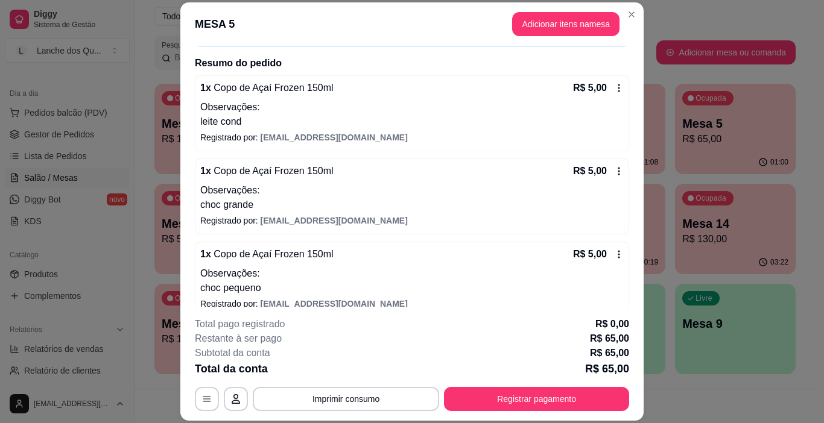
scroll to position [241, 0]
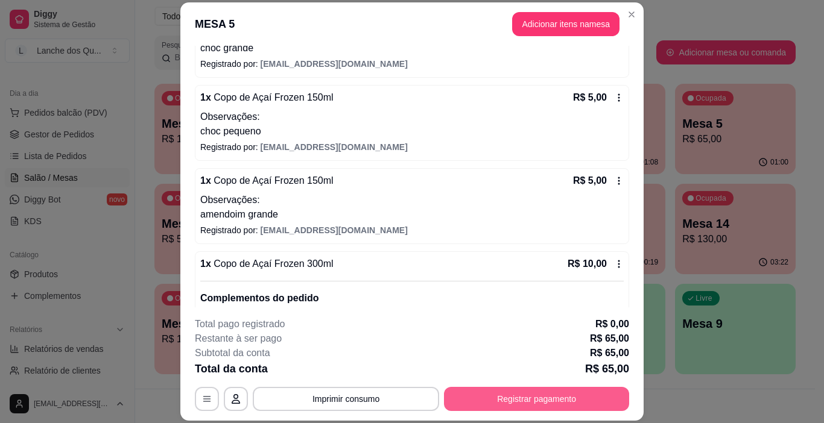
click at [551, 393] on button "Registrar pagamento" at bounding box center [536, 399] width 185 height 24
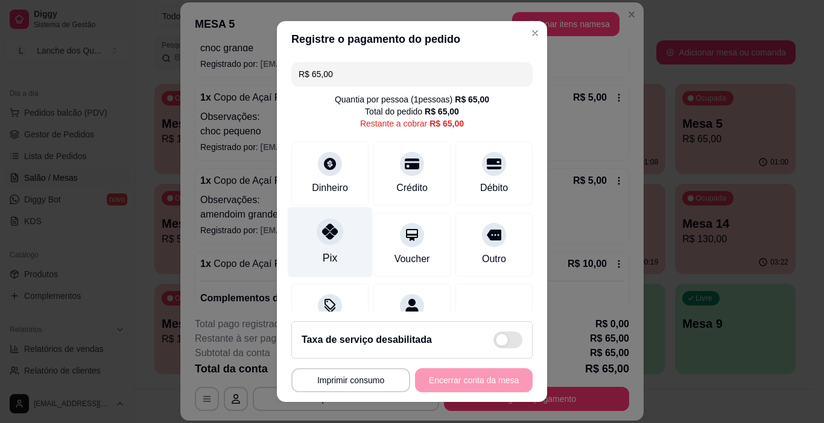
click at [323, 238] on icon at bounding box center [330, 232] width 16 height 16
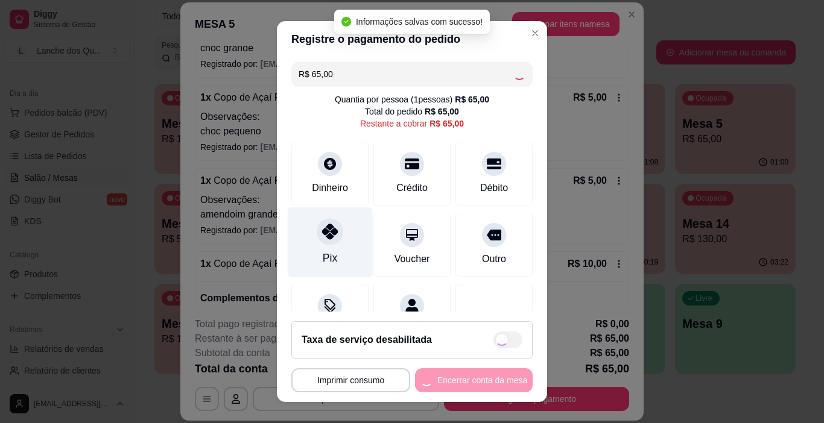
type input "R$ 0,00"
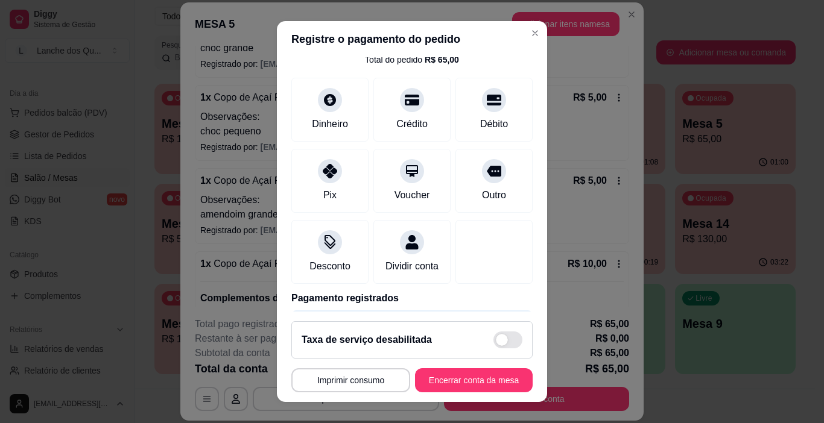
scroll to position [0, 0]
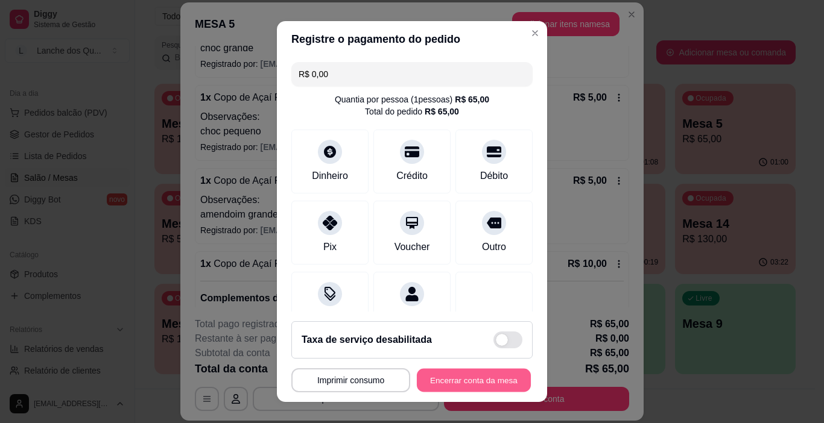
click at [470, 382] on button "Encerrar conta da mesa" at bounding box center [474, 381] width 114 height 24
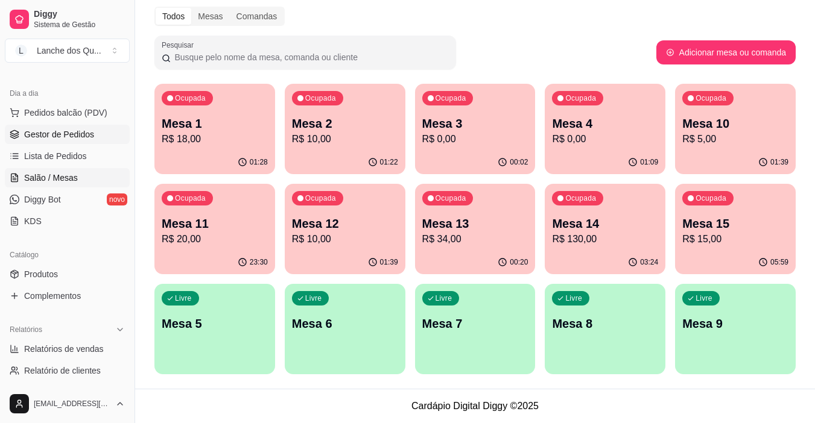
click at [51, 140] on span "Gestor de Pedidos" at bounding box center [59, 134] width 70 height 12
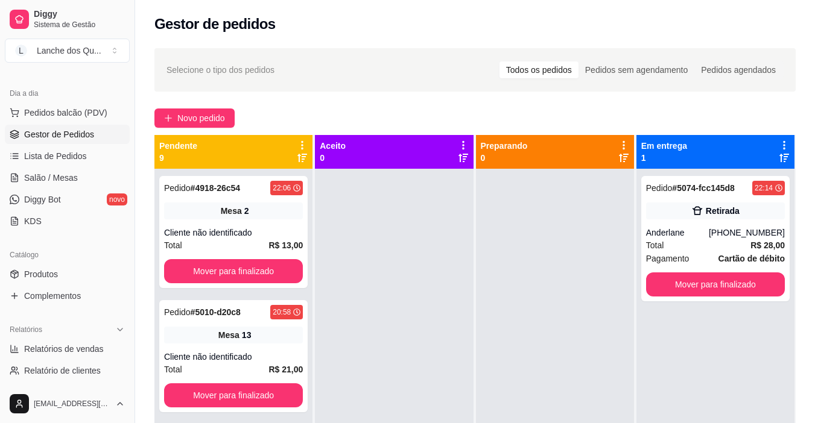
click at [56, 138] on span "Gestor de Pedidos" at bounding box center [59, 134] width 70 height 12
click at [733, 286] on button "Mover para finalizado" at bounding box center [715, 285] width 134 height 24
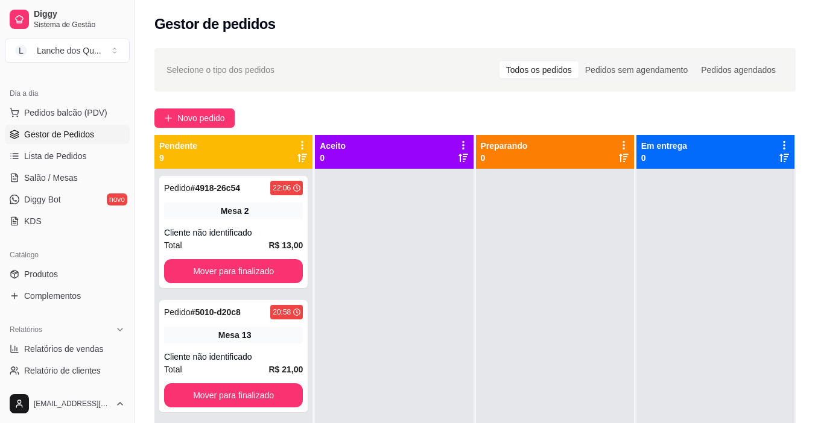
click at [480, 260] on div at bounding box center [555, 380] width 158 height 423
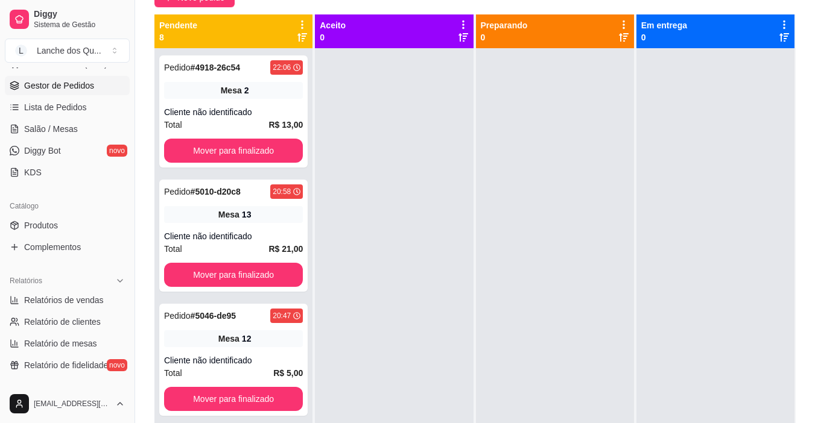
scroll to position [143, 0]
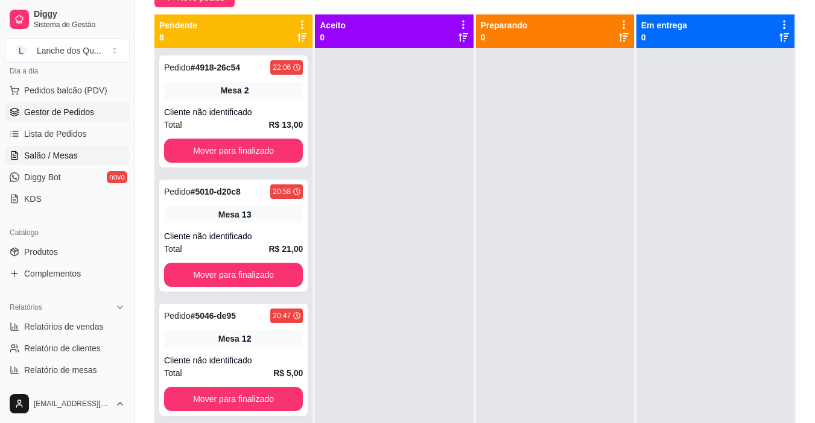
click at [48, 155] on span "Salão / Mesas" at bounding box center [51, 156] width 54 height 12
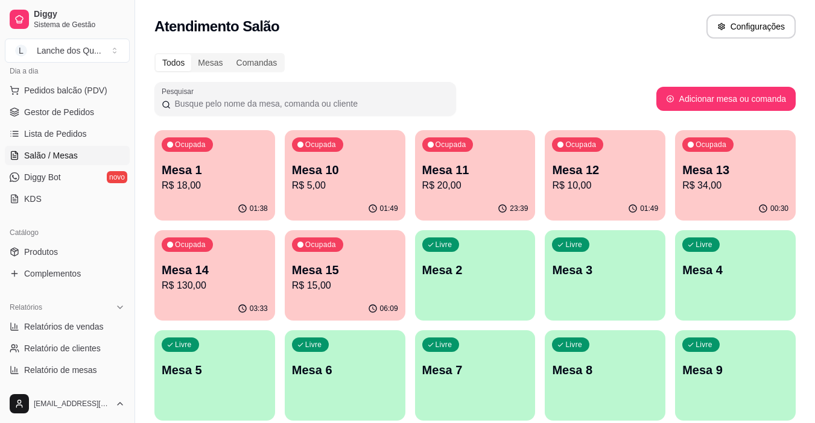
click at [489, 283] on div "Livre Mesa 2" at bounding box center [475, 268] width 121 height 76
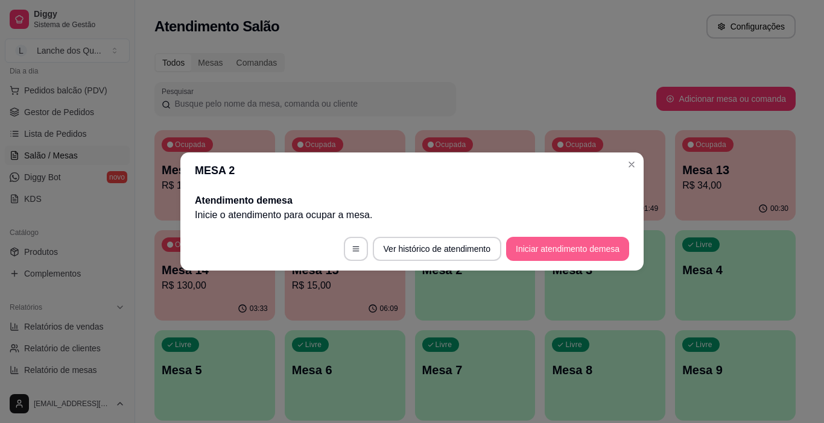
click at [581, 248] on button "Iniciar atendimento de mesa" at bounding box center [567, 249] width 123 height 24
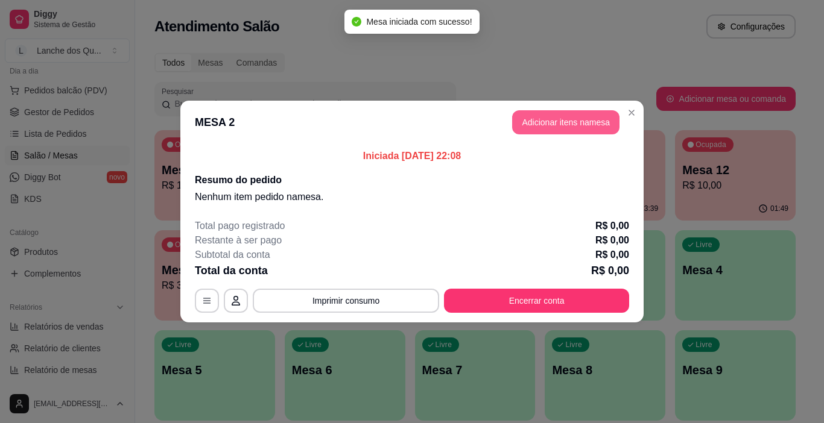
click at [560, 125] on button "Adicionar itens na mesa" at bounding box center [565, 122] width 107 height 24
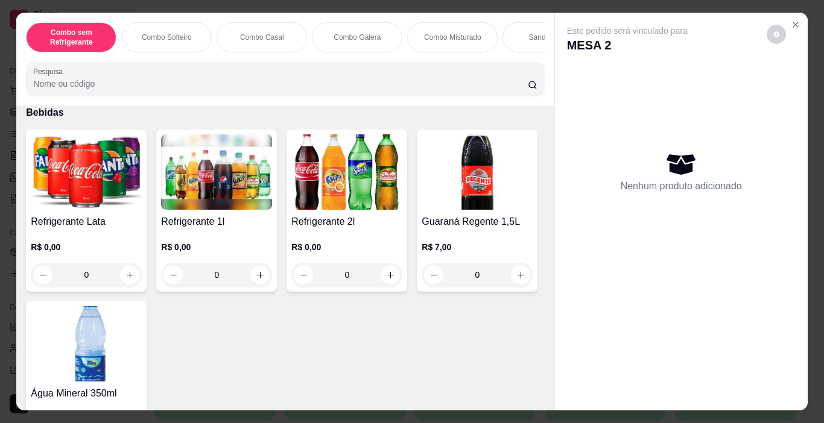
scroll to position [2714, 0]
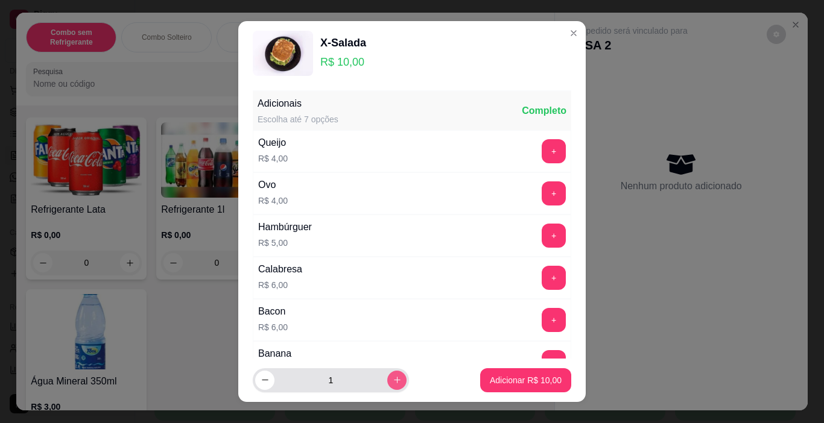
click at [393, 379] on icon "increase-product-quantity" at bounding box center [397, 380] width 9 height 9
type input "2"
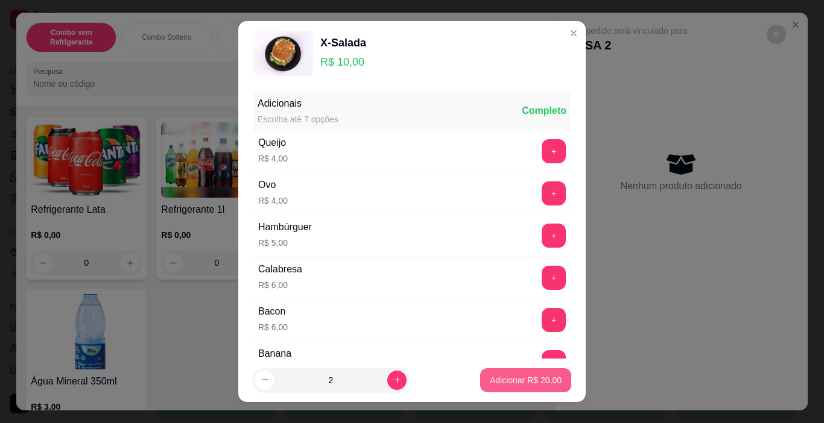
click at [495, 381] on p "Adicionar R$ 20,00" at bounding box center [526, 381] width 72 height 12
type input "2"
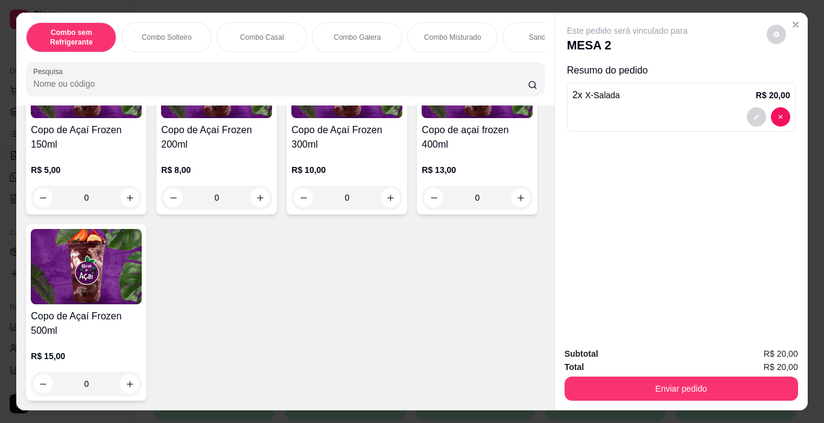
scroll to position [3377, 0]
type input "1"
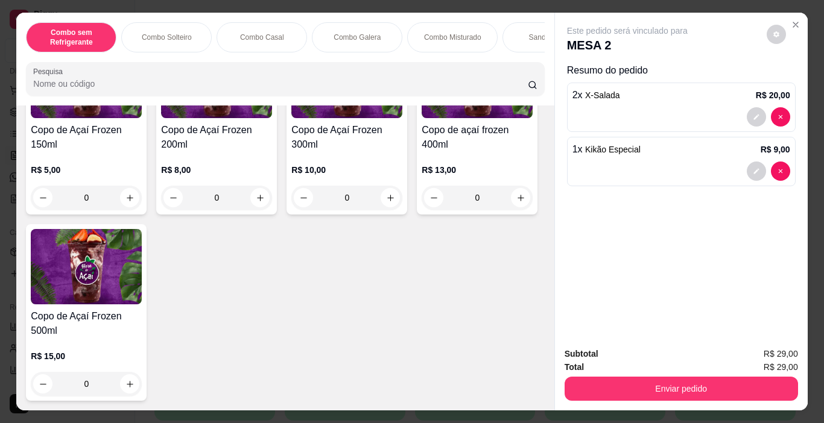
type input "1"
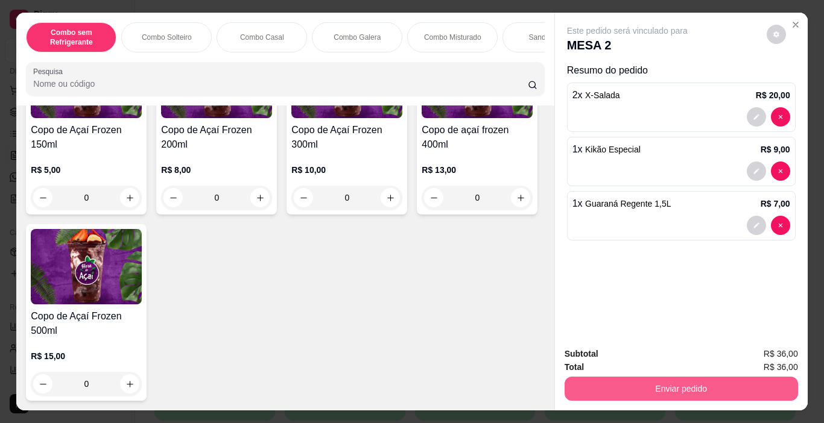
click at [660, 379] on button "Enviar pedido" at bounding box center [680, 389] width 233 height 24
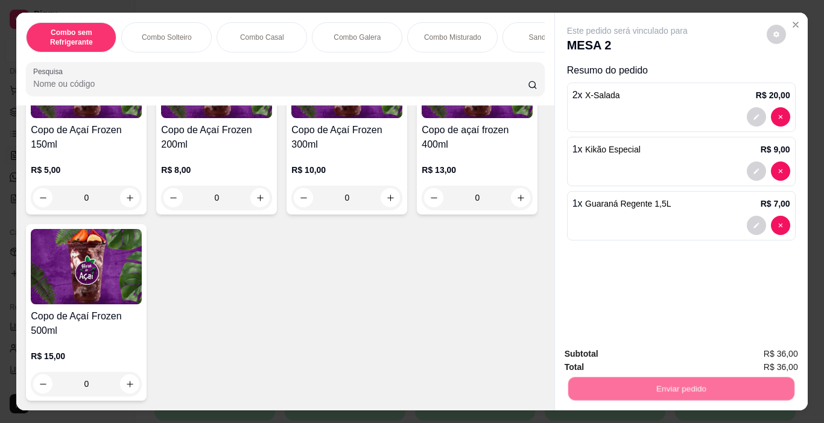
click at [659, 348] on button "Não registrar e enviar pedido" at bounding box center [641, 354] width 122 height 22
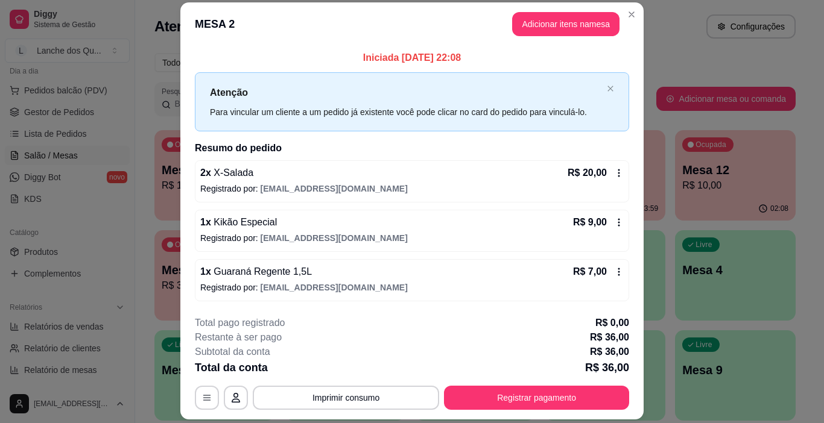
scroll to position [0, 0]
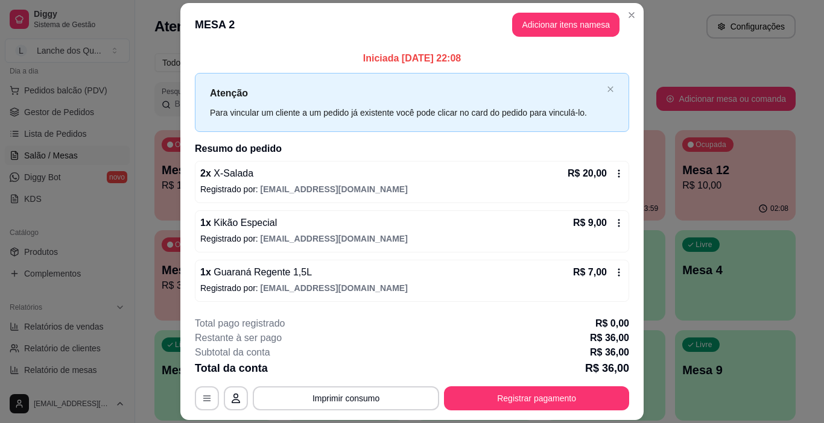
drag, startPoint x: 459, startPoint y: 57, endPoint x: 473, endPoint y: 57, distance: 14.5
click at [473, 57] on p "Iniciada [DATE] 22:08" at bounding box center [412, 58] width 434 height 14
drag, startPoint x: 466, startPoint y: 63, endPoint x: 471, endPoint y: 59, distance: 6.5
click at [471, 59] on p "Iniciada [DATE] 22:08" at bounding box center [412, 58] width 434 height 14
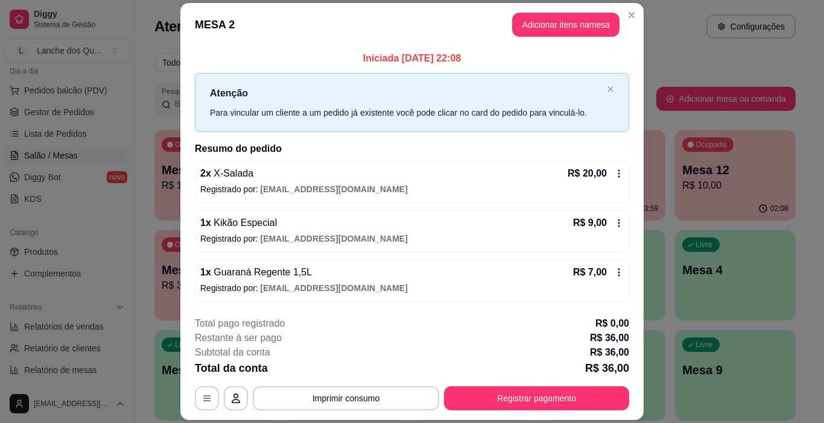
click at [471, 59] on p "Iniciada [DATE] 22:08" at bounding box center [412, 58] width 434 height 14
click at [571, 39] on header "MESA 2 Adicionar itens na mesa" at bounding box center [411, 24] width 463 height 43
click at [571, 30] on button "Adicionar itens na mesa" at bounding box center [565, 25] width 107 height 24
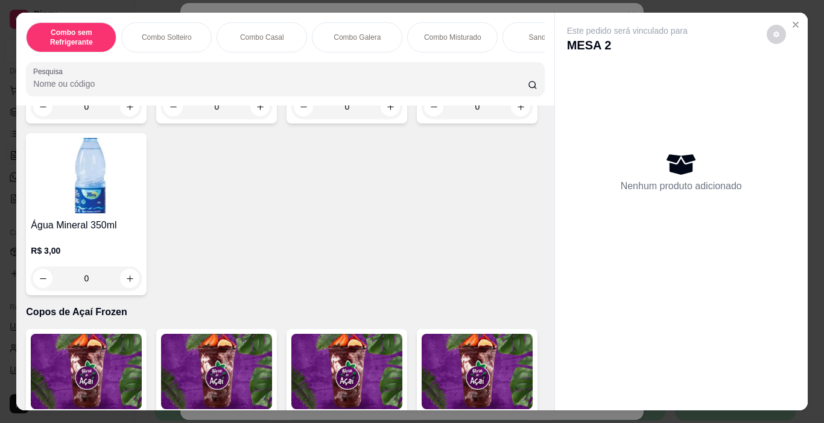
scroll to position [2955, 0]
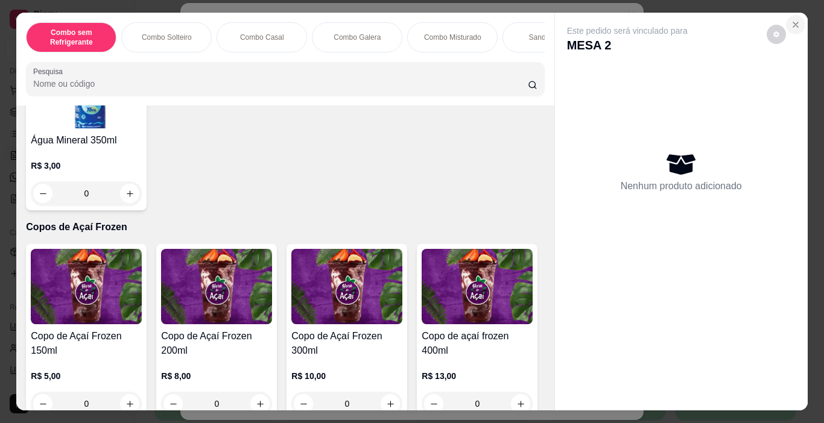
click at [791, 20] on icon "Close" at bounding box center [796, 25] width 10 height 10
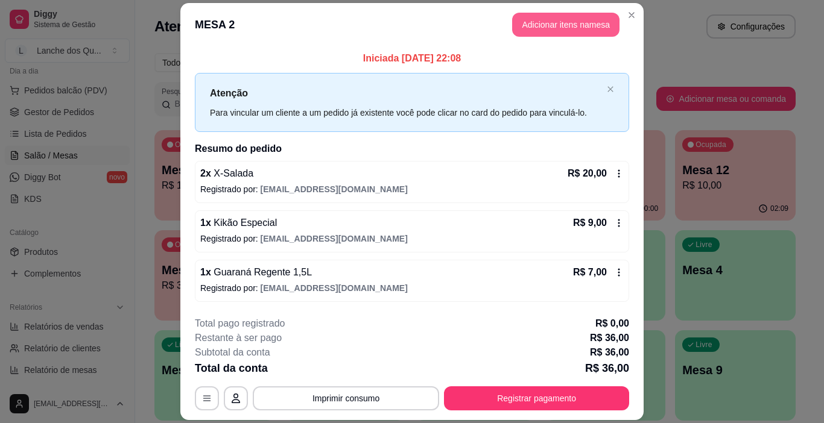
click at [561, 28] on button "Adicionar itens na mesa" at bounding box center [565, 25] width 107 height 24
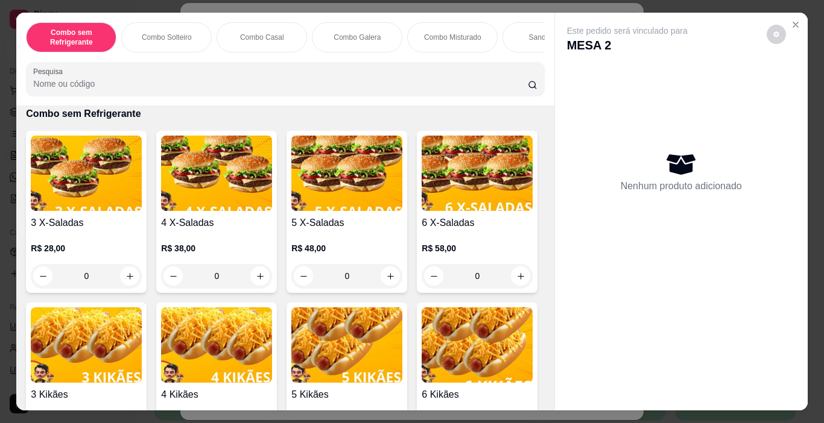
scroll to position [0, 0]
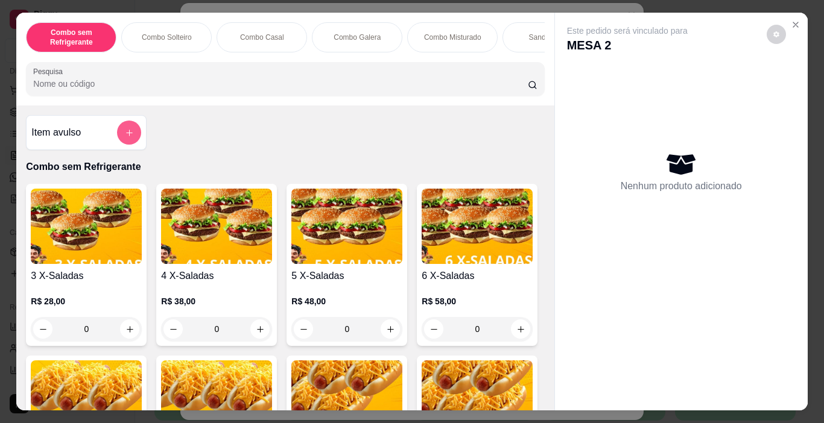
click at [117, 133] on button "add-separate-item" at bounding box center [129, 133] width 24 height 24
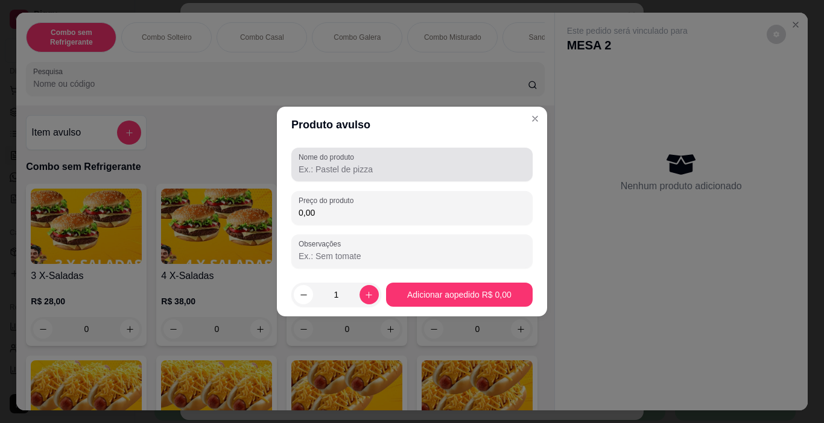
click at [368, 168] on input "Nome do produto" at bounding box center [412, 169] width 227 height 12
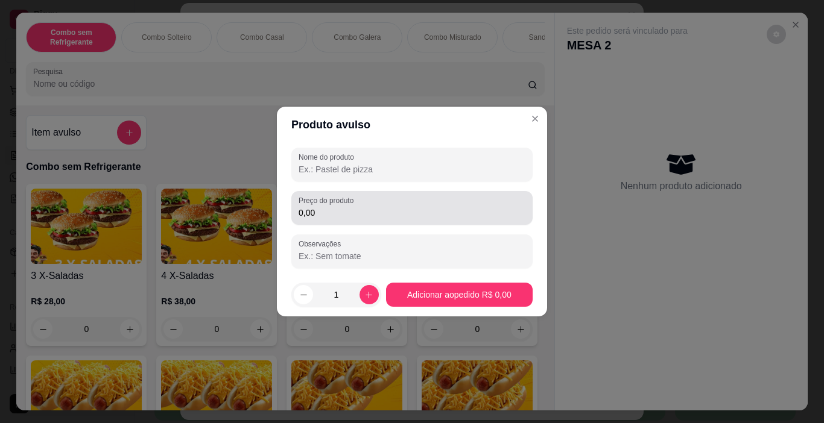
click at [341, 210] on input "0,00" at bounding box center [412, 213] width 227 height 12
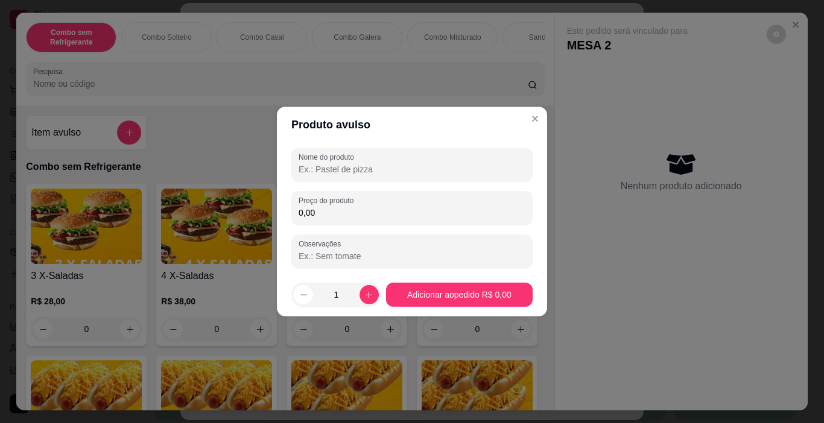
drag, startPoint x: 325, startPoint y: 214, endPoint x: 281, endPoint y: 218, distance: 44.2
click at [281, 218] on div "Nome do produto Preço do produto 0,00 Observações" at bounding box center [412, 208] width 270 height 130
type input "3,00"
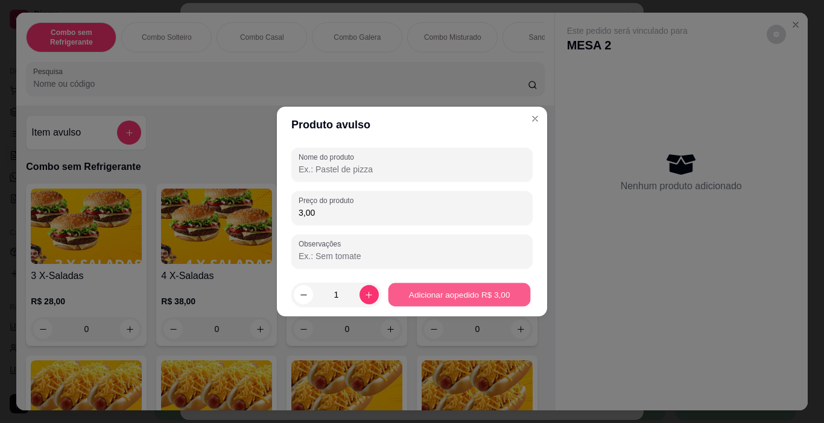
click at [487, 292] on button "Adicionar ao pedido R$ 3,00" at bounding box center [459, 295] width 142 height 24
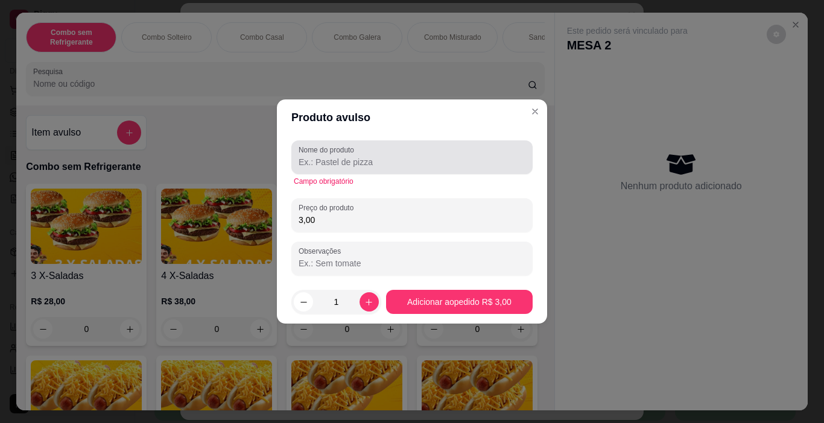
click at [363, 160] on input "Nome do produto" at bounding box center [412, 162] width 227 height 12
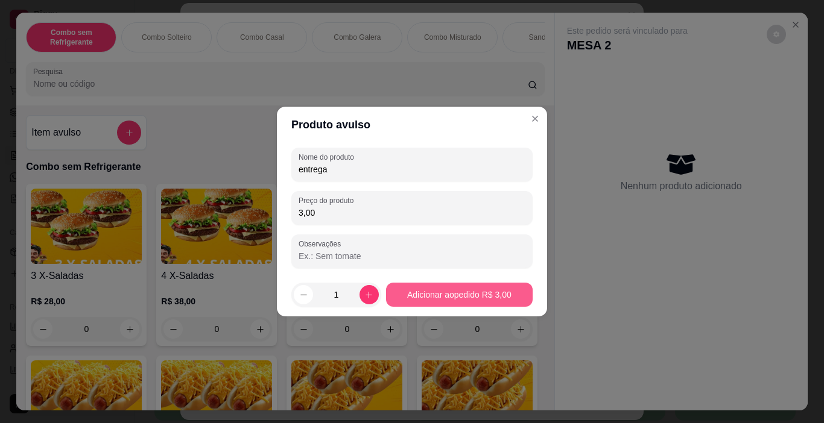
type input "entrega"
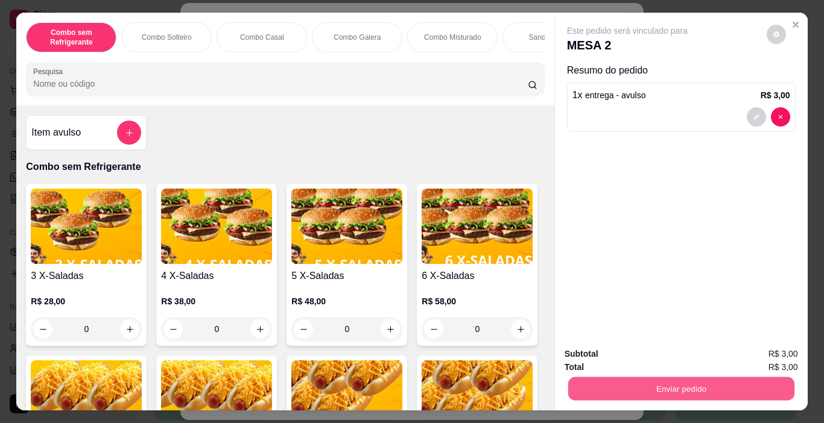
click at [683, 385] on button "Enviar pedido" at bounding box center [681, 390] width 226 height 24
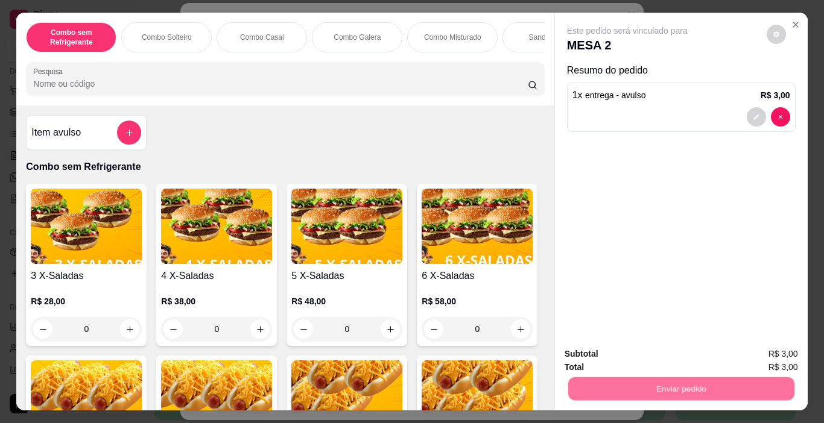
click at [647, 352] on button "Não registrar e enviar pedido" at bounding box center [640, 354] width 125 height 23
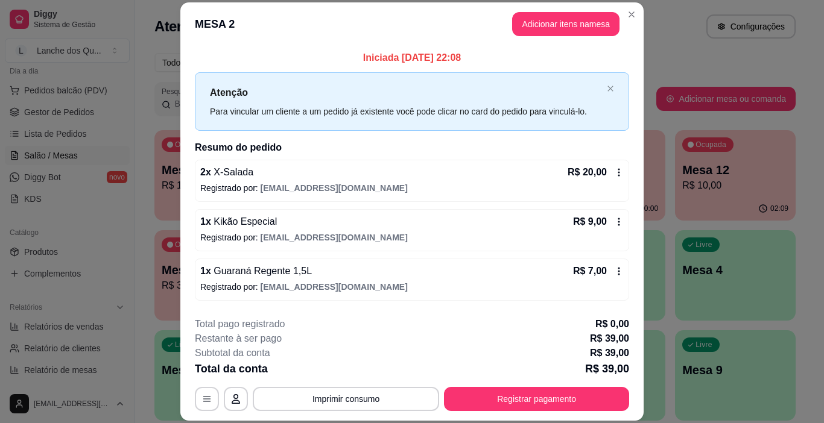
scroll to position [47, 0]
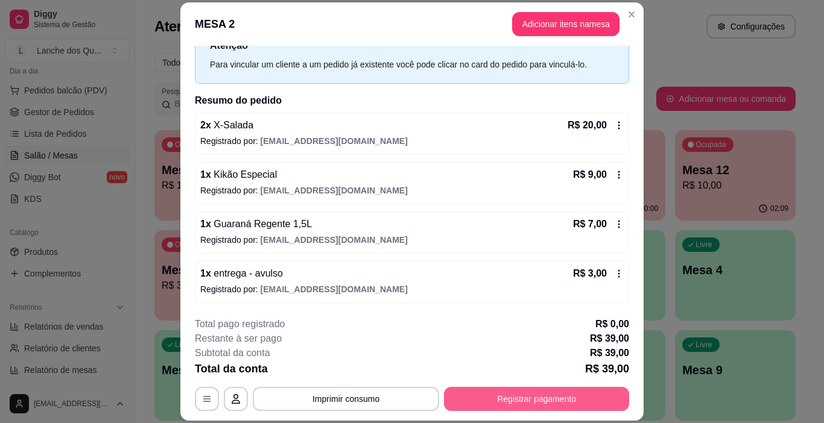
click at [537, 396] on button "Registrar pagamento" at bounding box center [536, 399] width 185 height 24
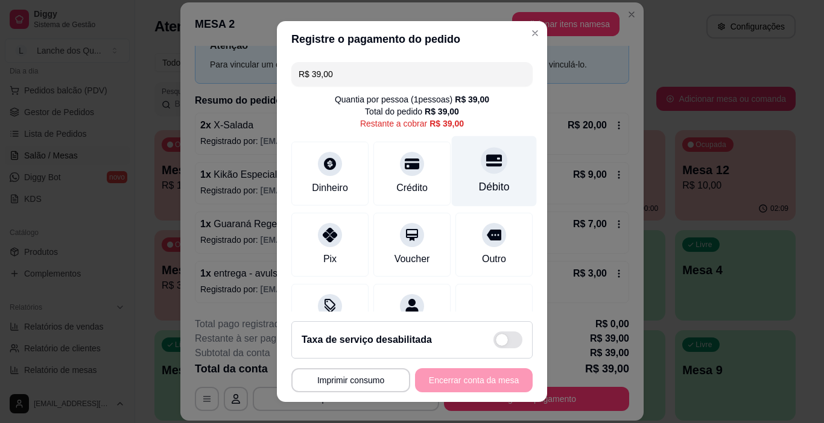
click at [482, 176] on div "Débito" at bounding box center [494, 171] width 85 height 71
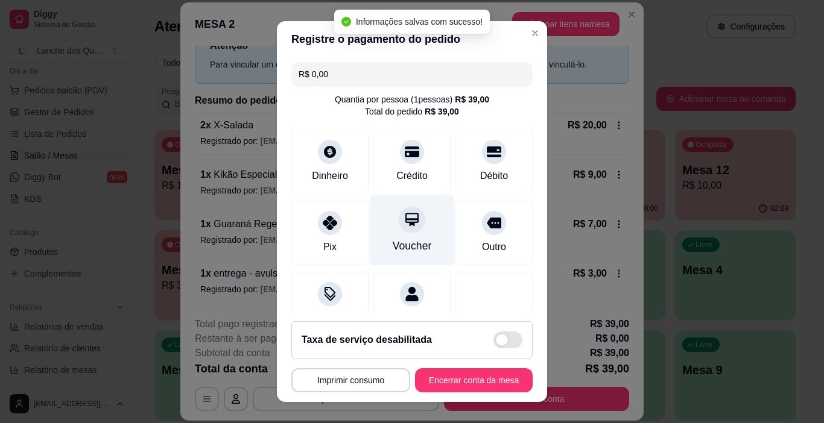
type input "R$ 0,00"
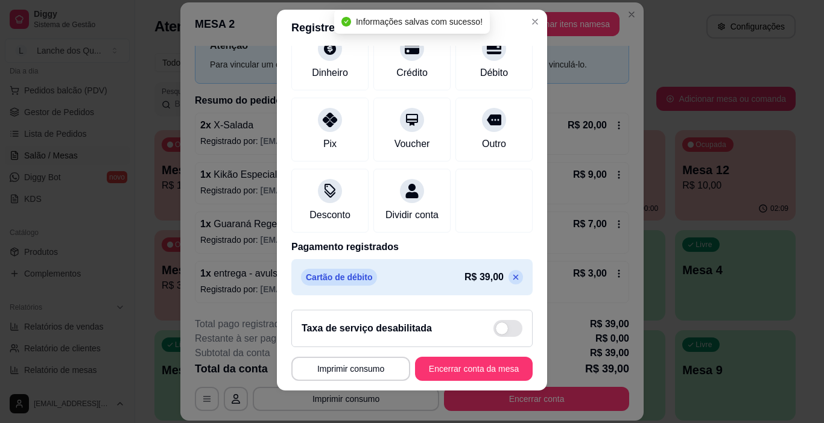
scroll to position [17, 0]
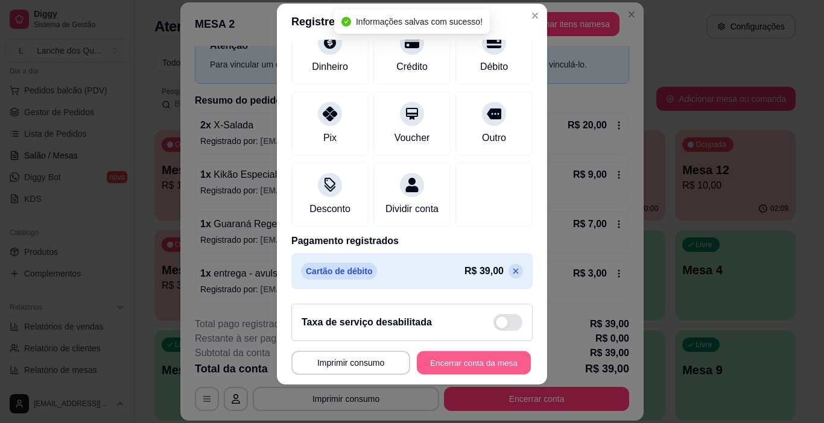
click at [479, 368] on button "Encerrar conta da mesa" at bounding box center [474, 364] width 114 height 24
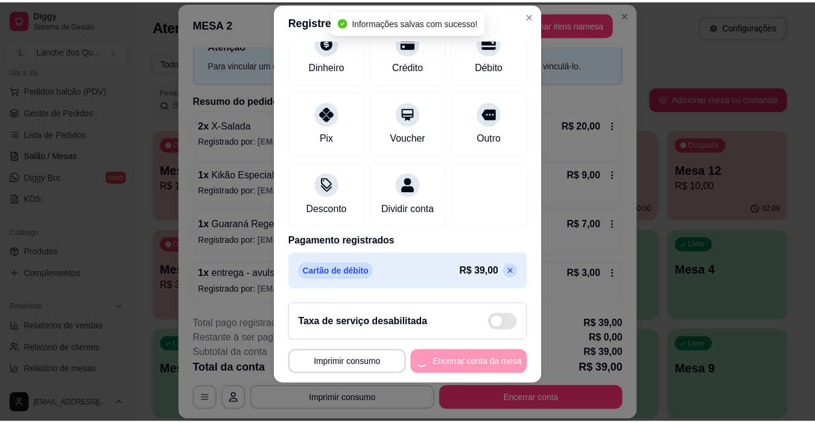
scroll to position [0, 0]
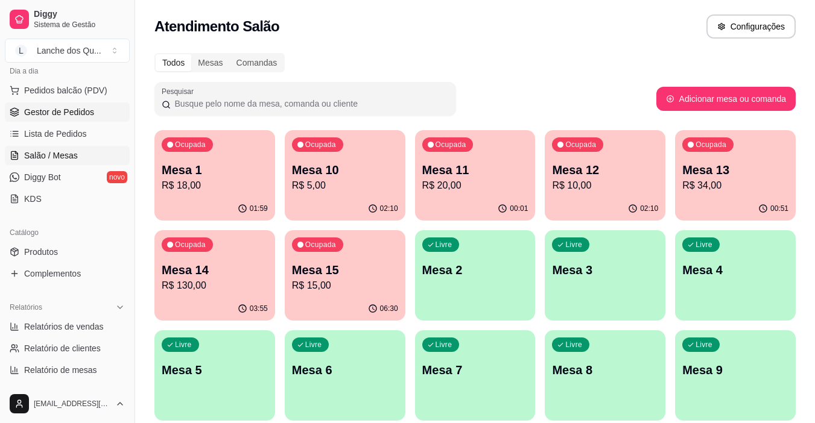
click at [82, 110] on span "Gestor de Pedidos" at bounding box center [59, 112] width 70 height 12
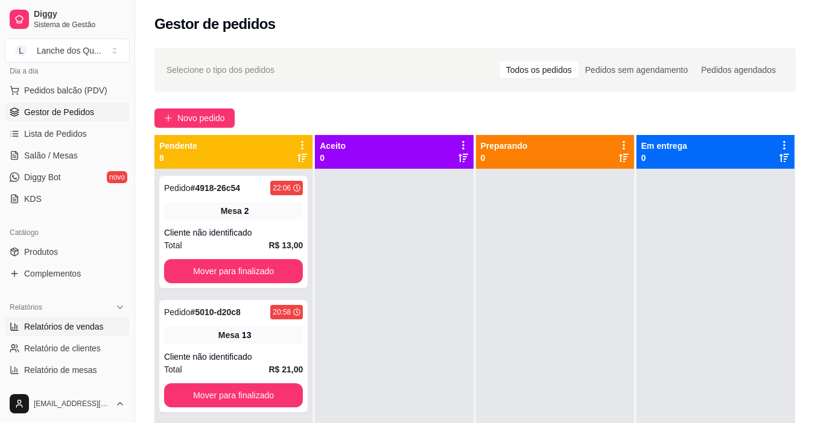
click at [79, 321] on span "Relatórios de vendas" at bounding box center [64, 327] width 80 height 12
select select "ALL"
select select "0"
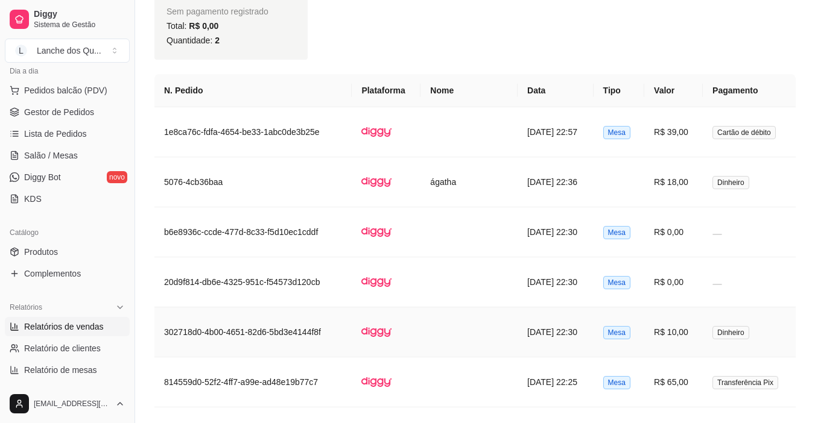
scroll to position [784, 0]
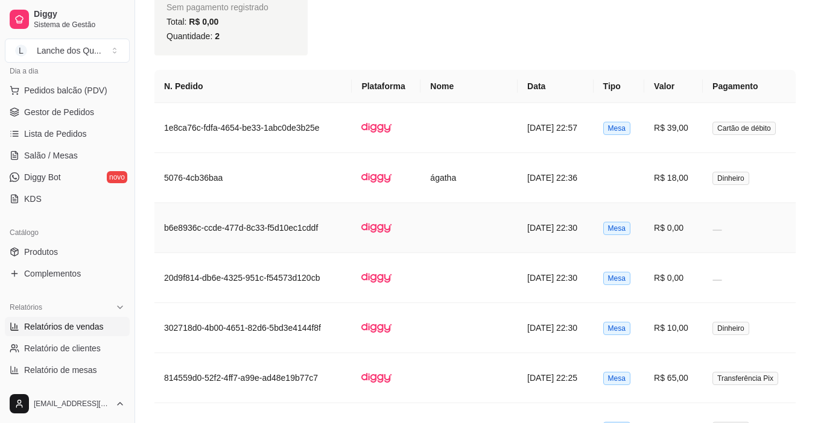
click at [706, 230] on td at bounding box center [749, 228] width 93 height 50
click at [683, 282] on td "R$ 0,00" at bounding box center [673, 278] width 58 height 50
click at [680, 230] on td "R$ 0,00" at bounding box center [673, 228] width 58 height 50
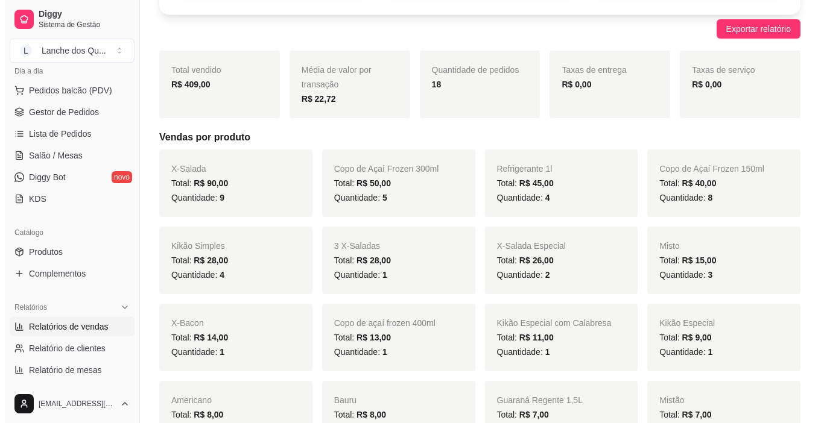
scroll to position [0, 0]
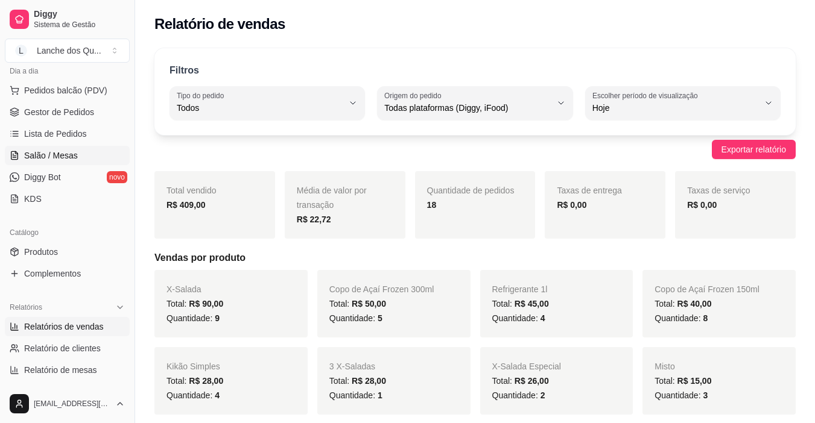
click at [46, 153] on span "Salão / Mesas" at bounding box center [51, 156] width 54 height 12
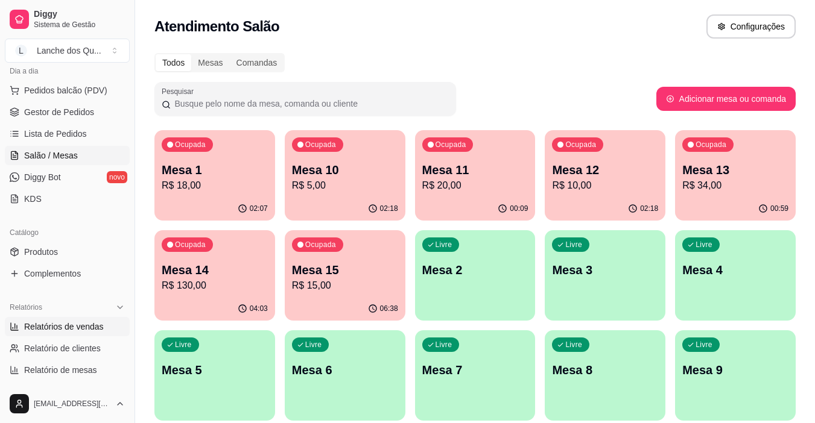
click at [40, 334] on link "Relatórios de vendas" at bounding box center [67, 326] width 125 height 19
select select "ALL"
select select "0"
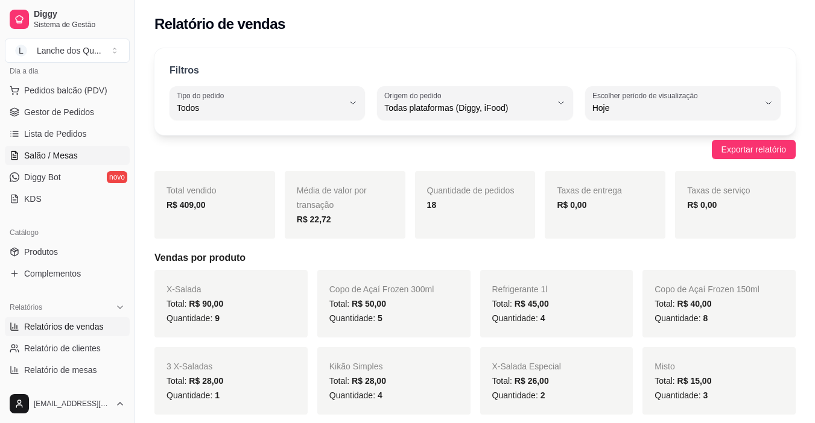
click at [74, 150] on span "Salão / Mesas" at bounding box center [51, 156] width 54 height 12
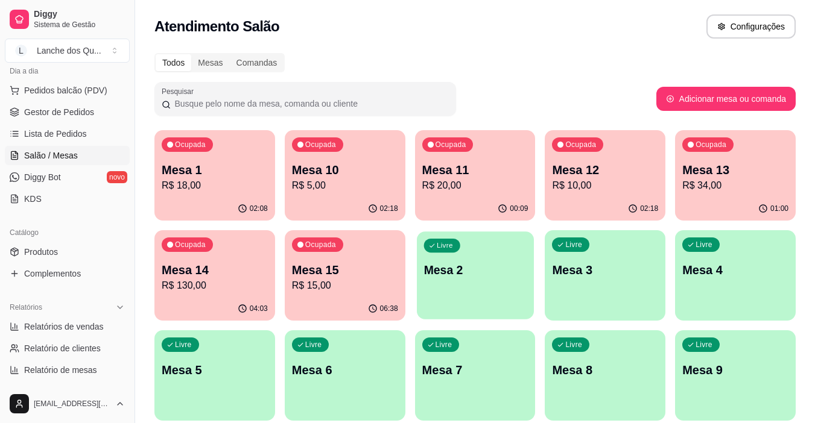
click at [483, 271] on p "Mesa 2" at bounding box center [474, 270] width 103 height 16
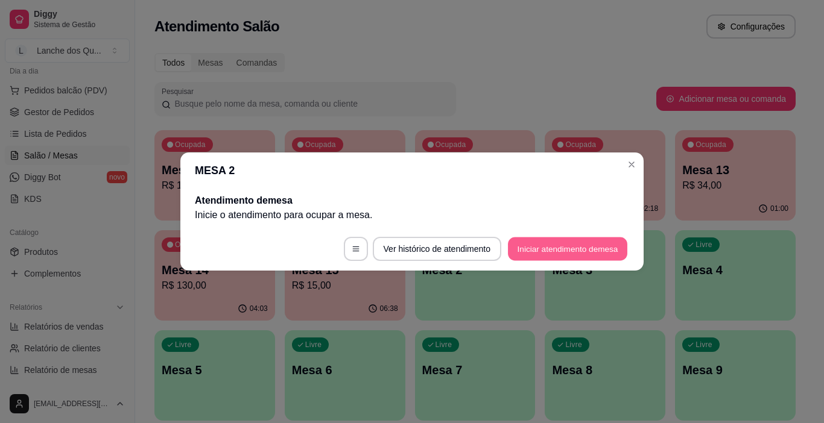
click at [585, 242] on button "Iniciar atendimento de mesa" at bounding box center [567, 250] width 119 height 24
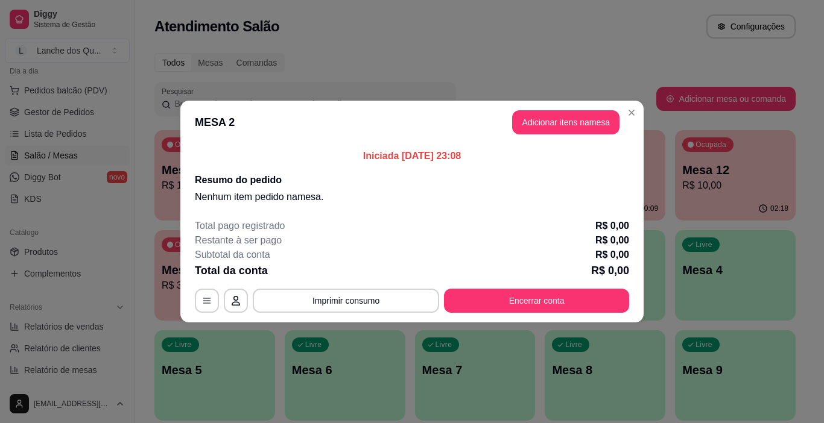
click at [569, 124] on button "Adicionar itens na mesa" at bounding box center [565, 122] width 107 height 24
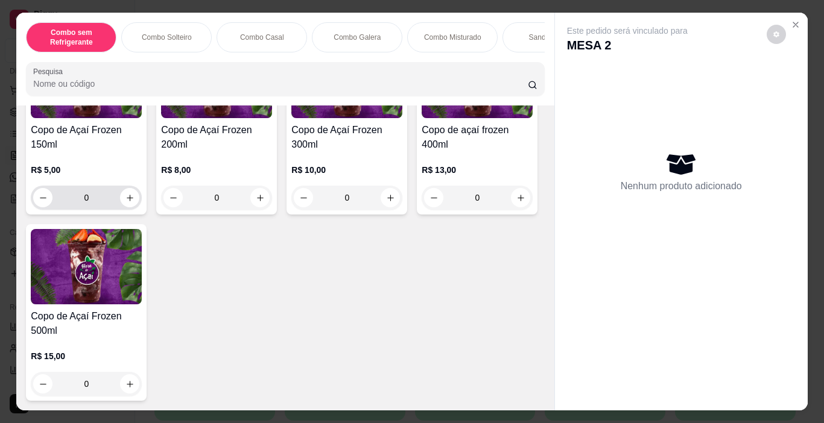
scroll to position [4216, 0]
click at [388, 191] on div "0" at bounding box center [346, 198] width 111 height 24
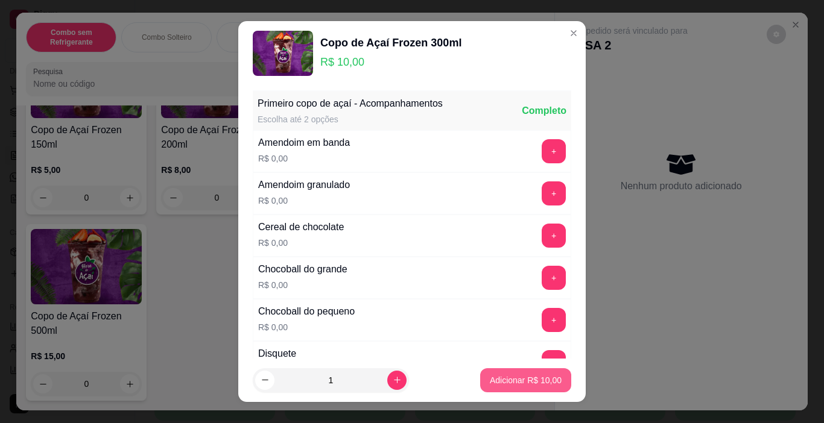
click at [504, 367] on footer "1 Adicionar R$ 10,00" at bounding box center [411, 380] width 347 height 43
click at [507, 377] on p "Adicionar R$ 10,00" at bounding box center [526, 381] width 72 height 12
type input "1"
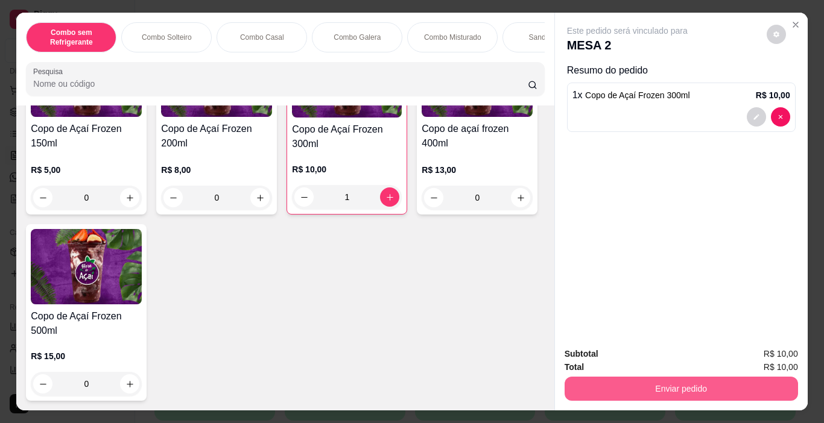
click at [651, 382] on button "Enviar pedido" at bounding box center [680, 389] width 233 height 24
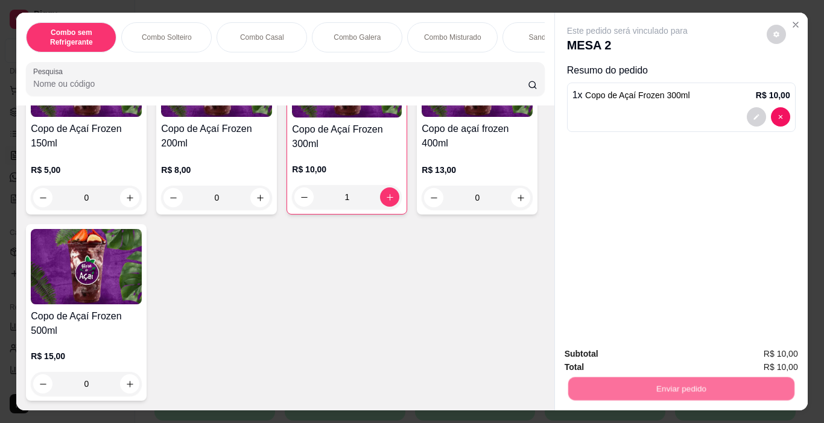
click at [599, 354] on button "Não registrar e enviar pedido" at bounding box center [641, 354] width 122 height 22
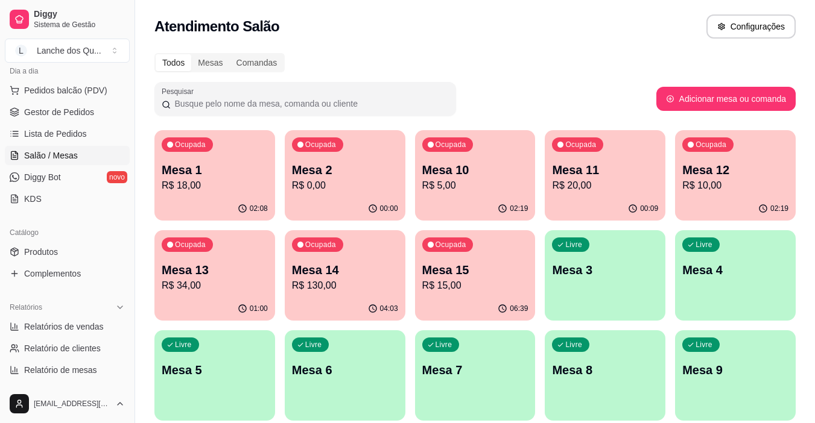
click at [735, 194] on div "Ocupada Mesa 12 R$ 10,00" at bounding box center [735, 163] width 121 height 67
click at [226, 174] on p "Mesa 1" at bounding box center [215, 170] width 106 height 17
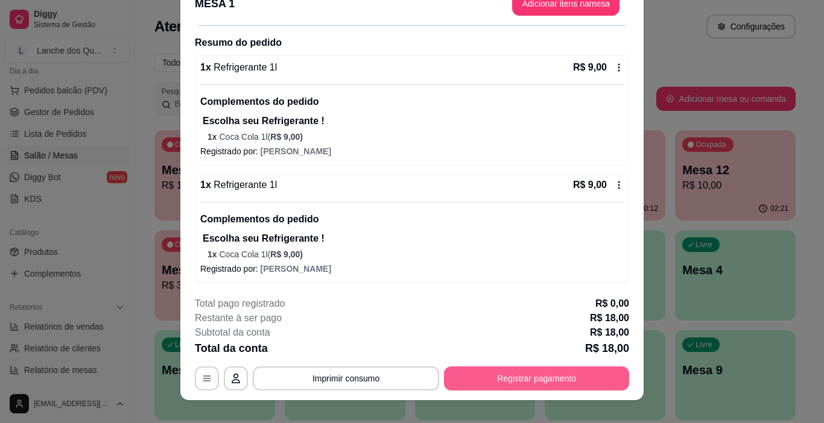
scroll to position [36, 0]
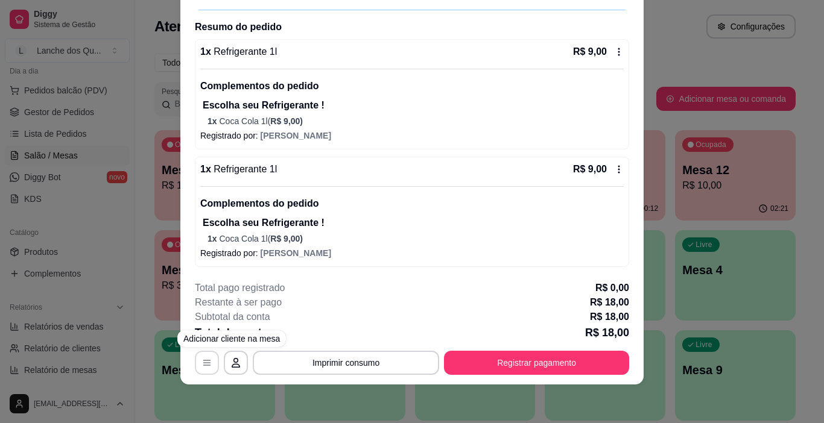
click at [210, 361] on button "button" at bounding box center [207, 363] width 24 height 24
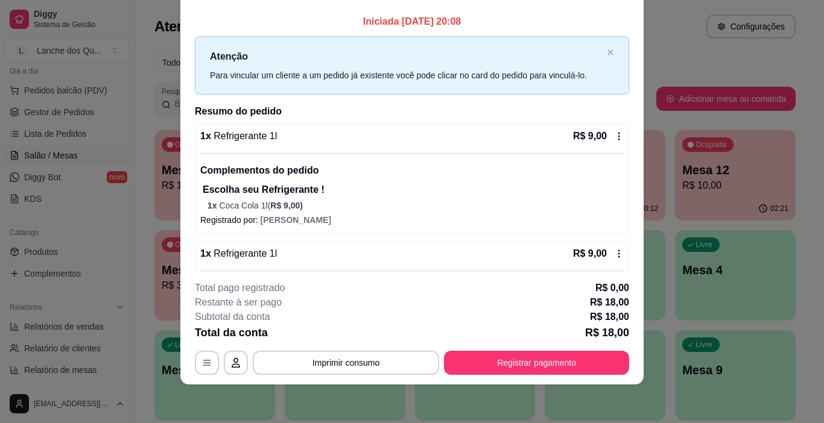
scroll to position [0, 0]
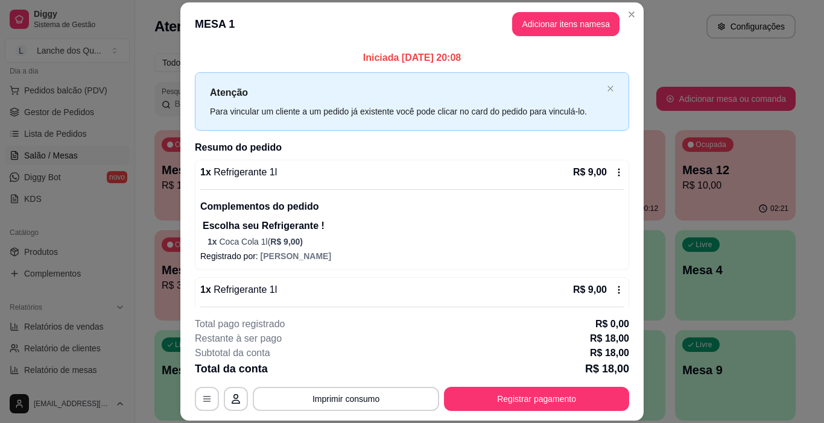
click at [614, 293] on icon at bounding box center [619, 290] width 10 height 10
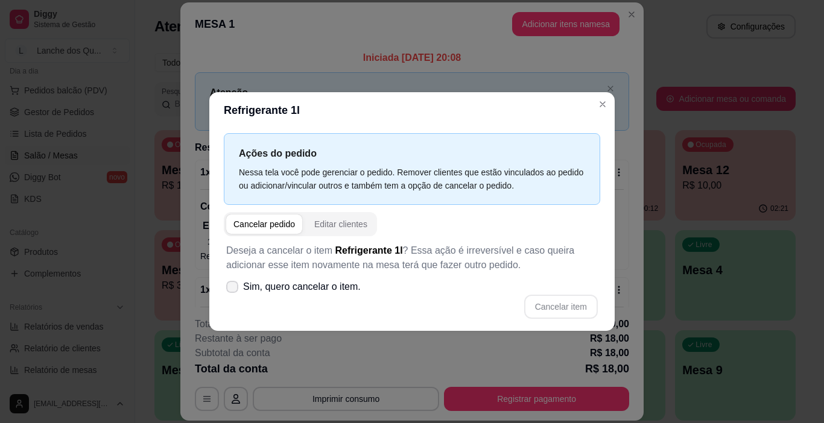
click at [270, 289] on span "Sim, quero cancelar o item." at bounding box center [302, 287] width 118 height 14
click at [233, 289] on input "Sim, quero cancelar o item." at bounding box center [230, 293] width 8 height 8
checkbox input "true"
click at [543, 303] on button "Cancelar item" at bounding box center [561, 307] width 74 height 24
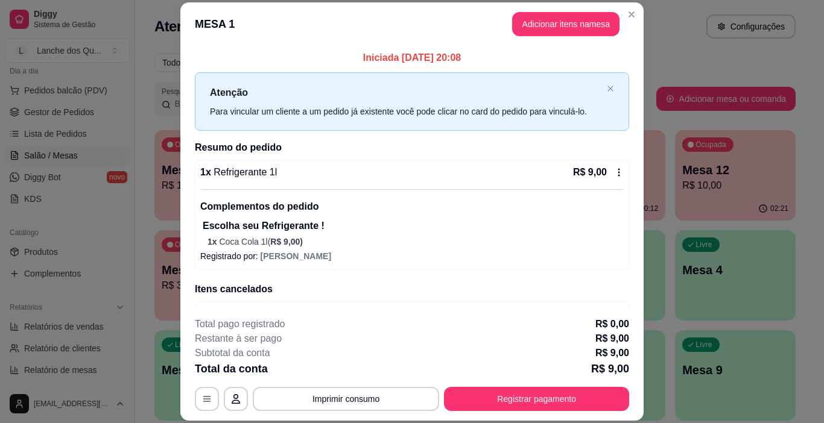
click at [618, 172] on icon at bounding box center [619, 172] width 2 height 8
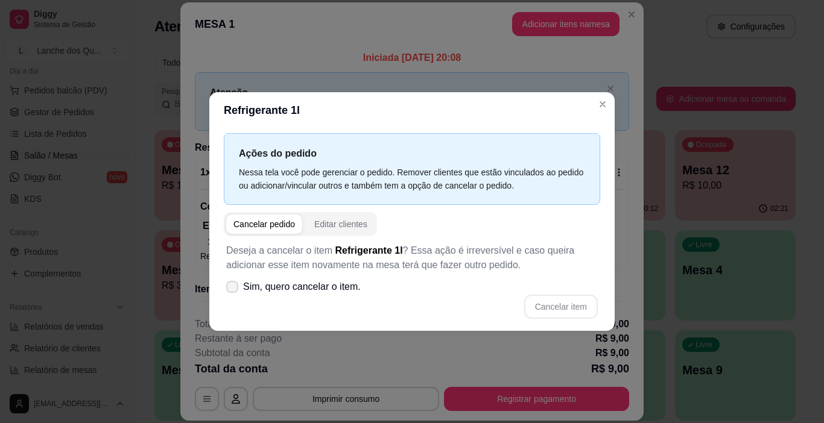
click at [267, 294] on span "Sim, quero cancelar o item." at bounding box center [302, 287] width 118 height 14
click at [233, 294] on input "Sim, quero cancelar o item." at bounding box center [230, 293] width 8 height 8
checkbox input "true"
click at [587, 308] on button "Cancelar item" at bounding box center [561, 307] width 74 height 24
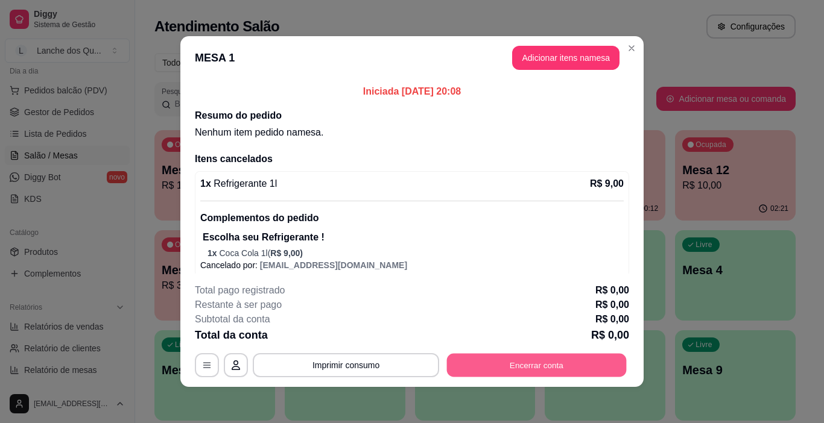
click at [544, 368] on button "Encerrar conta" at bounding box center [537, 366] width 180 height 24
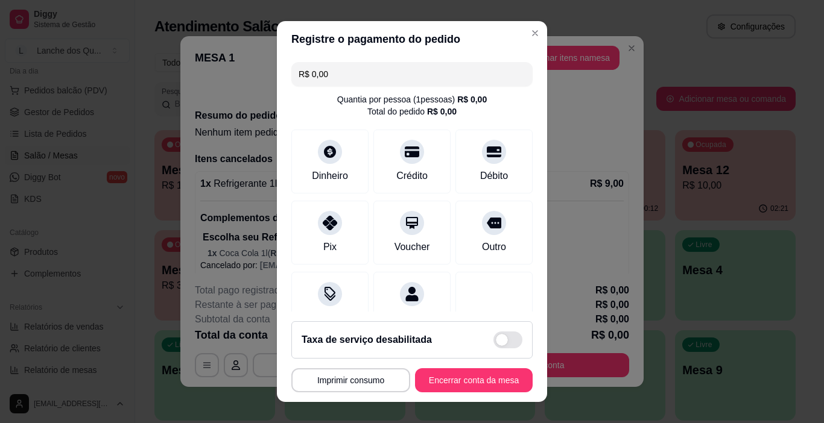
scroll to position [43, 0]
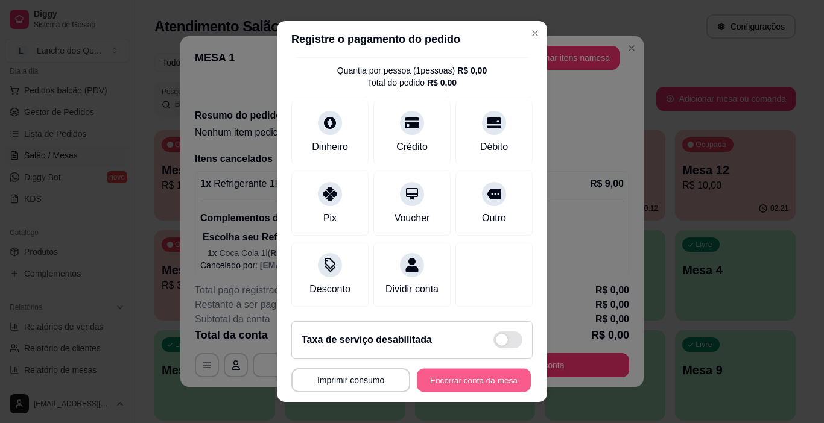
click at [476, 372] on button "Encerrar conta da mesa" at bounding box center [474, 381] width 114 height 24
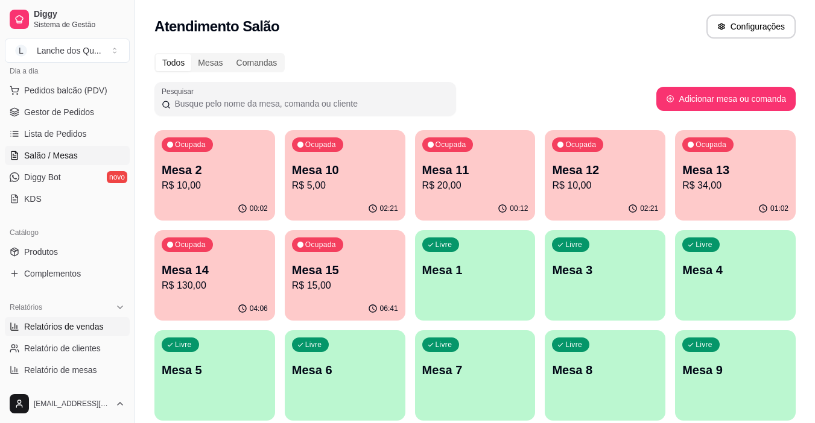
click at [92, 326] on span "Relatórios de vendas" at bounding box center [64, 327] width 80 height 12
select select "ALL"
select select "0"
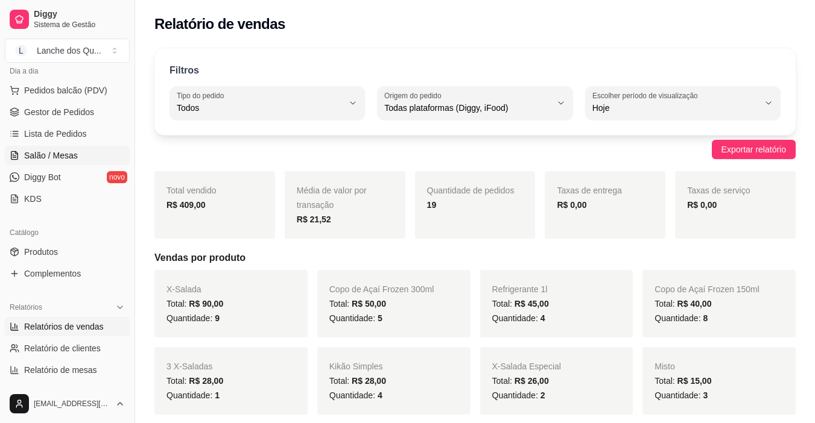
click at [64, 151] on span "Salão / Mesas" at bounding box center [51, 156] width 54 height 12
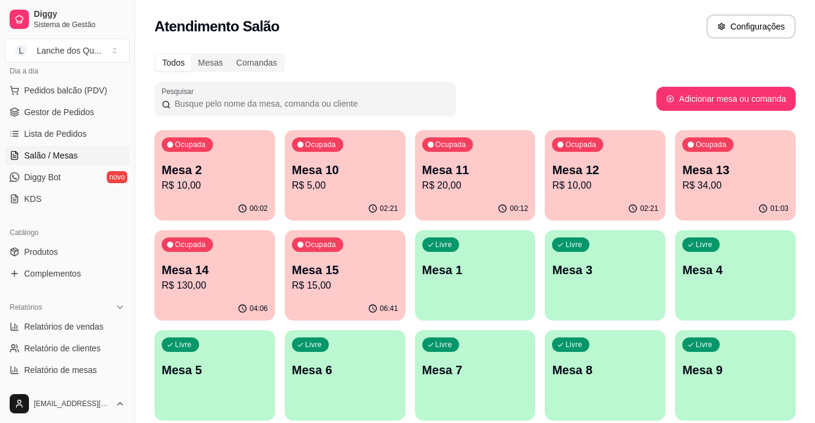
click at [201, 179] on p "R$ 10,00" at bounding box center [215, 186] width 106 height 14
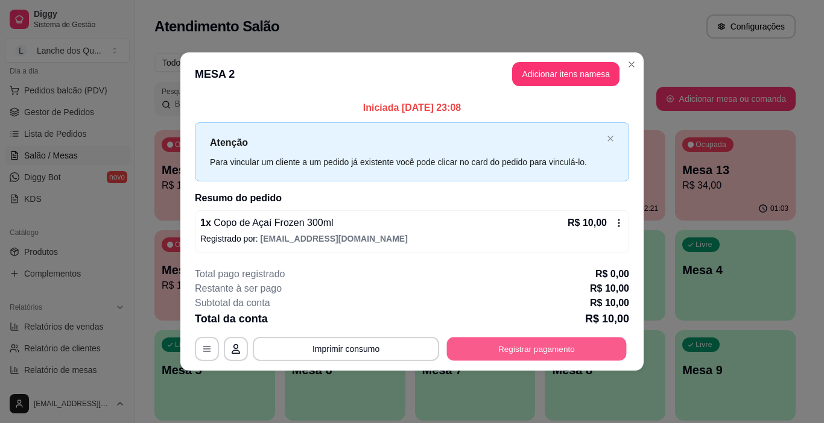
click at [544, 349] on button "Registrar pagamento" at bounding box center [537, 349] width 180 height 24
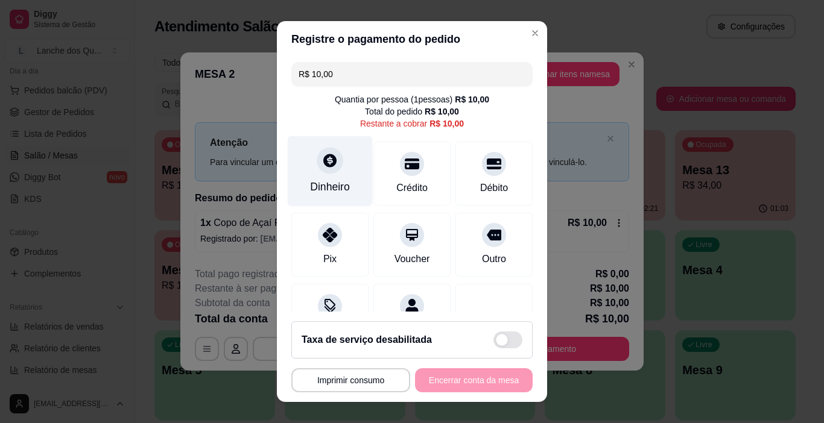
click at [309, 165] on div "Dinheiro" at bounding box center [330, 171] width 85 height 71
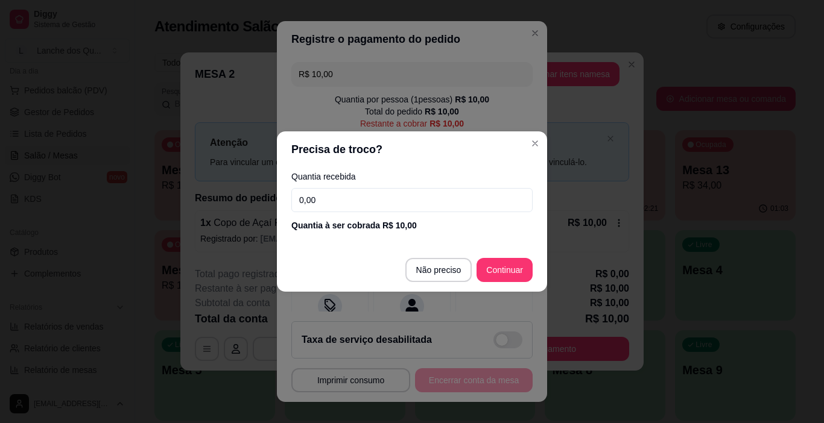
drag, startPoint x: 349, startPoint y: 203, endPoint x: 223, endPoint y: 191, distance: 126.7
click at [223, 191] on div "Precisa de troco? Quantia recebida 0,00 Quantia à ser cobrada R$ 10,00 Não prec…" at bounding box center [412, 211] width 824 height 423
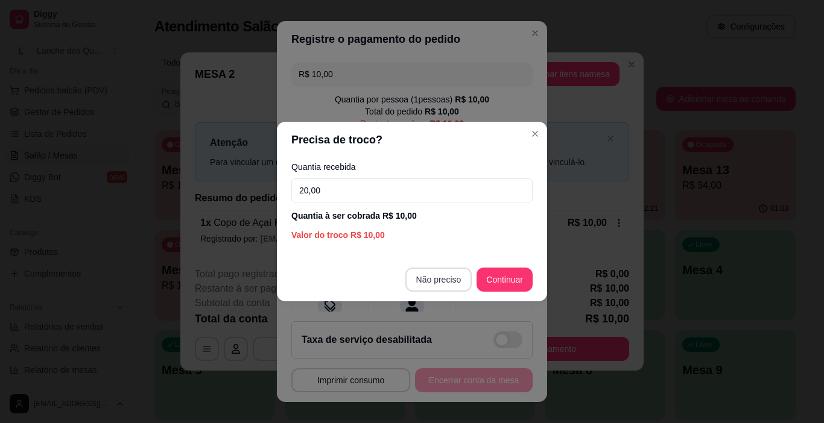
type input "20,00"
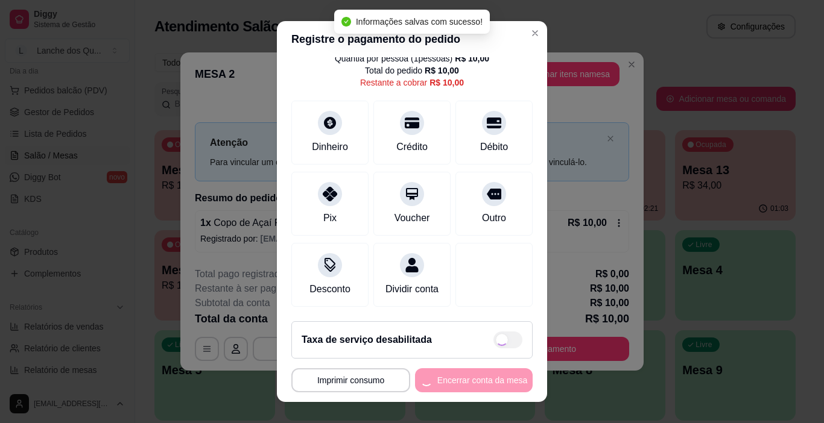
type input "R$ 0,00"
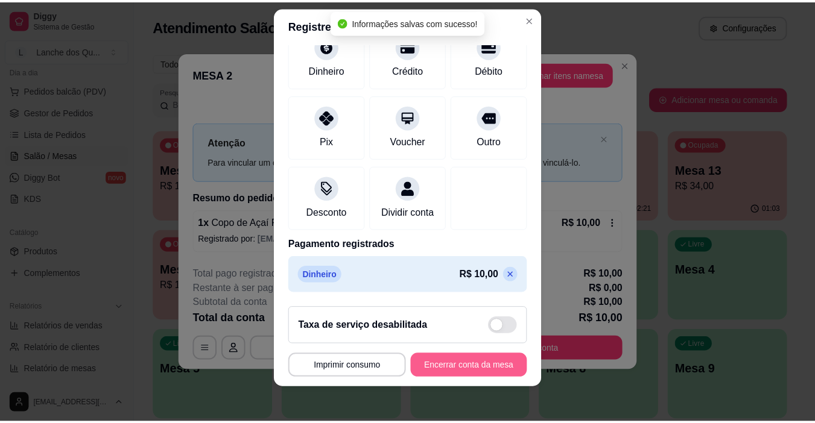
scroll to position [17, 0]
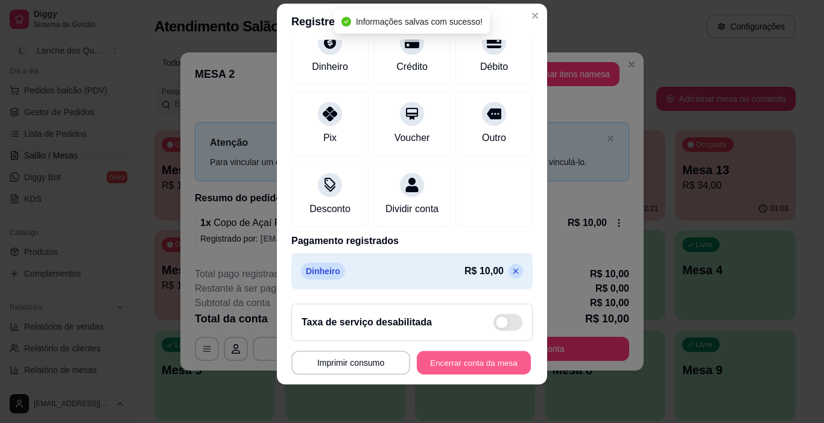
click at [457, 363] on button "Encerrar conta da mesa" at bounding box center [474, 364] width 114 height 24
